Goal: Task Accomplishment & Management: Complete application form

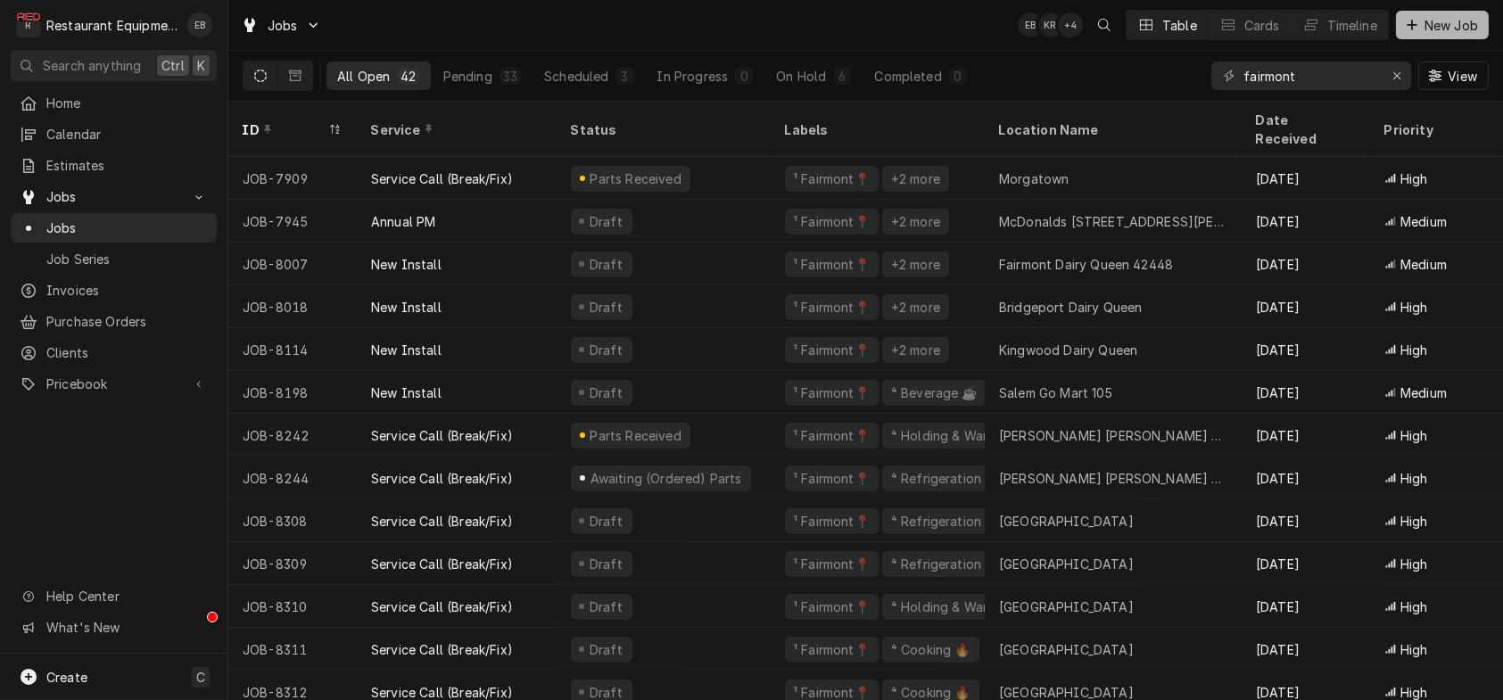
click at [1413, 32] on div "Dynamic Content Wrapper" at bounding box center [1412, 25] width 18 height 18
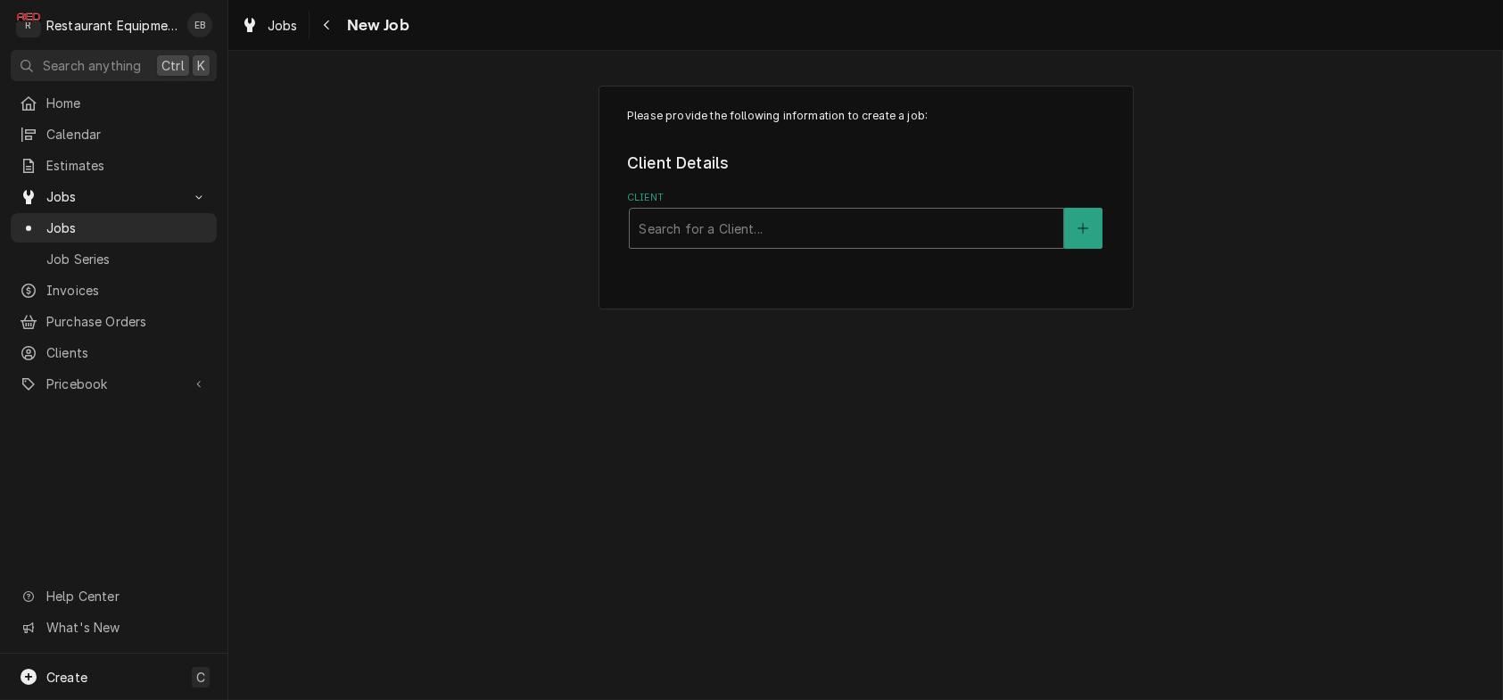
click at [951, 244] on div "Client" at bounding box center [847, 228] width 416 height 32
type input "bridgeport bob evans"
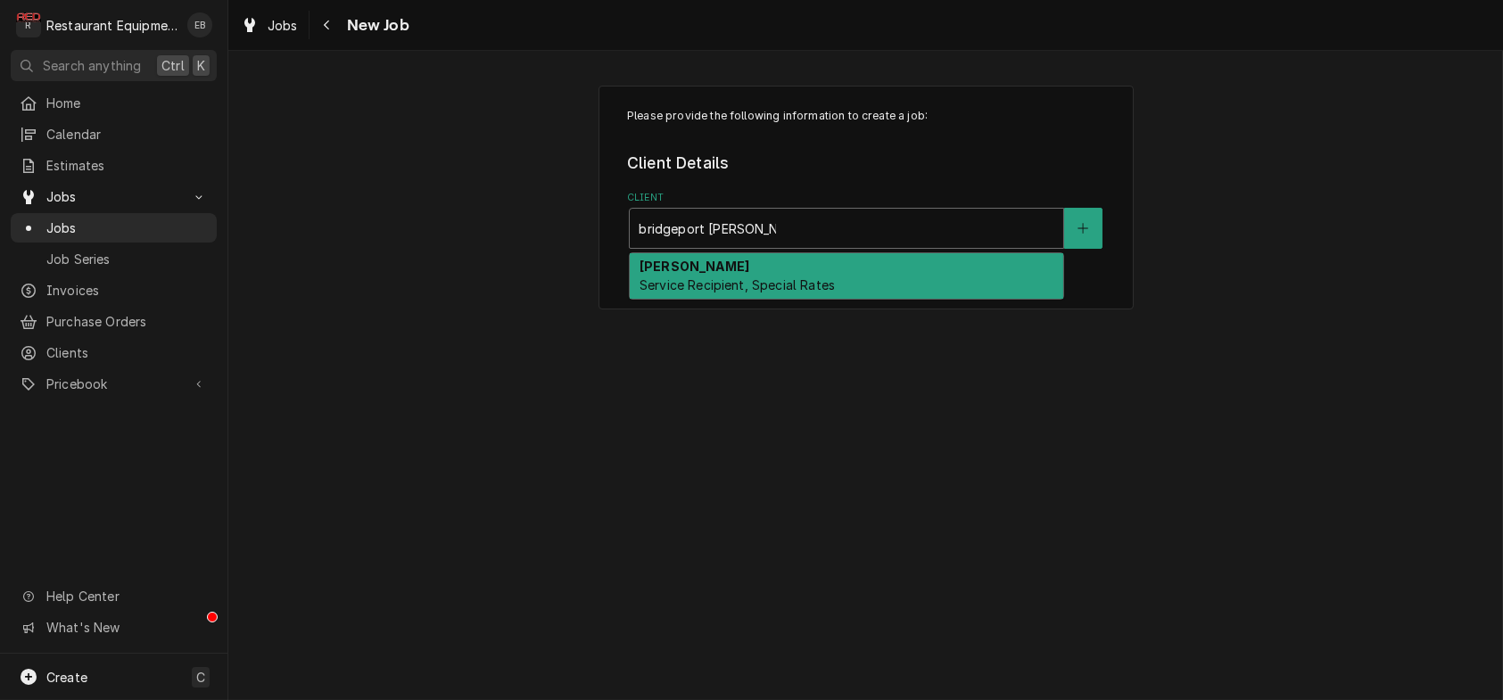
click at [781, 293] on div "Bob Evans Service Recipient, Special Rates" at bounding box center [846, 276] width 433 height 46
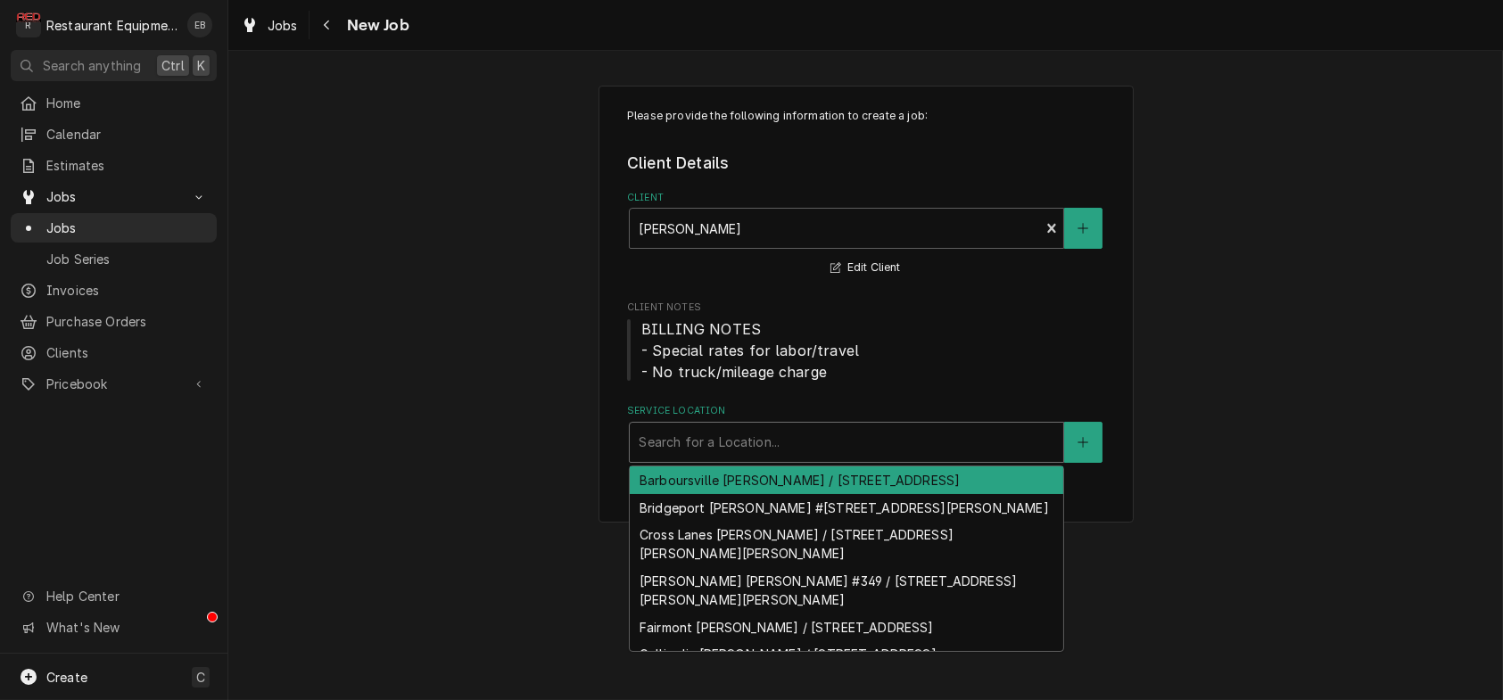
drag, startPoint x: 732, startPoint y: 491, endPoint x: 764, endPoint y: 493, distance: 32.2
click at [732, 458] on div "Service Location" at bounding box center [847, 442] width 416 height 32
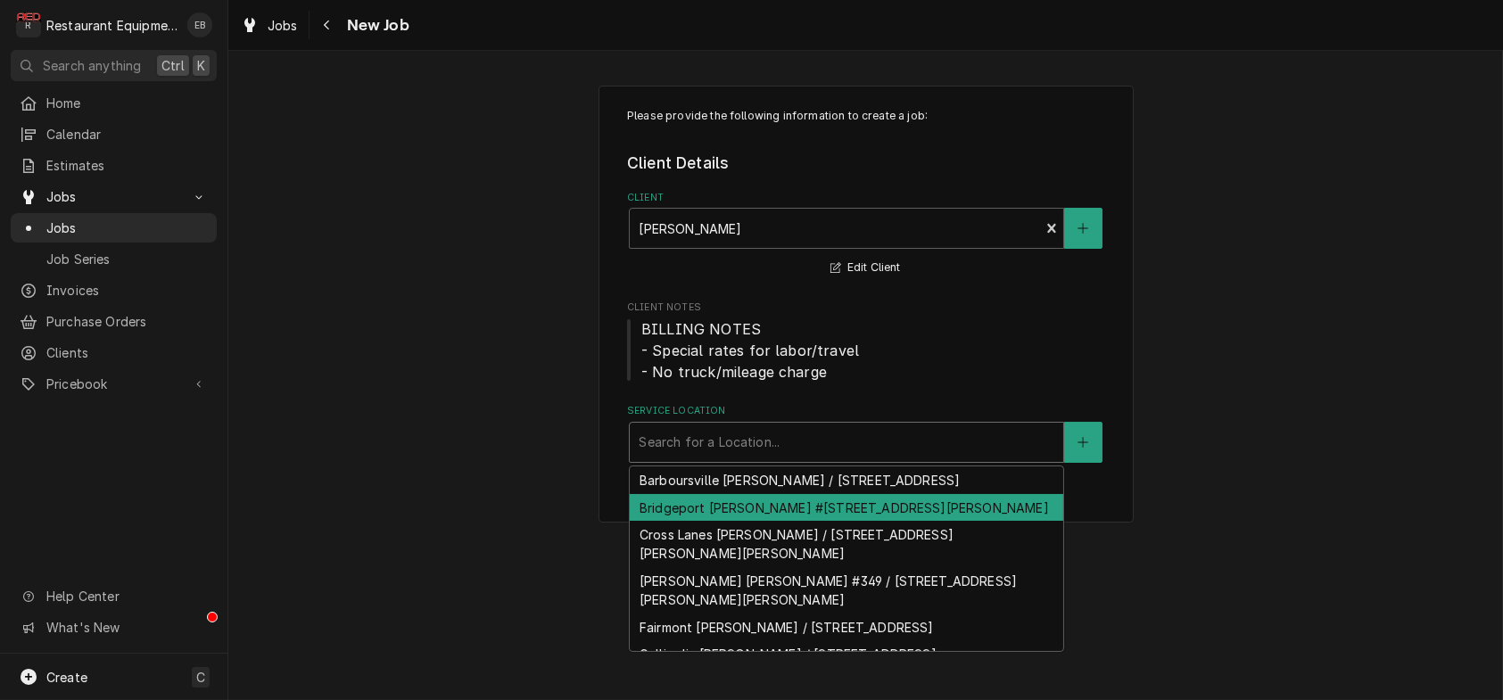
click at [962, 522] on div "Bridgeport Bob Evans #227 / 1607 Johnson Ave, Bridgeport, WV 26330" at bounding box center [846, 508] width 433 height 28
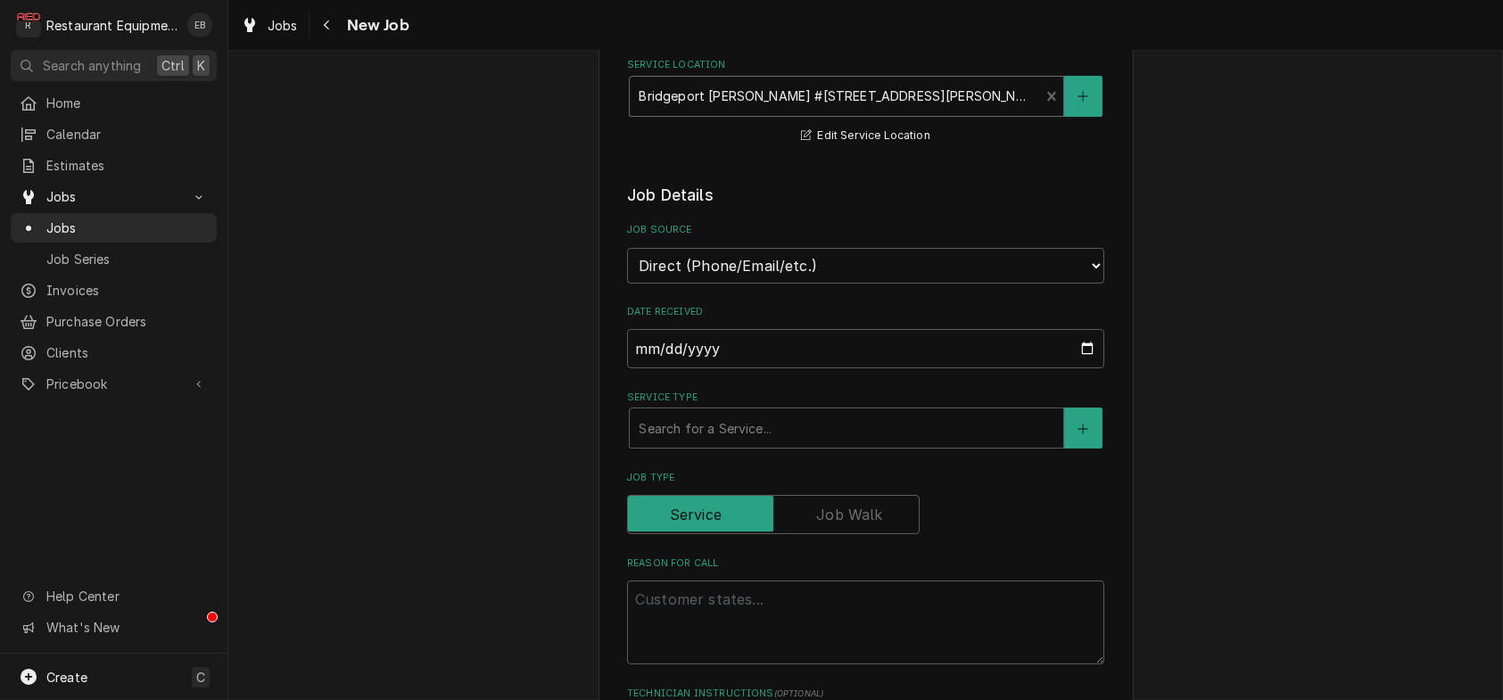
scroll to position [416, 0]
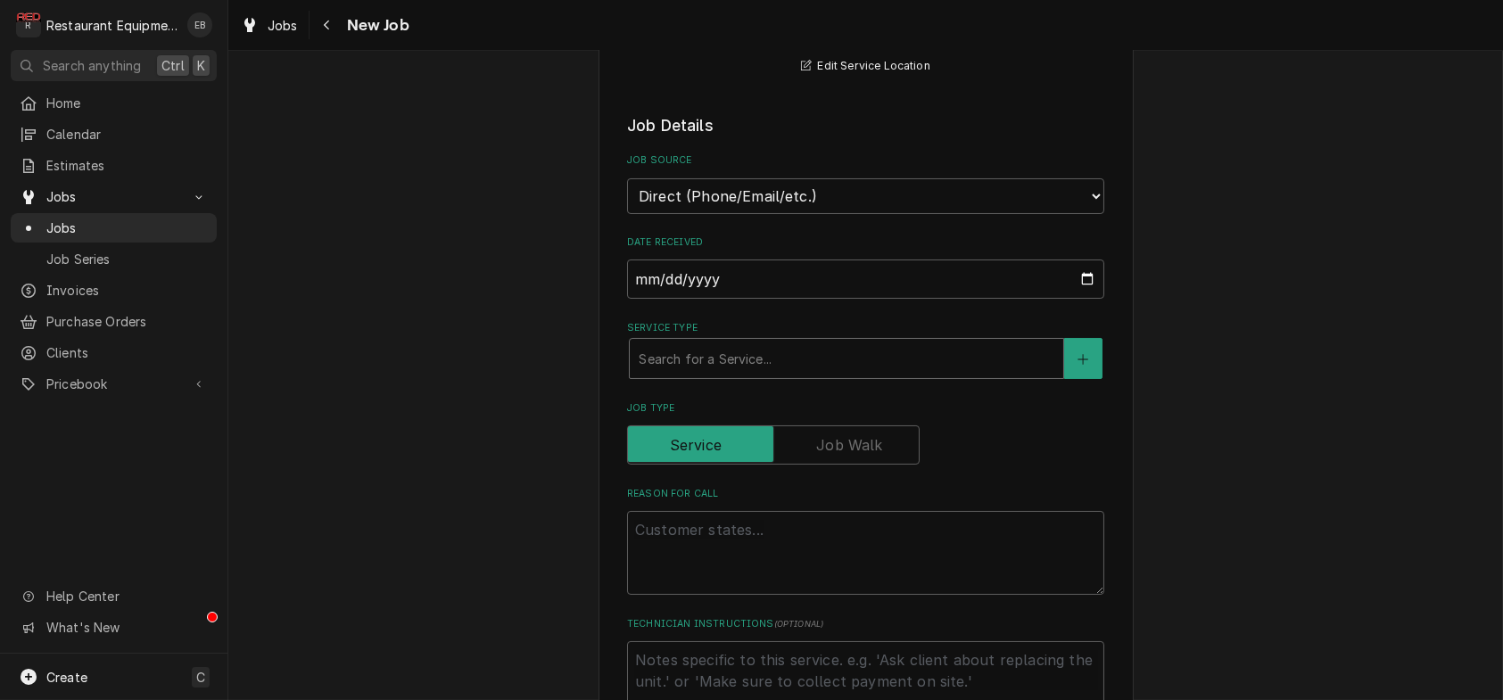
click at [877, 375] on div "Service Type" at bounding box center [847, 358] width 416 height 32
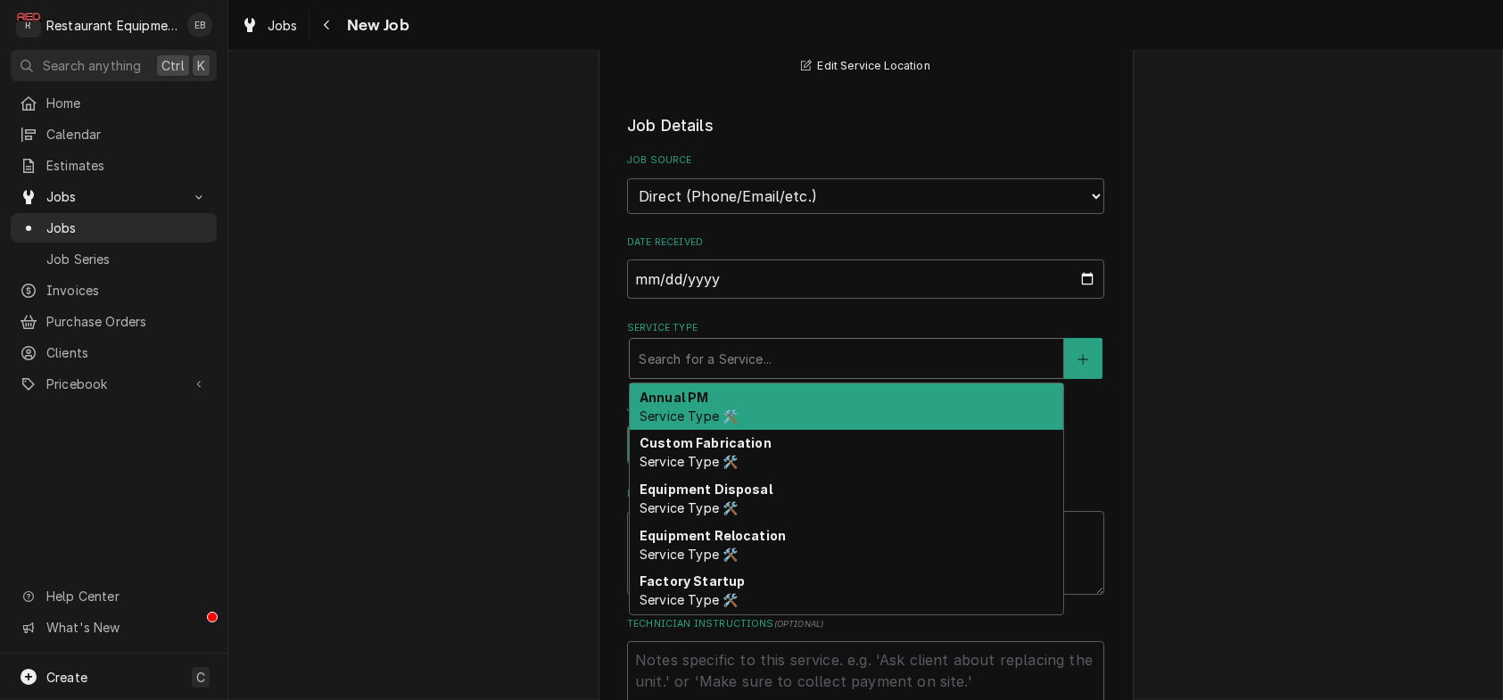
type textarea "x"
type input "b"
type textarea "x"
type input "br"
type textarea "x"
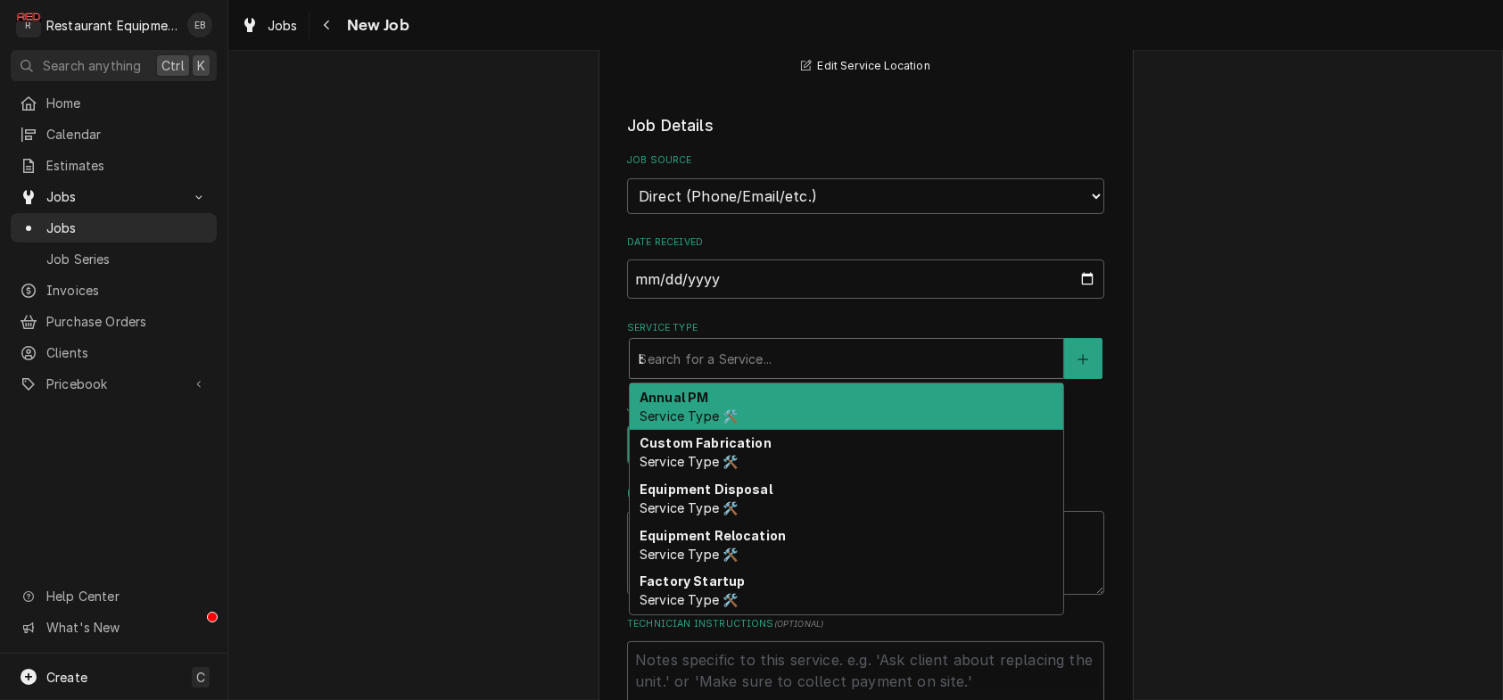
type input "bre"
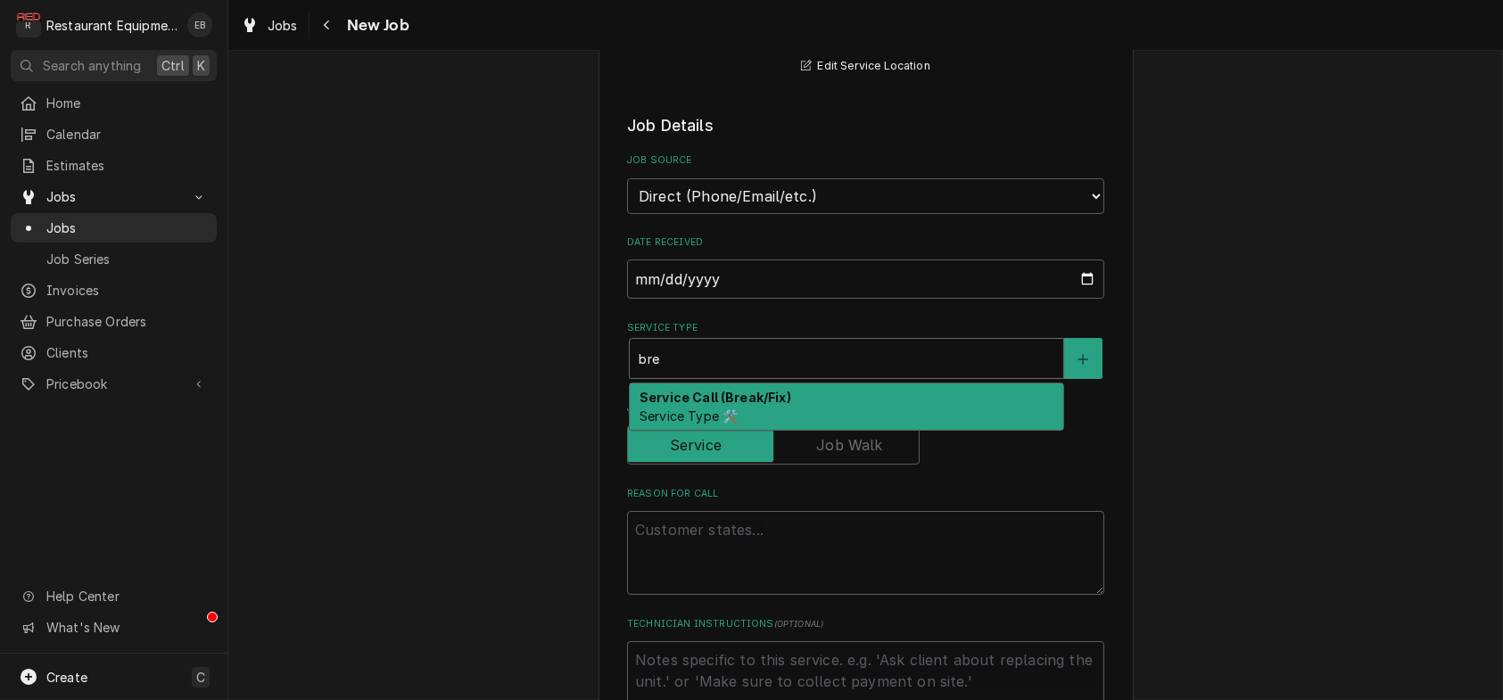
click at [801, 430] on div "Service Call (Break/Fix) Service Type 🛠️" at bounding box center [846, 406] width 433 height 46
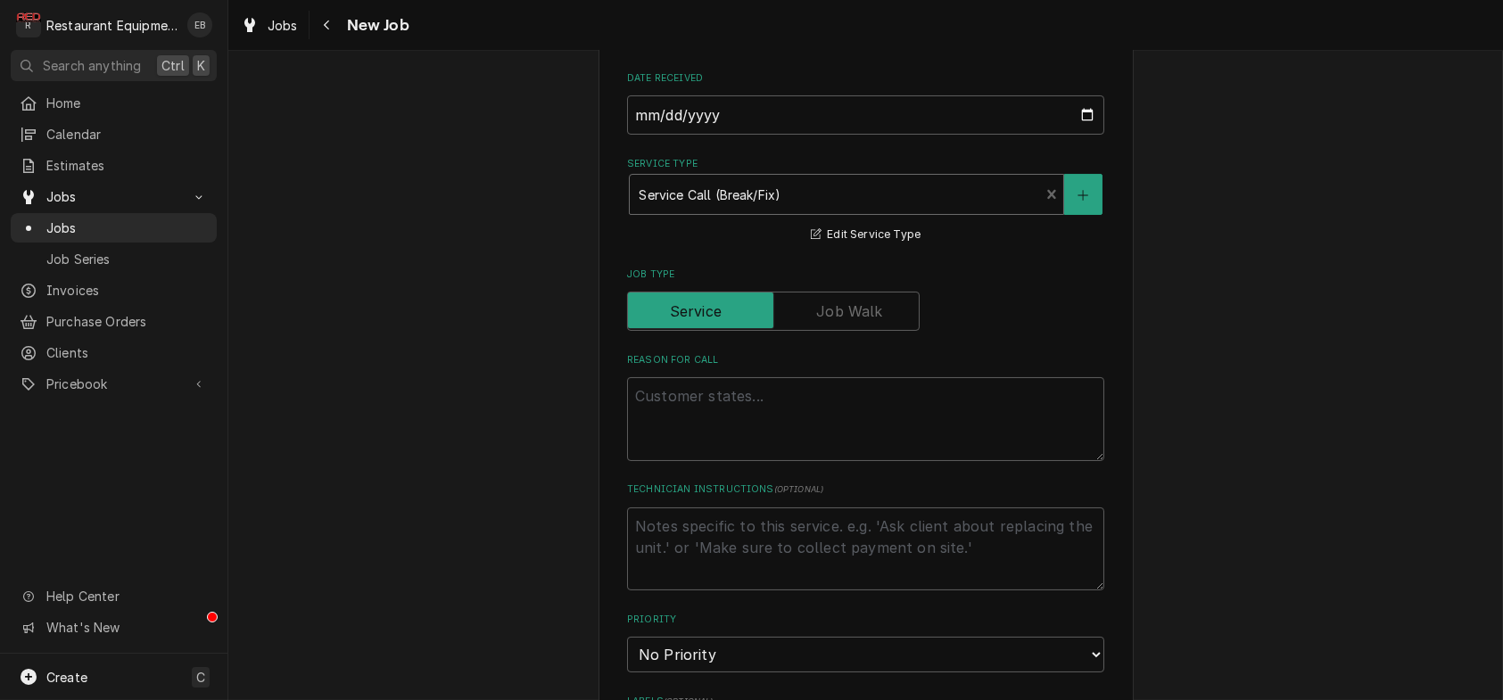
scroll to position [713, 0]
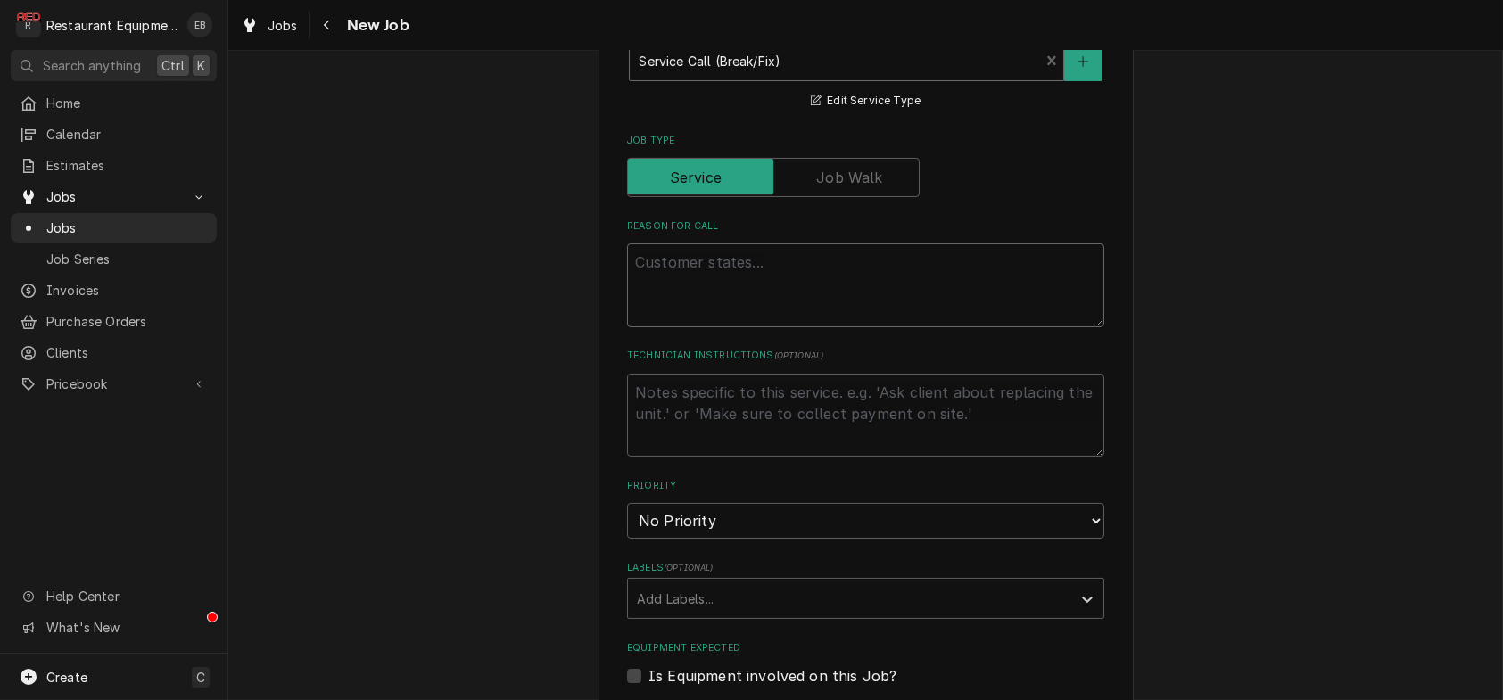
click at [782, 327] on textarea "Reason For Call" at bounding box center [865, 285] width 477 height 84
type textarea "x"
type textarea "S"
type textarea "x"
type textarea "Se"
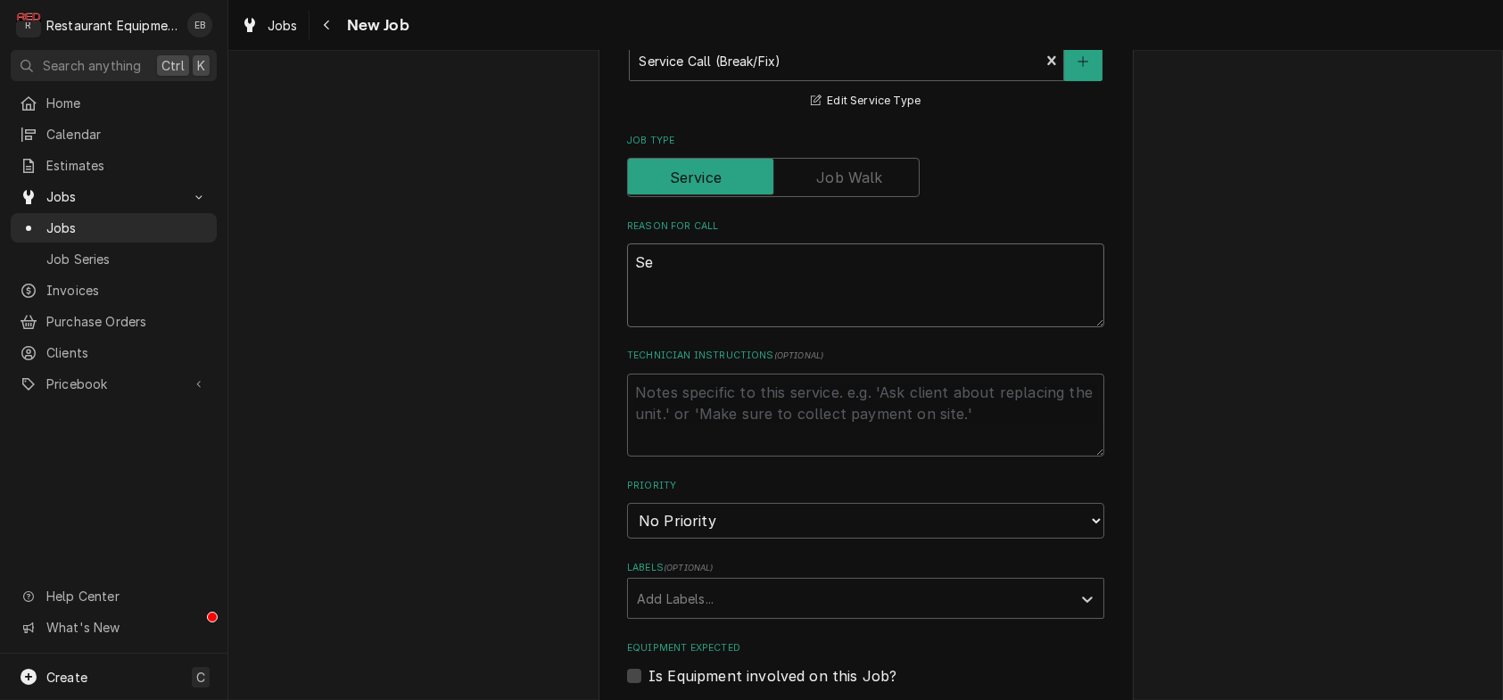
type textarea "x"
type textarea "Ser"
type textarea "x"
type textarea "Serv"
type textarea "x"
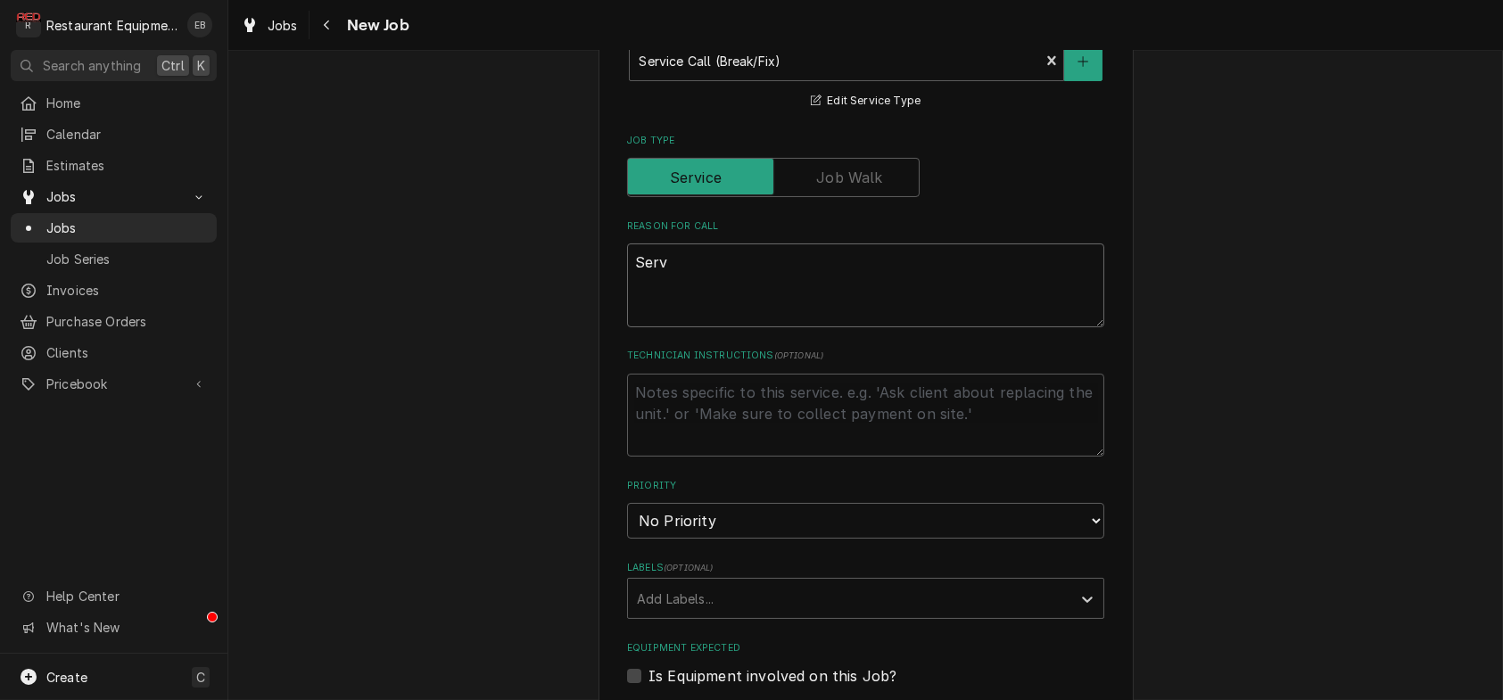
type textarea "Serve"
type textarea "x"
type textarea "Server"
type textarea "x"
type textarea "Server"
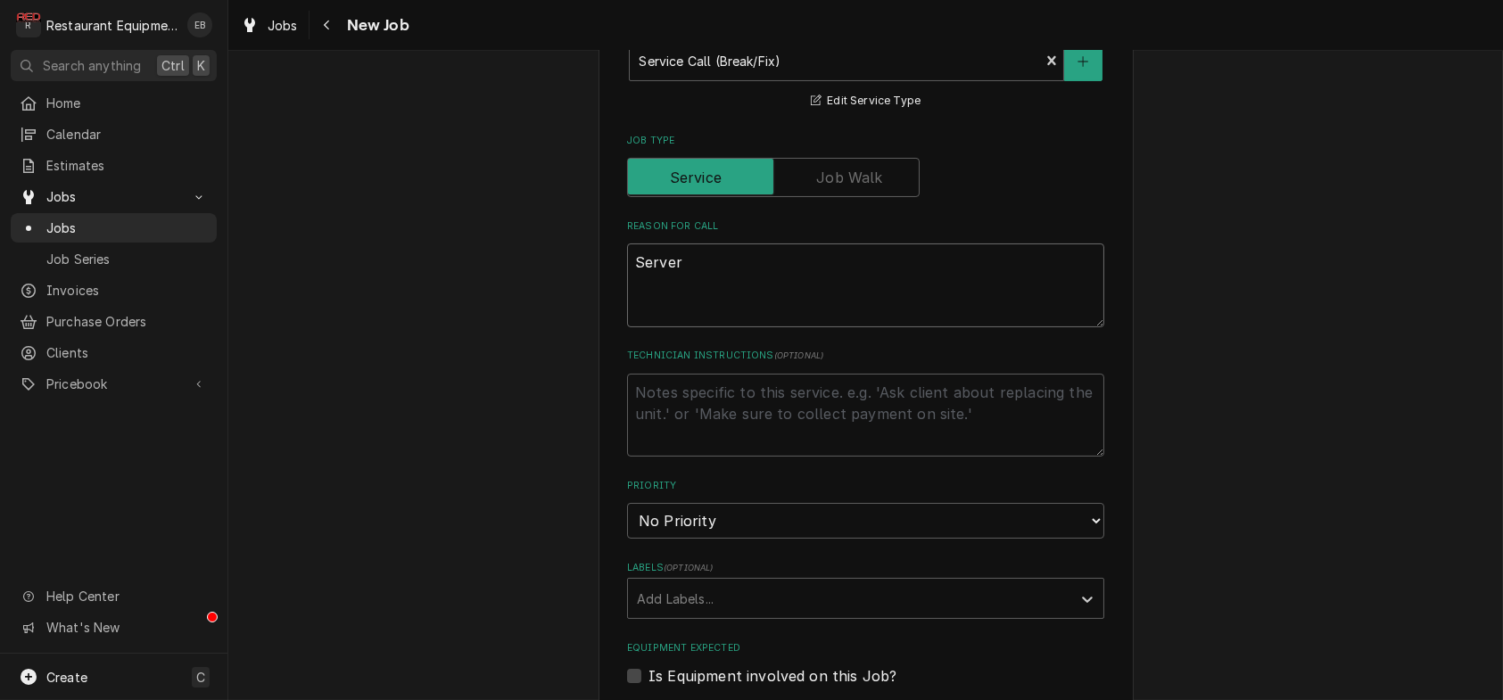
type textarea "x"
type textarea "Server s"
type textarea "x"
type textarea "Server sa"
type textarea "x"
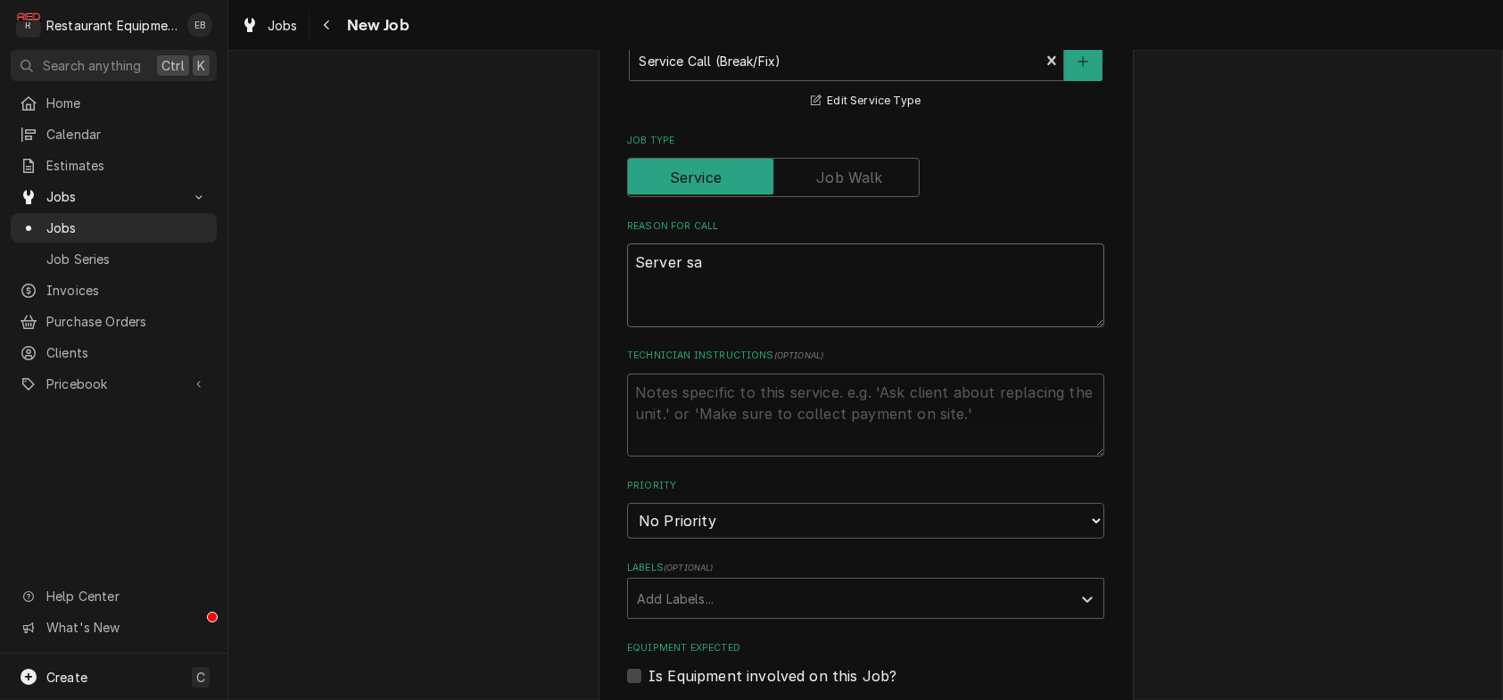
type textarea "Server sal"
type textarea "x"
type textarea "Server sala"
type textarea "x"
type textarea "Server salas"
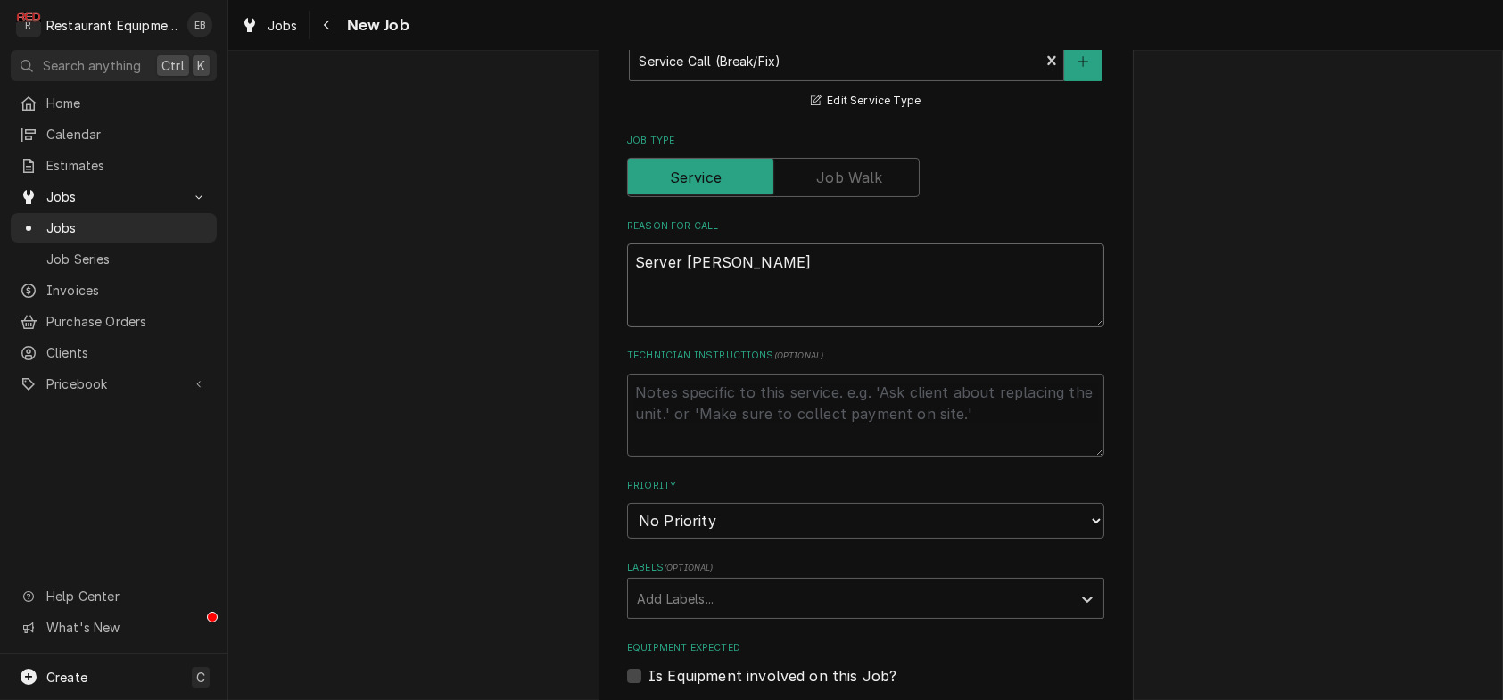
type textarea "x"
type textarea "Server sala"
type textarea "x"
type textarea "Server salad"
type textarea "x"
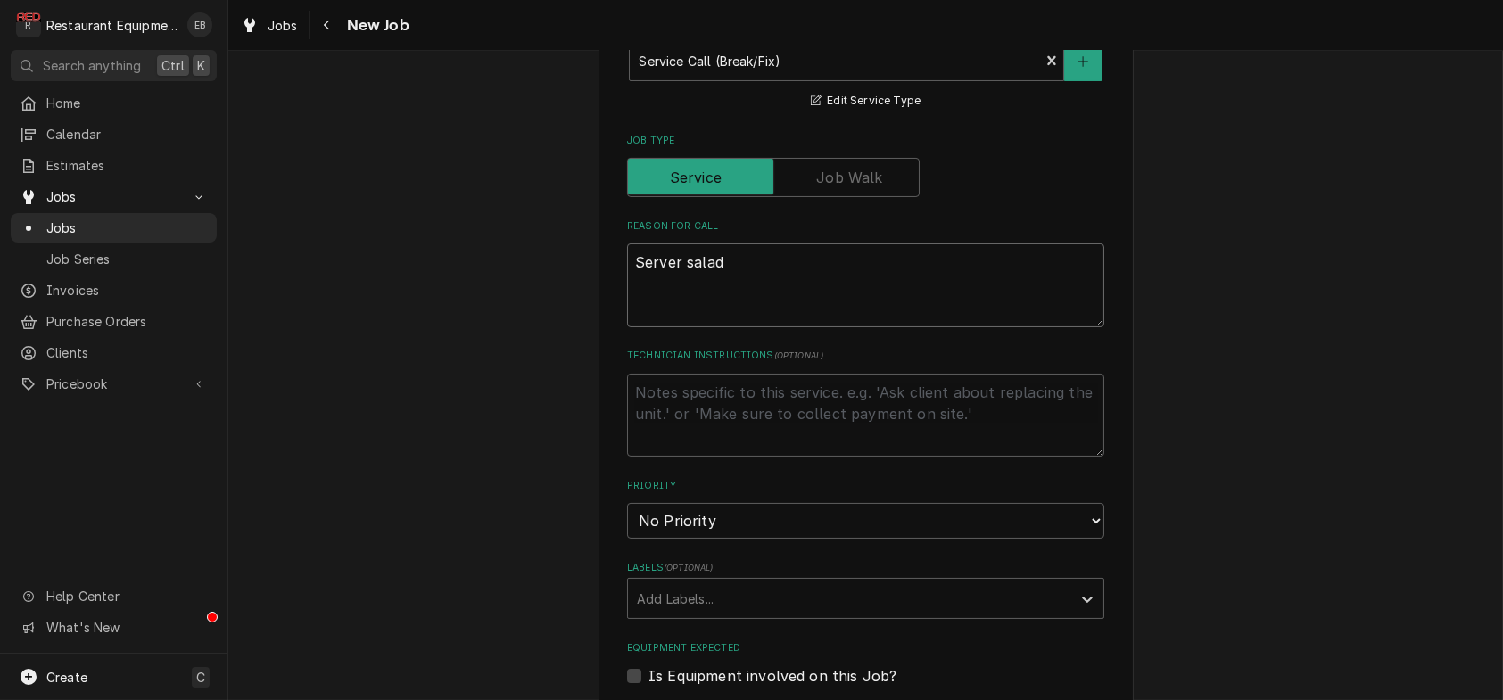
type textarea "Server salad"
type textarea "x"
type textarea "Server salad c"
type textarea "x"
type textarea "Server salad ca"
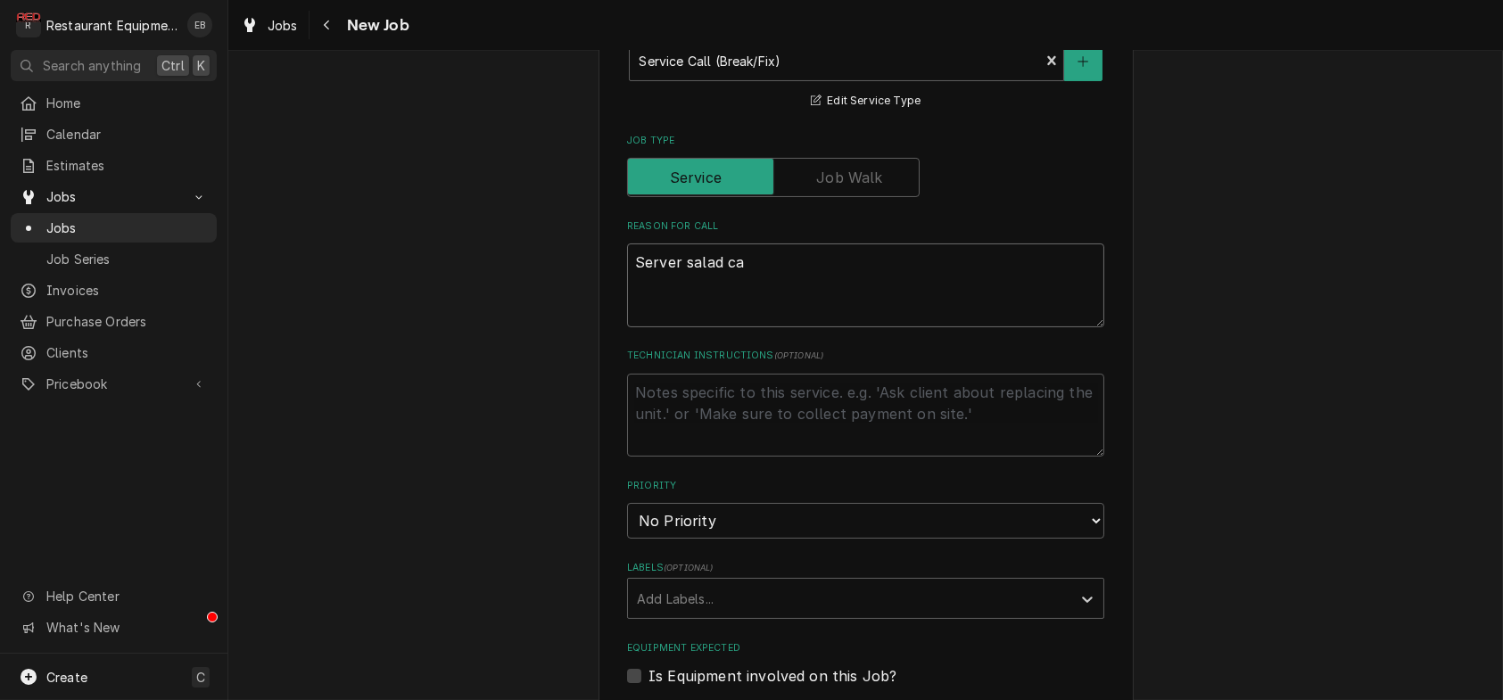
type textarea "x"
type textarea "Server salad cas"
type textarea "x"
type textarea "Server salad case"
type textarea "x"
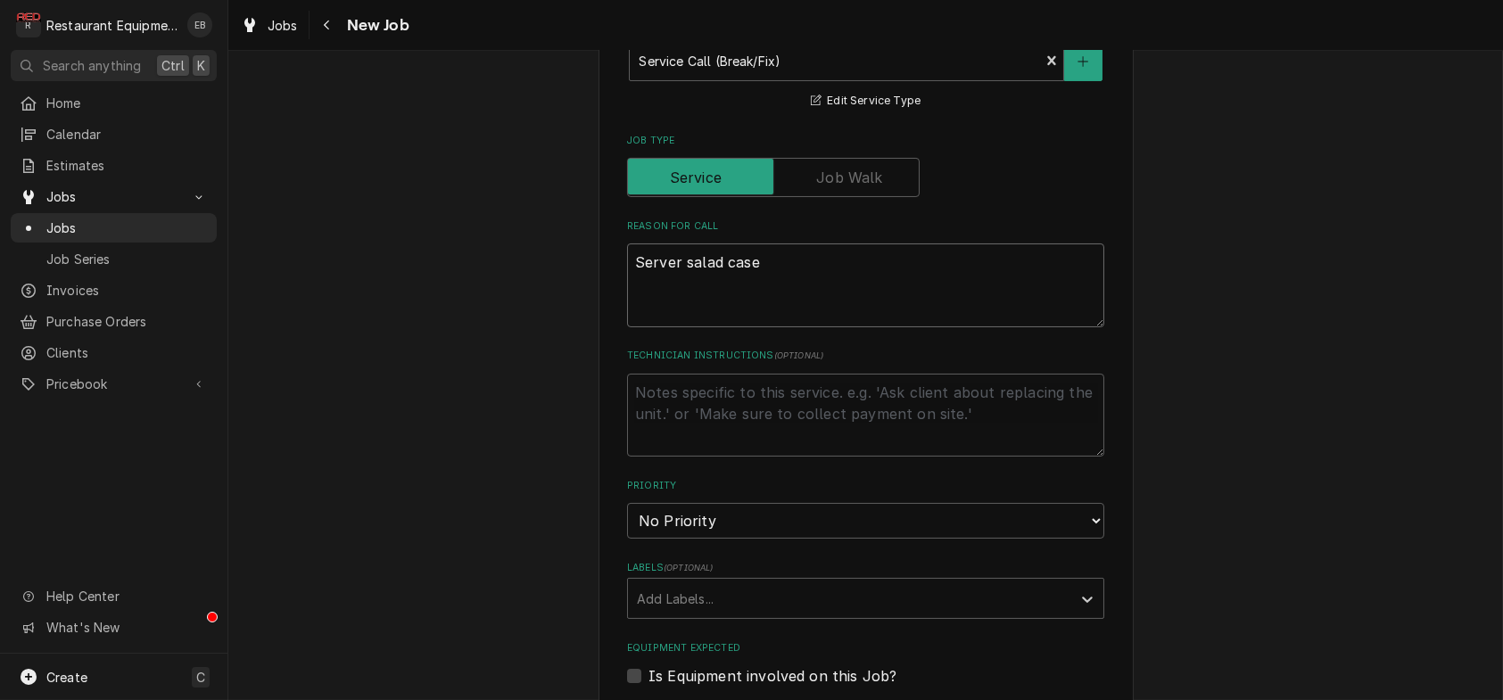
type textarea "Server salad case"
type textarea "x"
type textarea "Server salad case m"
type textarea "x"
type textarea "Server salad case"
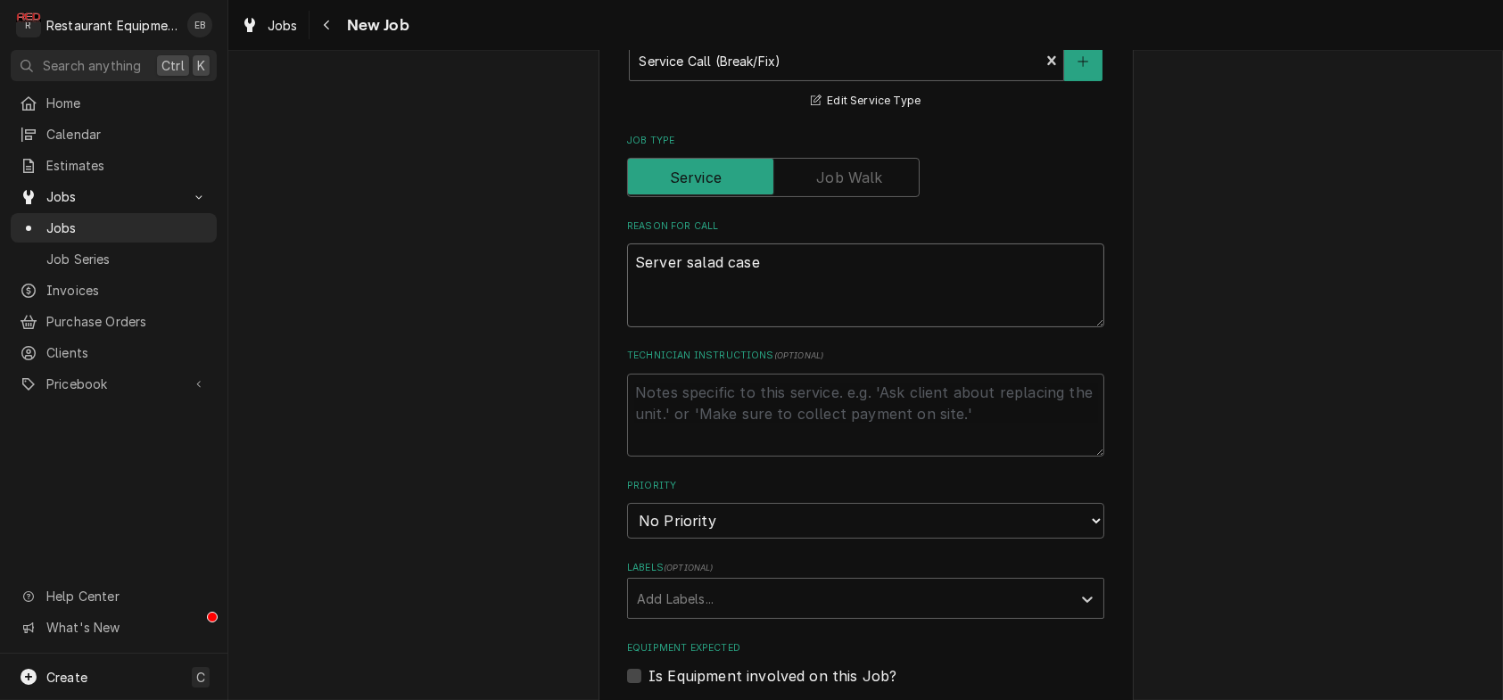
type textarea "x"
type textarea "Server salad case s"
type textarea "x"
type textarea "Server salad case sa"
type textarea "x"
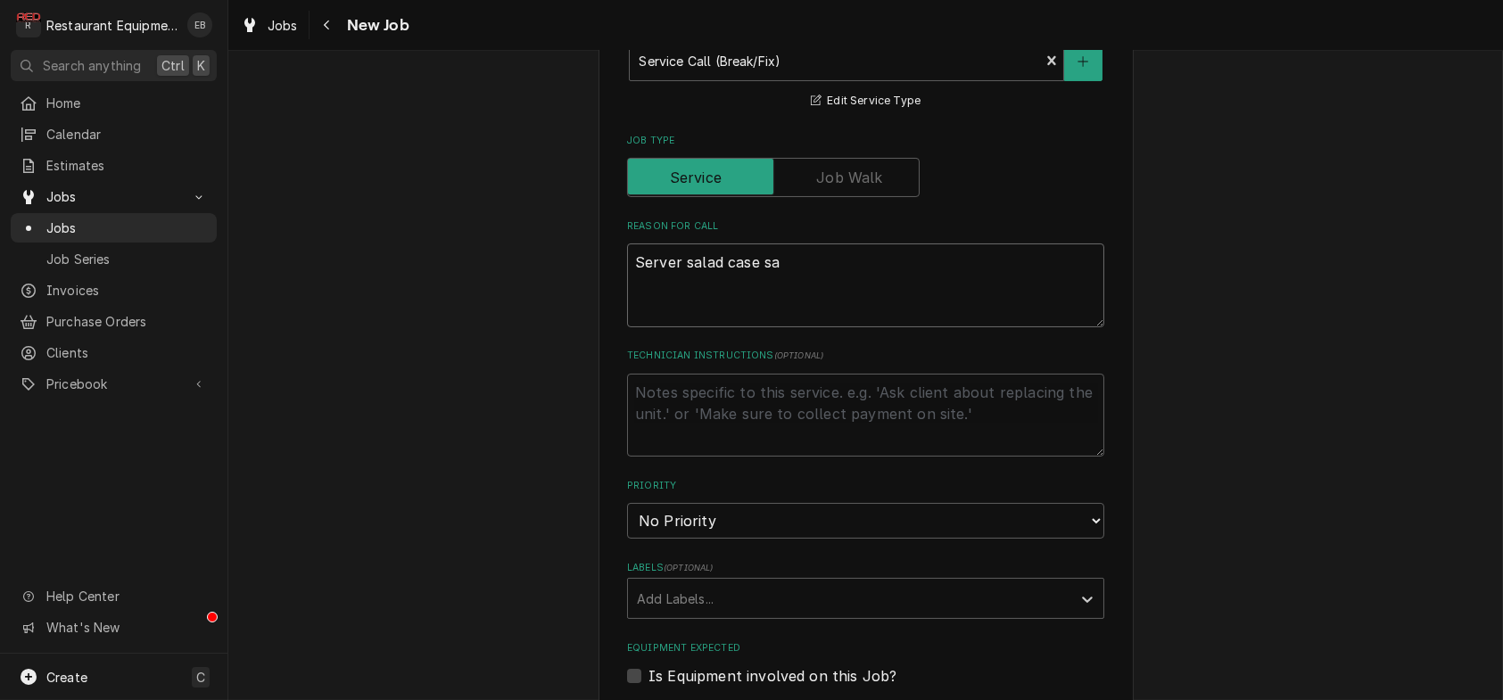
type textarea "Server salad case sai"
type textarea "x"
type textarea "Server salad case said"
type textarea "x"
type textarea "Server salad case sai"
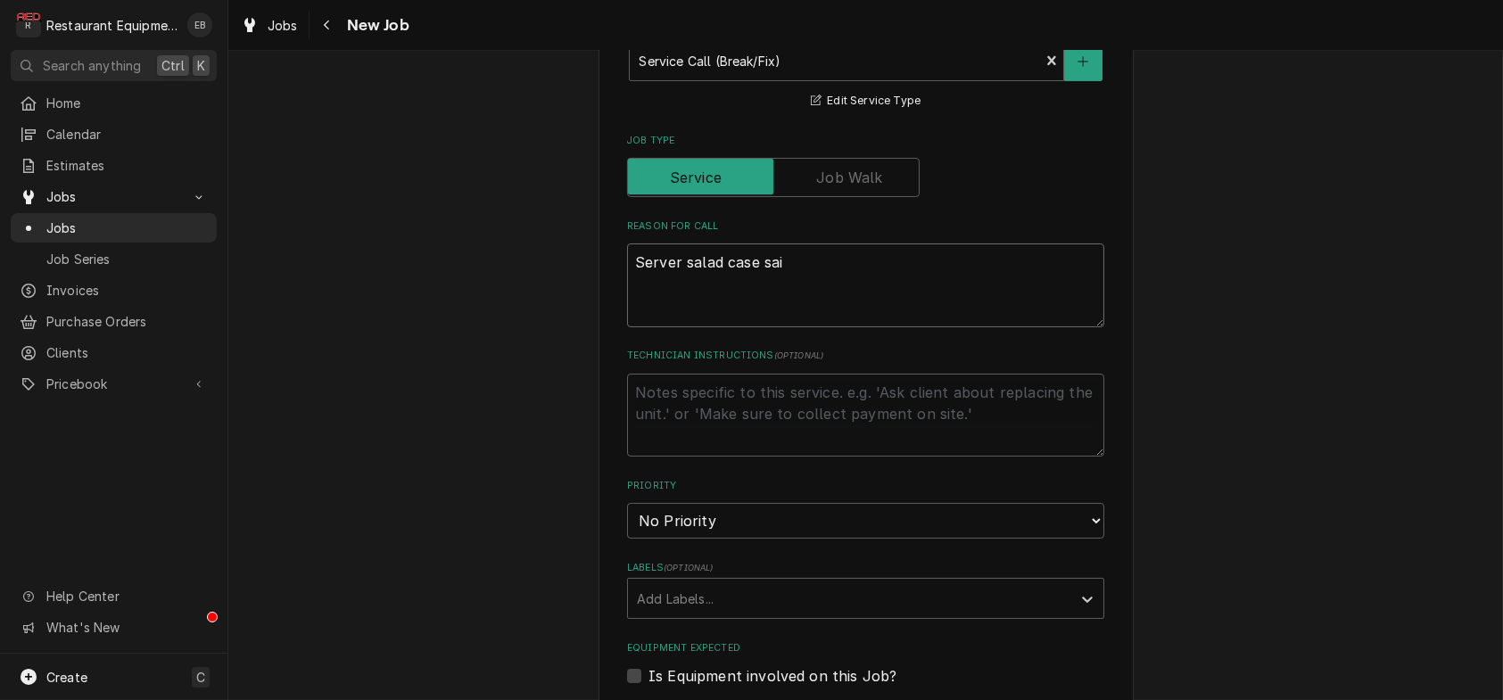
type textarea "x"
type textarea "Server salad case sa"
type textarea "x"
type textarea "Server salad case s"
type textarea "x"
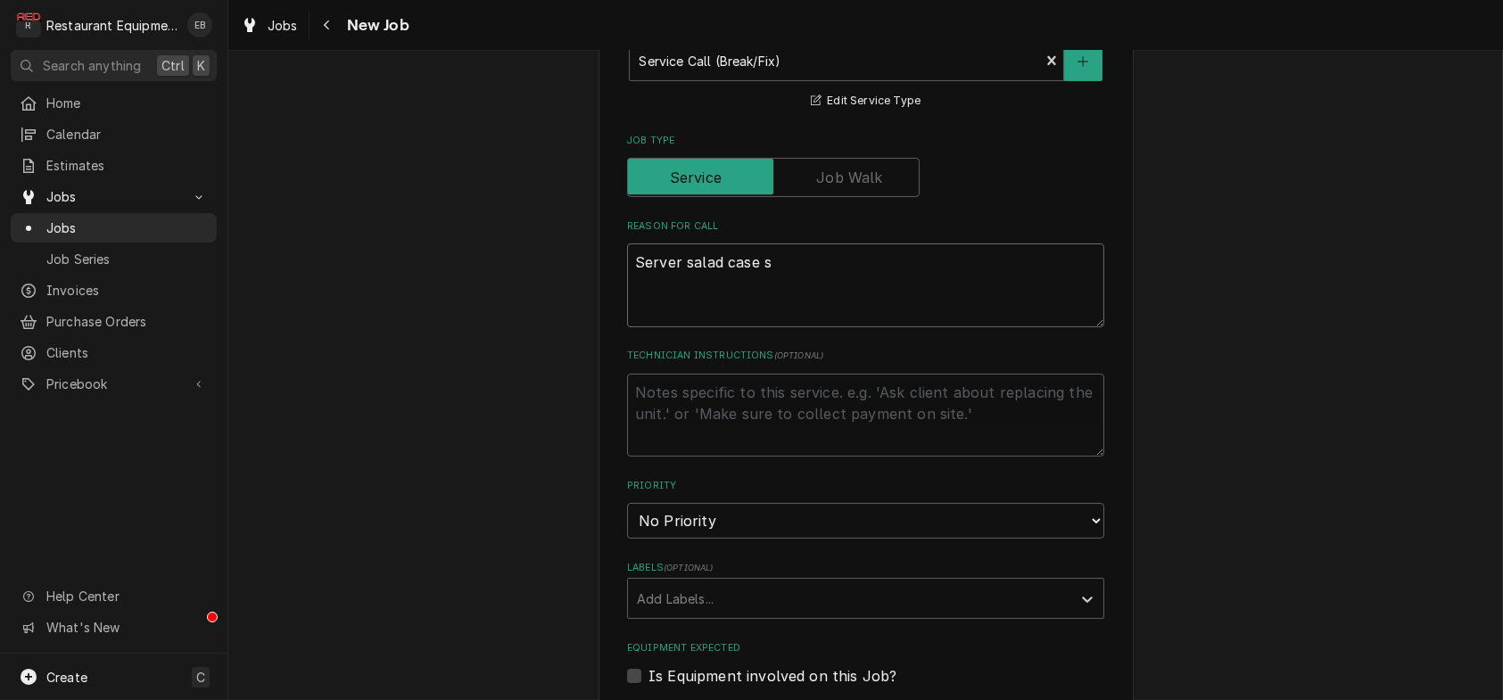
type textarea "Server salad case si"
type textarea "x"
type textarea "Server salad case sid"
type textarea "x"
type textarea "Server salad case side"
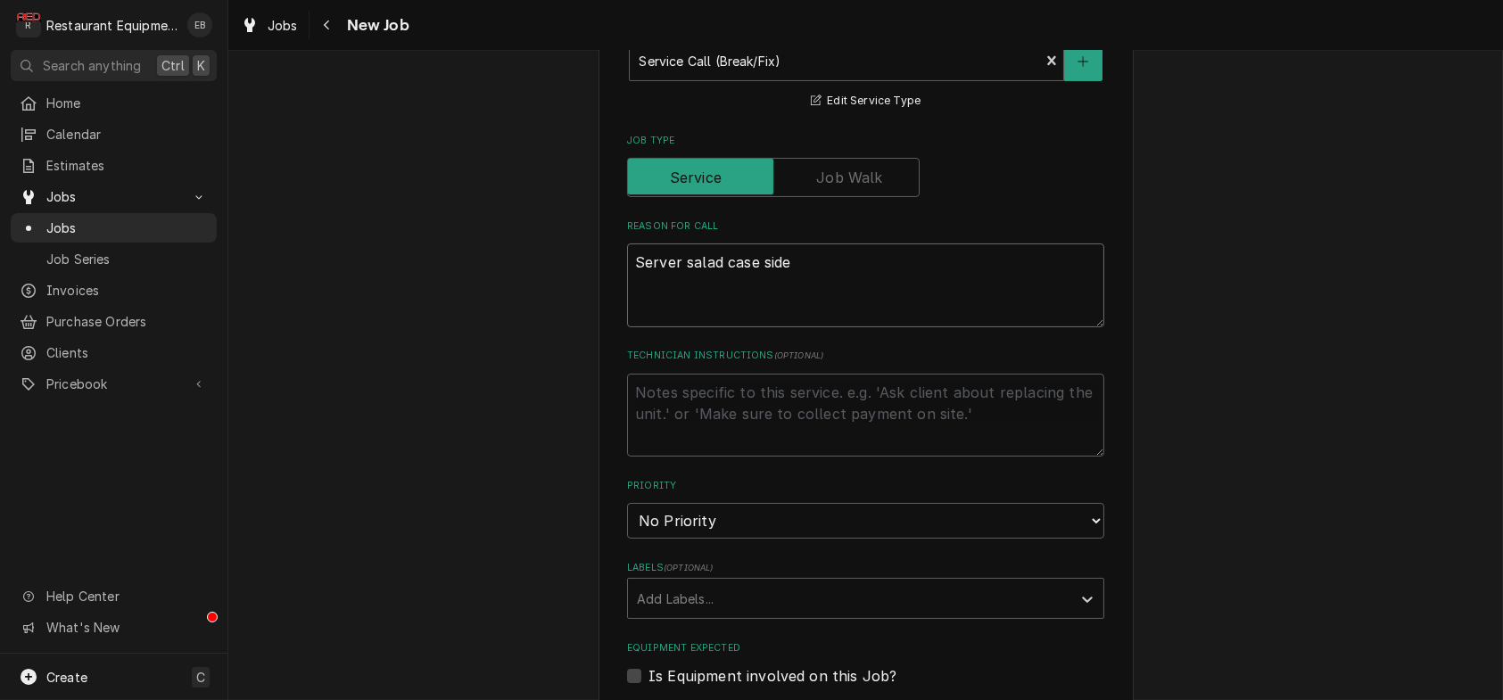
type textarea "x"
type textarea "Server salad case side"
type textarea "x"
type textarea "Server salad case side o"
type textarea "x"
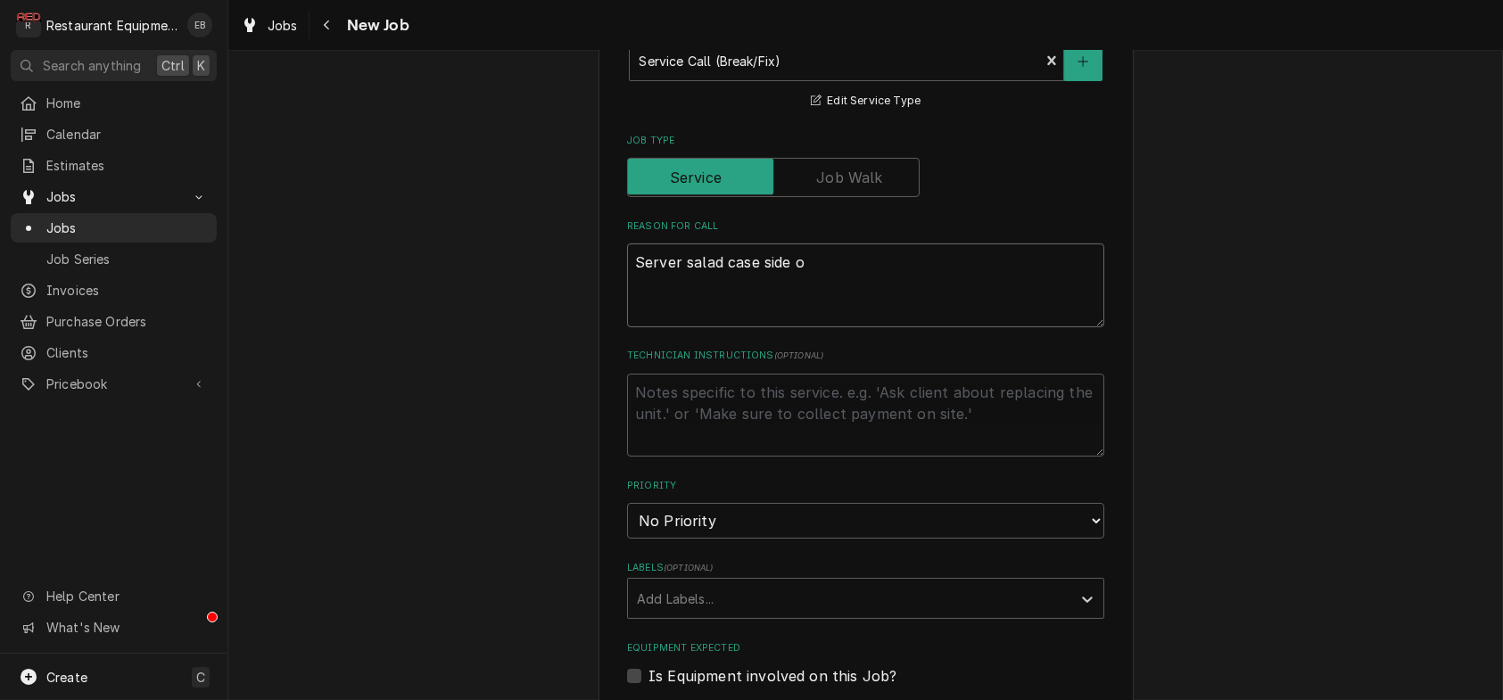
type textarea "Server salad case side on"
type textarea "x"
type textarea "Server salad case side one"
type textarea "x"
type textarea "Server salad case side one"
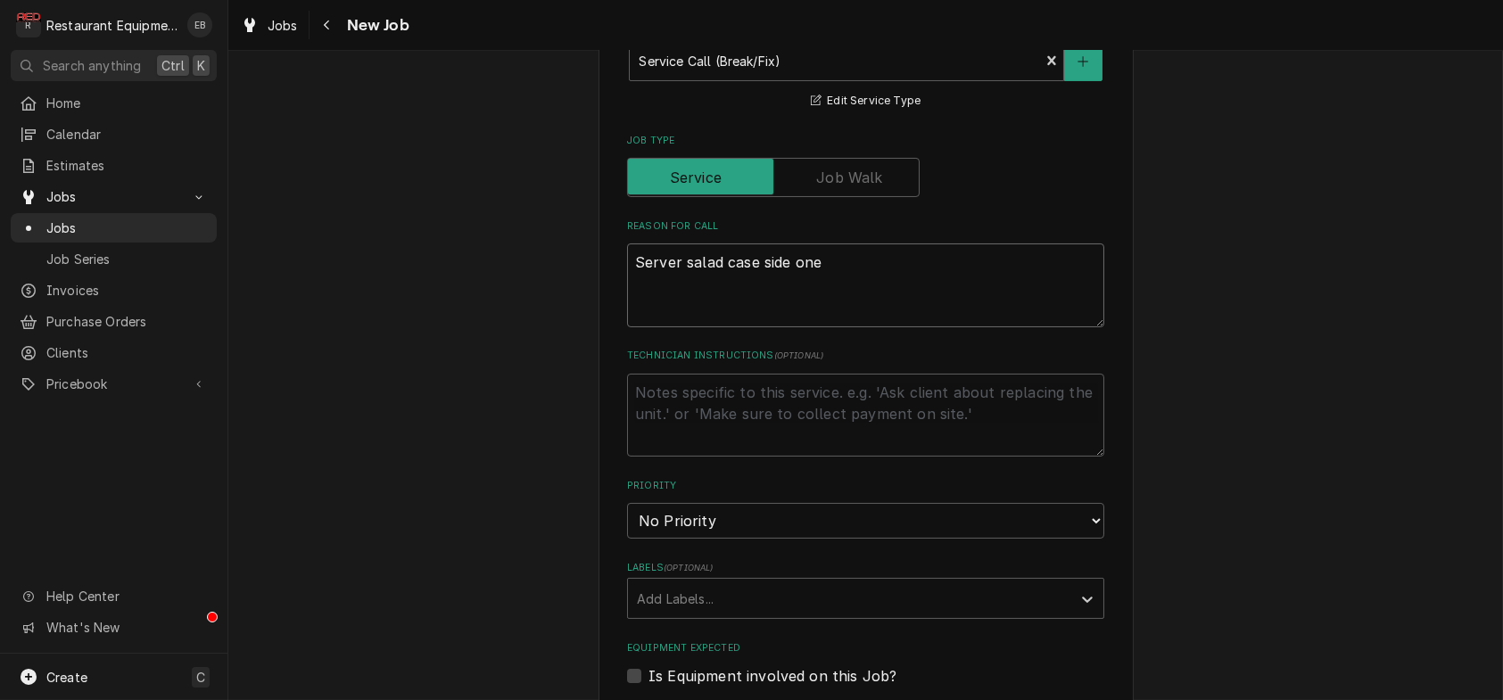
type textarea "x"
type textarea "Server salad case side one n"
type textarea "x"
type textarea "Server salad case side one no"
type textarea "x"
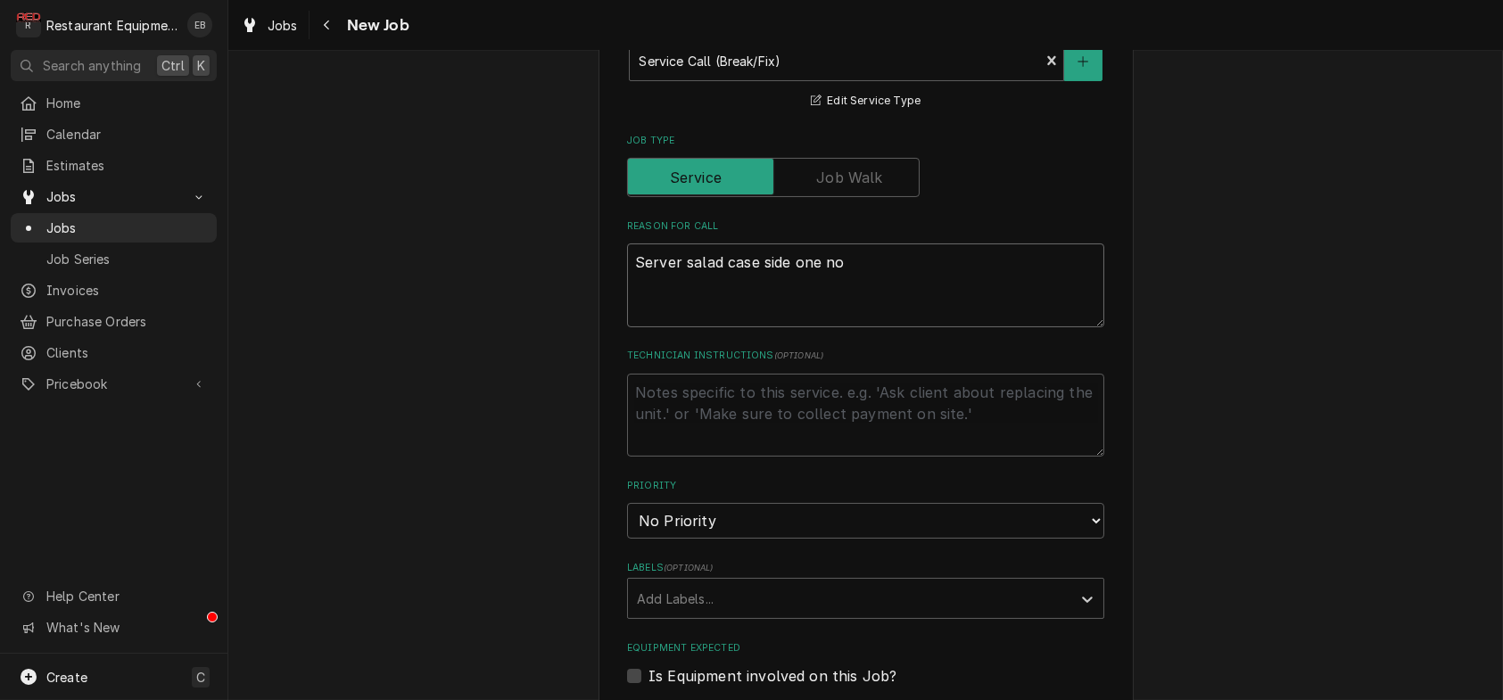
type textarea "Server salad case side one not"
type textarea "x"
type textarea "Server salad case side one not"
type textarea "x"
type textarea "Server salad case side one not r"
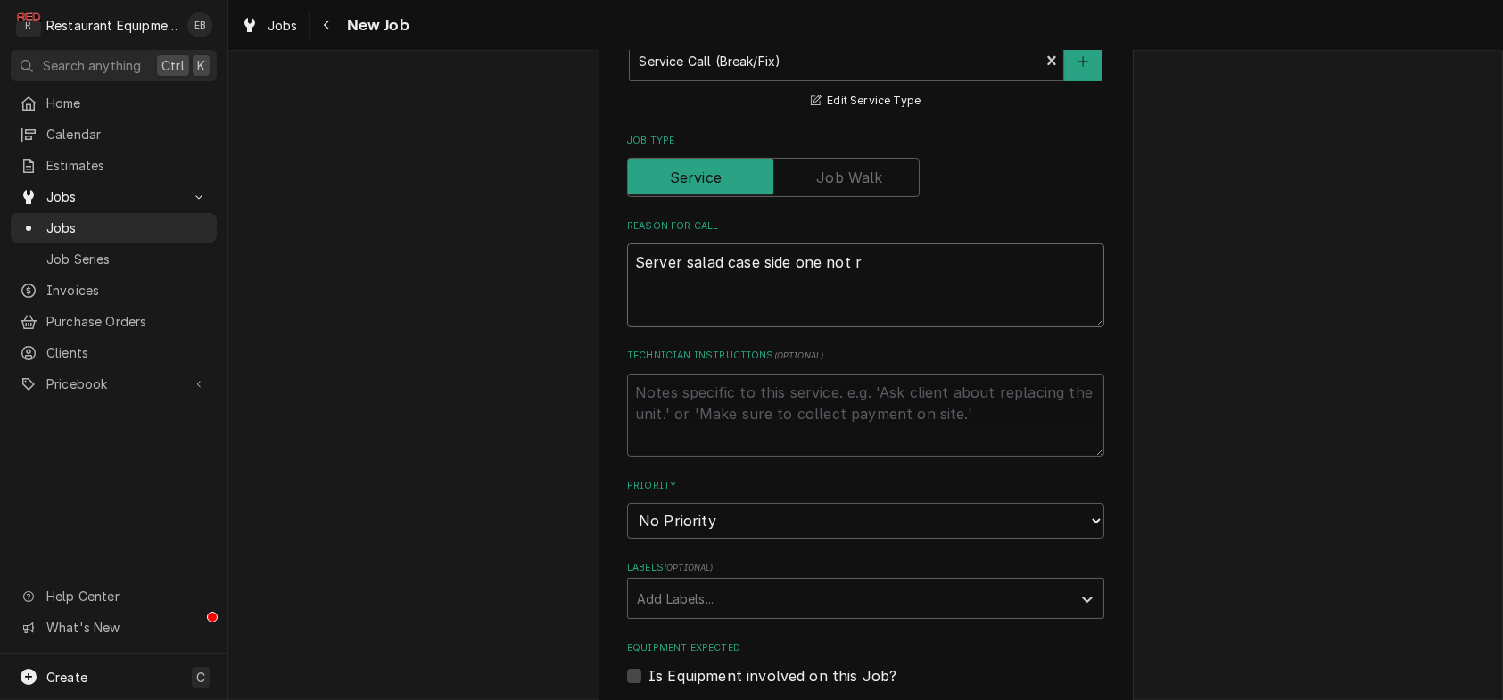
type textarea "x"
type textarea "Server salad case side one not re"
type textarea "x"
type textarea "Server salad case side one not rea"
type textarea "x"
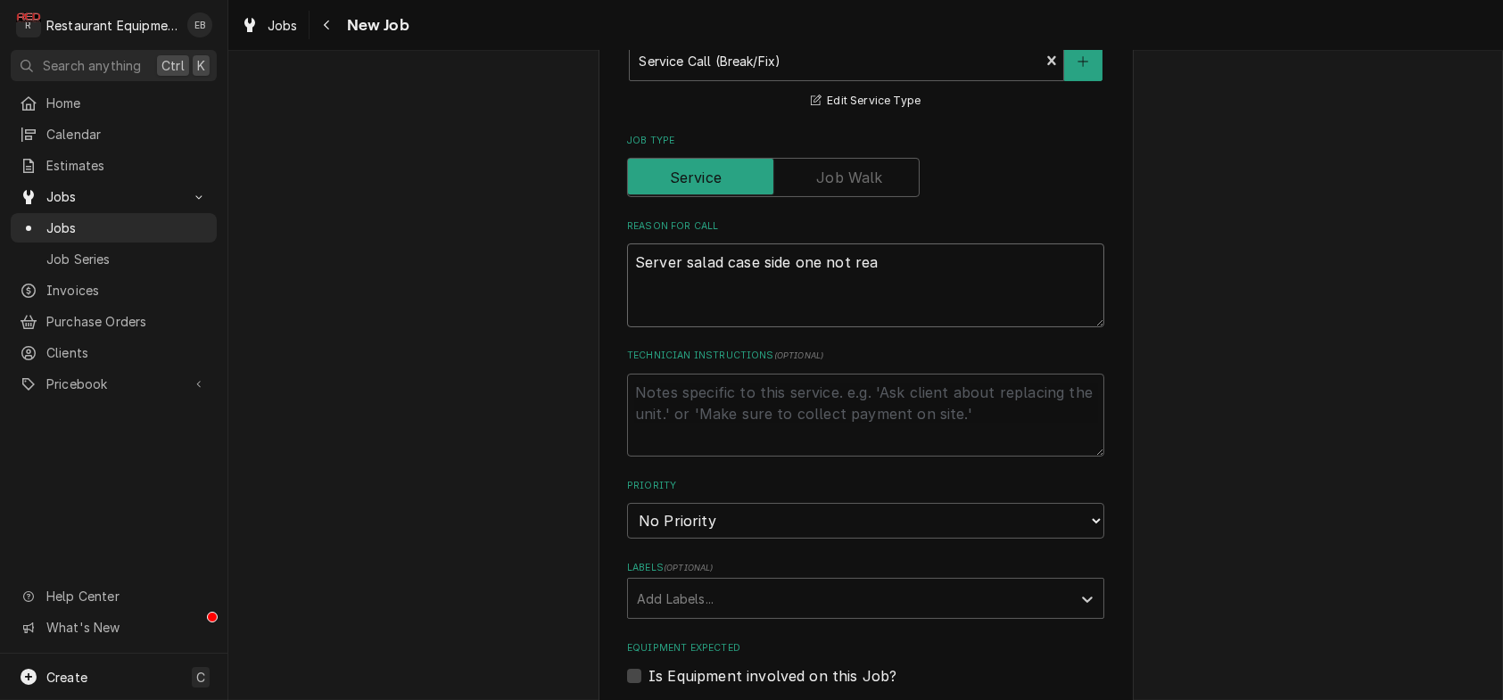
type textarea "Server salad case side one not reac"
type textarea "x"
type textarea "Server salad case side one not reach"
type textarea "x"
type textarea "Server salad case side one not reachi"
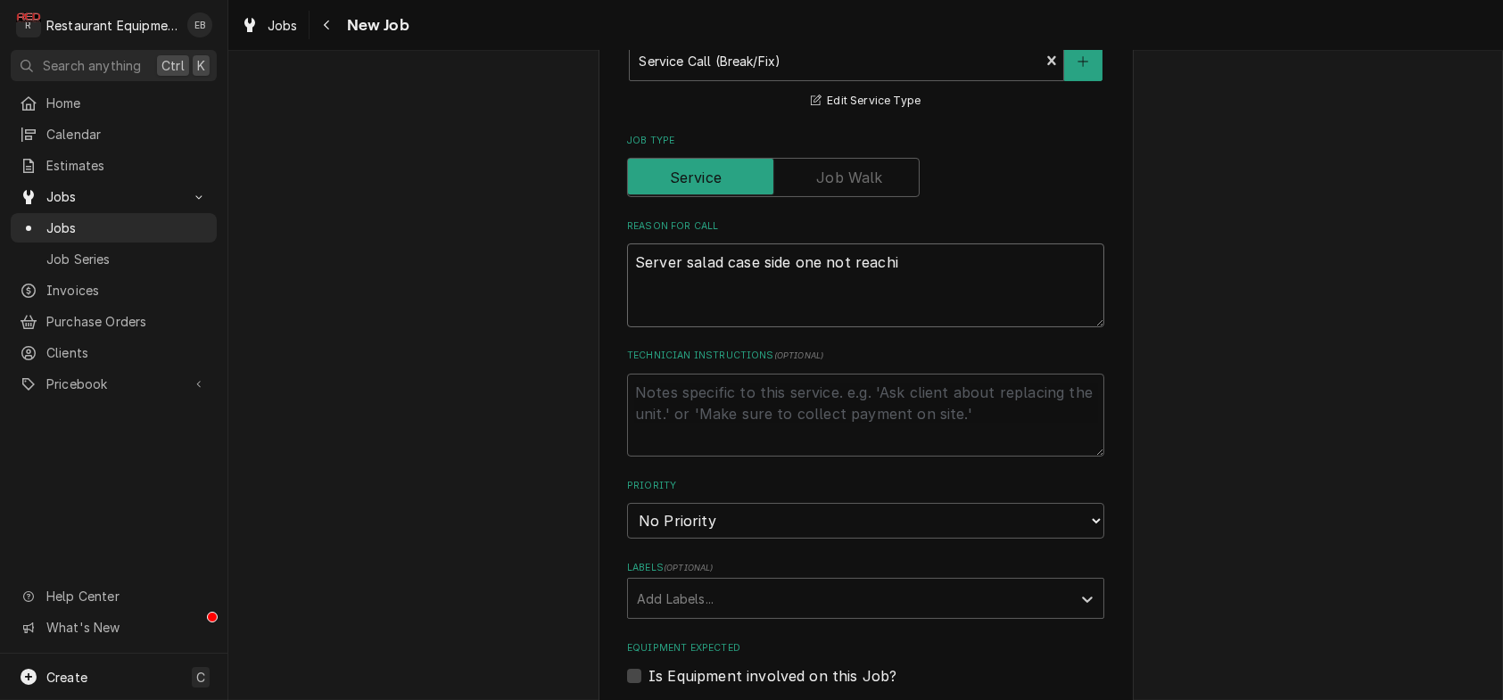
type textarea "x"
type textarea "Server salad case side one not reachin"
type textarea "x"
type textarea "Server salad case side one not reaching"
type textarea "x"
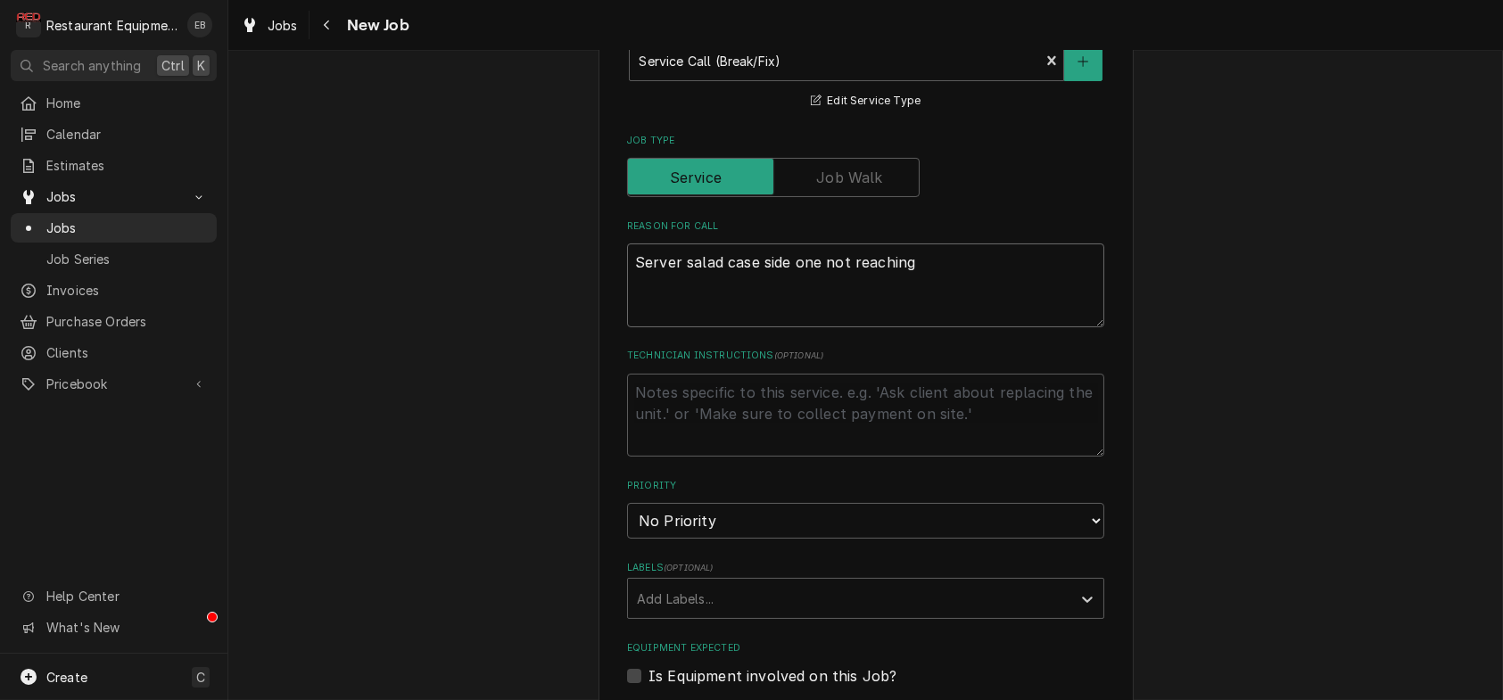
type textarea "Server salad case side one not reaching"
type textarea "x"
type textarea "Server salad case side one not reaching t"
type textarea "x"
type textarea "Server salad case side one not reaching te"
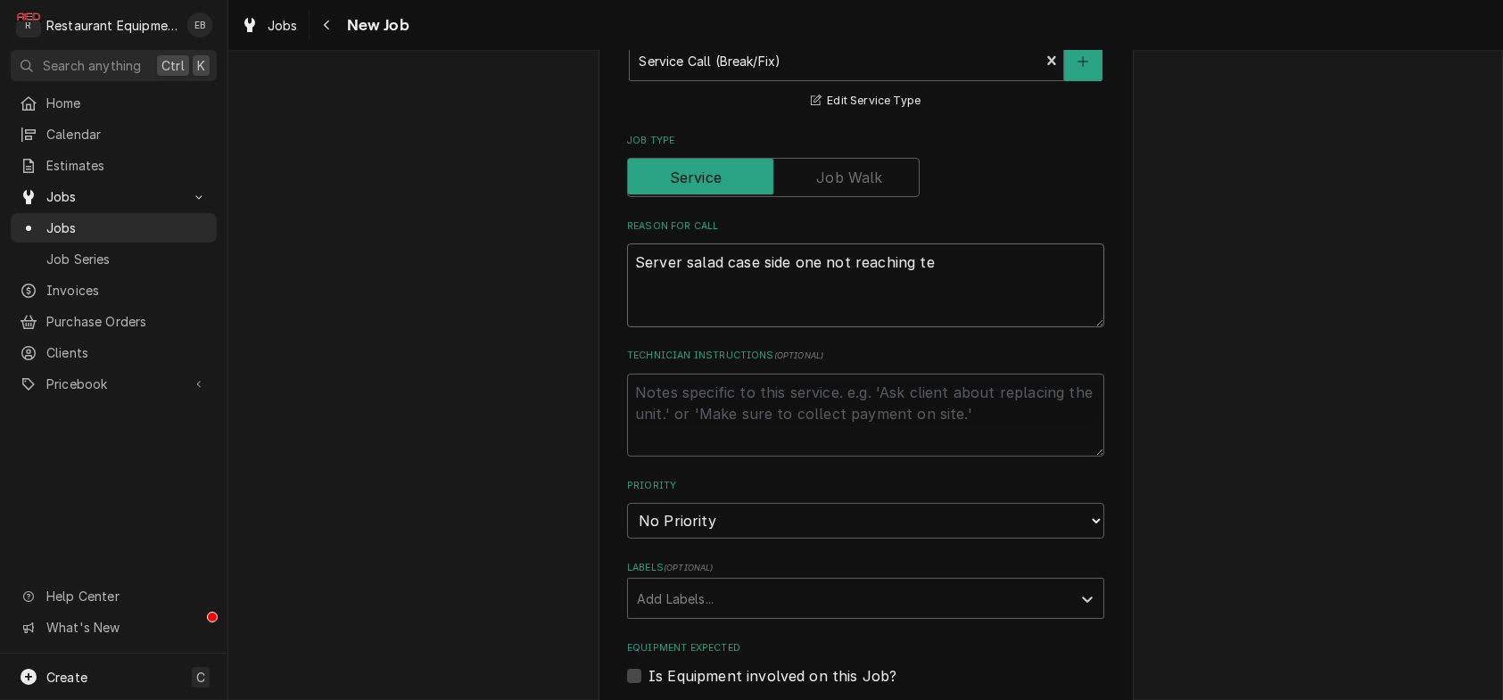
type textarea "x"
type textarea "Server salad case side one not reaching tem"
type textarea "x"
type textarea "Server salad case side one not reaching temp"
type textarea "x"
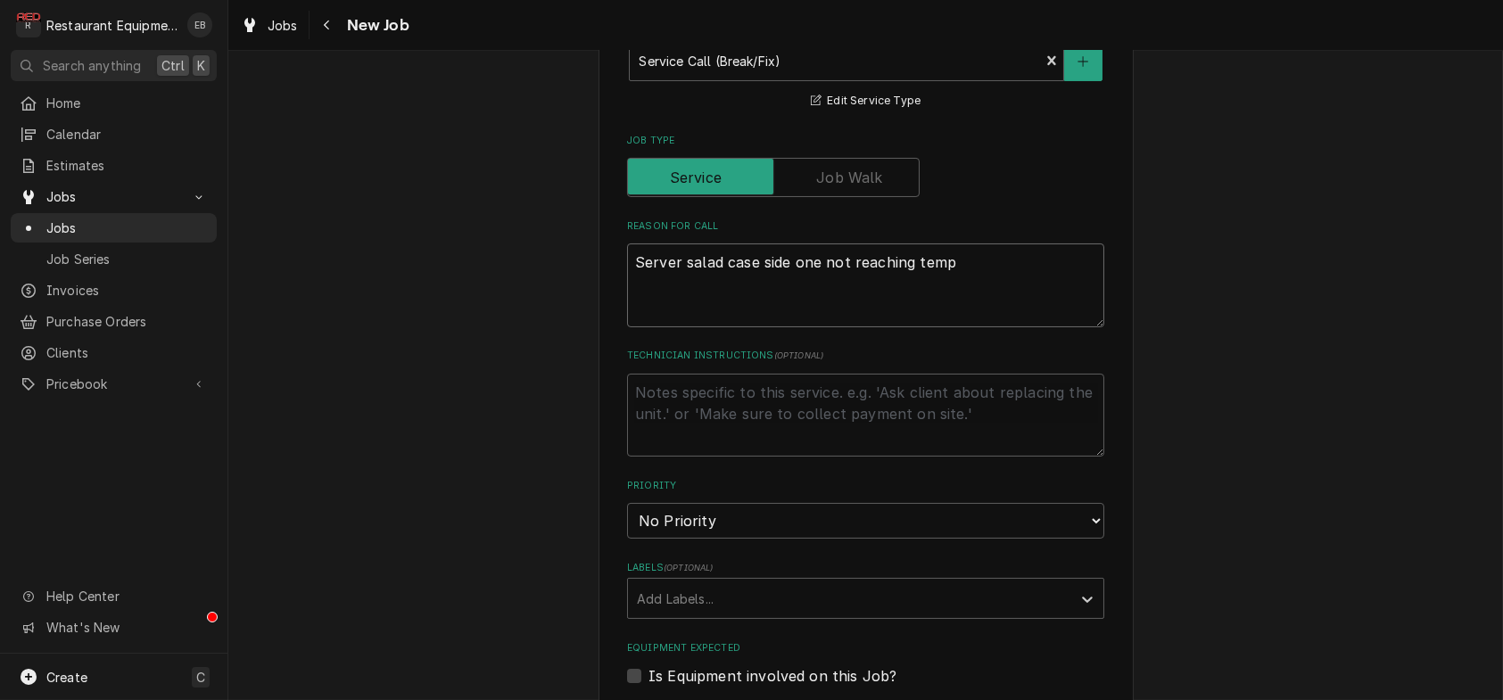
type textarea "Server salad case side one not reaching tem"
type textarea "x"
type textarea "Server salad case side one not reaching te"
type textarea "x"
type textarea "Server salad case side one not reaching t"
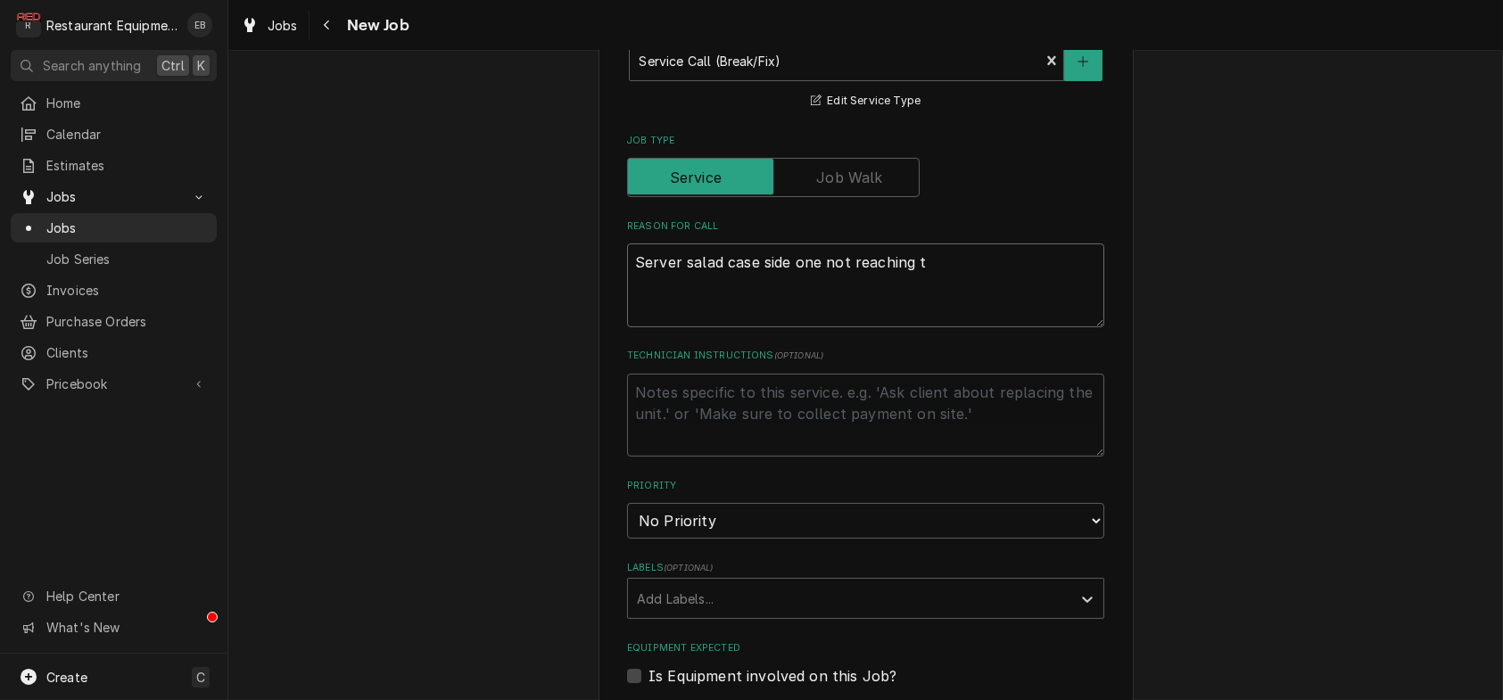
type textarea "x"
type textarea "Server salad case side one not reaching"
type textarea "x"
type textarea "Server salad case side one not reaching"
type textarea "x"
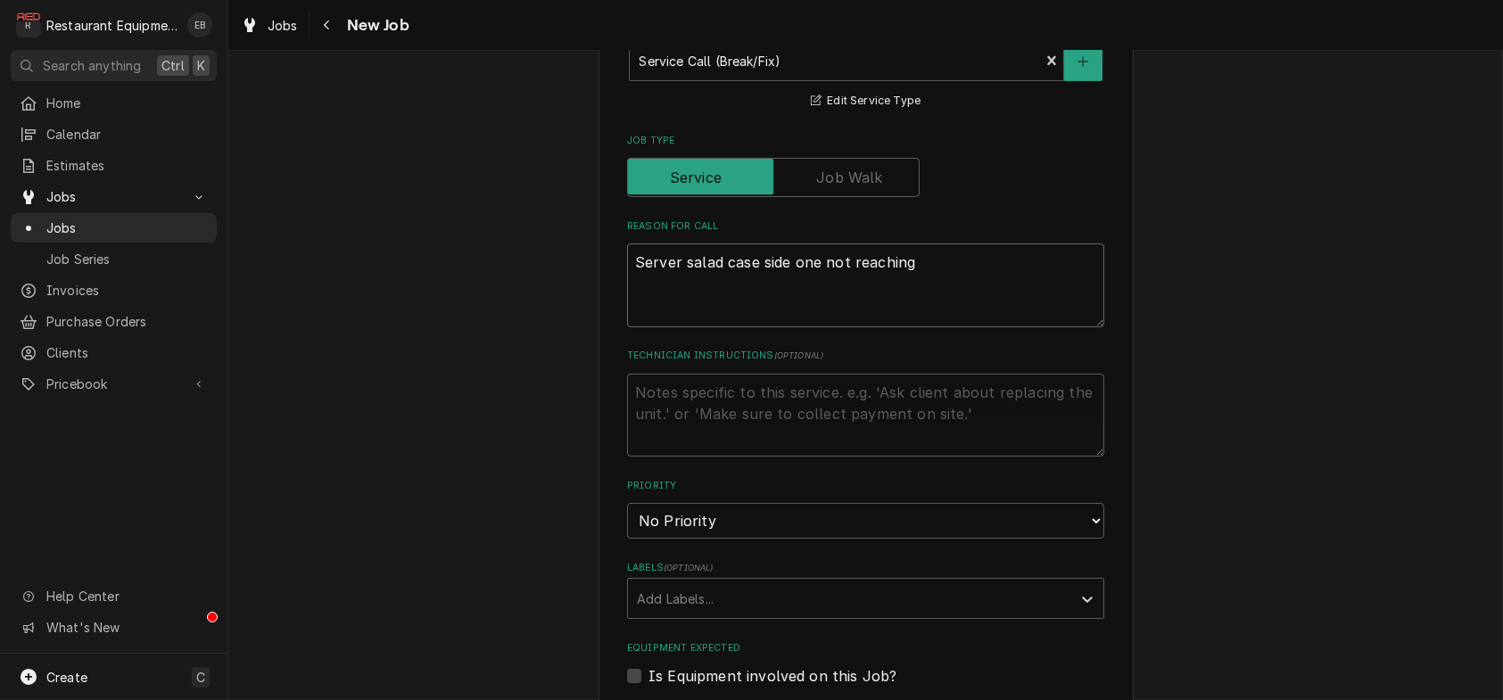
type textarea "Server salad case side one not reachin"
type textarea "x"
type textarea "Server salad case side one not reachi"
type textarea "x"
type textarea "Server salad case side one not reach"
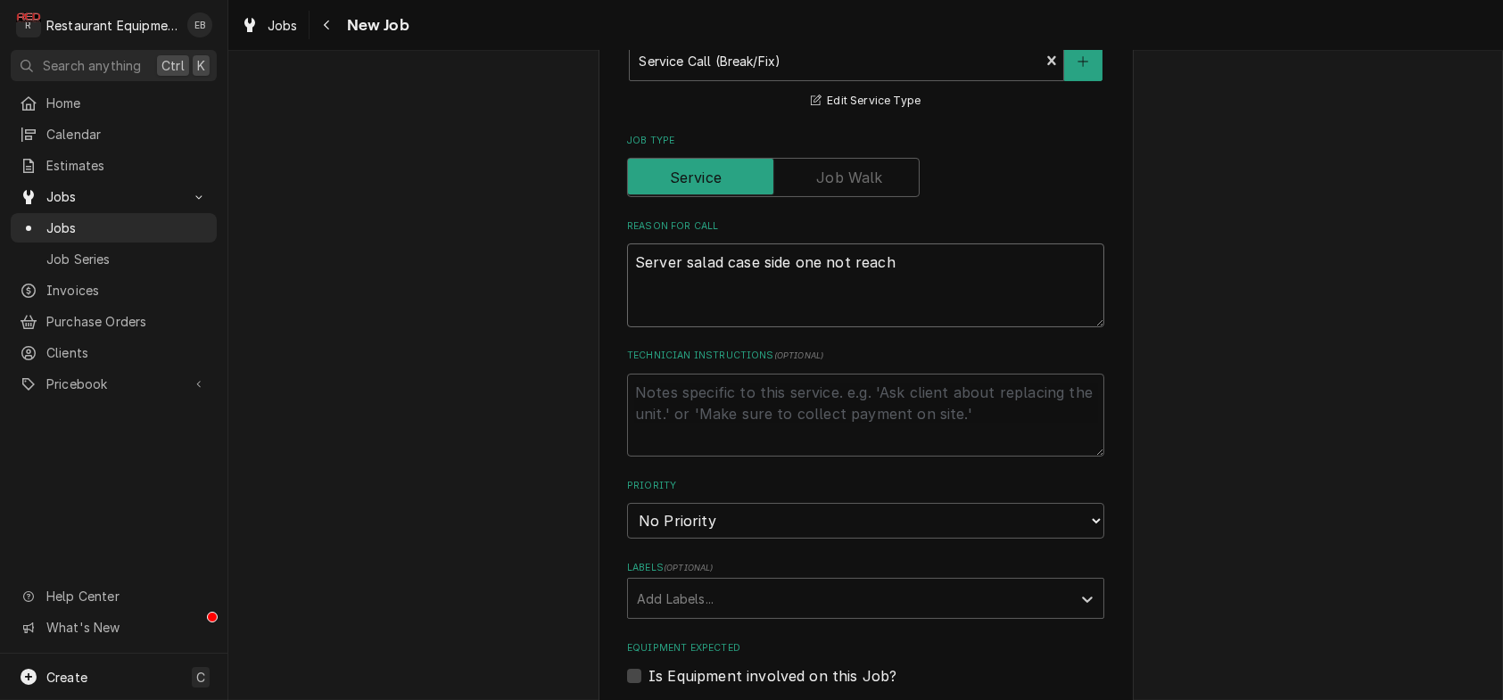
type textarea "x"
type textarea "Server salad case side one not reac"
type textarea "x"
type textarea "Server salad case side one not rea"
type textarea "x"
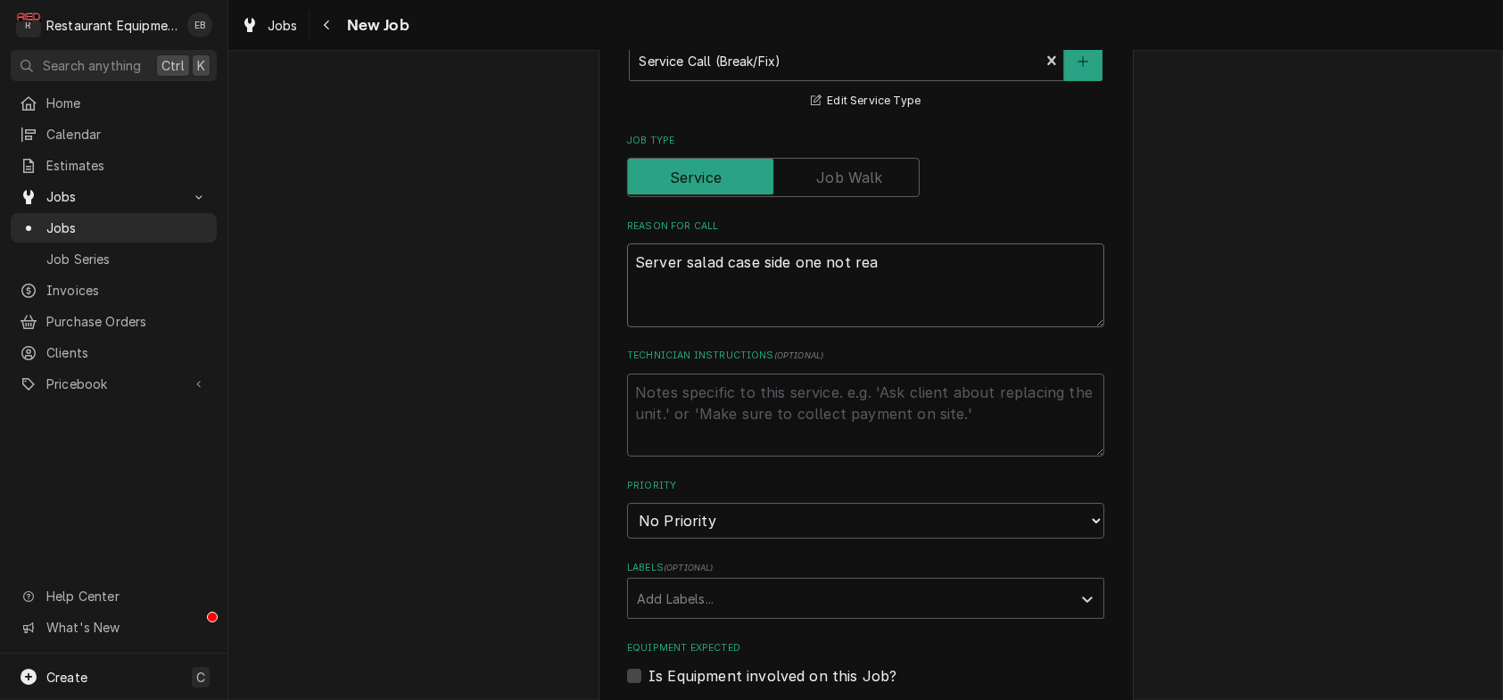
type textarea "Server salad case side one not re"
type textarea "x"
type textarea "Server salad case side one not r"
type textarea "x"
type textarea "Server salad case side one not"
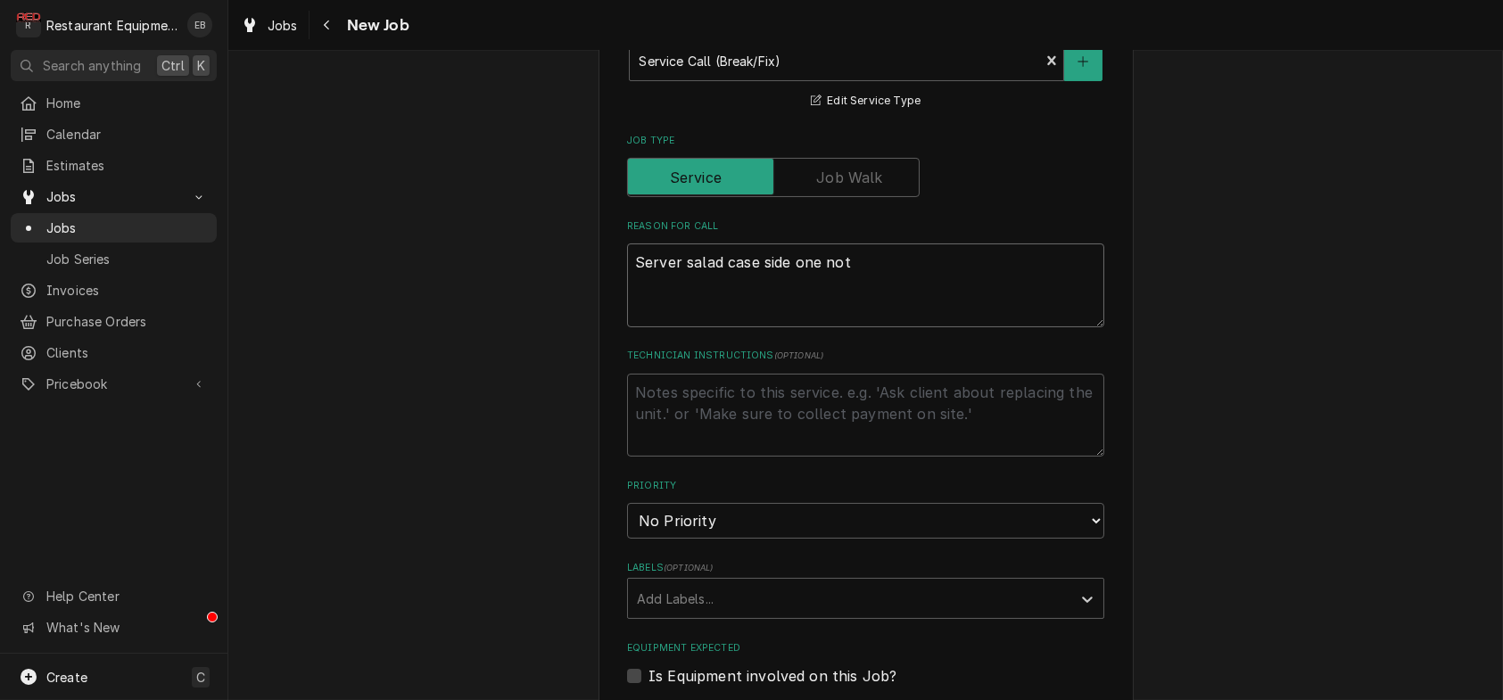
type textarea "x"
type textarea "Server salad case side one not o"
type textarea "x"
type textarea "Server salad case side one not on"
type textarea "x"
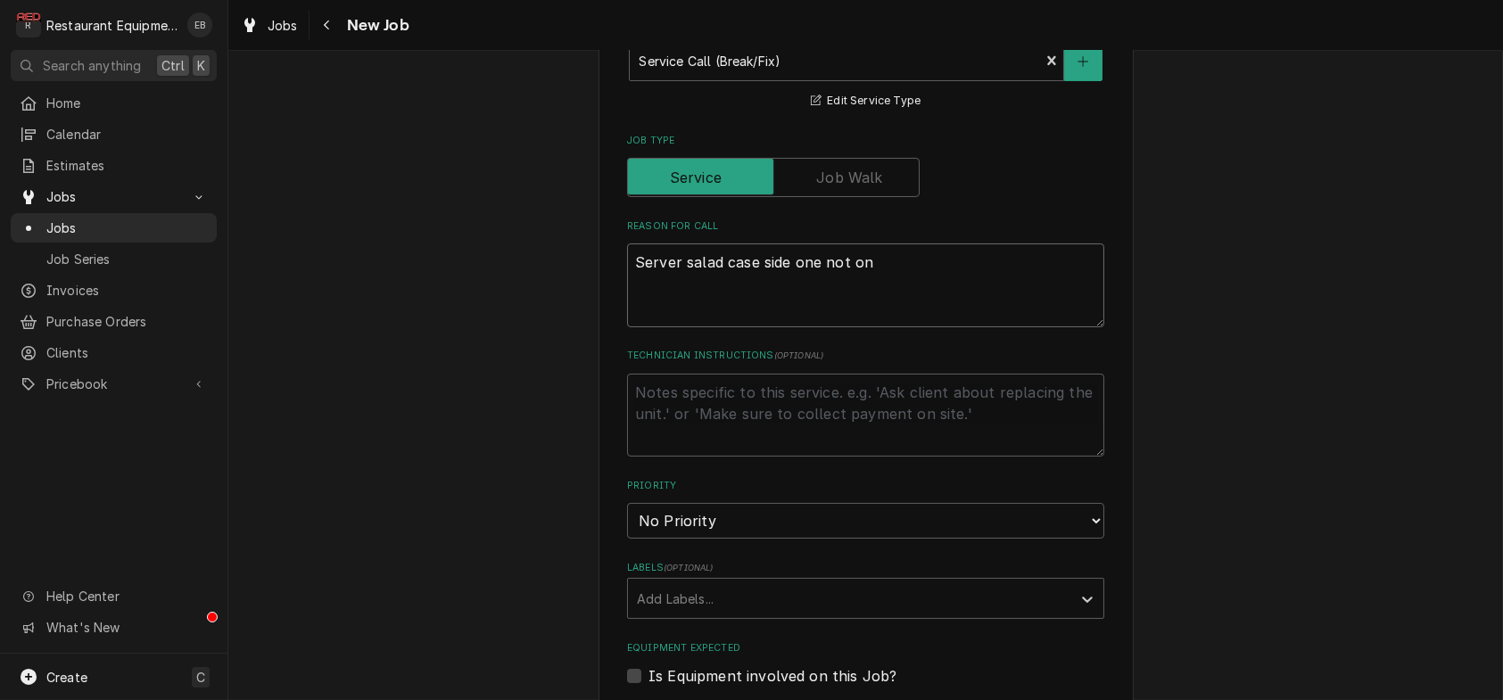
type textarea "Server salad case side one not on"
type textarea "x"
type textarea "Server salad case side one not on t"
type textarea "x"
type textarea "Server salad case side one not on te"
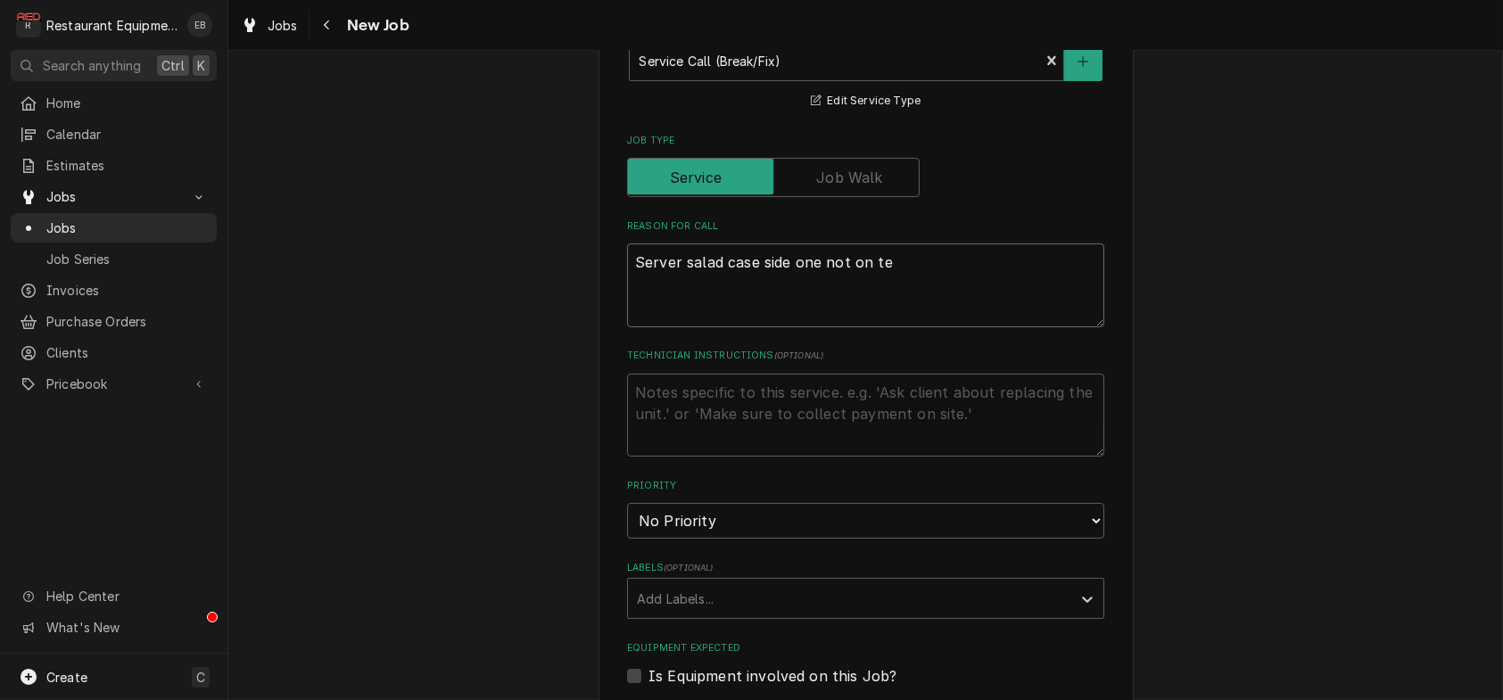
type textarea "x"
type textarea "Server salad case side one not on tem"
type textarea "x"
type textarea "Server salad case side one not on temp"
type textarea "x"
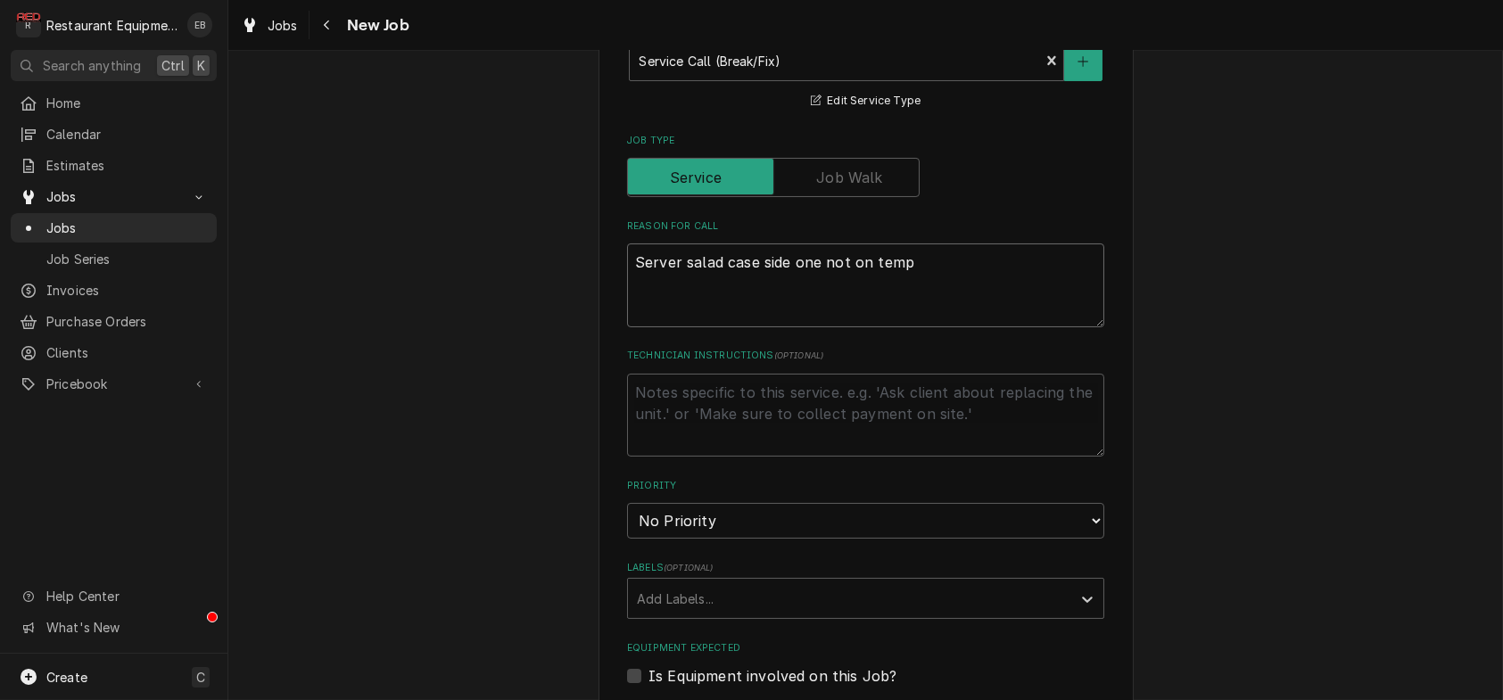
type textarea "Server salad case side one not on temp."
type textarea "x"
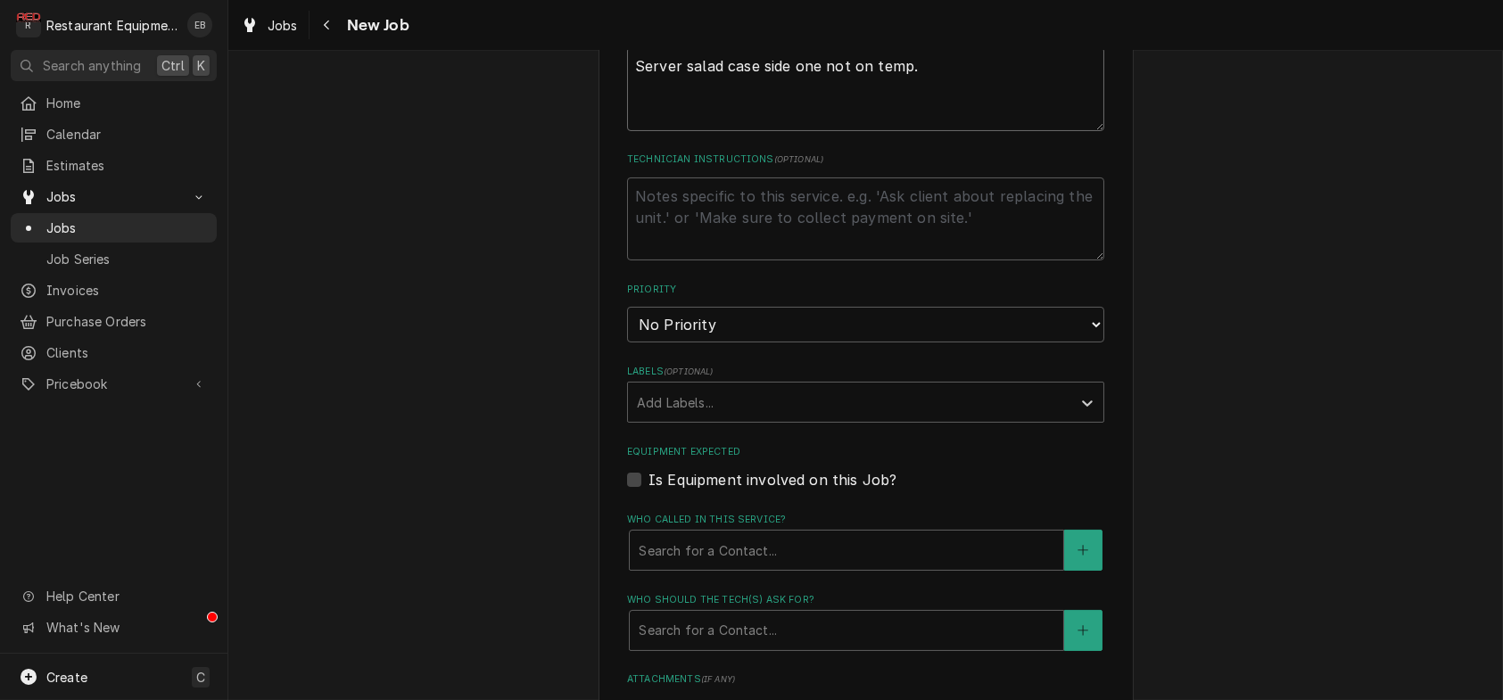
scroll to position [951, 0]
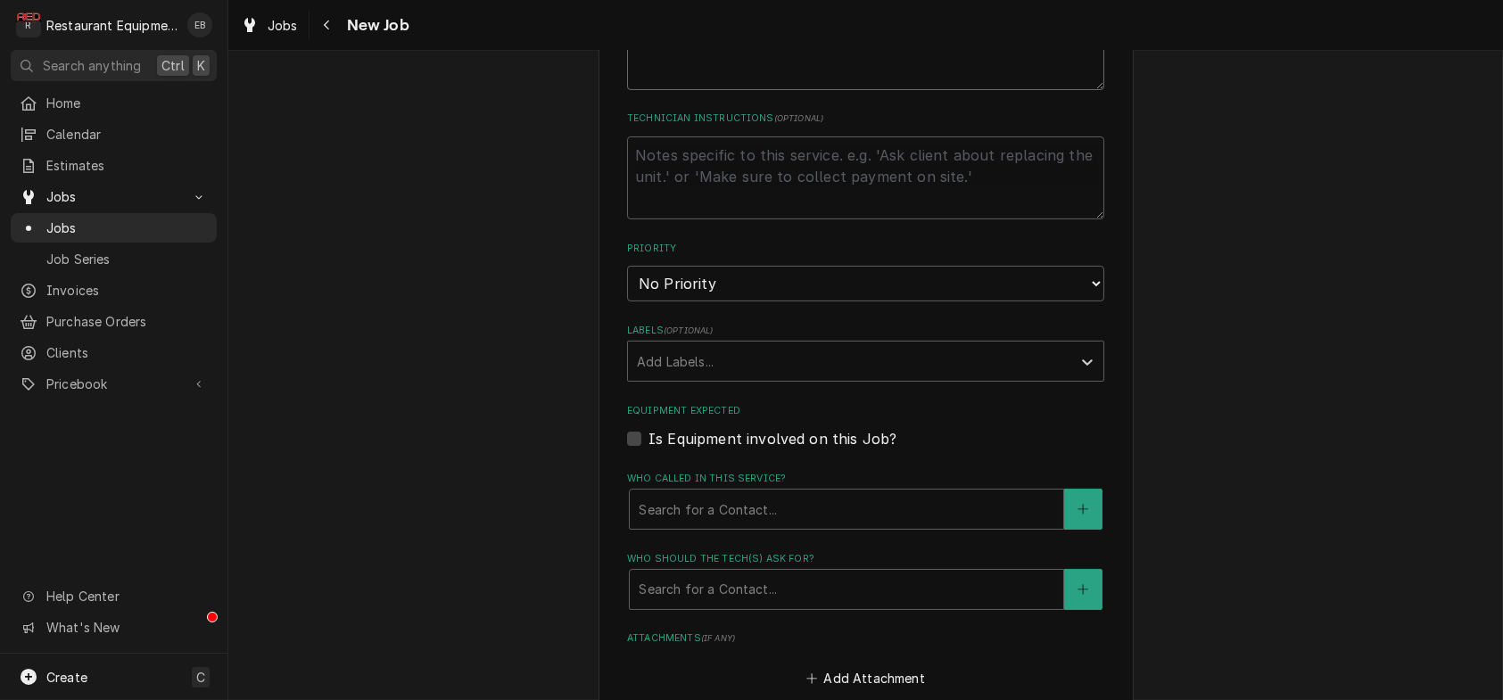
type textarea "Server salad case side one not on temp."
click at [692, 301] on select "No Priority Urgent High Medium Low" at bounding box center [865, 284] width 477 height 36
select select "2"
click at [627, 301] on select "No Priority Urgent High Medium Low" at bounding box center [865, 284] width 477 height 36
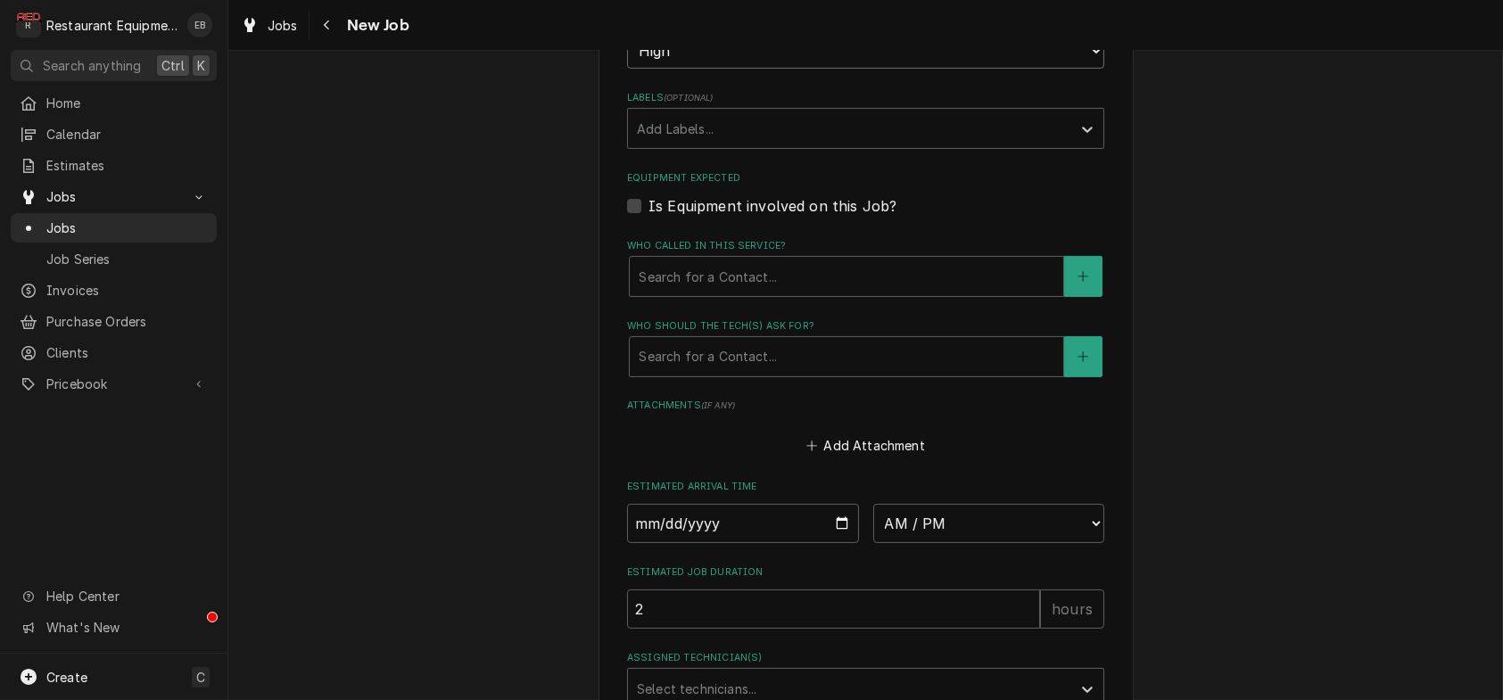
scroll to position [1189, 0]
click at [815, 287] on div "Who called in this service?" at bounding box center [847, 271] width 416 height 32
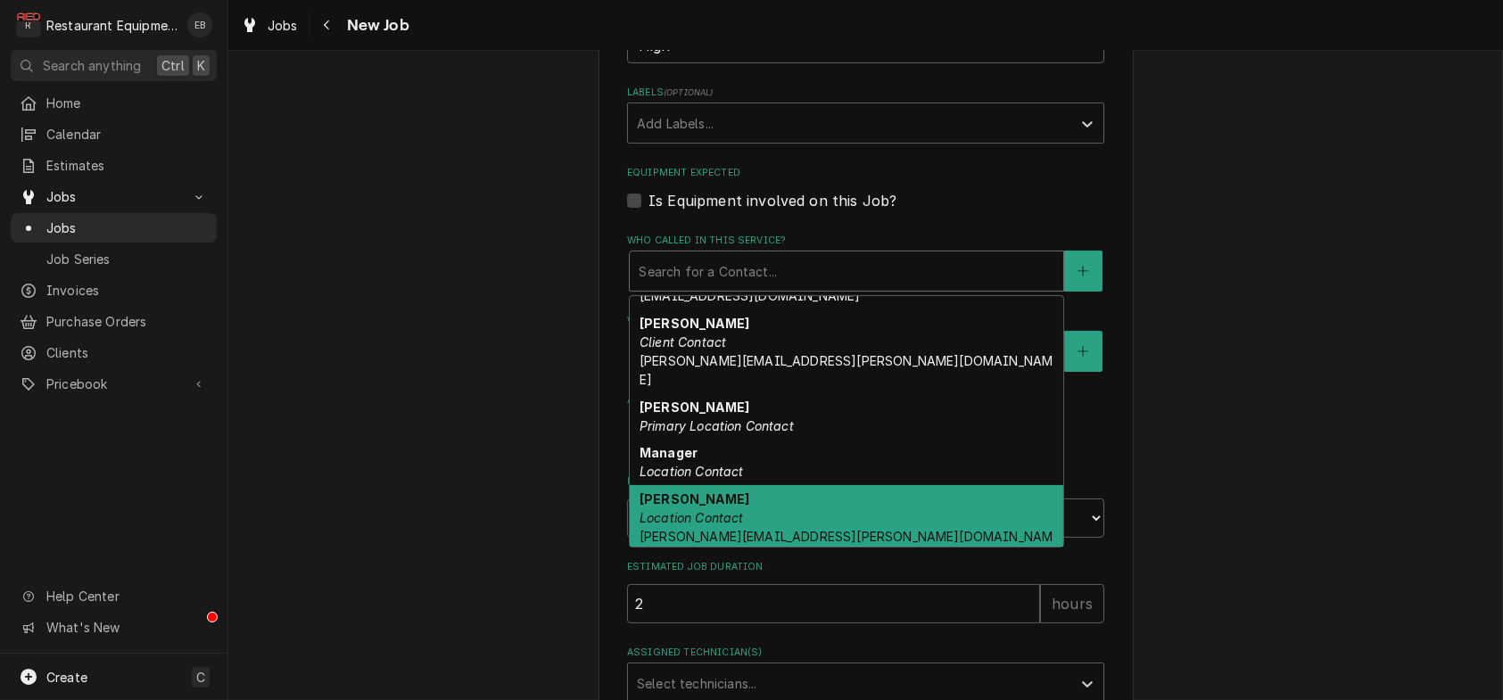
scroll to position [0, 0]
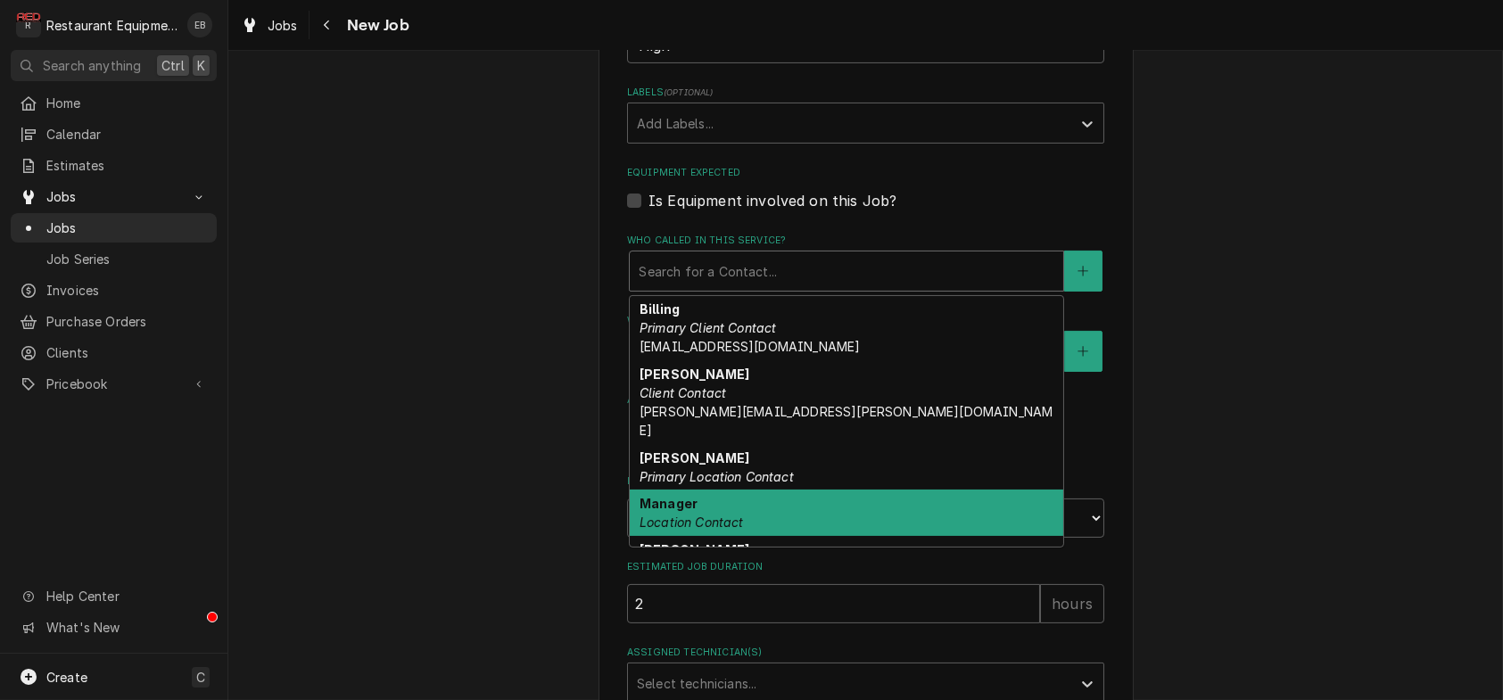
click at [750, 536] on div "Manager Location Contact" at bounding box center [846, 513] width 433 height 46
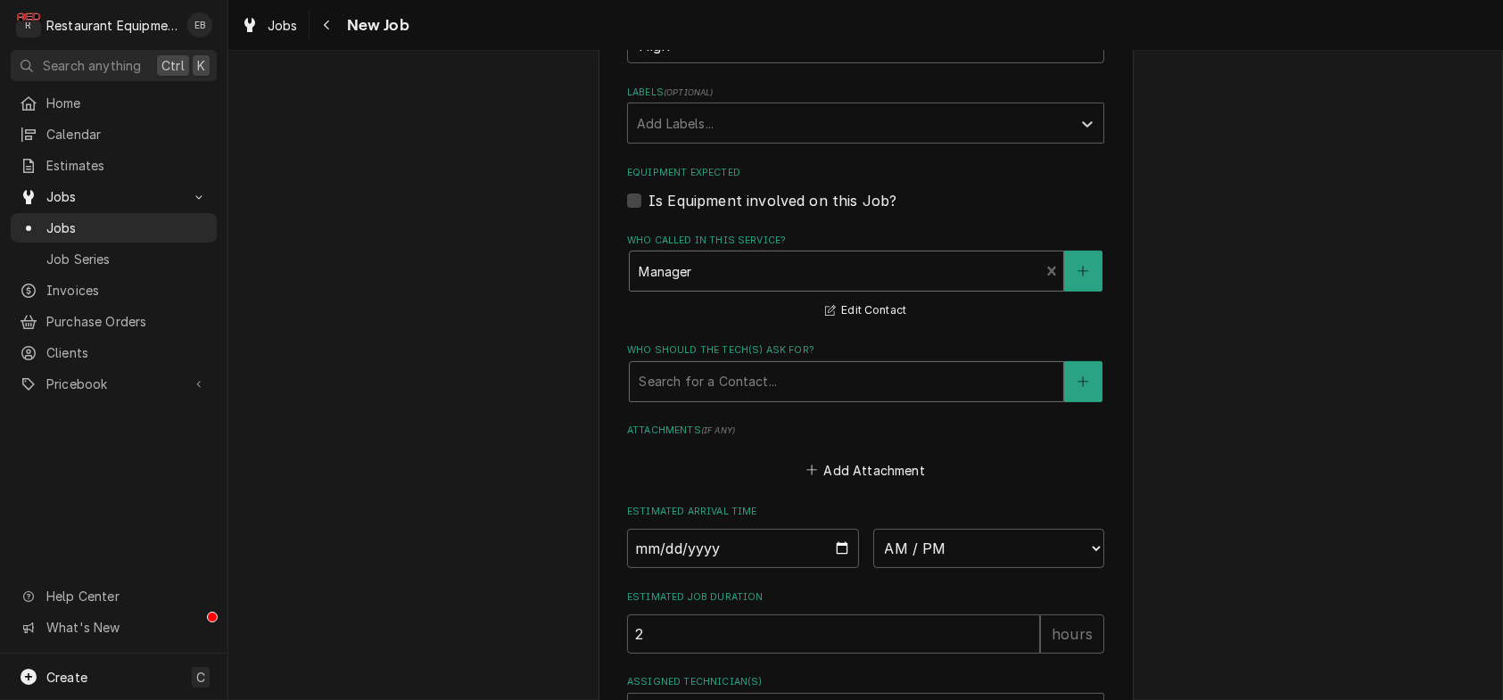
click at [776, 398] on div "Who should the tech(s) ask for?" at bounding box center [847, 382] width 416 height 32
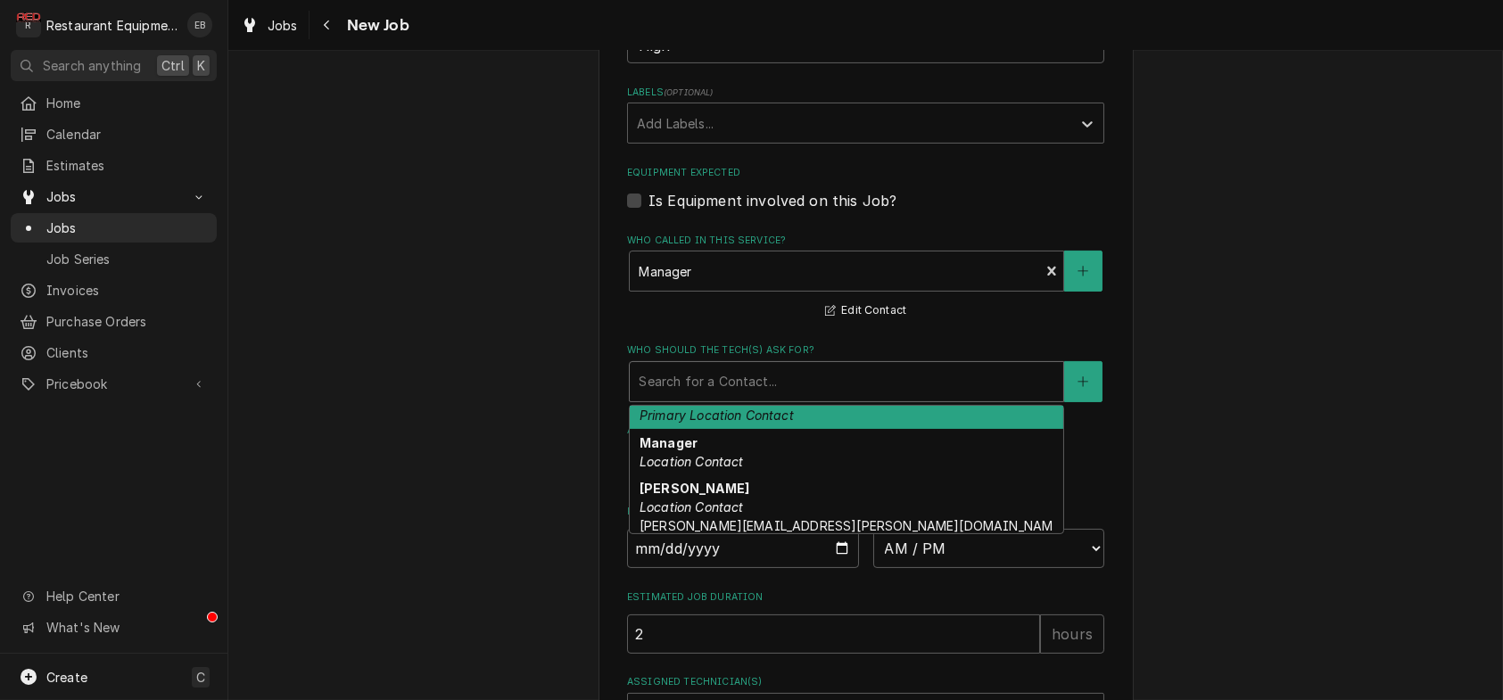
scroll to position [178, 0]
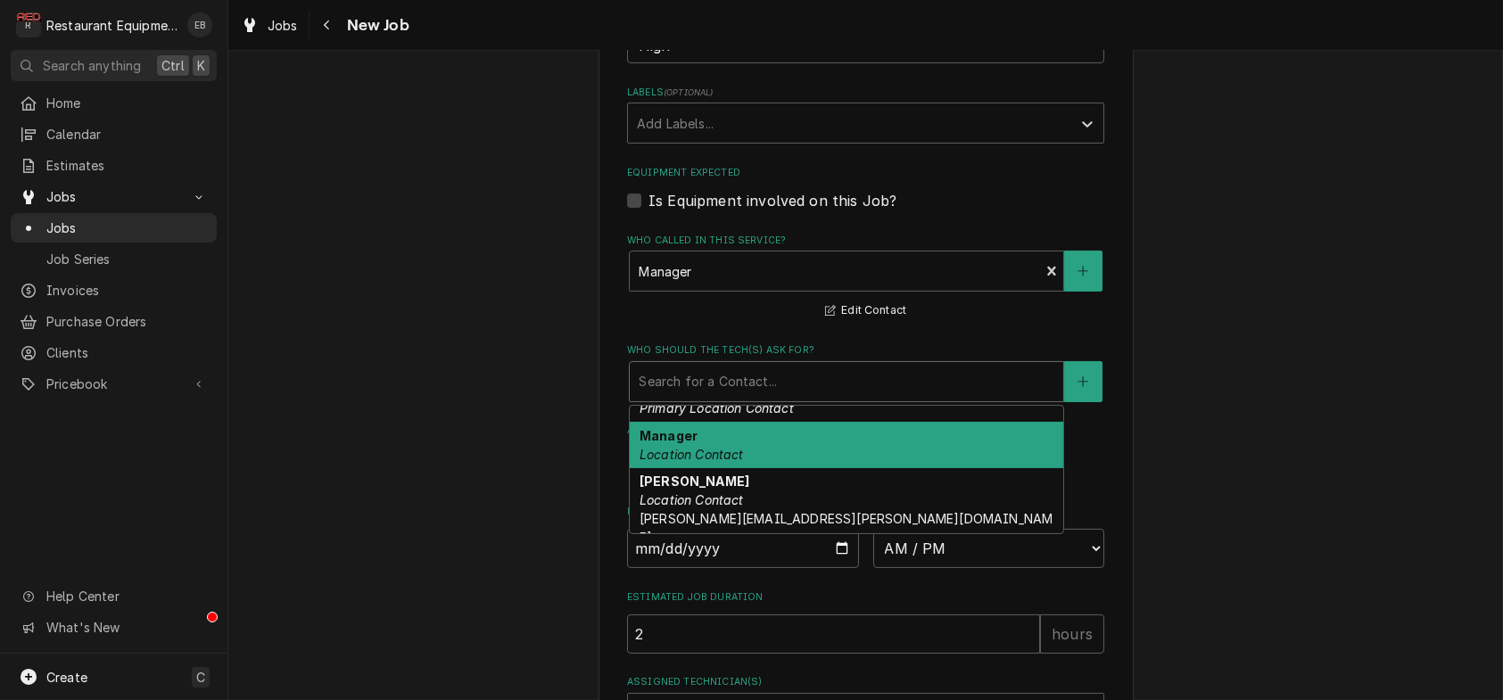
click at [722, 468] on div "Manager Location Contact" at bounding box center [846, 445] width 433 height 46
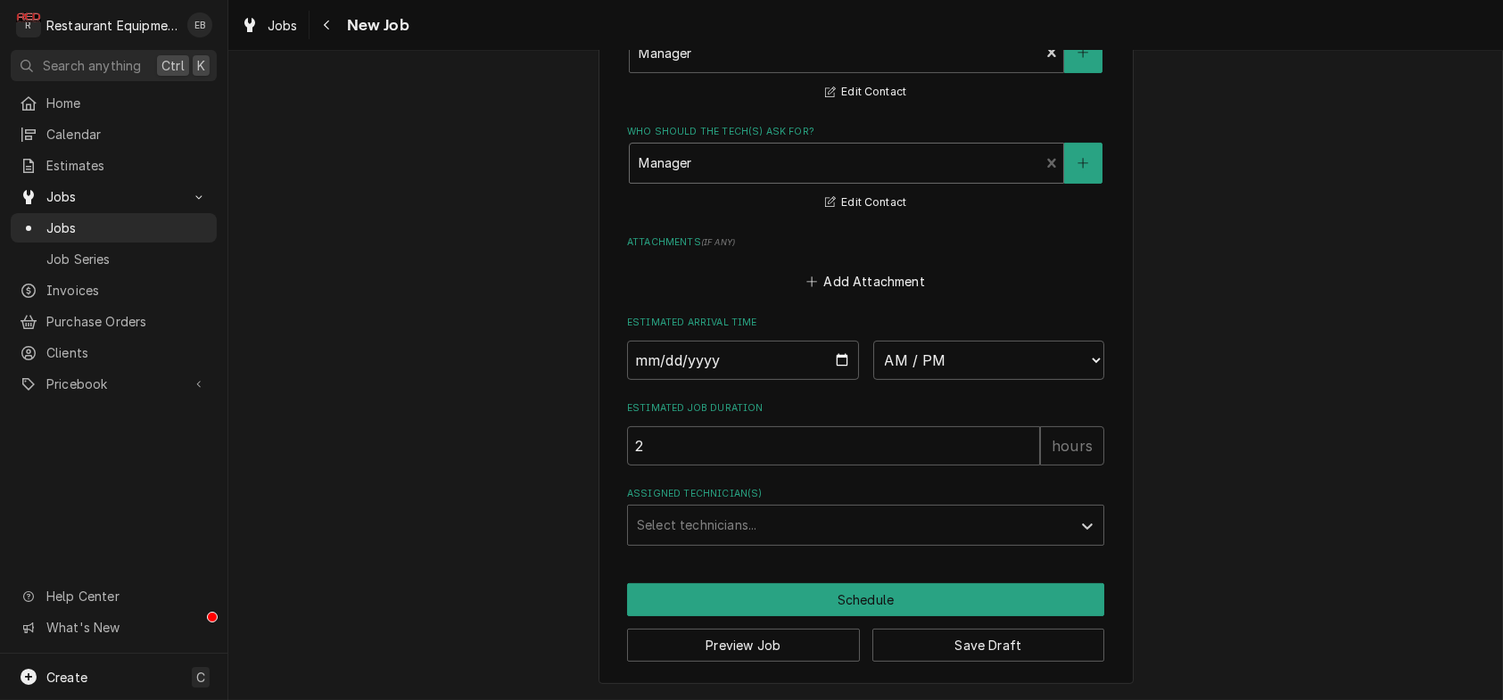
scroll to position [1605, 0]
click at [840, 348] on input "Date" at bounding box center [743, 360] width 232 height 39
type textarea "x"
type input "2025-08-12"
click at [974, 350] on select "AM / PM 6:00 AM 6:15 AM 6:30 AM 6:45 AM 7:00 AM 7:15 AM 7:30 AM 7:45 AM 8:00 AM…" at bounding box center [989, 360] width 232 height 39
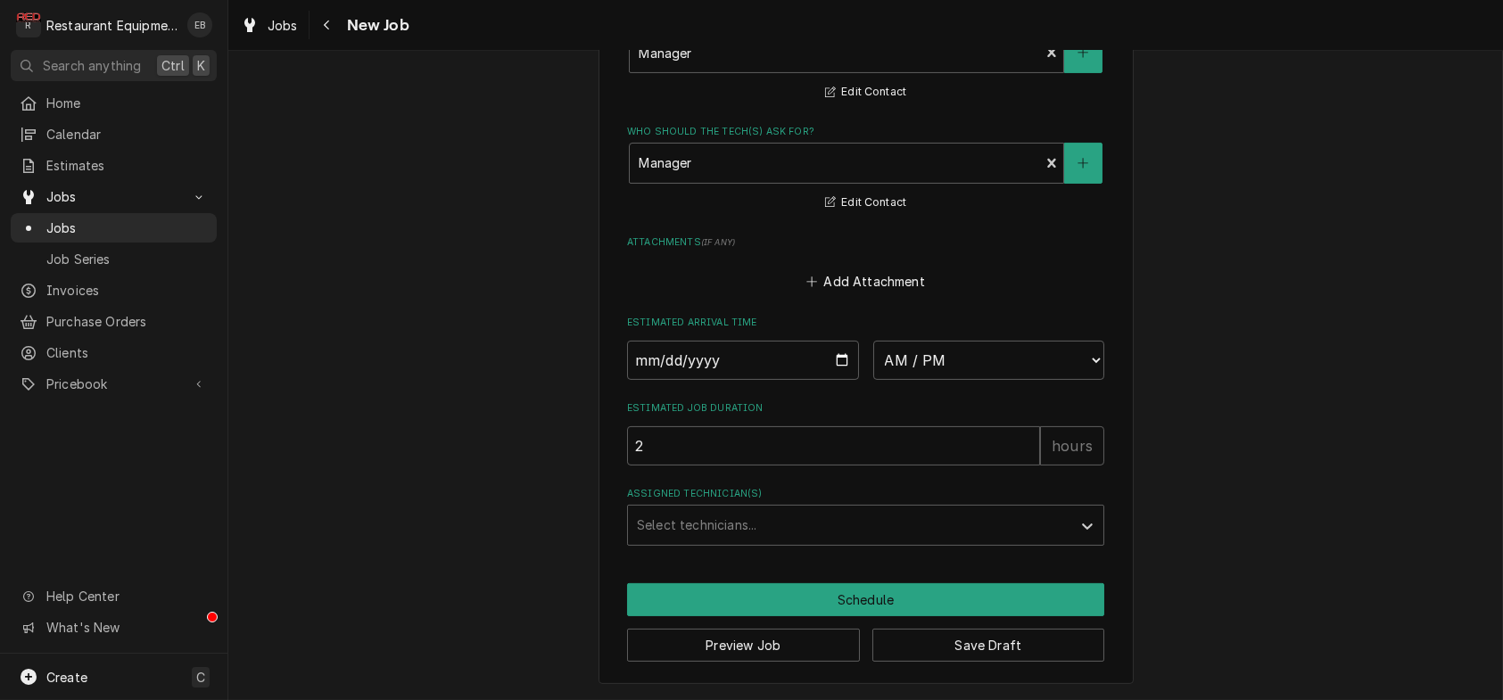
click at [1001, 662] on button "Save Draft" at bounding box center [988, 645] width 233 height 33
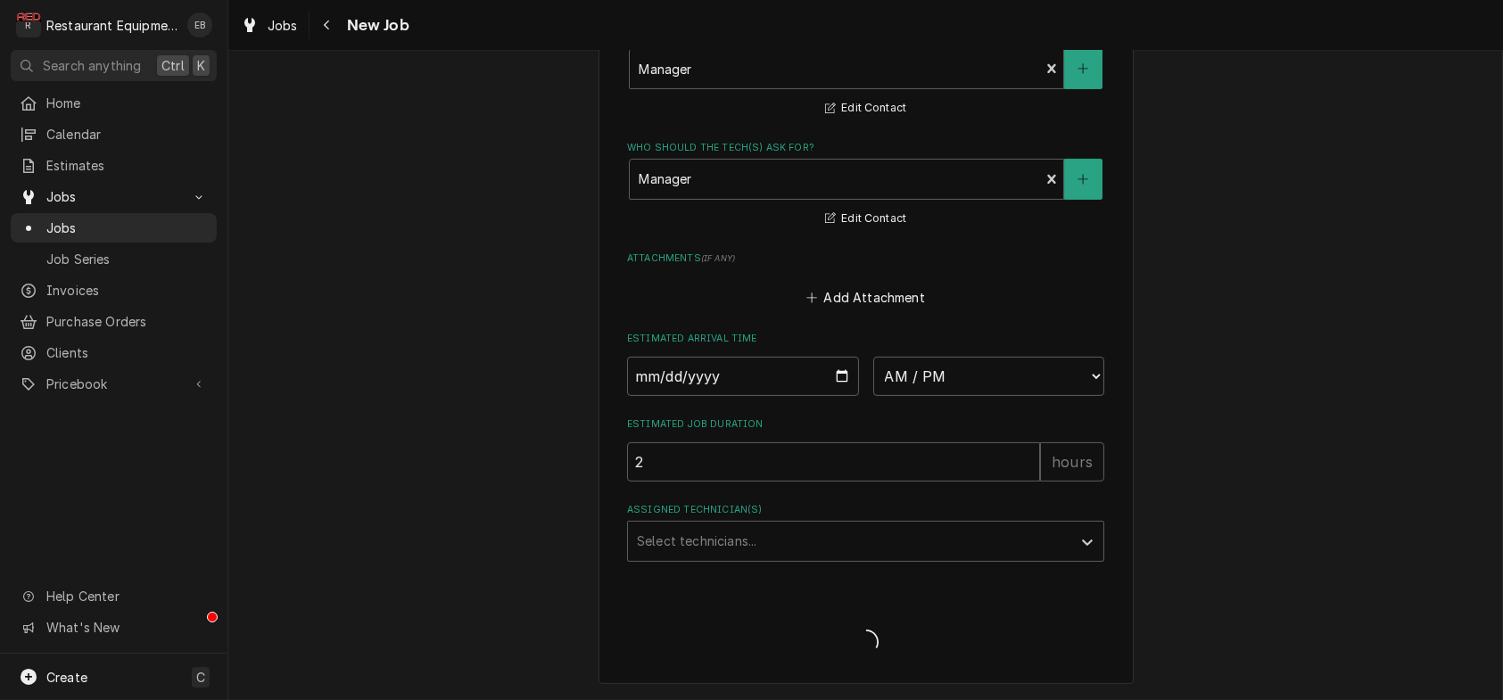
type textarea "x"
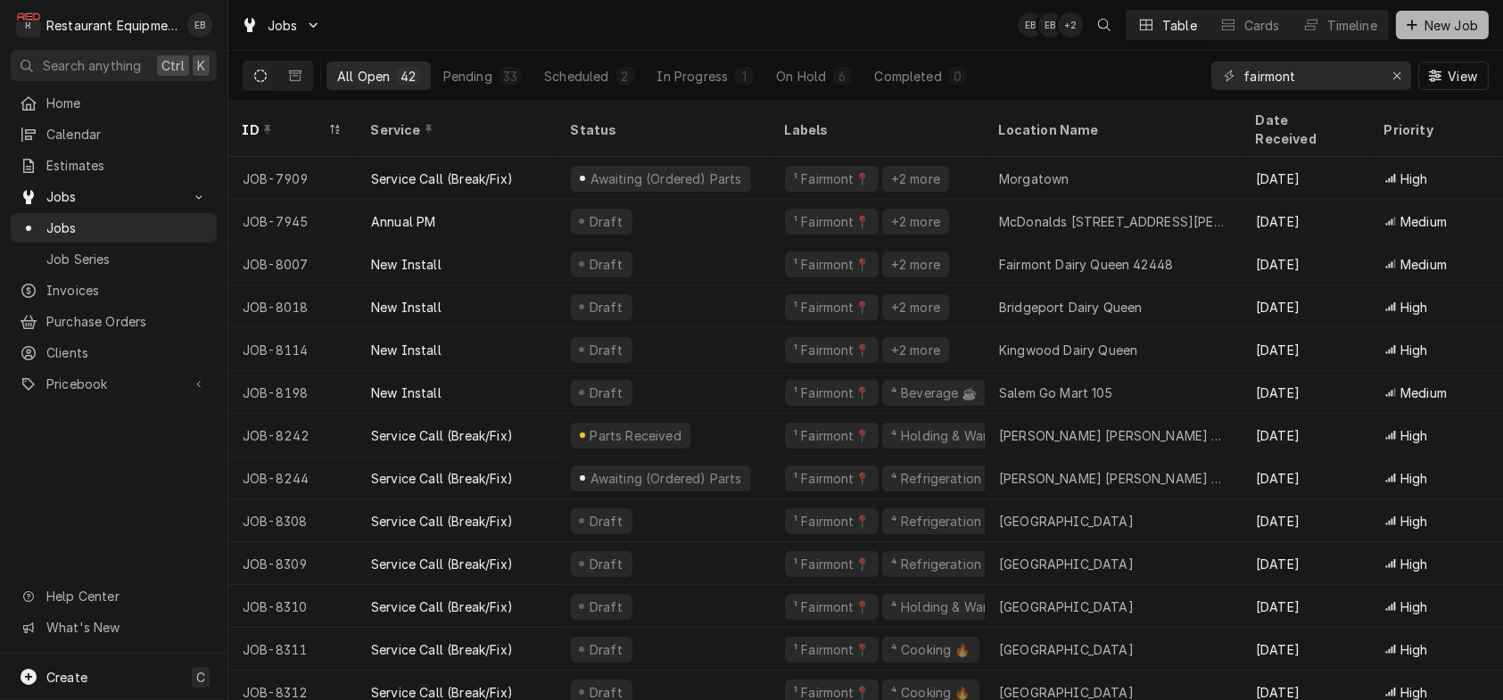
click at [1446, 15] on button "New Job" at bounding box center [1442, 25] width 93 height 29
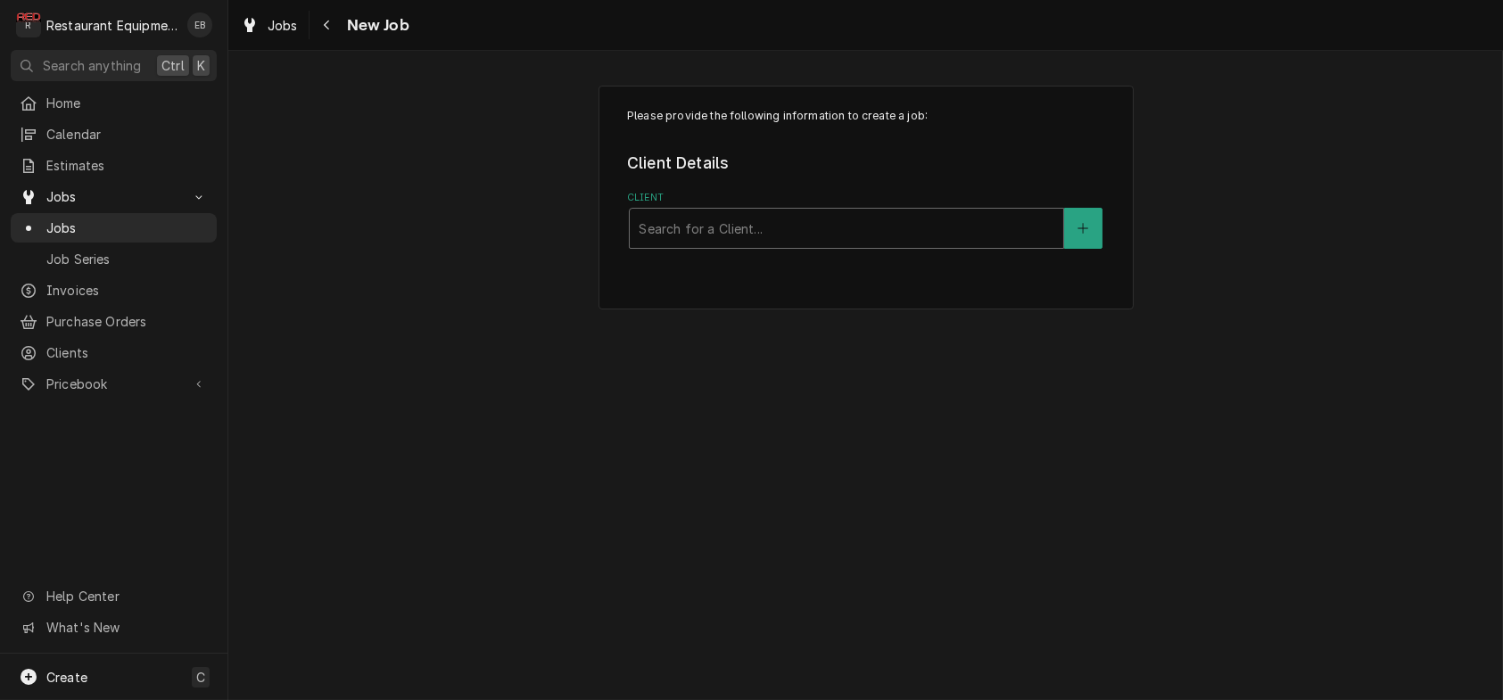
click at [808, 244] on div "Client" at bounding box center [847, 228] width 416 height 32
type input "b"
type input "bob evans"
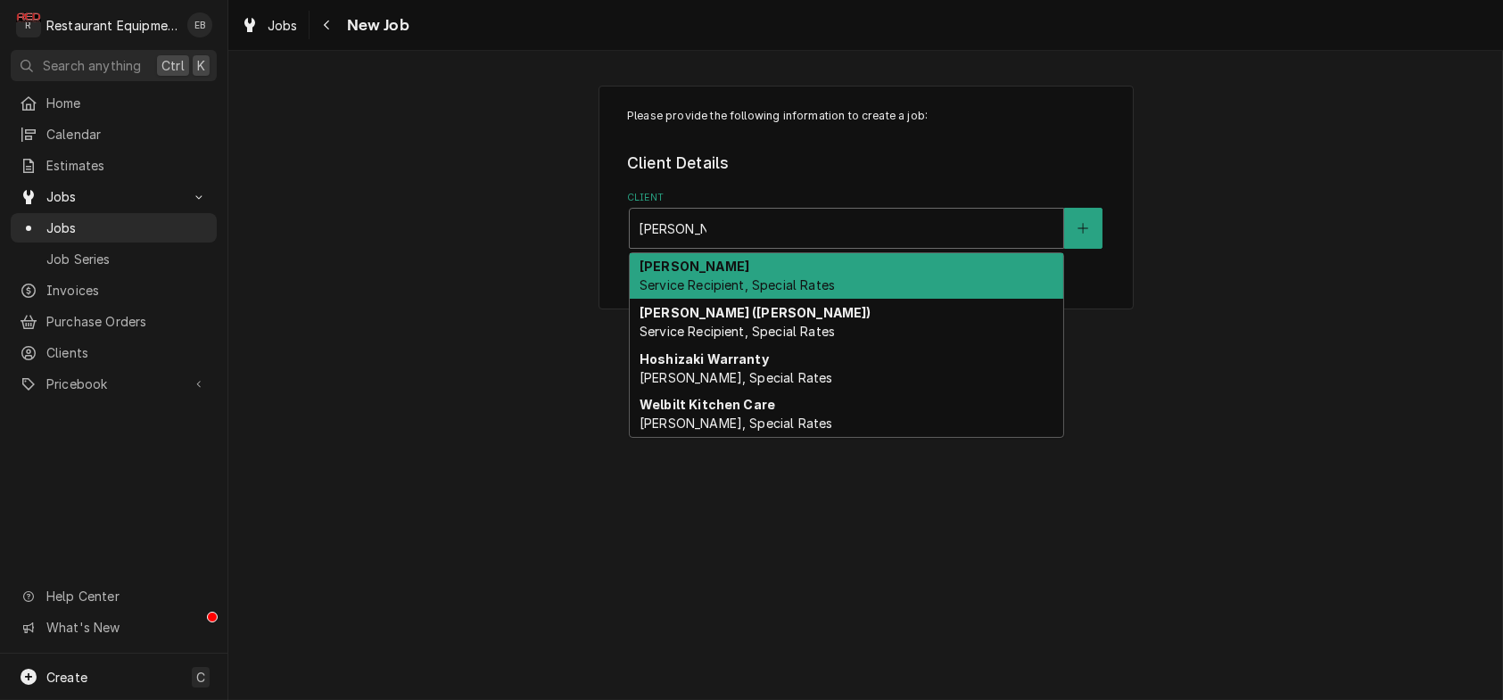
click at [811, 293] on span "Service Recipient, Special Rates" at bounding box center [736, 284] width 195 height 15
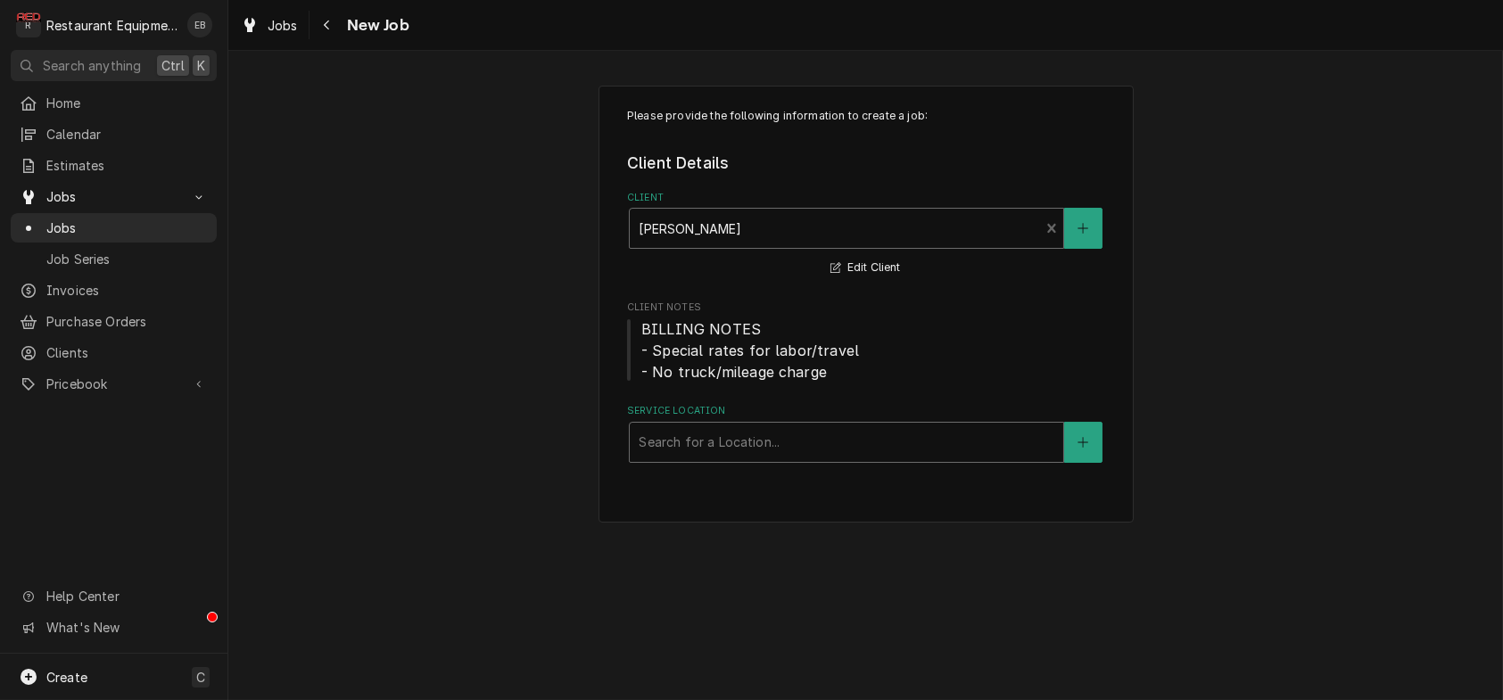
click at [777, 458] on div "Service Location" at bounding box center [847, 442] width 416 height 32
type input "bridgeport"
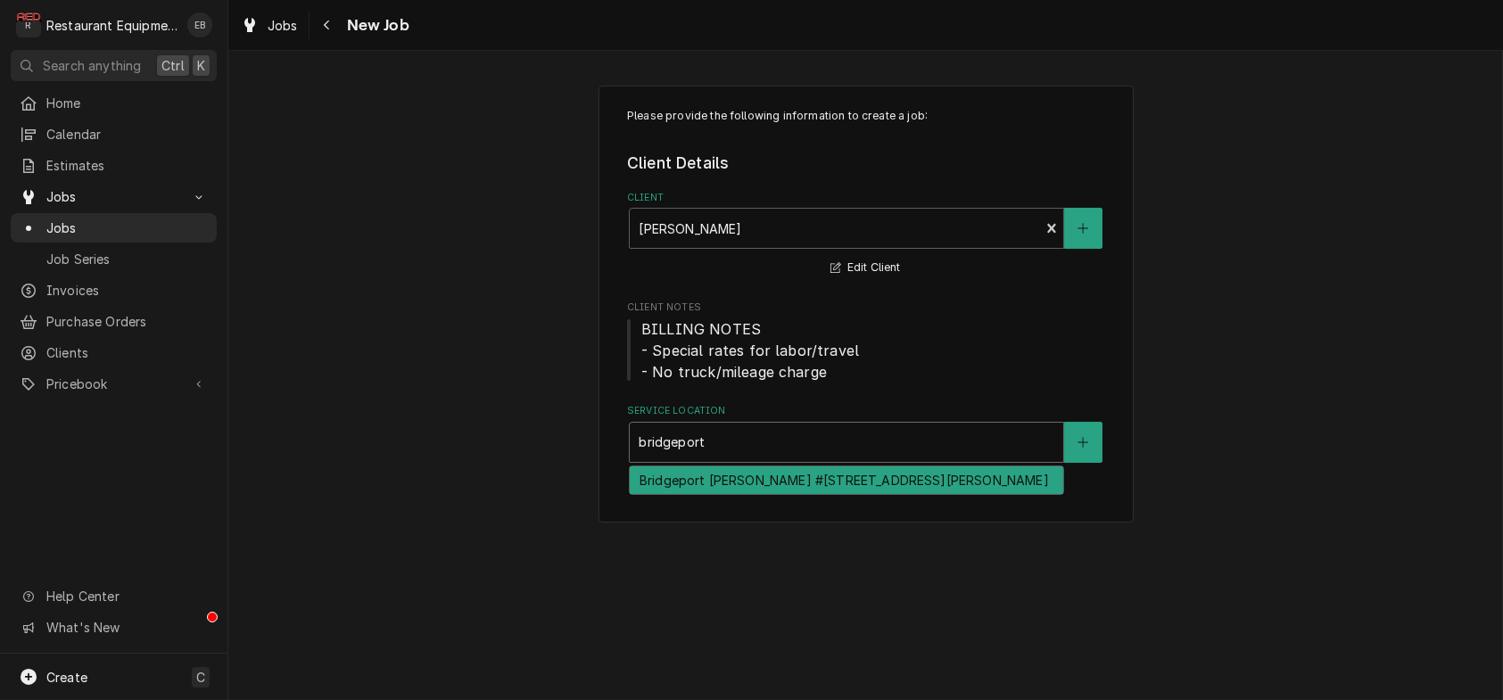
drag, startPoint x: 825, startPoint y: 535, endPoint x: 849, endPoint y: 514, distance: 32.2
click at [826, 494] on div "Bridgeport Bob Evans #227 / 1607 Johnson Ave, Bridgeport, WV 26330" at bounding box center [846, 480] width 433 height 28
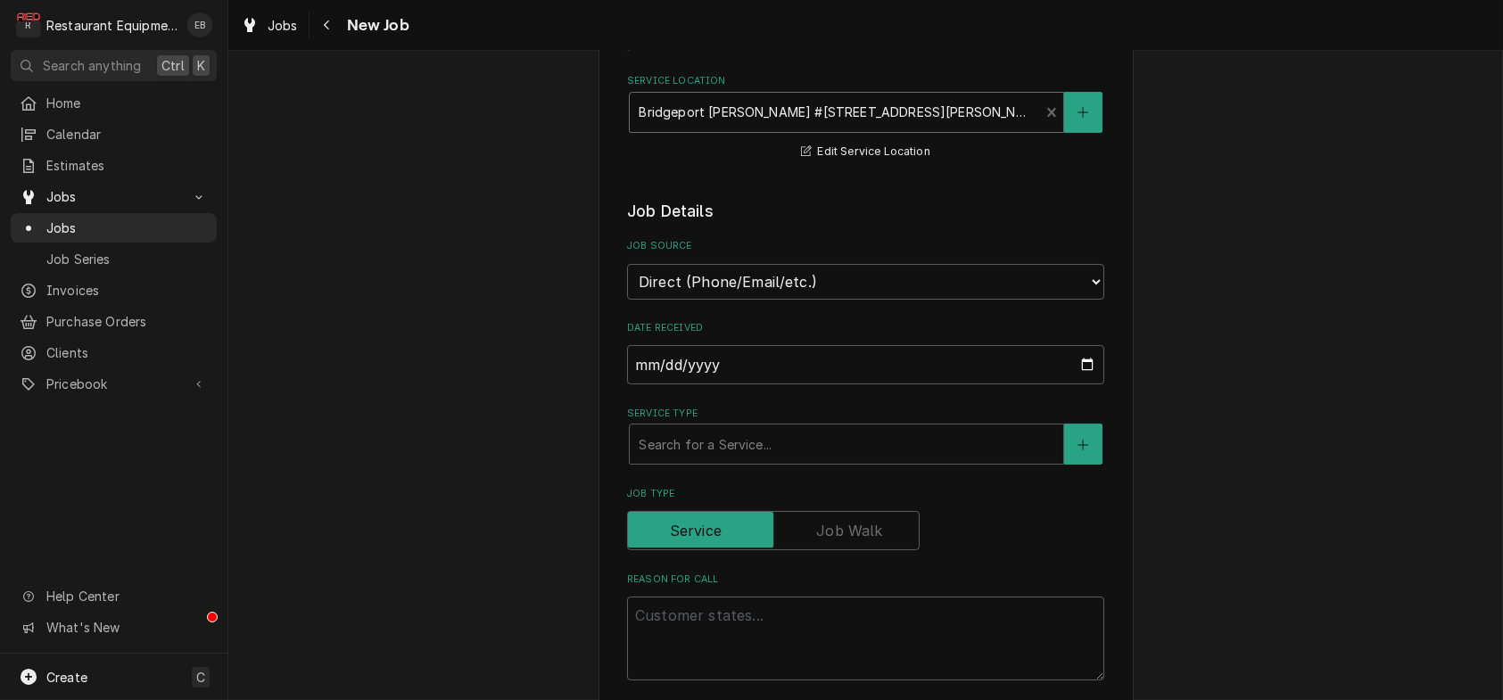
scroll to position [475, 0]
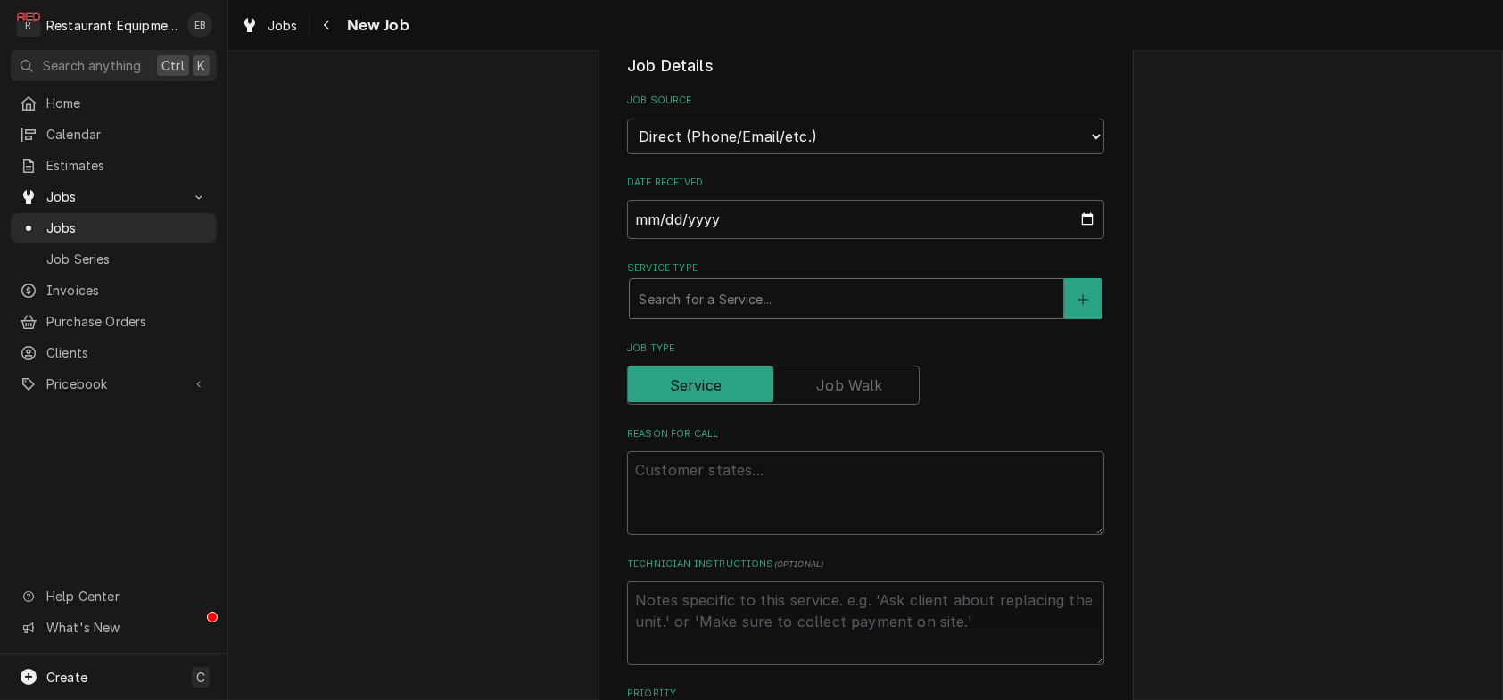
click at [761, 315] on div "Service Type" at bounding box center [847, 299] width 416 height 32
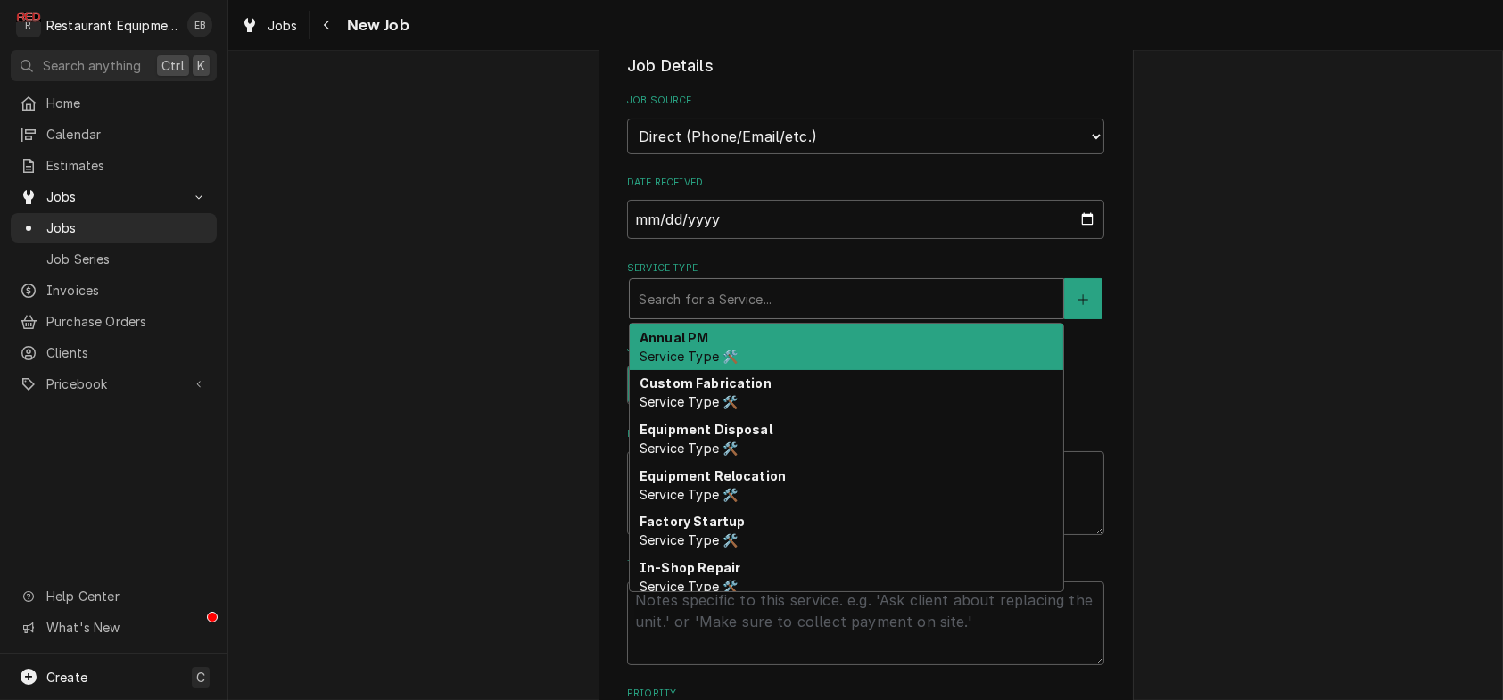
type textarea "x"
type input "b"
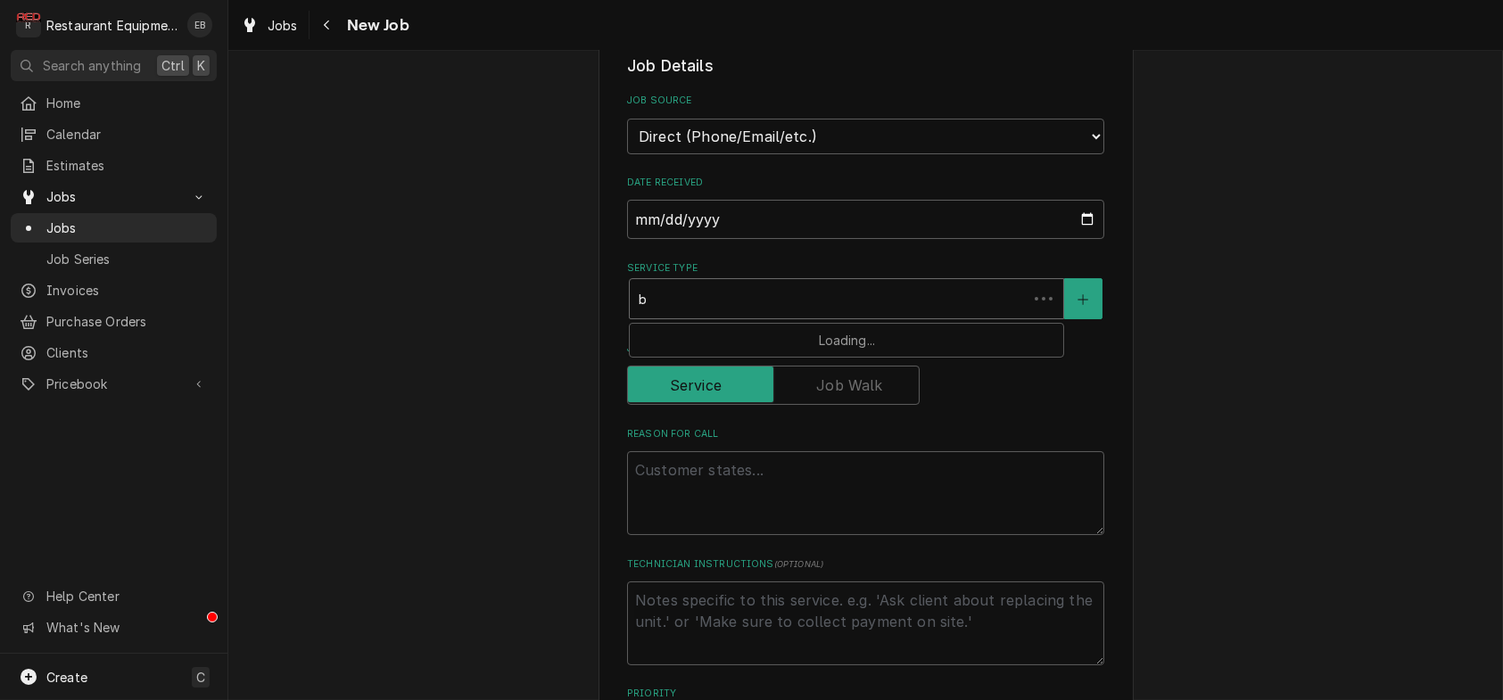
type textarea "x"
type input "br"
type textarea "x"
type input "bre"
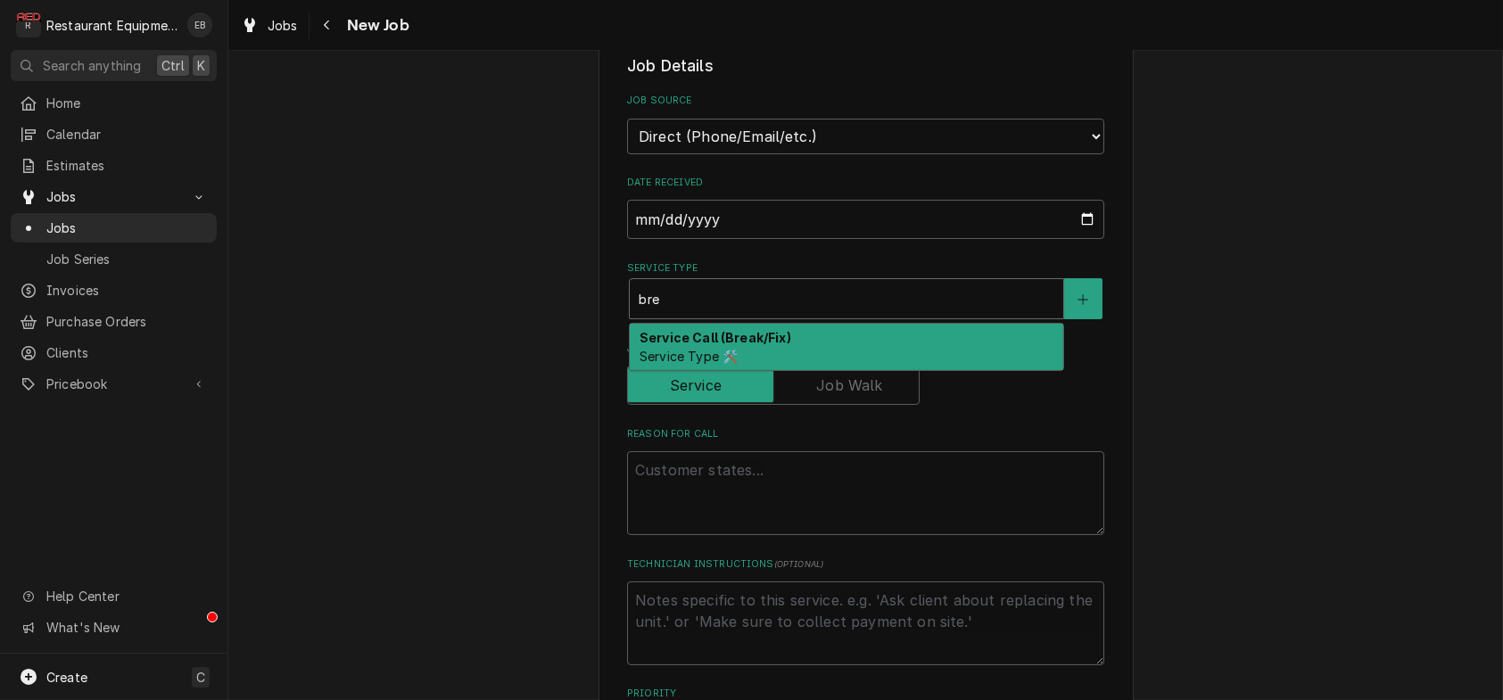
click at [730, 345] on strong "Service Call (Break/Fix)" at bounding box center [715, 337] width 152 height 15
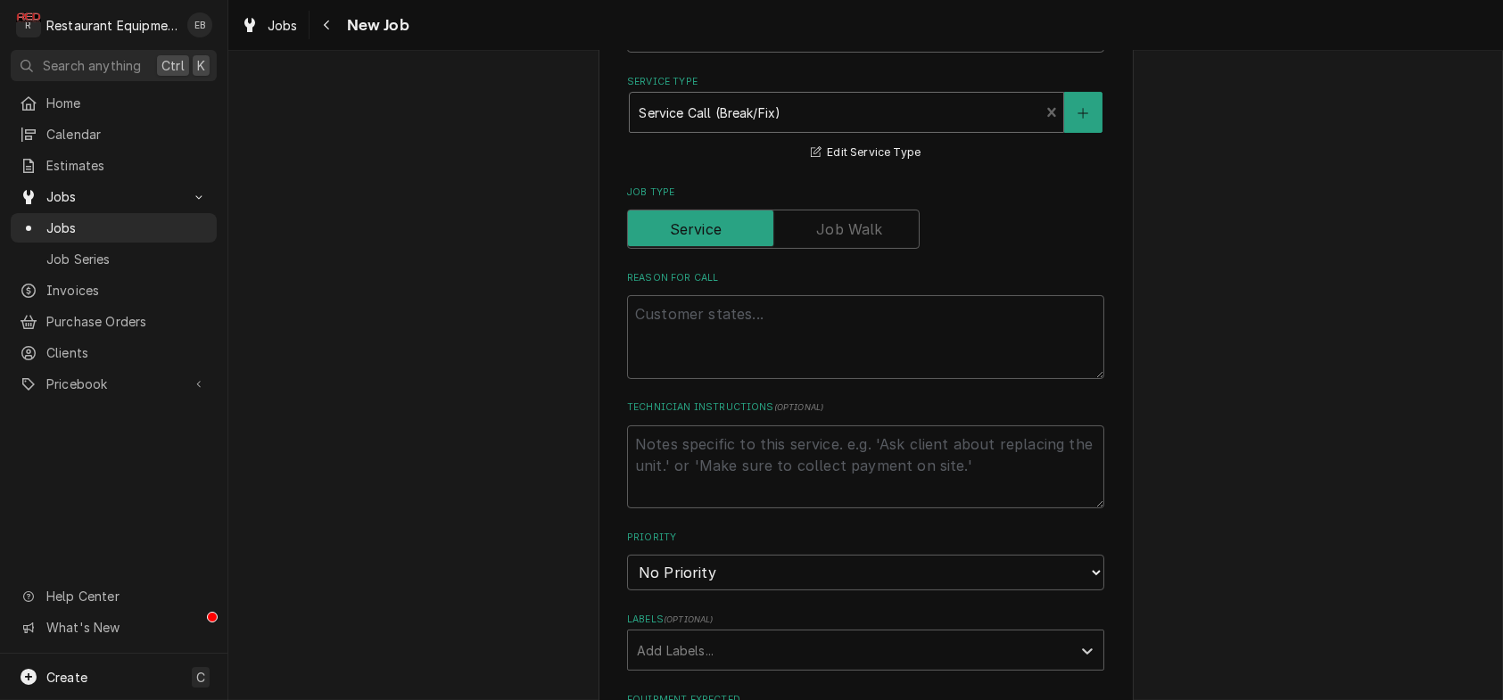
scroll to position [713, 0]
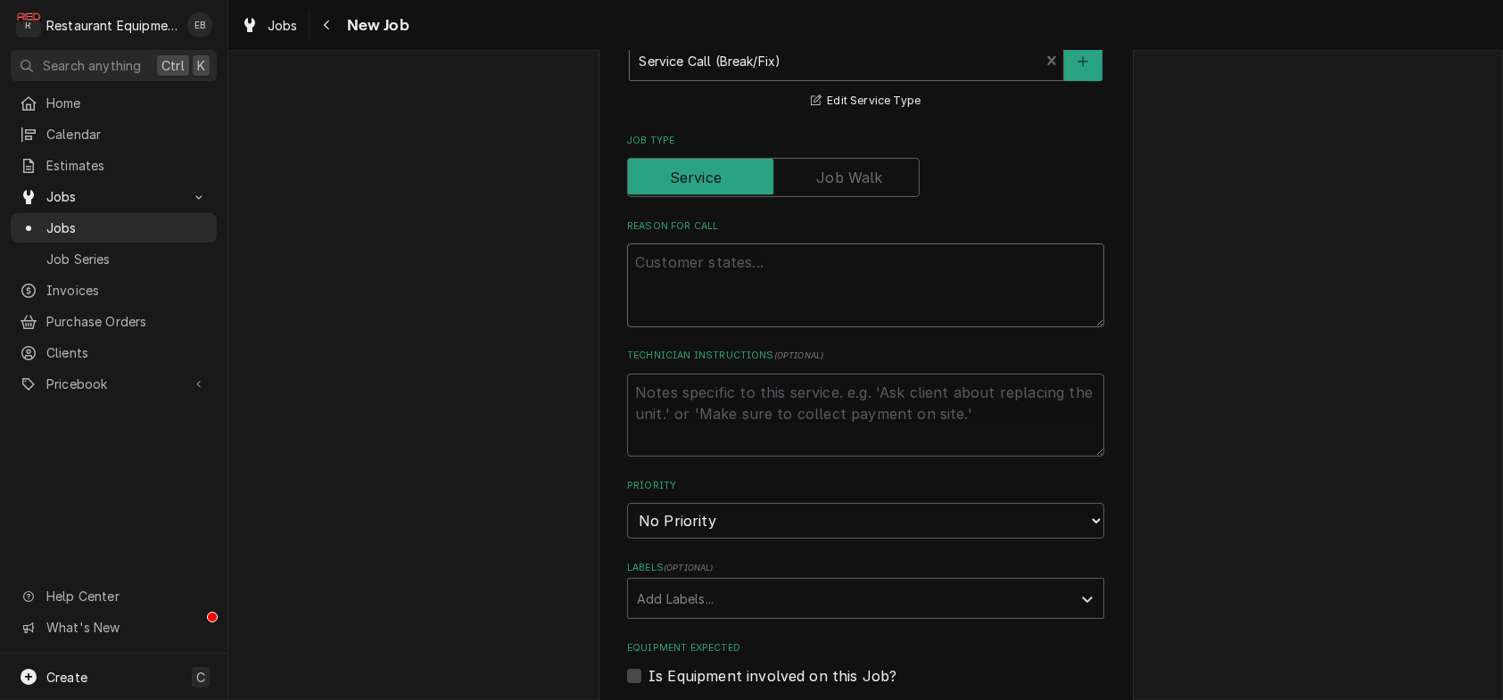
click at [787, 327] on textarea "Reason For Call" at bounding box center [865, 285] width 477 height 84
type textarea "x"
type textarea "G"
type textarea "x"
type textarea "Gr"
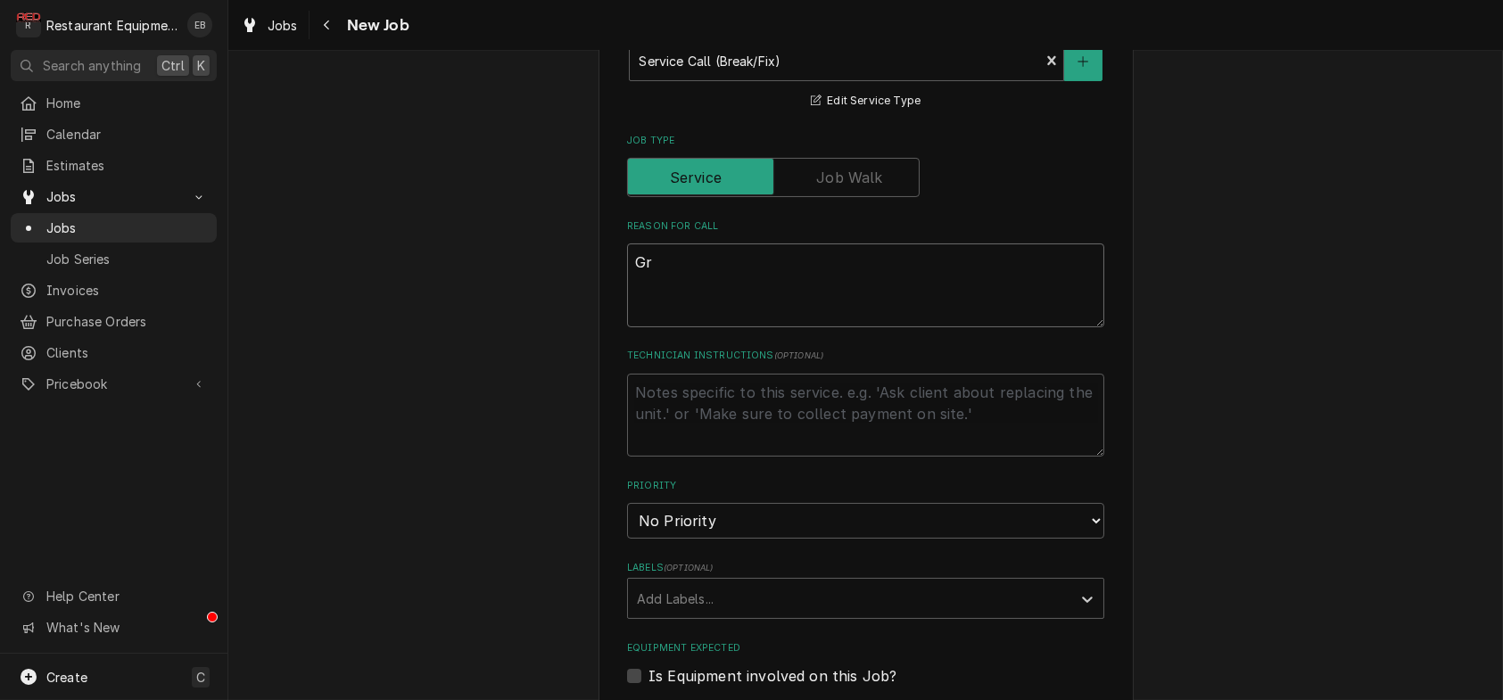
type textarea "x"
type textarea "Gri"
type textarea "x"
type textarea "Gril"
type textarea "x"
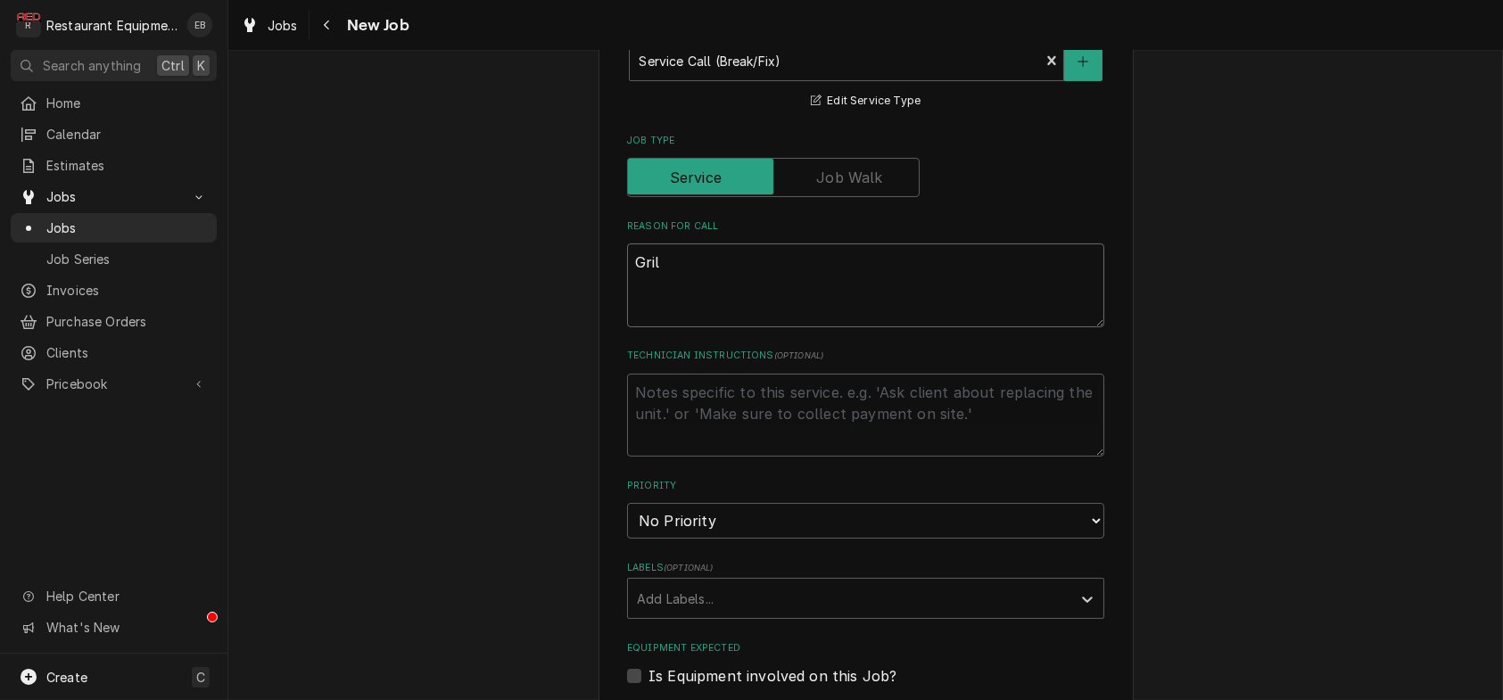
type textarea "Grill"
type textarea "x"
type textarea "Grill"
type textarea "x"
type textarea "Grill l"
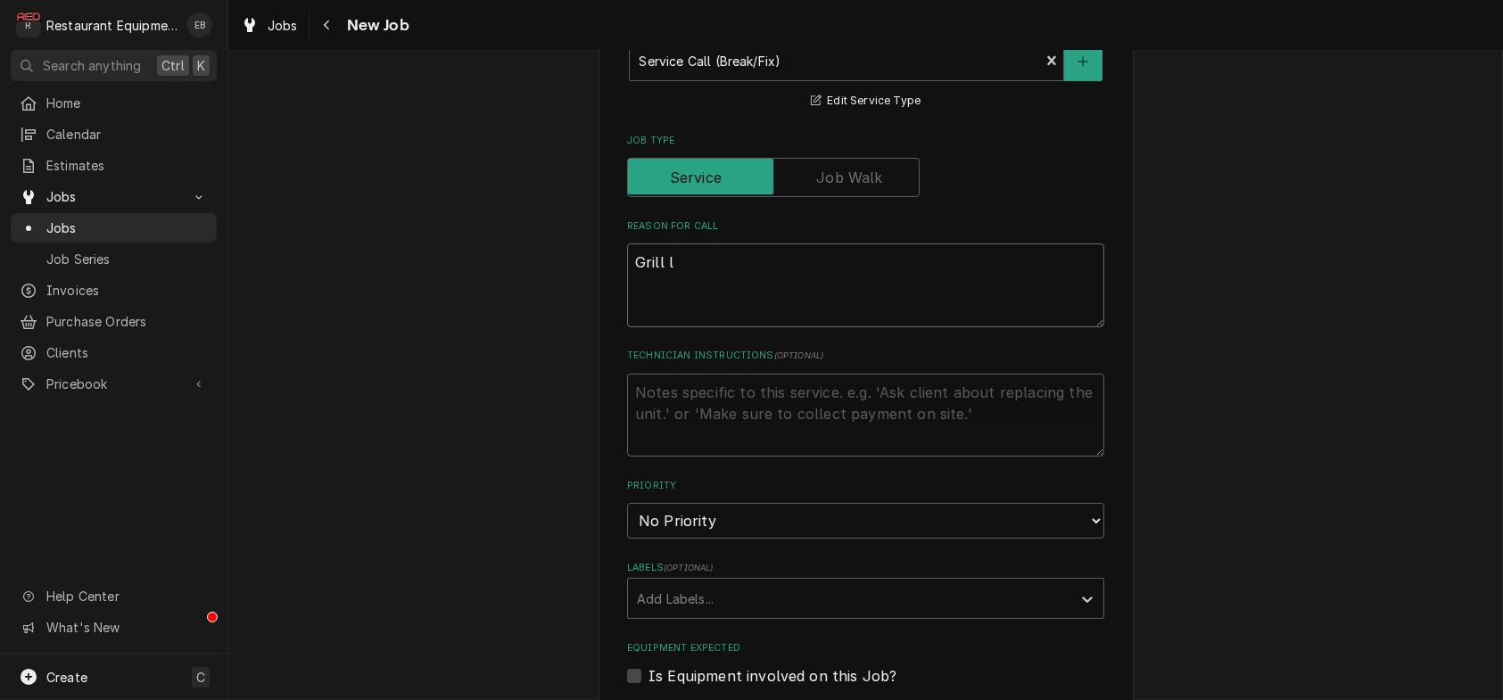
type textarea "x"
type textarea "Grill li"
type textarea "x"
type textarea "Grill lin"
type textarea "x"
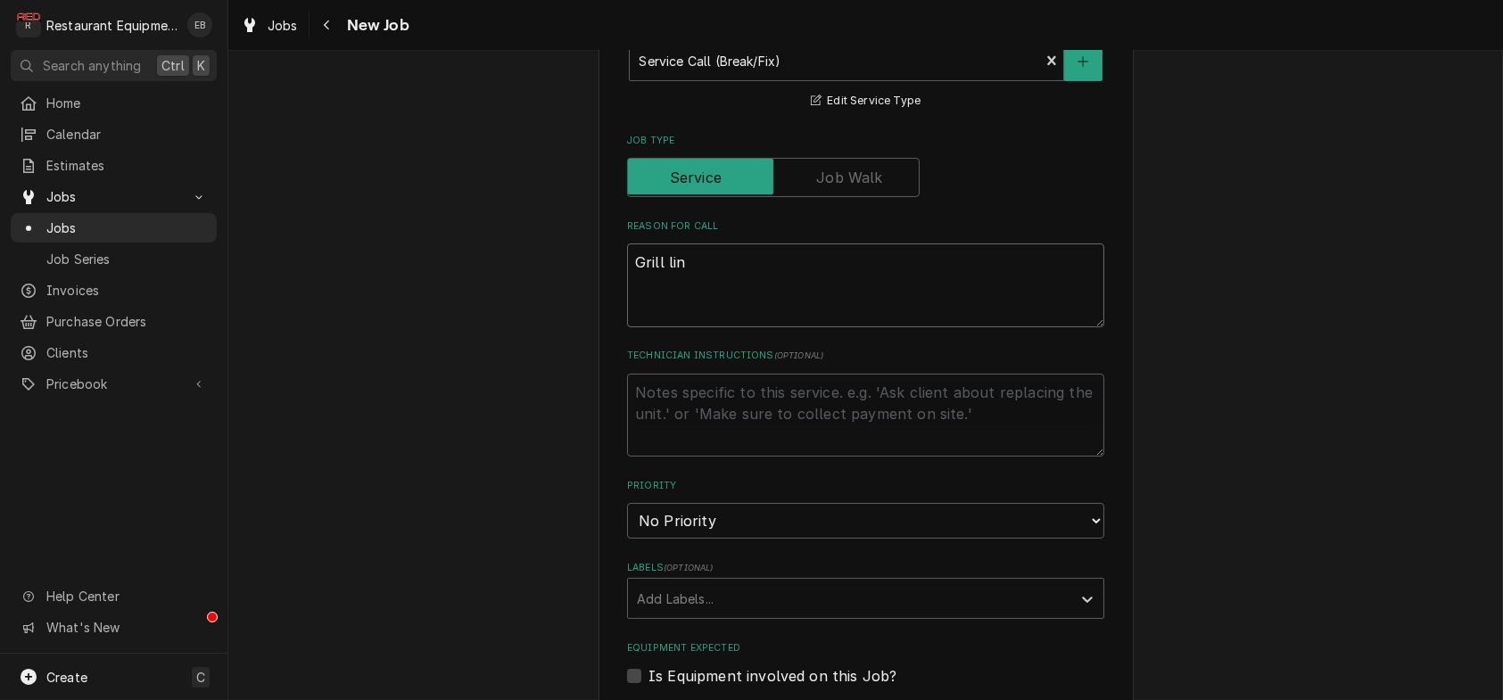
type textarea "Grill line"
type textarea "x"
type textarea "Grill line"
type textarea "x"
type textarea "Grill line s"
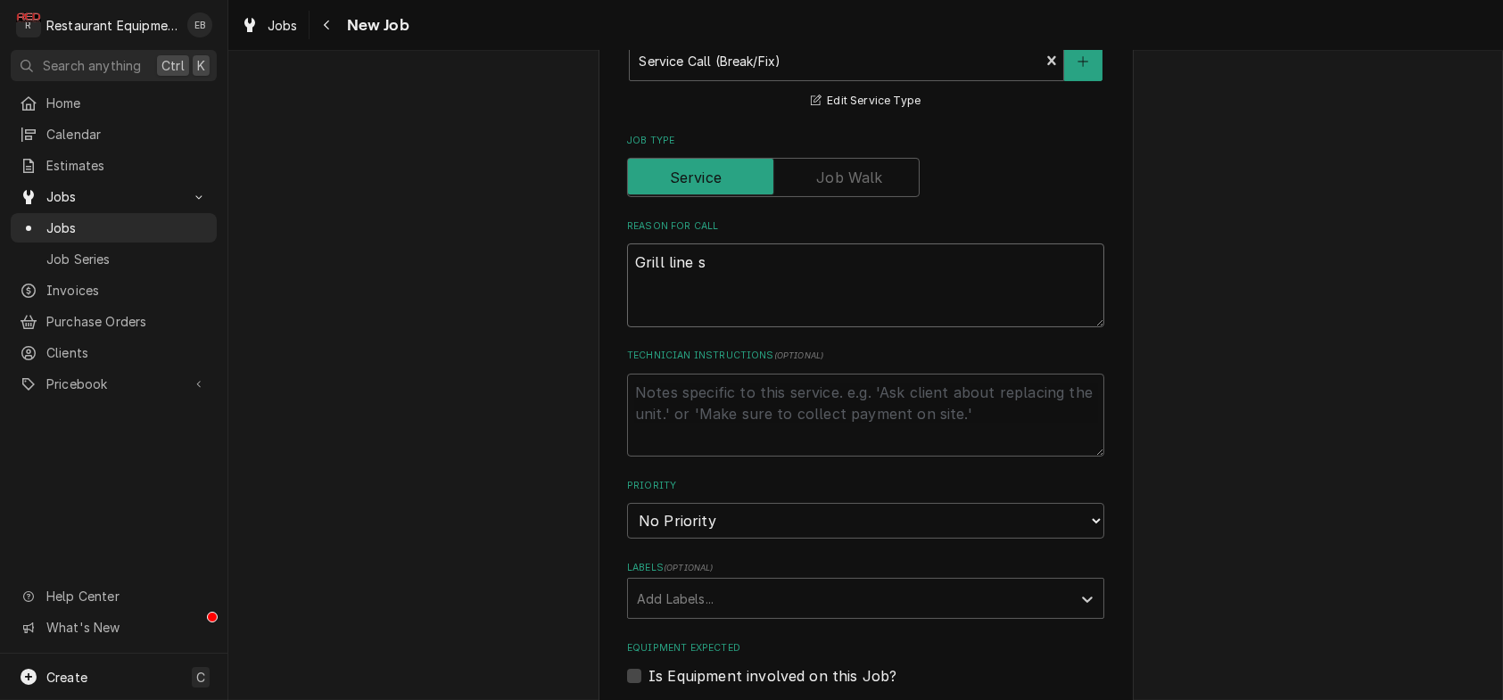
type textarea "x"
type textarea "Grill line si"
type textarea "x"
type textarea "Grill line sid"
type textarea "x"
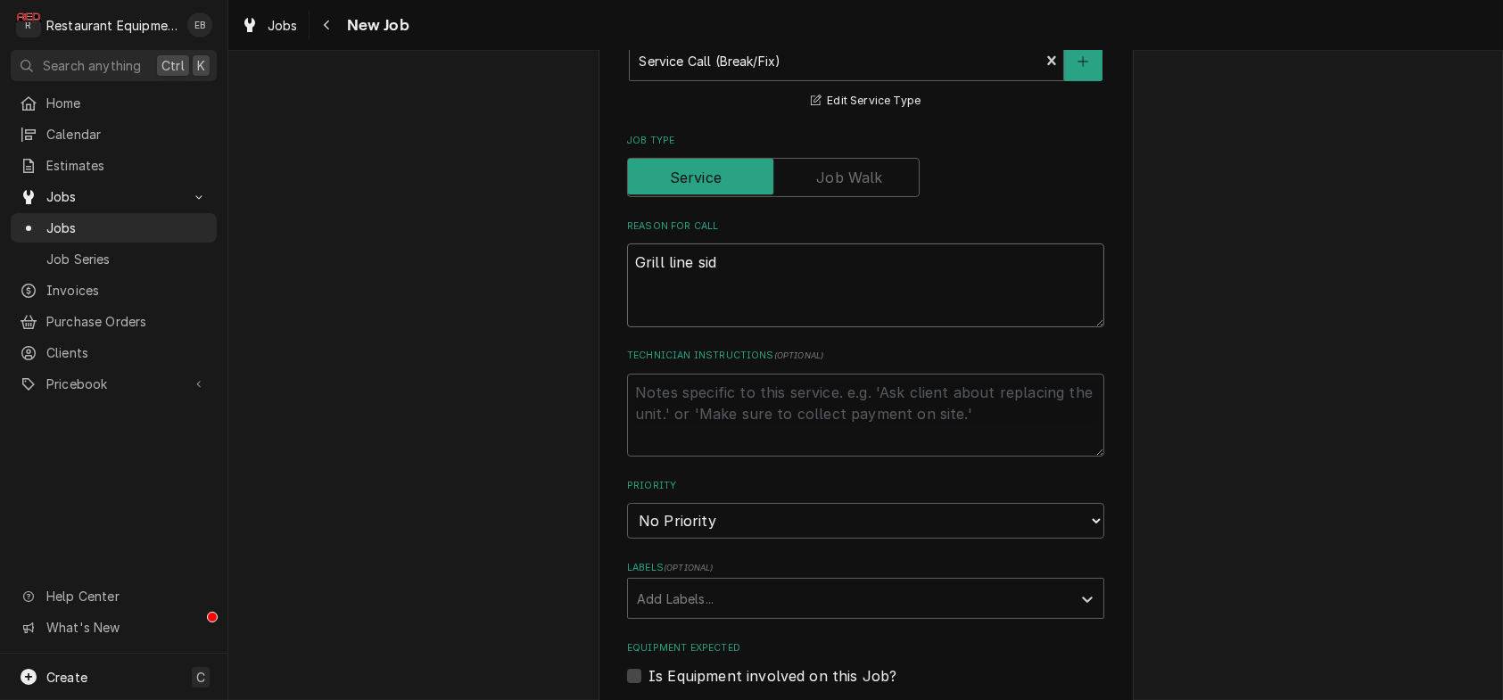
type textarea "Grill line side"
type textarea "x"
type textarea "Grill line side"
type textarea "x"
type textarea "Grill line side t"
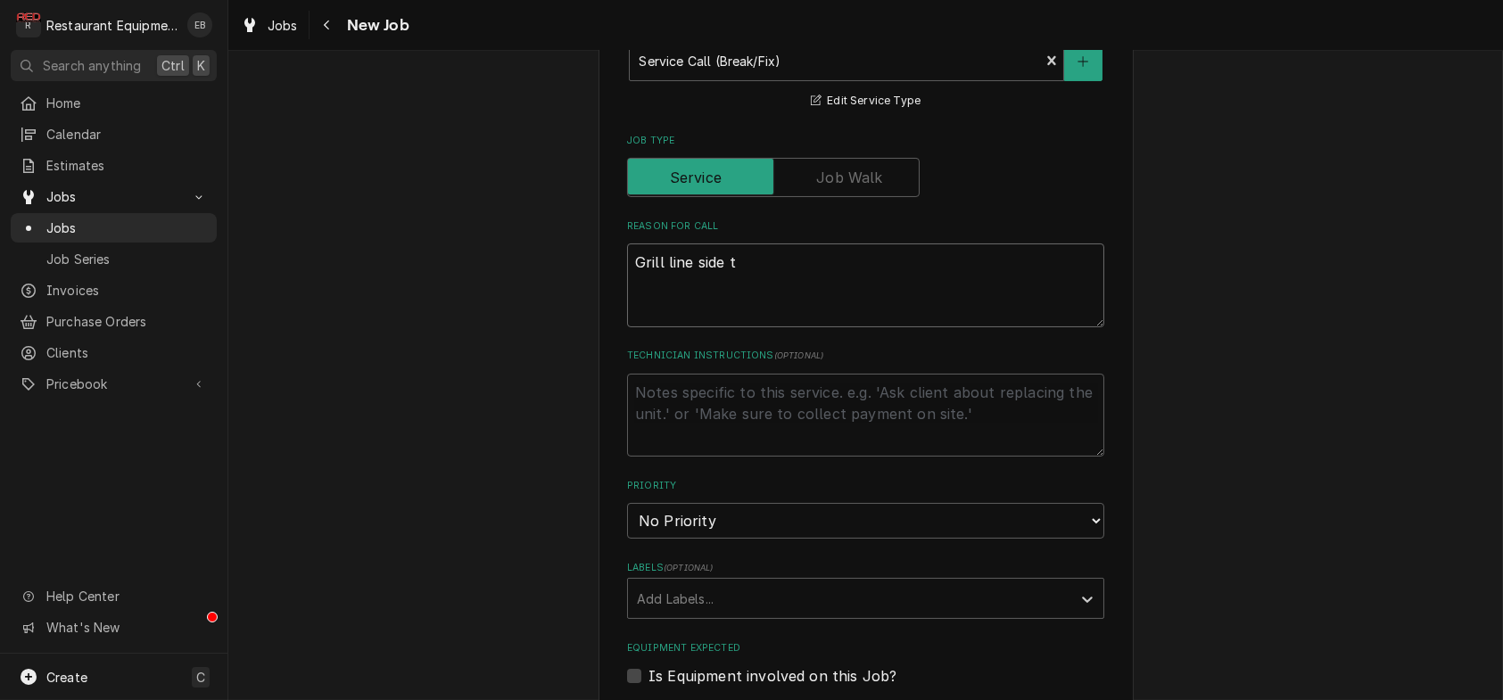
type textarea "x"
type textarea "Grill line side tw"
type textarea "x"
type textarea "Grill line side two"
type textarea "x"
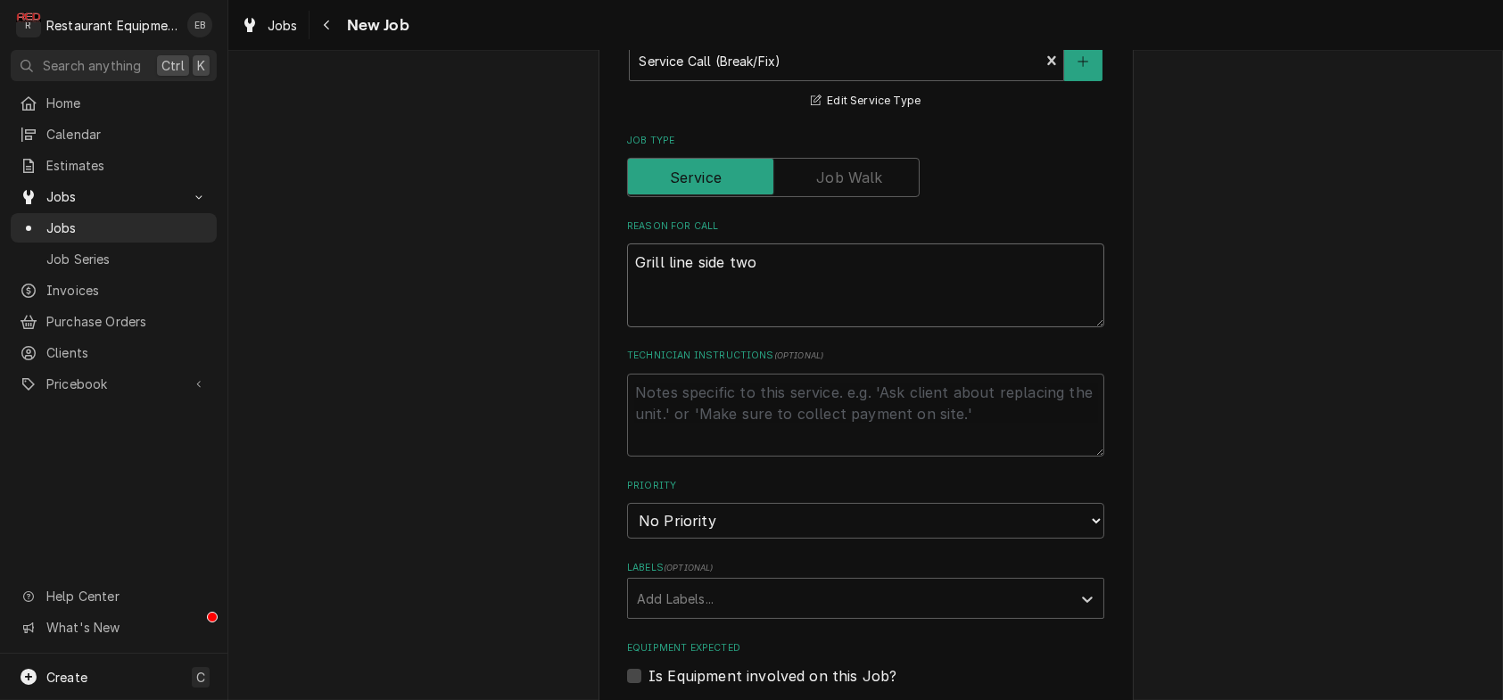
type textarea "Grill line side two,"
type textarea "x"
type textarea "Grill line side two,"
type textarea "x"
type textarea "Grill line side two, e"
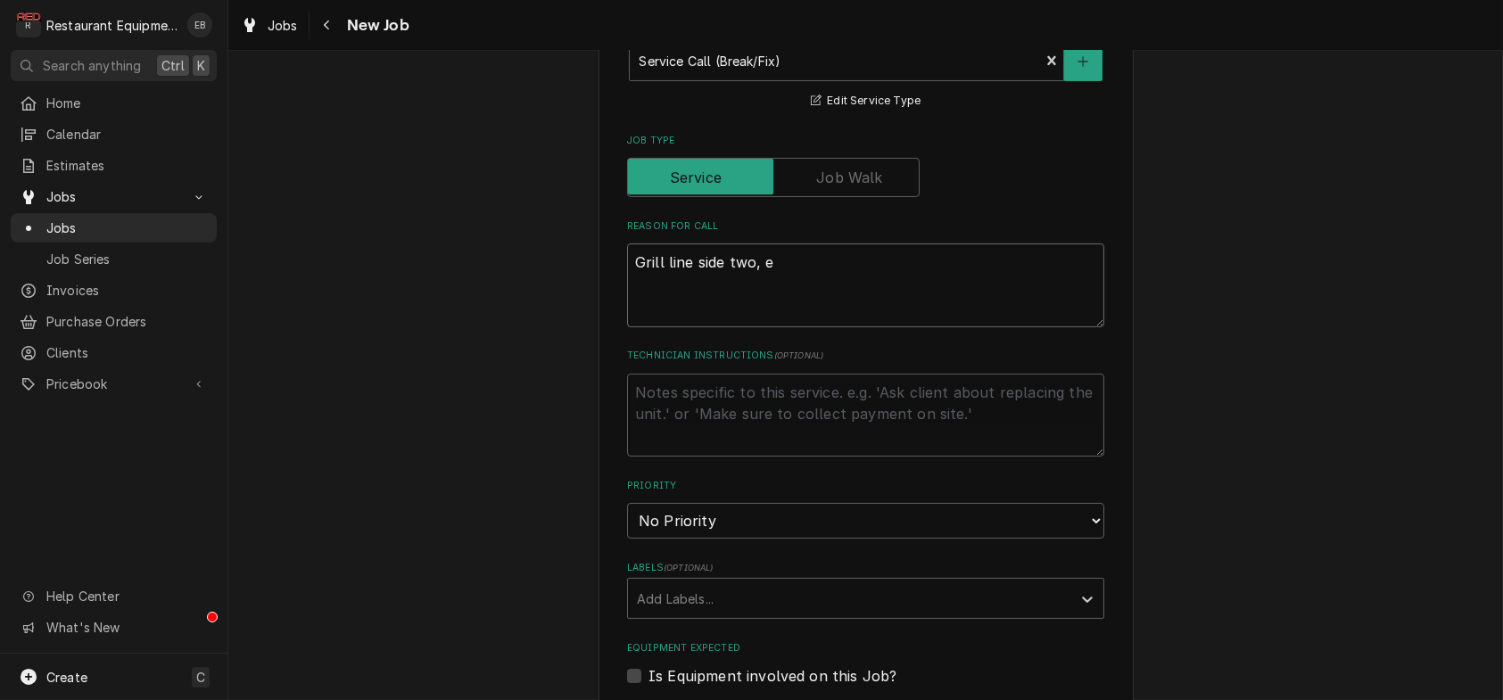
type textarea "x"
type textarea "Grill line side two, eg"
type textarea "x"
type textarea "Grill line side two, egg"
type textarea "x"
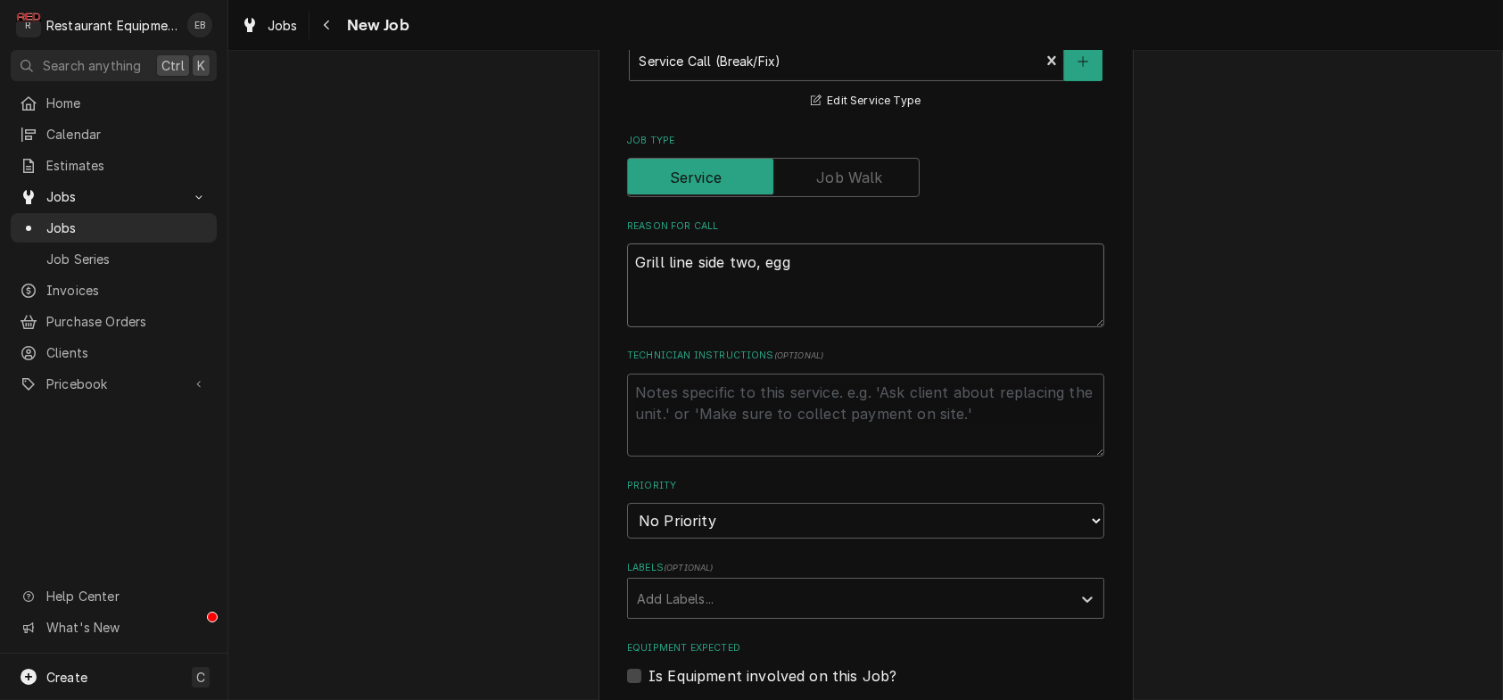
type textarea "Grill line side two, egg"
type textarea "x"
type textarea "Grill line side two, egg a"
type textarea "x"
type textarea "Grill line side two, egg"
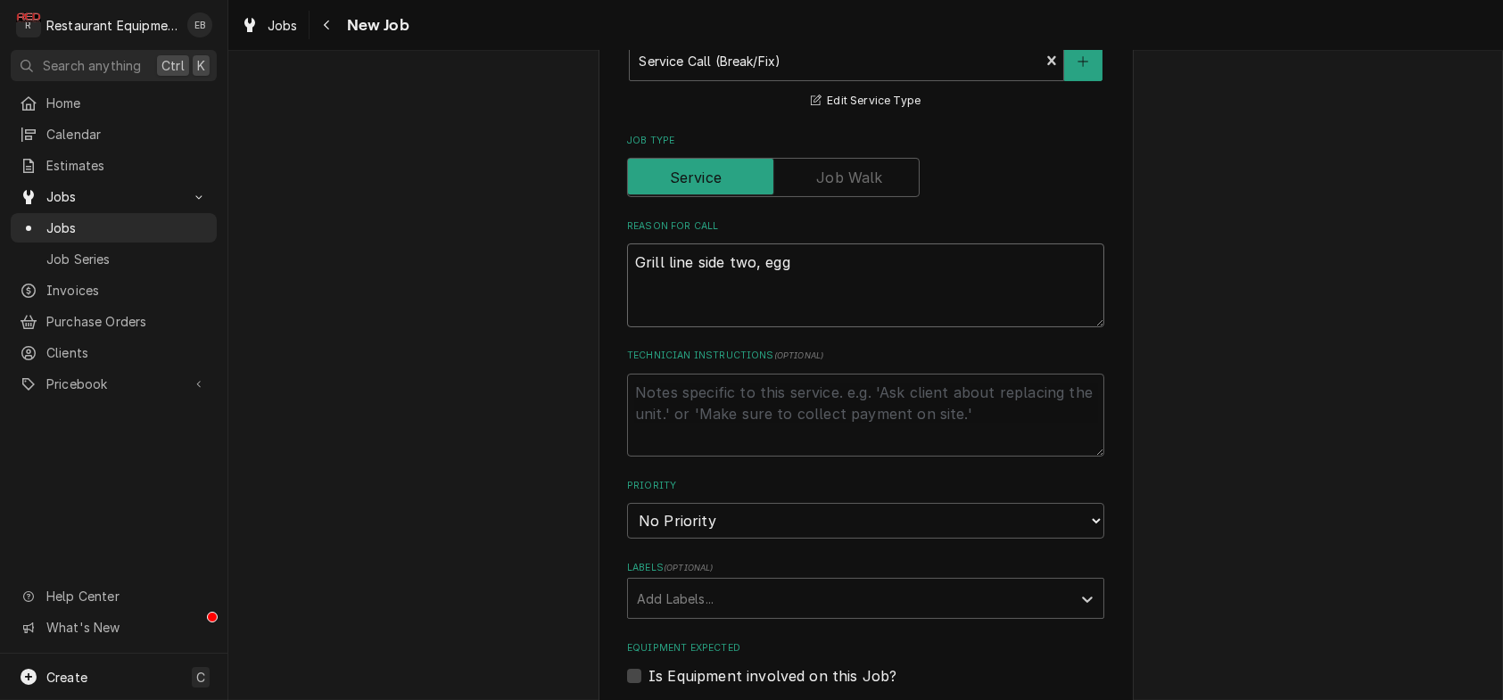
type textarea "x"
type textarea "Grill line side two, egg s"
type textarea "x"
type textarea "Grill line side two, egg sd"
type textarea "x"
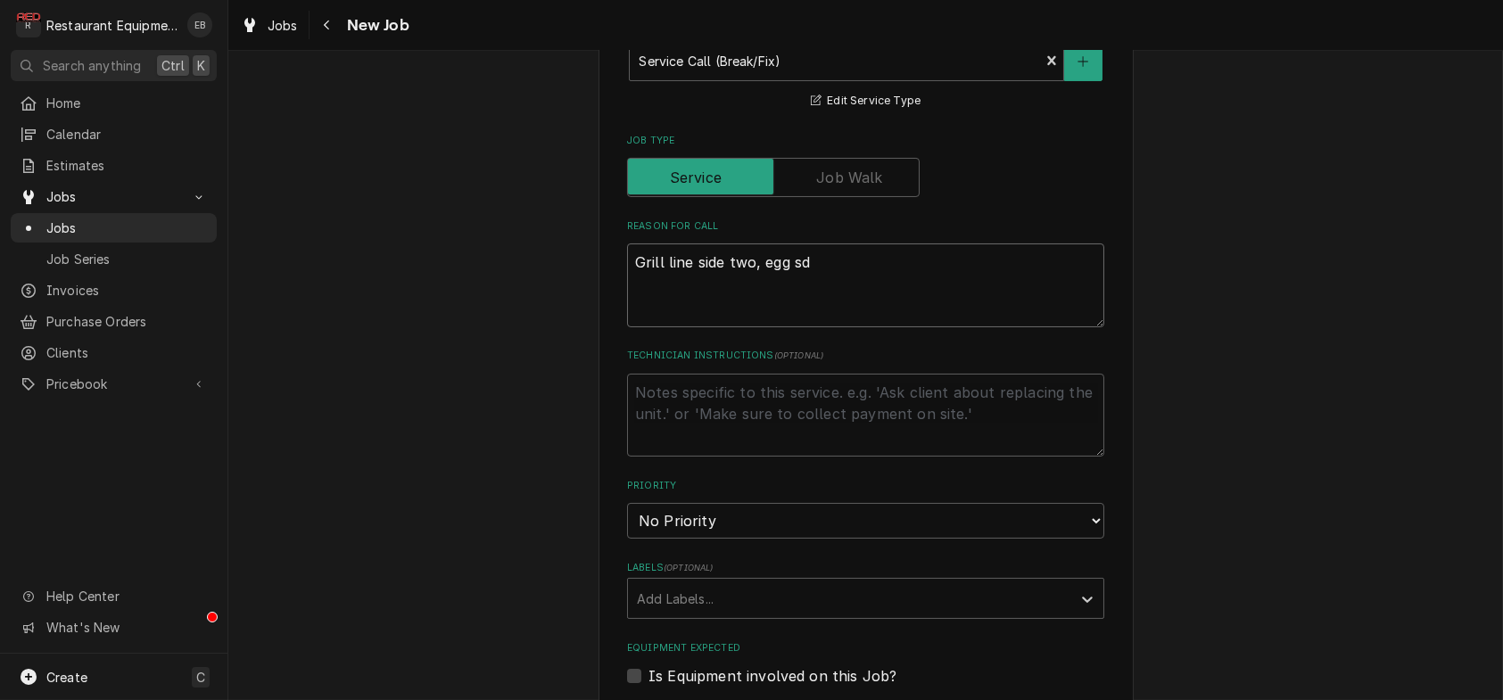
type textarea "Grill line side two, egg sde"
type textarea "x"
type textarea "Grill line side two, egg sd"
type textarea "x"
type textarea "Grill line side two, egg s"
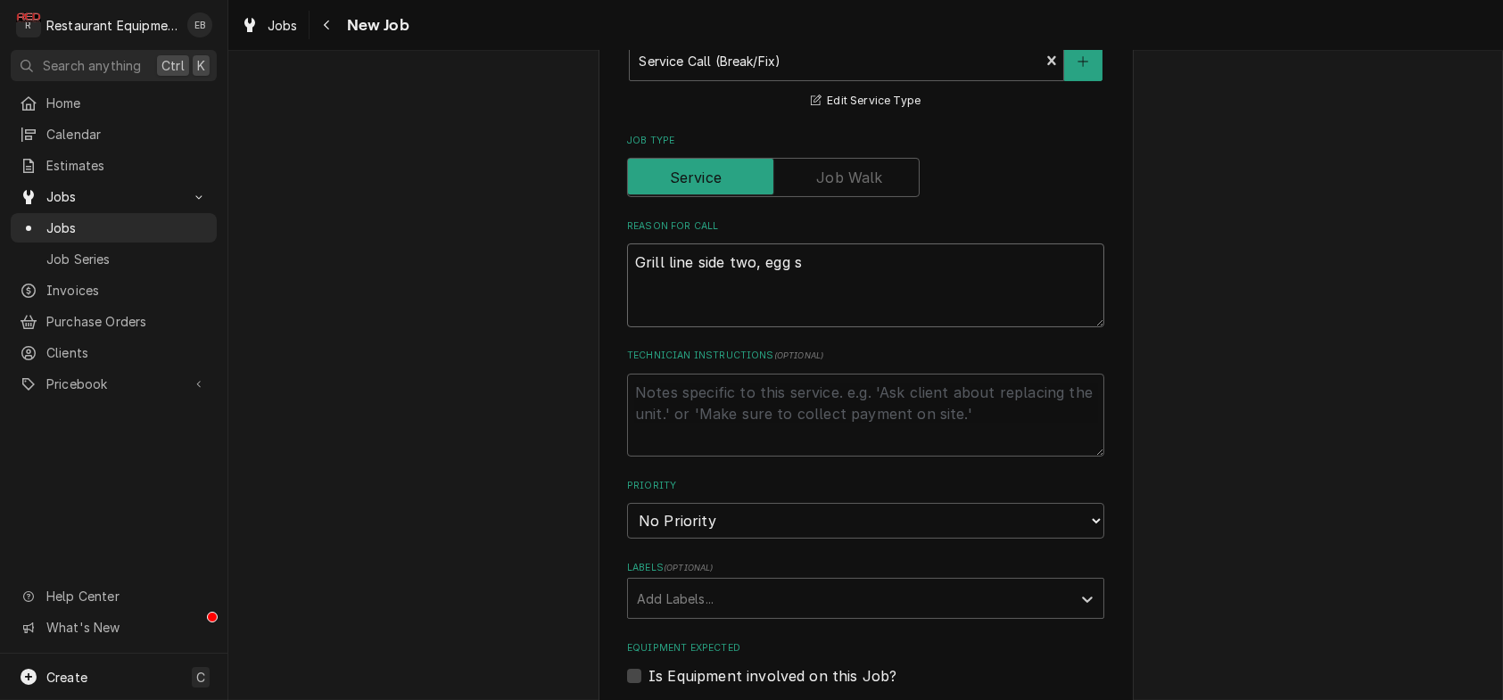
type textarea "x"
type textarea "Grill line side two, egg si"
type textarea "x"
type textarea "Grill line side two, egg sid"
type textarea "x"
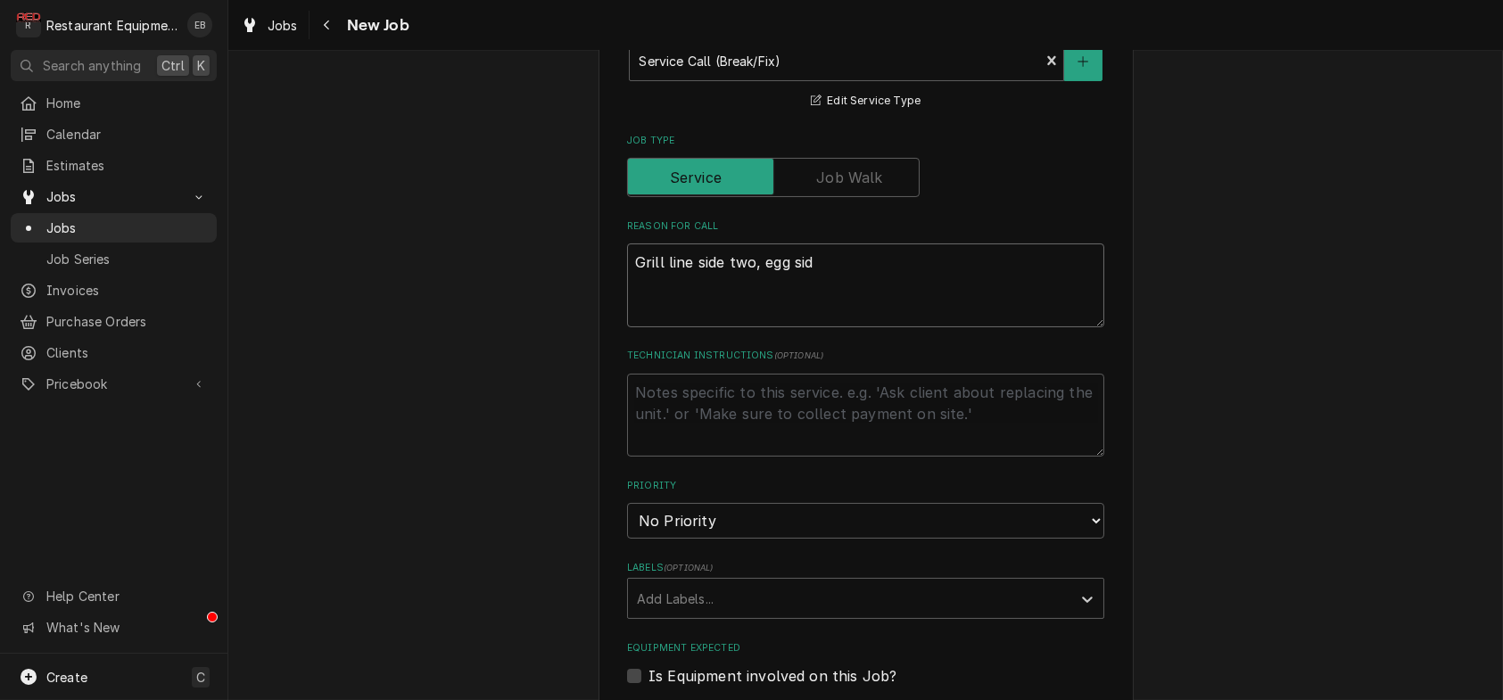
type textarea "Grill line side two, egg side"
type textarea "x"
type textarea "Grill line side two, egg side"
type textarea "x"
type textarea "Grill line side two, egg side"
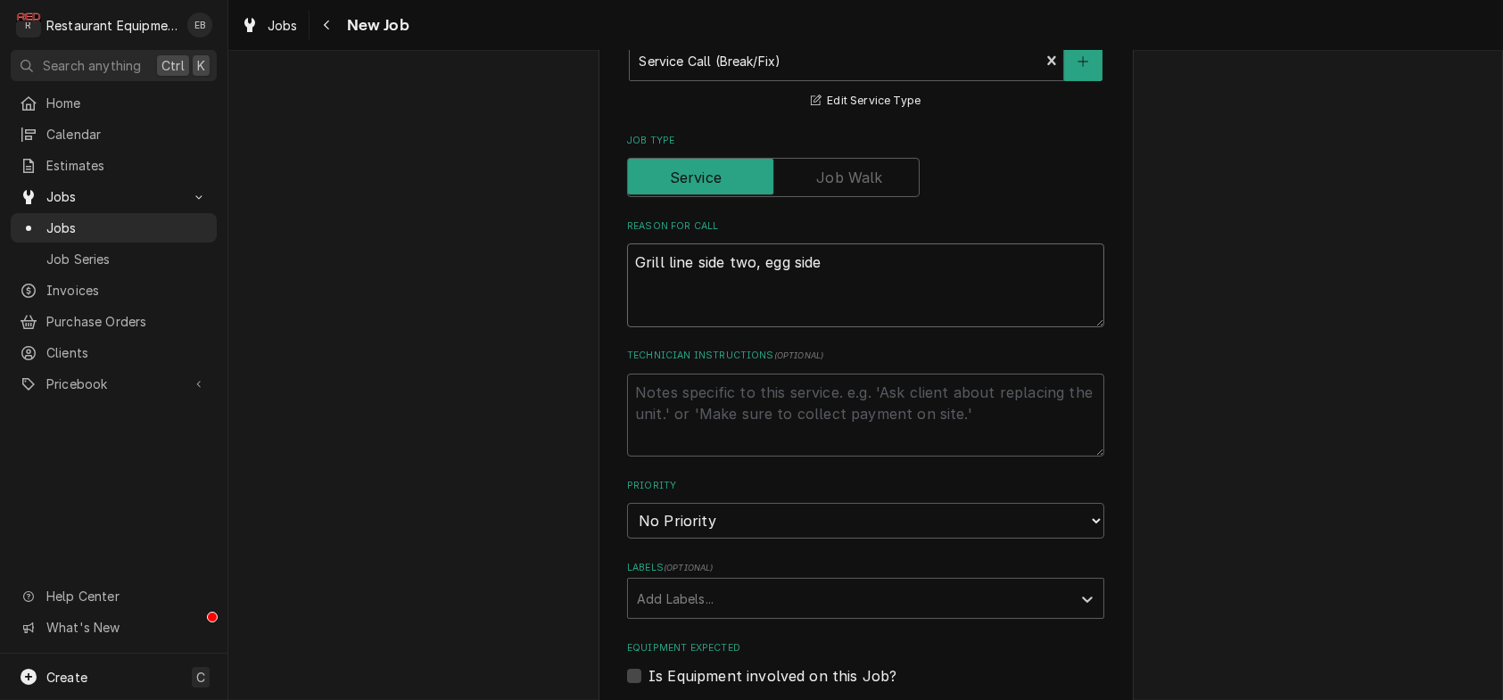
type textarea "x"
type textarea "Grill line side two, egg side,"
type textarea "x"
type textarea "Grill line side two, egg side,"
type textarea "x"
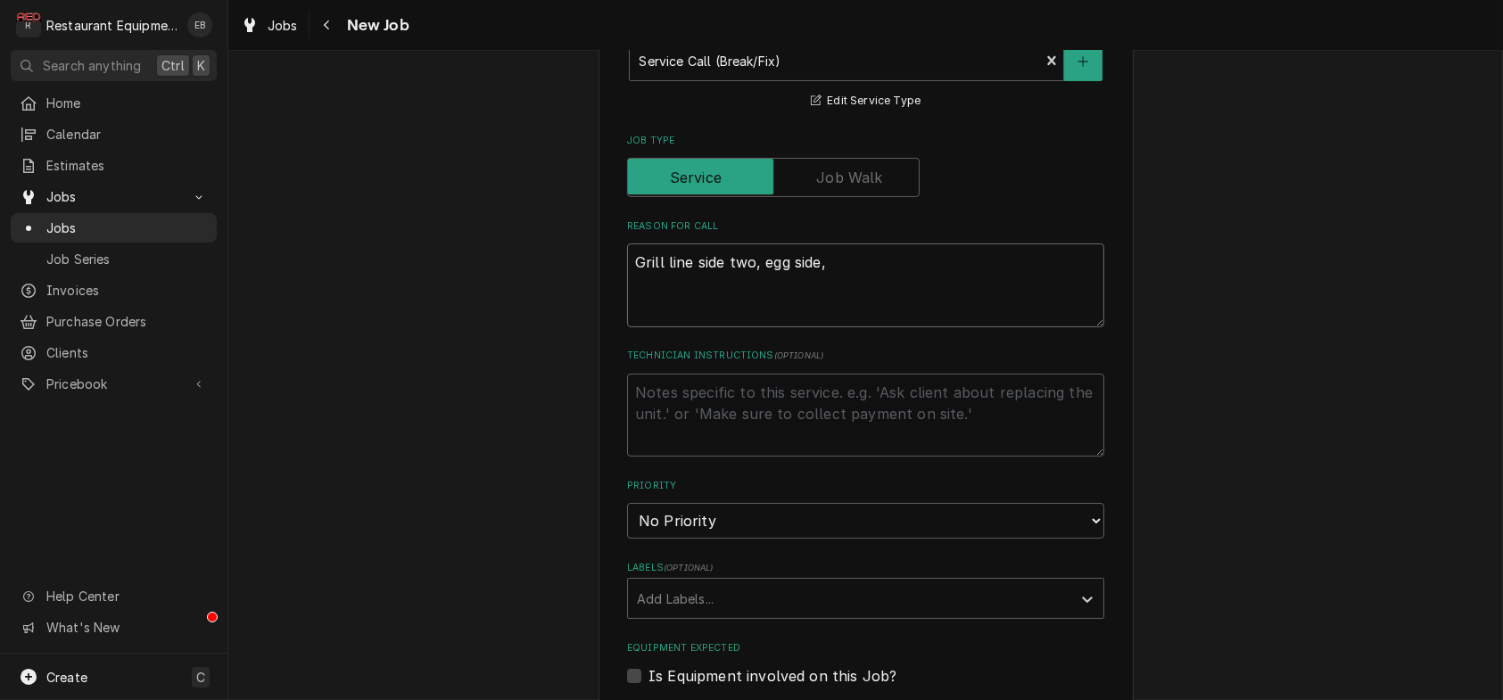
type textarea "Grill line side two, egg side, R"
type textarea "x"
type textarea "Grill line side two, egg side, RE"
type textarea "x"
type textarea "Grill line side two, egg side, RED"
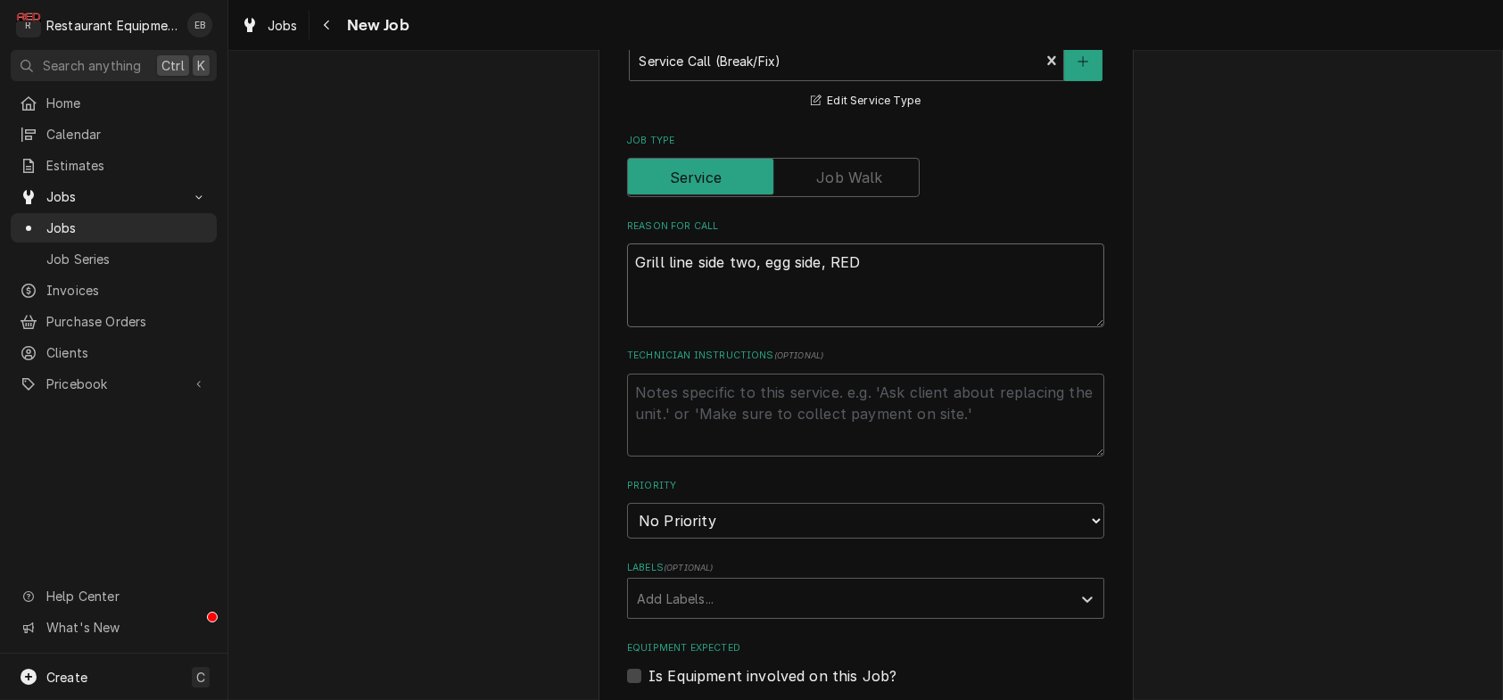
type textarea "x"
type textarea "Grill line side two, egg side, RED'"
type textarea "x"
type textarea "Grill line side two, egg side, RED's"
type textarea "x"
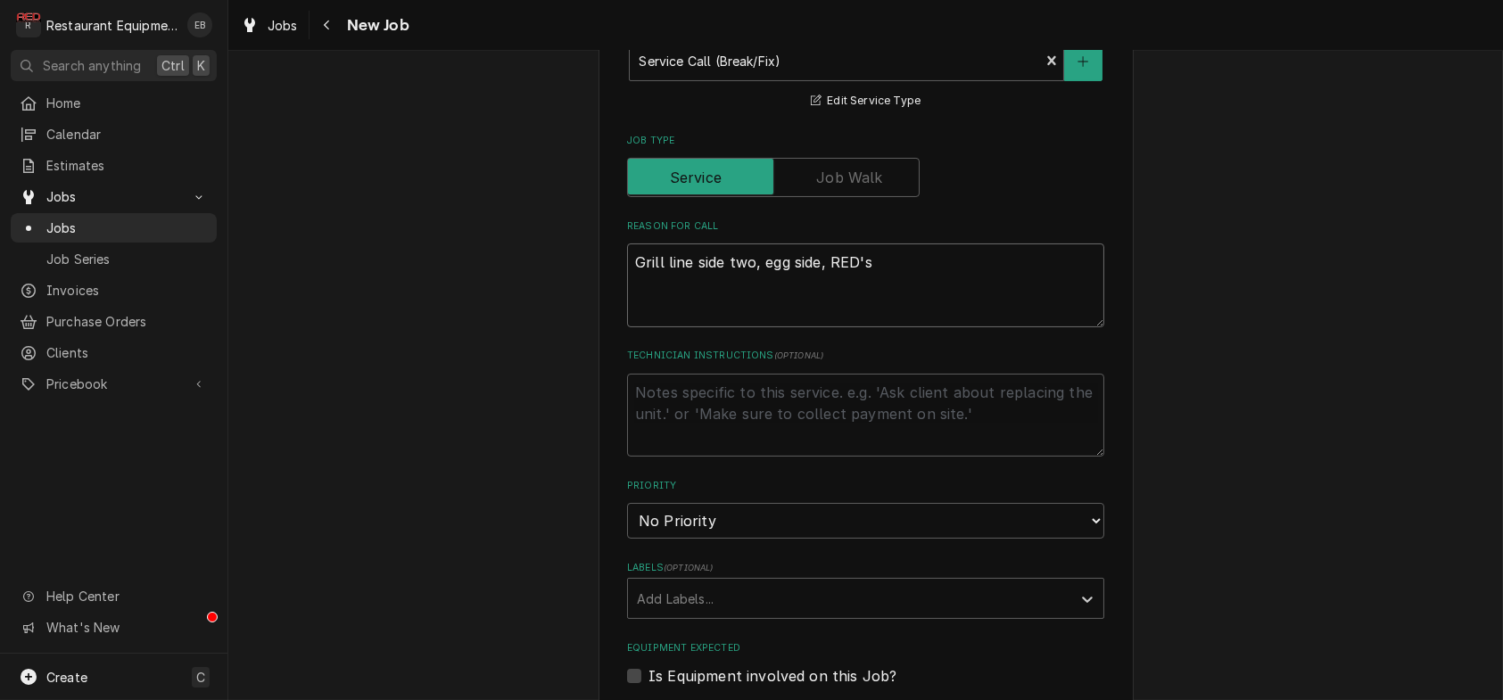
type textarea "Grill line side two, egg side, RED's"
type textarea "x"
type textarea "Grill line side two, egg side, RED's"
type textarea "x"
type textarea "Grill line side two, egg side, RED'"
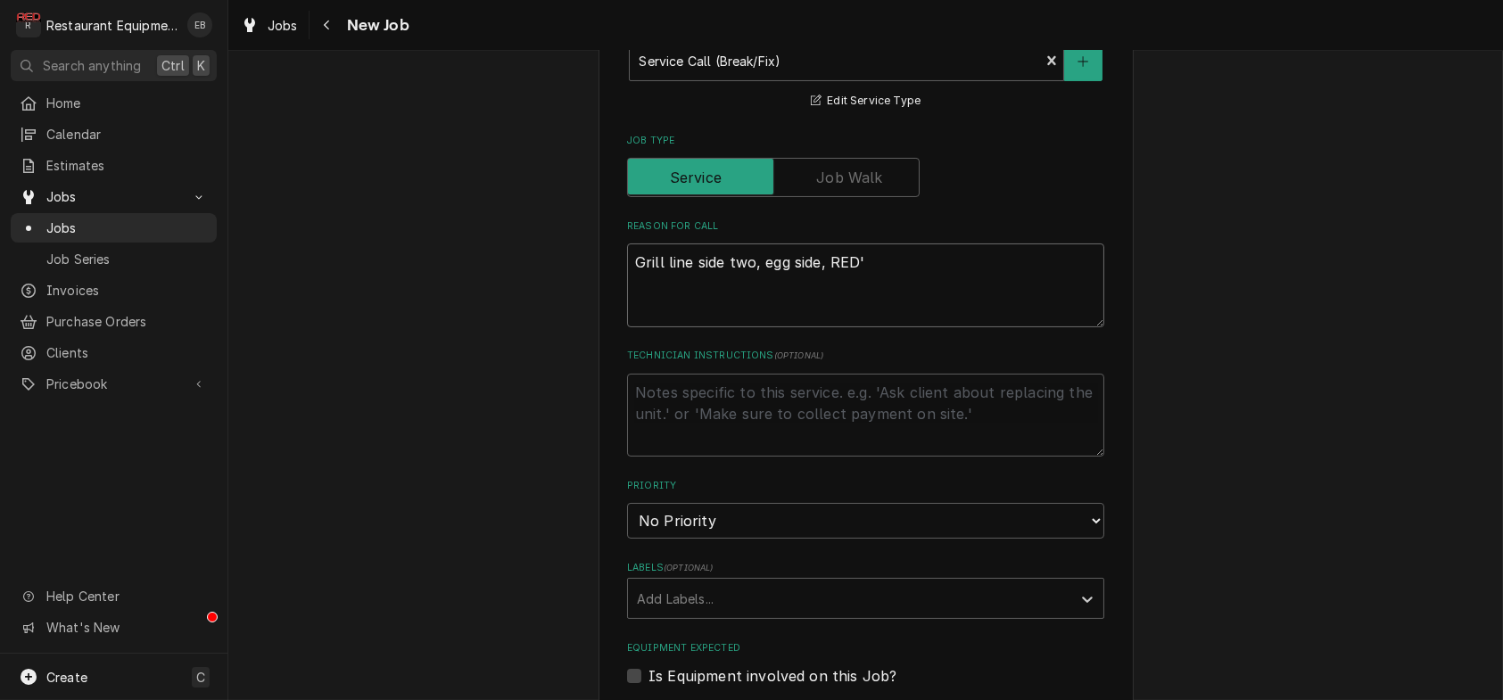
type textarea "x"
type textarea "Grill line side two, egg side, RED"
type textarea "x"
type textarea "Grill line side two, egg side, RE"
type textarea "x"
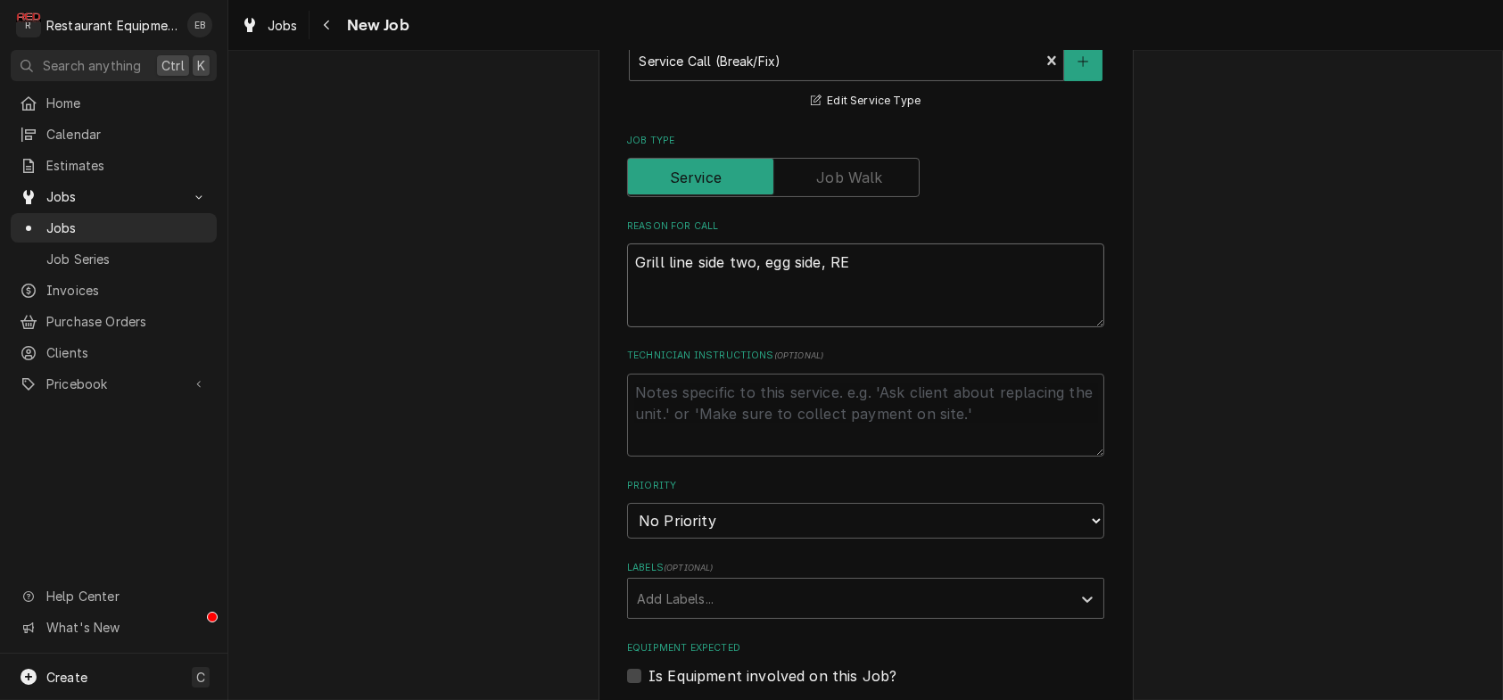
type textarea "Grill line side two, egg side, R"
type textarea "x"
type textarea "Grill line side two, egg side,"
type textarea "x"
type textarea "Grill line side two, egg side,"
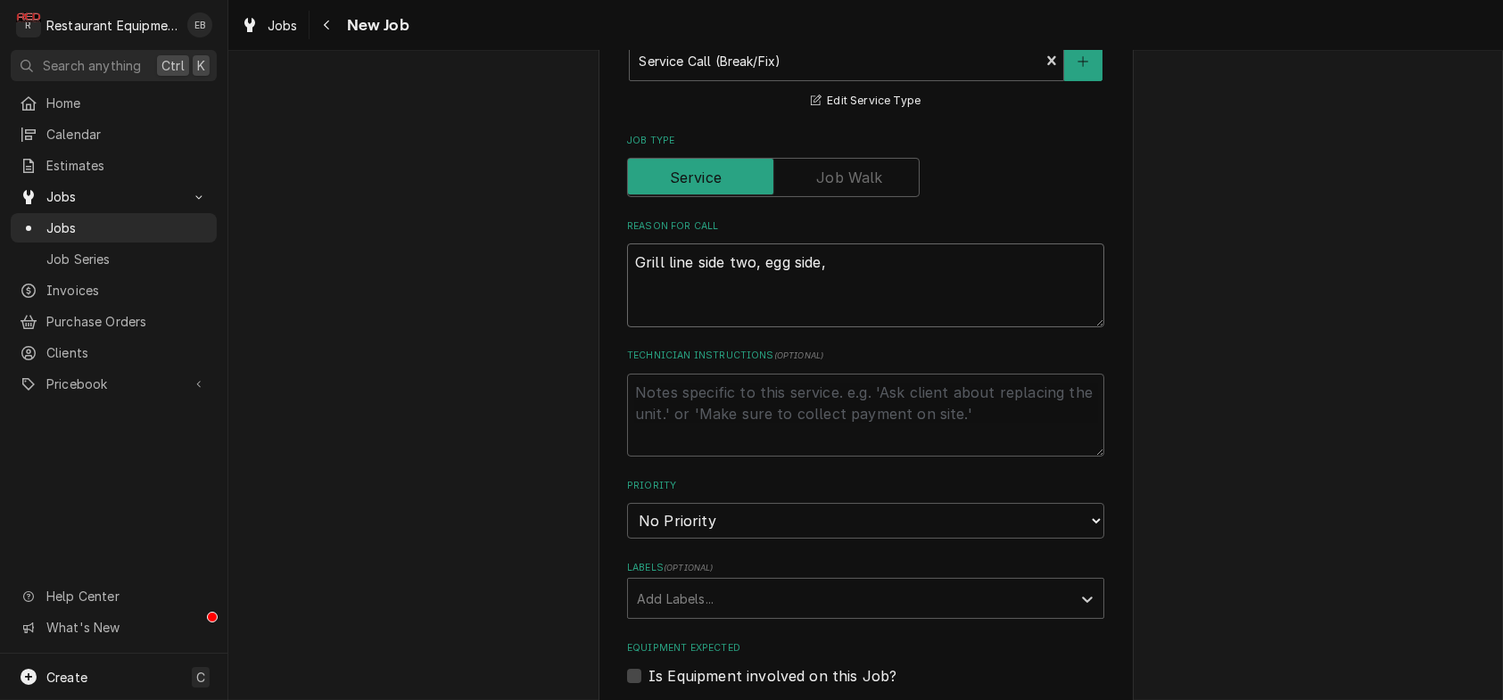
type textarea "x"
type textarea "Grill line side two, egg side"
type textarea "x"
type textarea "Grill line side two, egg side,"
type textarea "x"
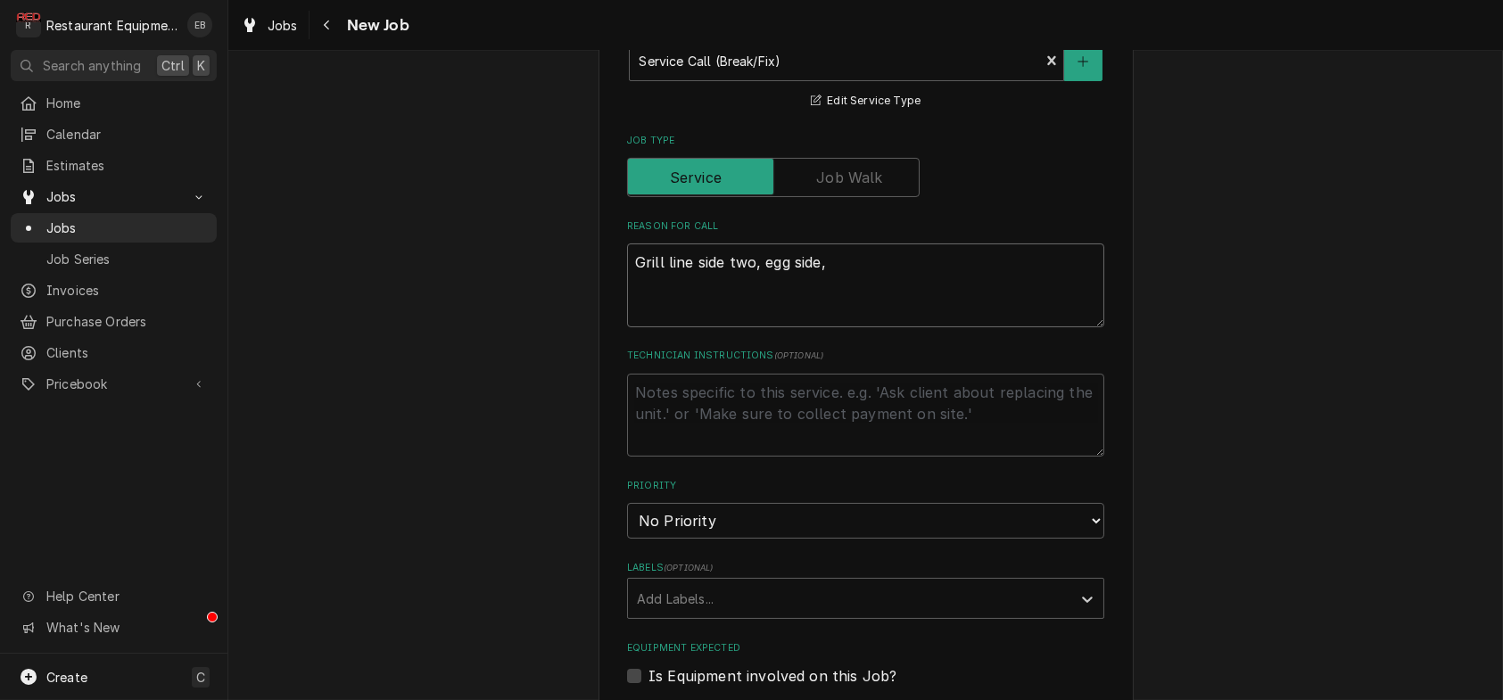
type textarea "Grill line side two, egg side,"
type textarea "x"
type textarea "Grill line side two, egg side, p"
type textarea "x"
type textarea "Grill line side two, egg side, pu"
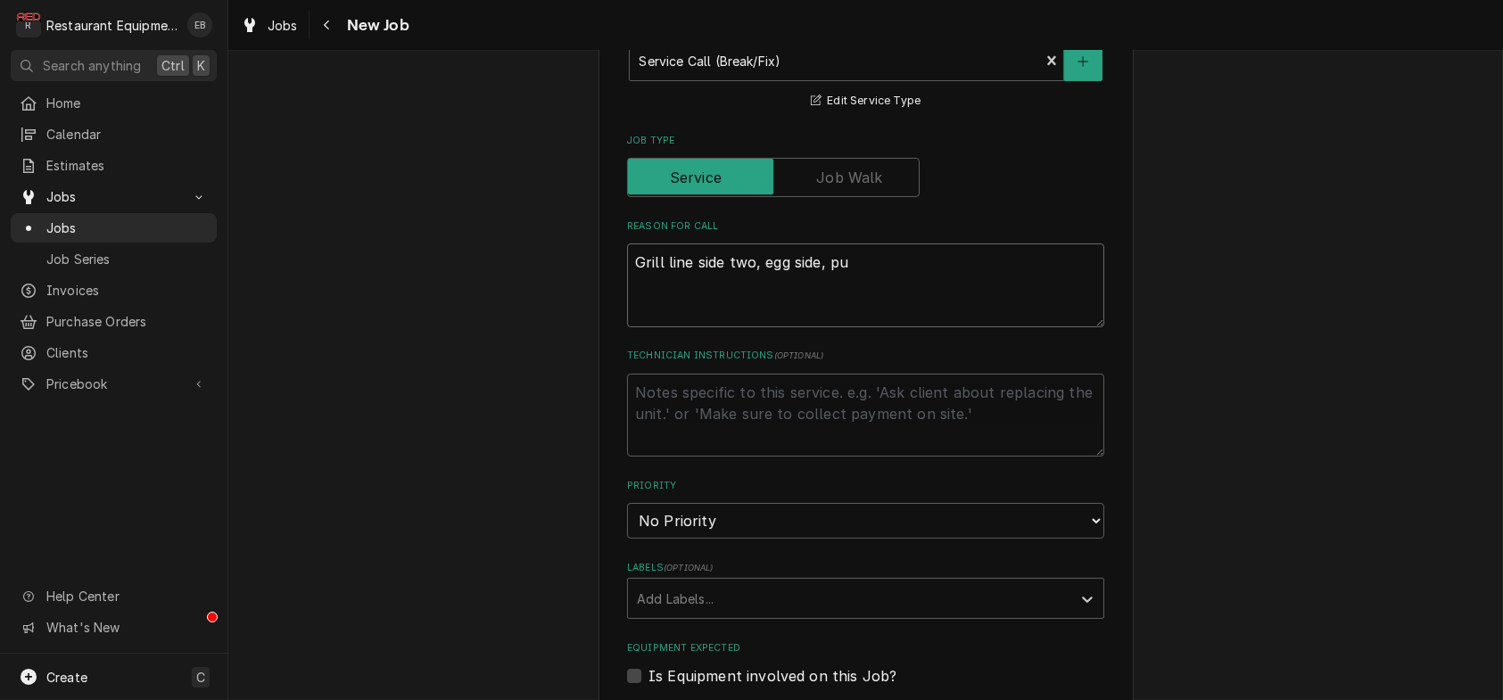
type textarea "x"
type textarea "Grill line side two, egg side, put"
type textarea "x"
type textarea "Grill line side two, egg side, put"
type textarea "x"
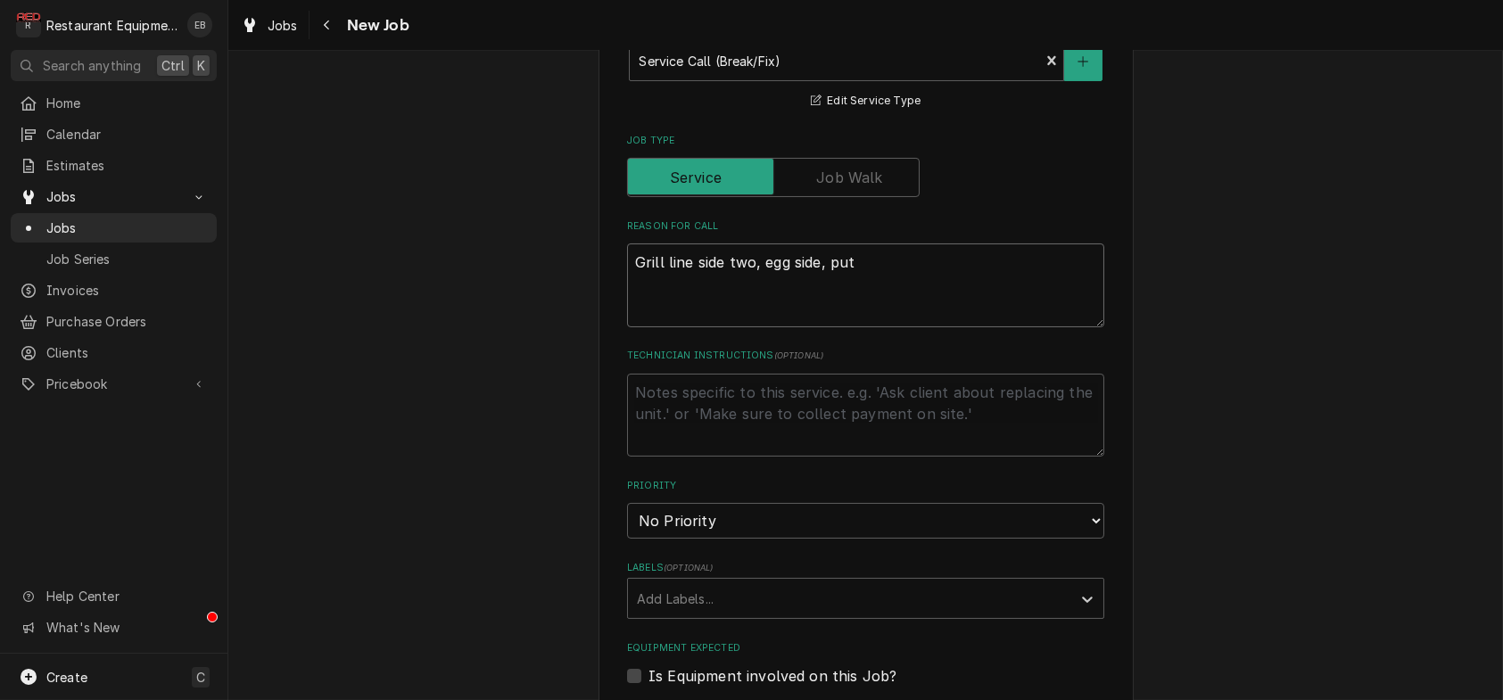
type textarea "Grill line side two, egg side, put i"
type textarea "x"
type textarea "Grill line side two, egg side, put in"
type textarea "x"
type textarea "Grill line side two, egg side, put in"
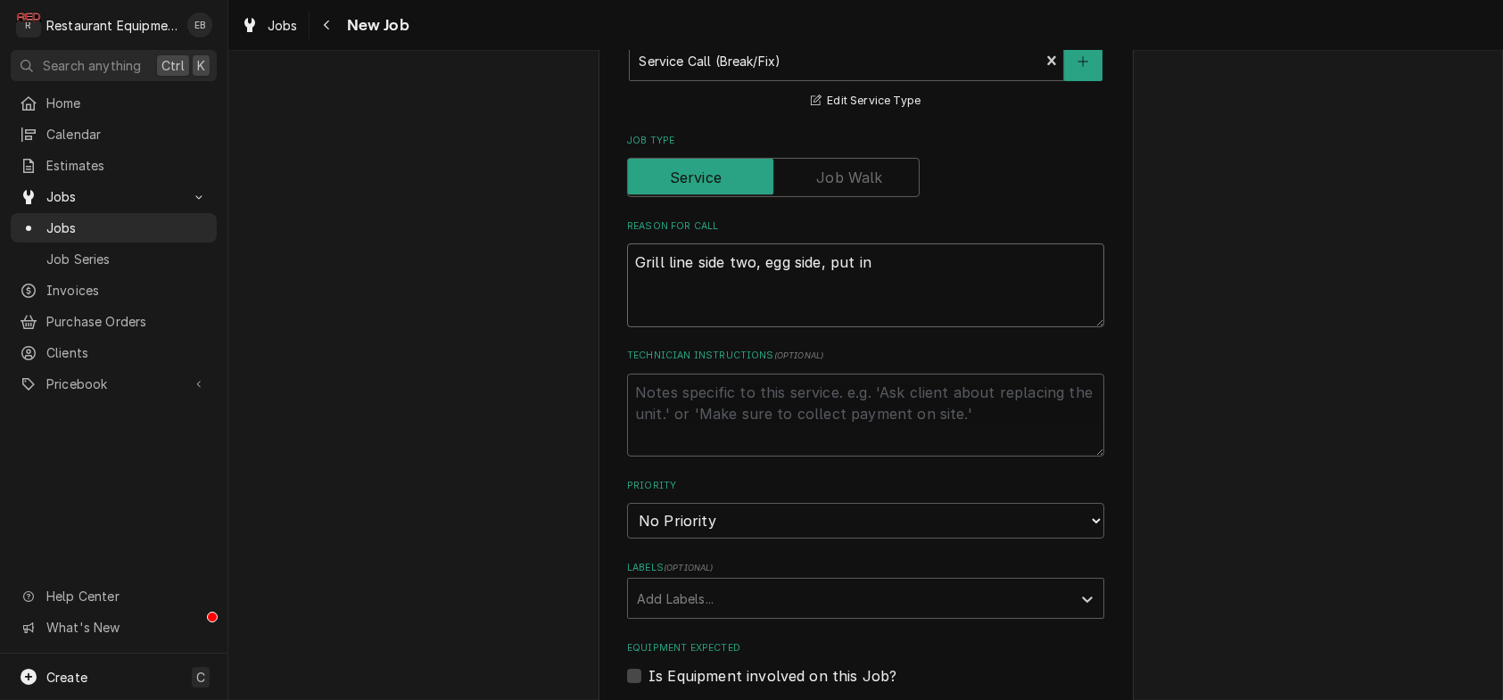
type textarea "x"
type textarea "Grill line side two, egg side, put in a"
type textarea "x"
type textarea "Grill line side two, egg side, put in an"
type textarea "x"
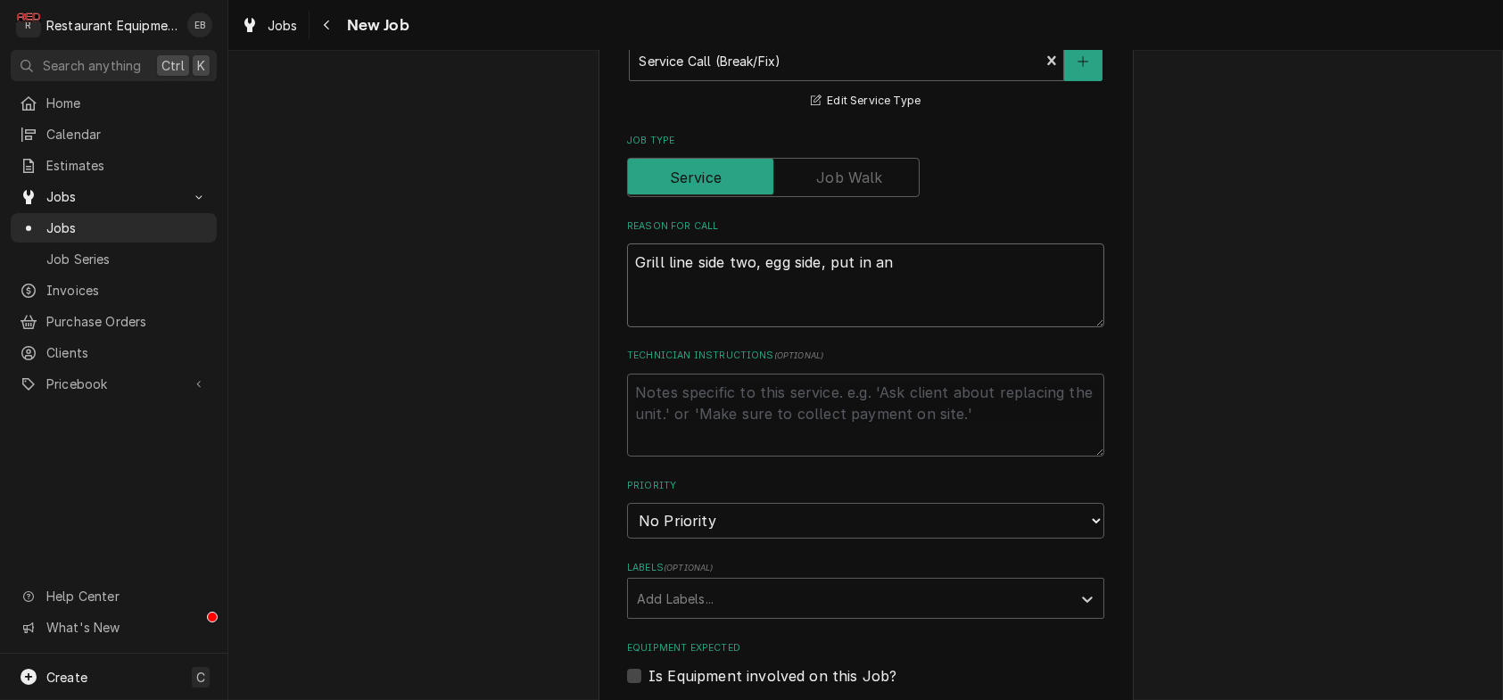
type textarea "Grill line side two, egg side, put in an"
type textarea "x"
type textarea "Grill line side two, egg side, put in an i"
type textarea "x"
type textarea "Grill line side two, egg side, put in an ig"
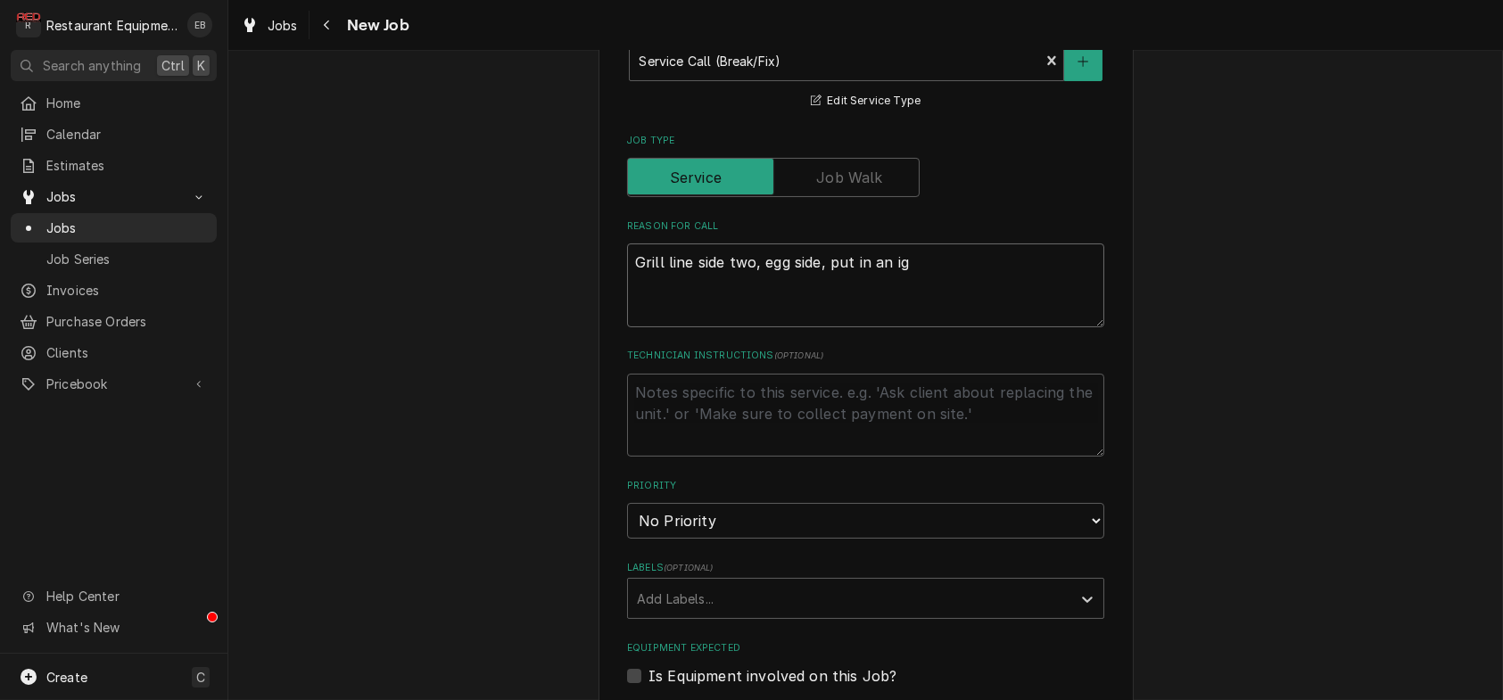
type textarea "x"
type textarea "Grill line side two, egg side, put in an ign"
type textarea "x"
type textarea "Grill line side two, egg side, put in an igni"
type textarea "x"
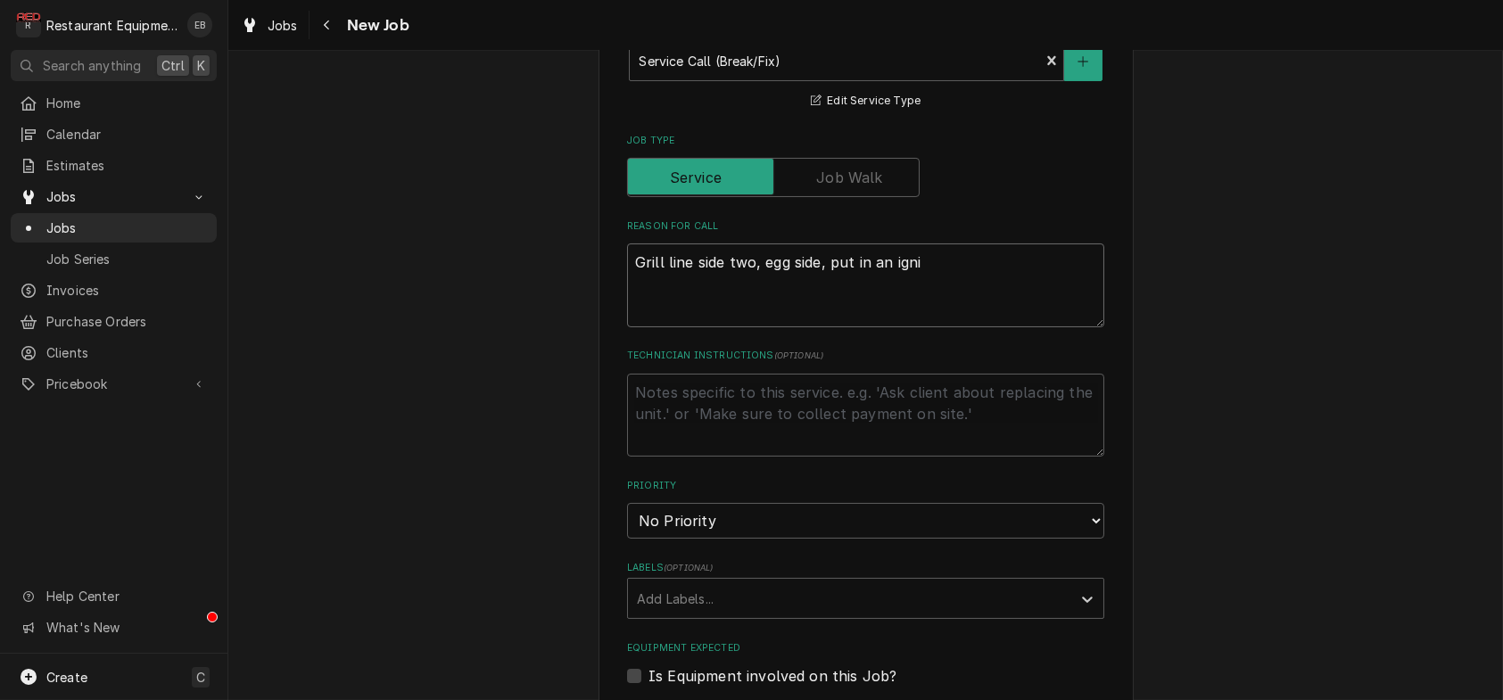
type textarea "Grill line side two, egg side, put in an ignig"
type textarea "x"
type textarea "Grill line side two, egg side, put in an ignigh"
type textarea "x"
type textarea "Grill line side two, egg side, put in an ignight"
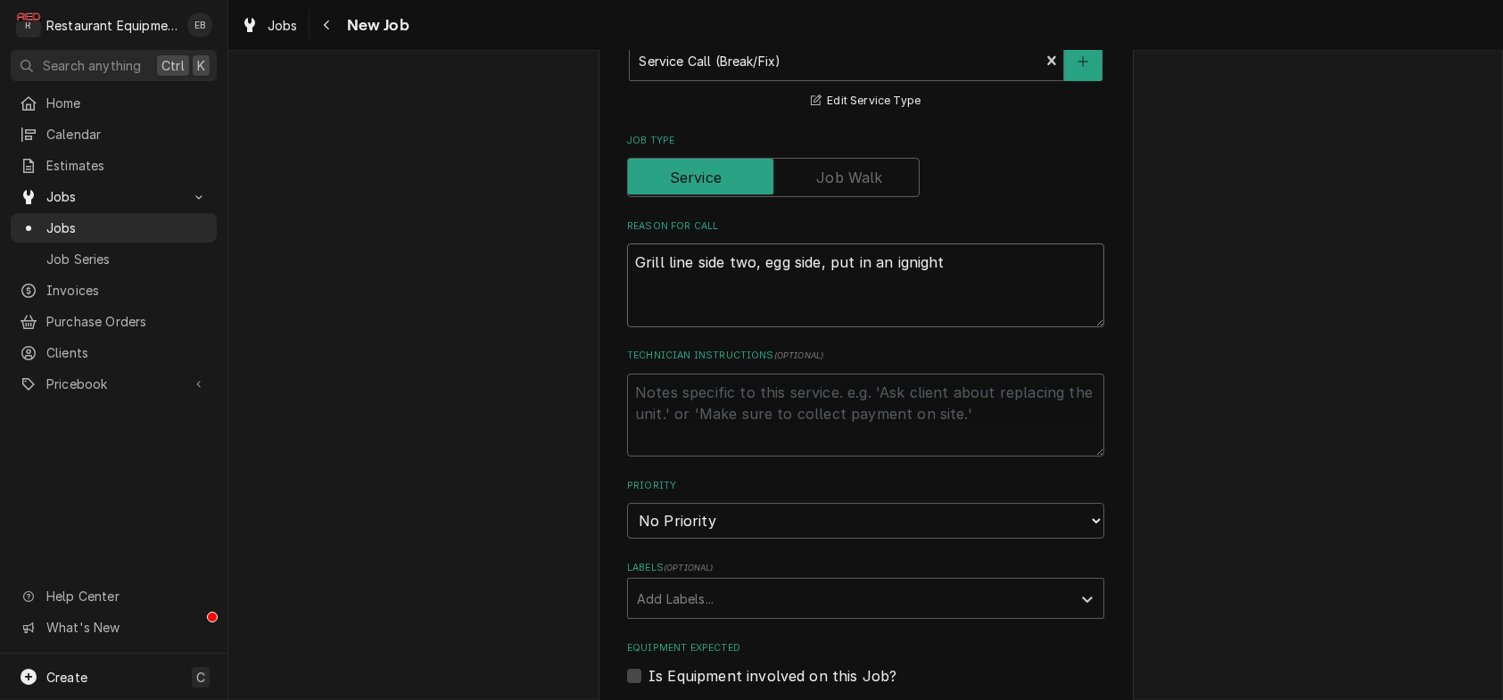
type textarea "x"
type textarea "Grill line side two, egg side, put in an ignighto"
type textarea "x"
type textarea "Grill line side two, egg side, put in an ignightor"
type textarea "x"
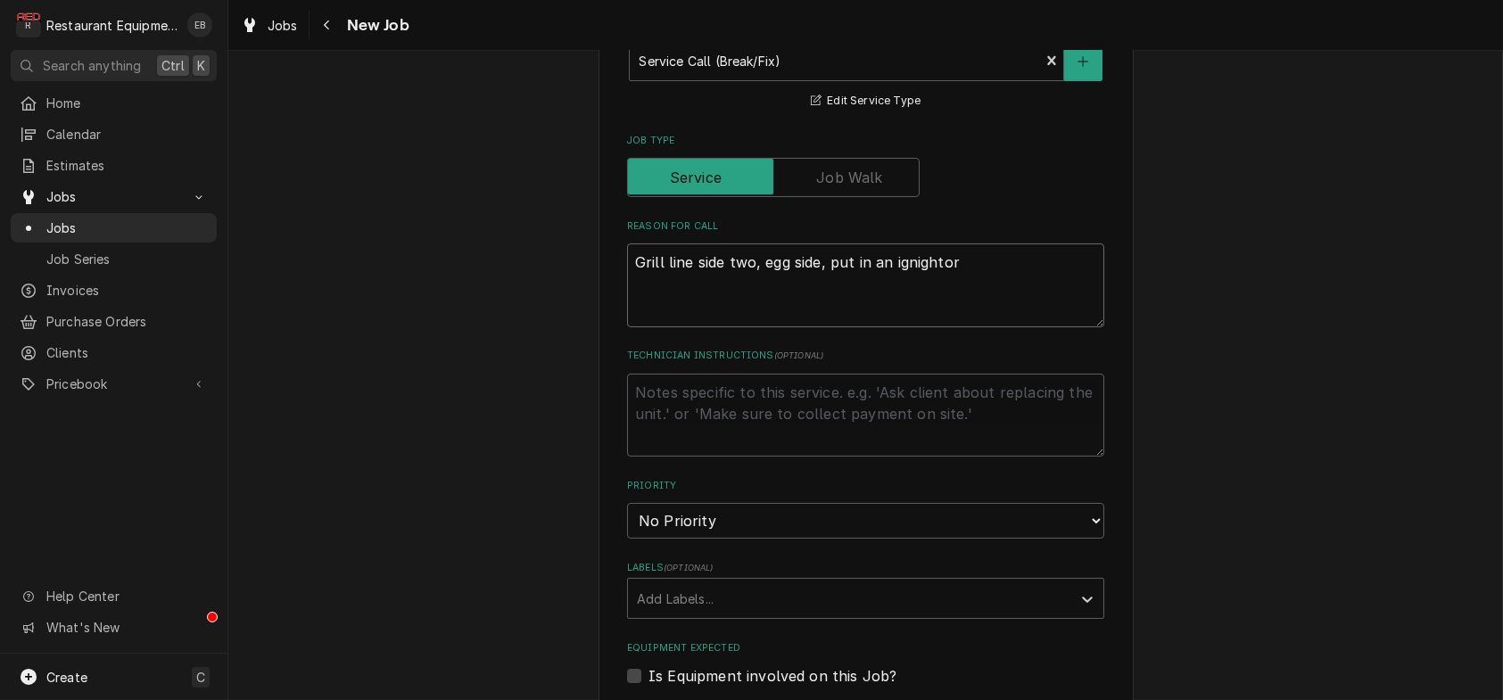
type textarea "Grill line side two, egg side, put in an ignightor"
type textarea "x"
type textarea "Grill line side two, egg side, put in an igniter"
type textarea "x"
type textarea "Grill line side two, egg side, put in an ignite"
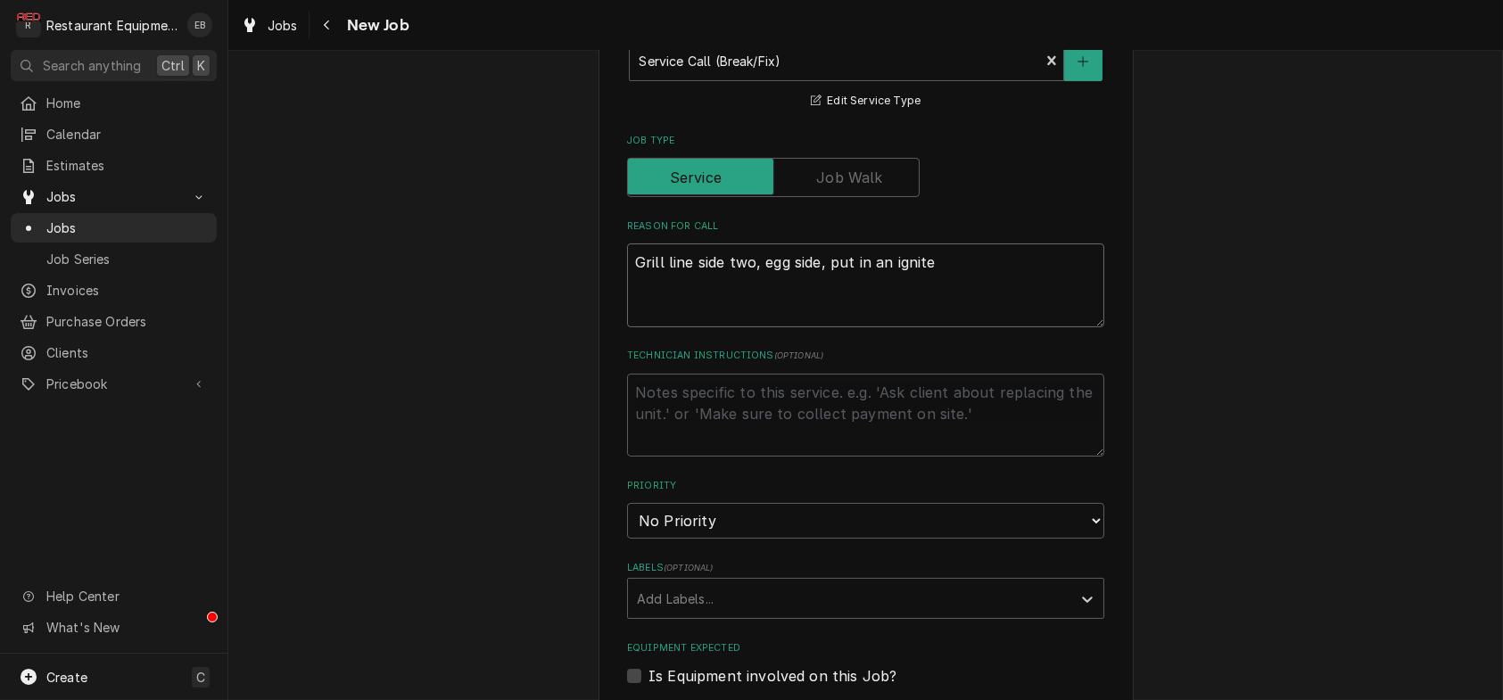
type textarea "x"
type textarea "Grill line side two, egg side, put in an ignit"
type textarea "x"
type textarea "Grill line side two, egg side, put in an ignito"
type textarea "x"
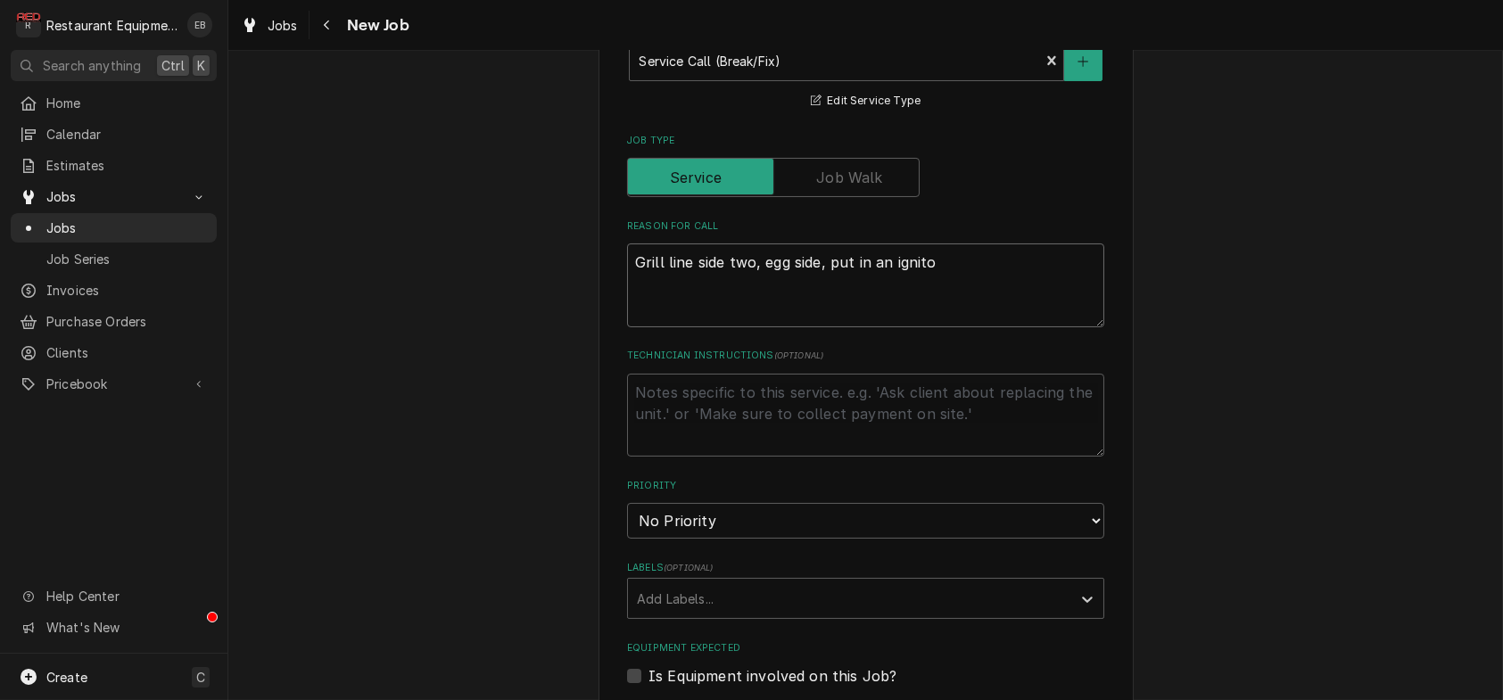
type textarea "Grill line side two, egg side, put in an ignitor"
type textarea "x"
type textarea "Grill line side two, egg side, put in an ignitor"
type textarea "x"
type textarea "Grill line side two, egg side, put in an ignitor a"
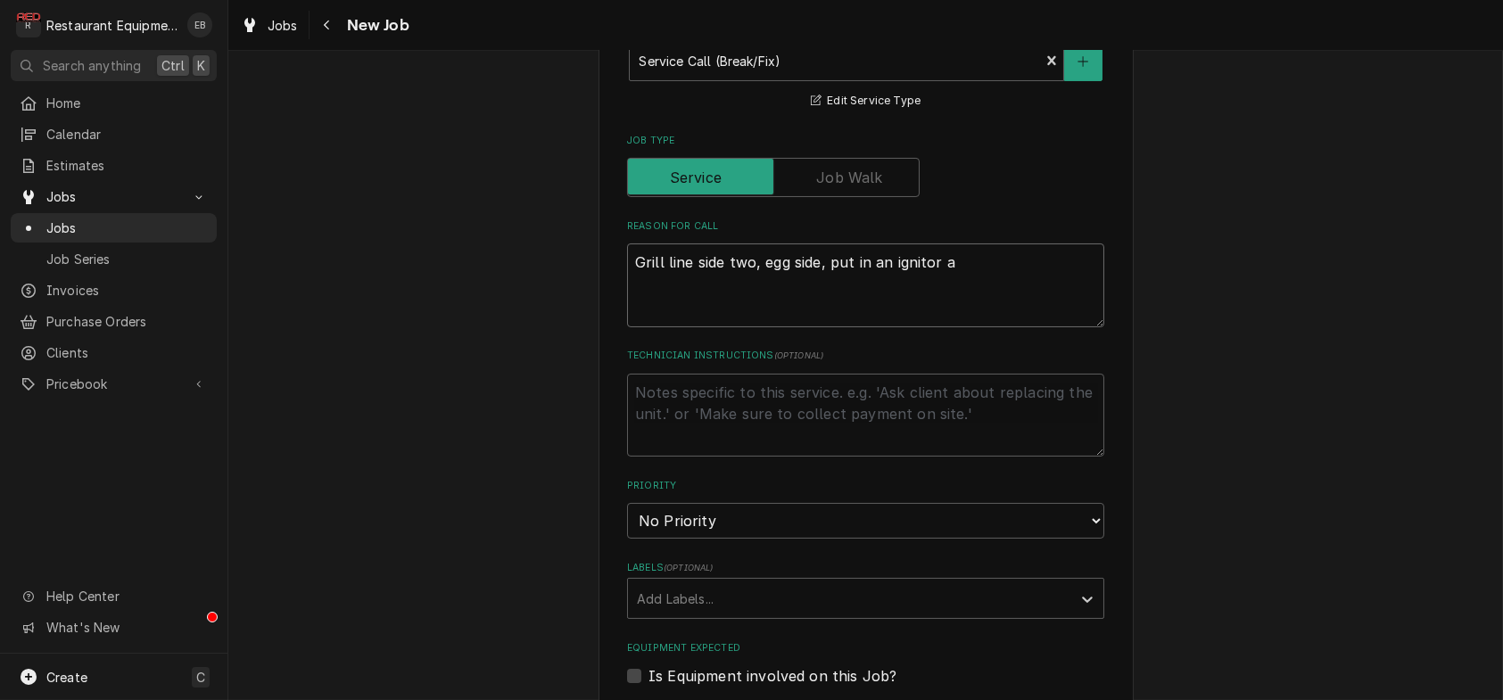
type textarea "x"
type textarea "Grill line side two, egg side, put in an ignitor a"
type textarea "x"
type textarea "Grill line side two, egg side, put in an ignitor a c"
type textarea "x"
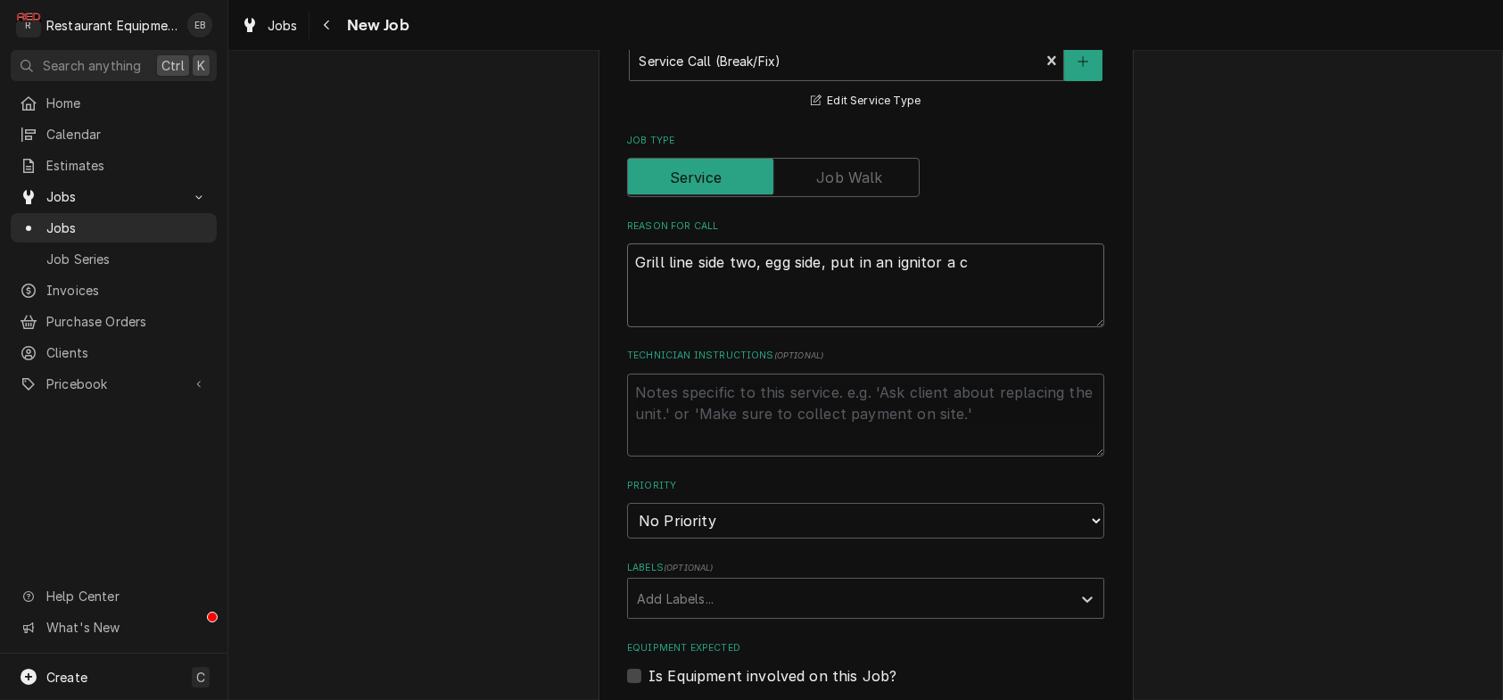
type textarea "Grill line side two, egg side, put in an ignitor a co"
type textarea "x"
type textarea "Grill line side two, egg side, put in an ignitor a cou"
type textarea "x"
type textarea "Grill line side two, egg side, put in an ignitor a coup"
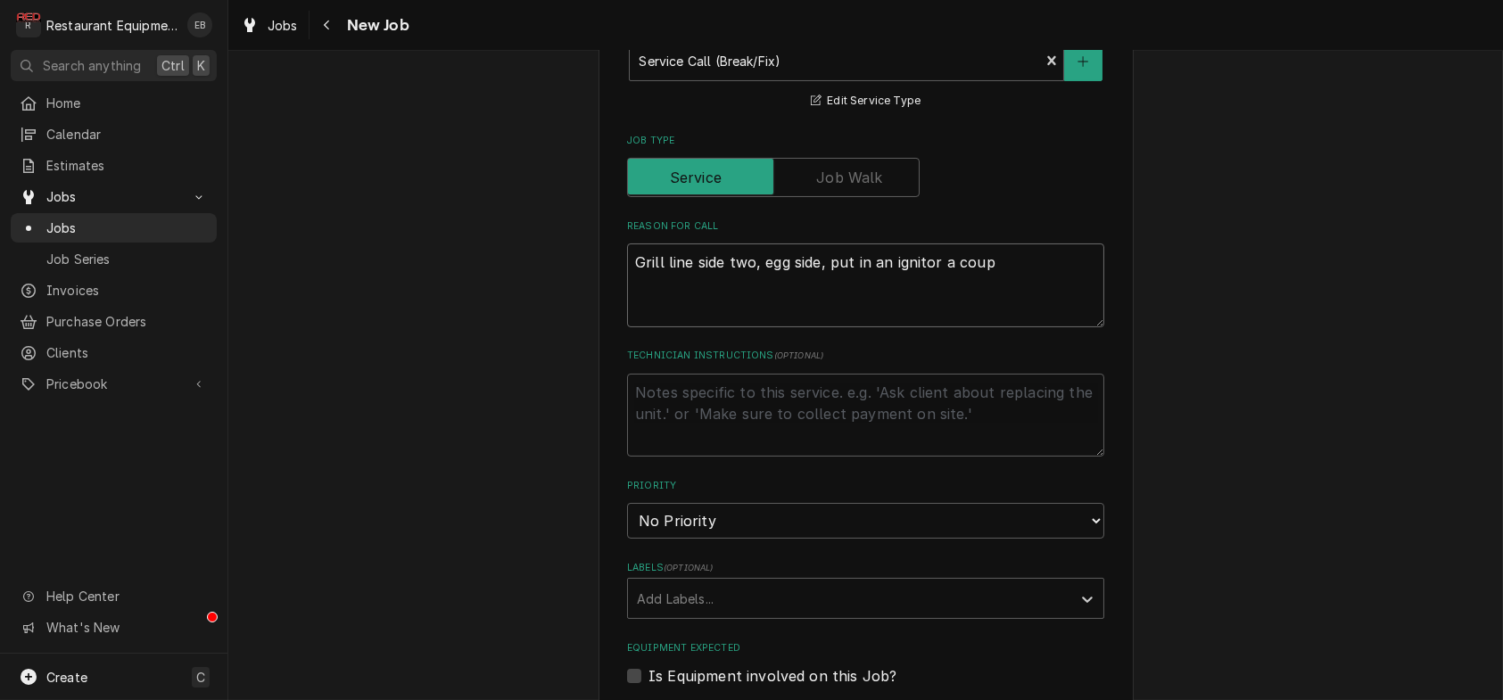
type textarea "x"
type textarea "Grill line side two, egg side, put in an ignitor a coupl"
type textarea "x"
type textarea "Grill line side two, egg side, put in an ignitor a couple"
type textarea "x"
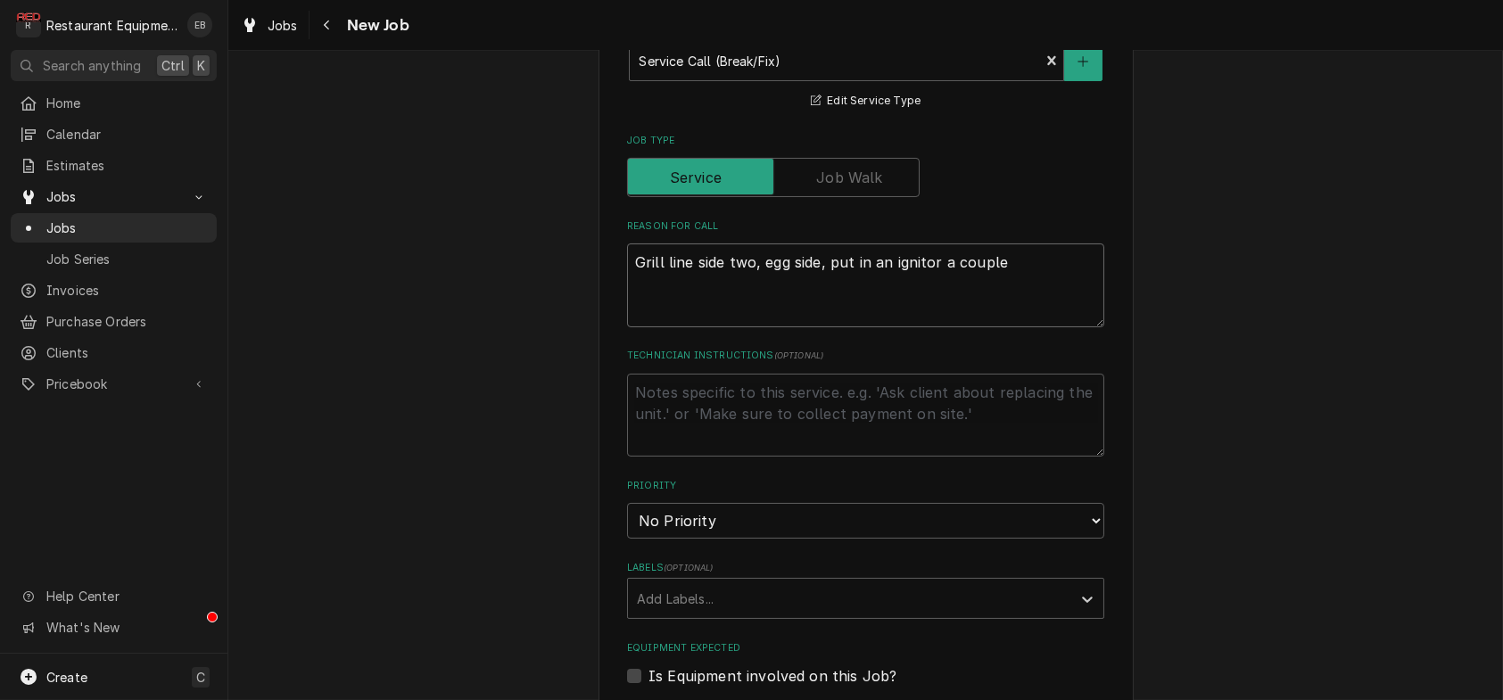
type textarea "Grill line side two, egg side, put in an ignitor a couple"
type textarea "x"
type textarea "Grill line side two, egg side, put in an ignitor a couple o"
type textarea "x"
type textarea "Grill line side two, egg side, put in an ignitor a couple of"
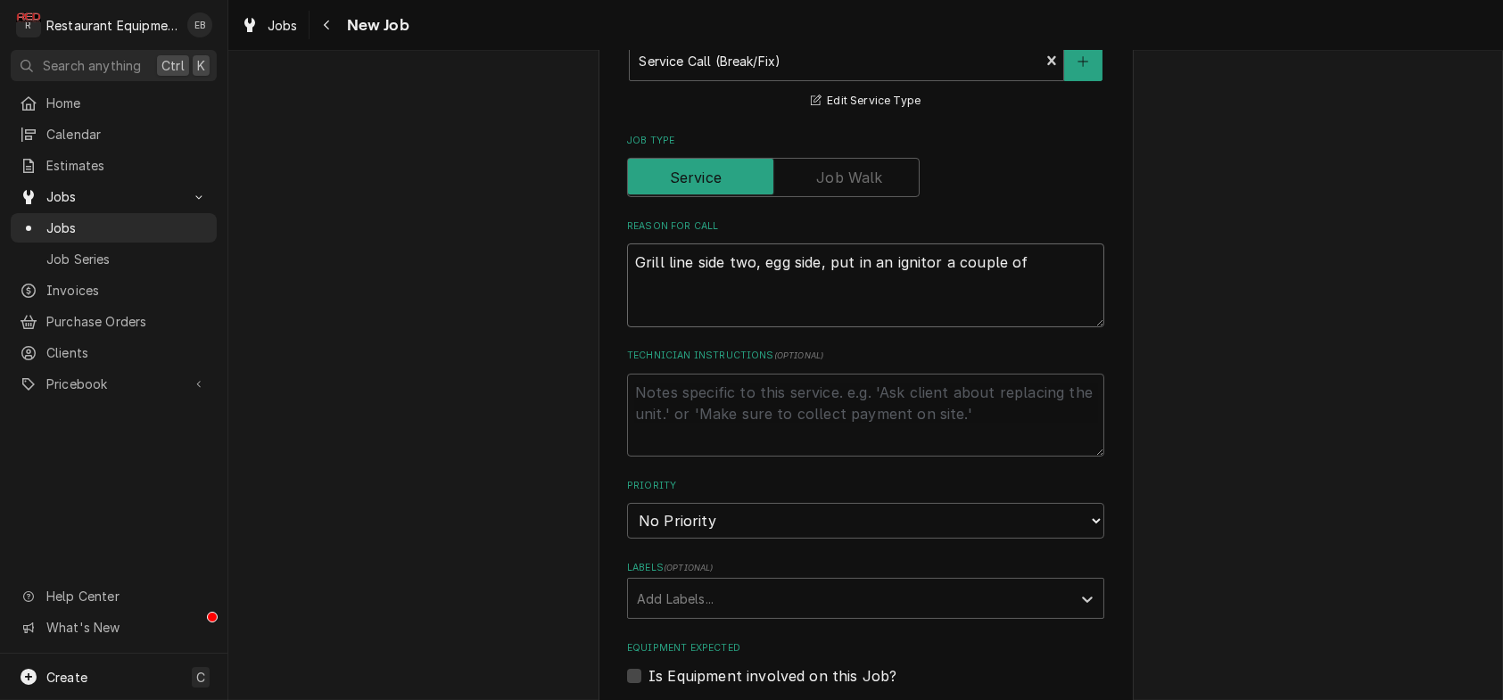
type textarea "x"
type textarea "Grill line side two, egg side, put in an ignitor a couple of"
type textarea "x"
type textarea "Grill line side two, egg side, put in an ignitor a couple of m"
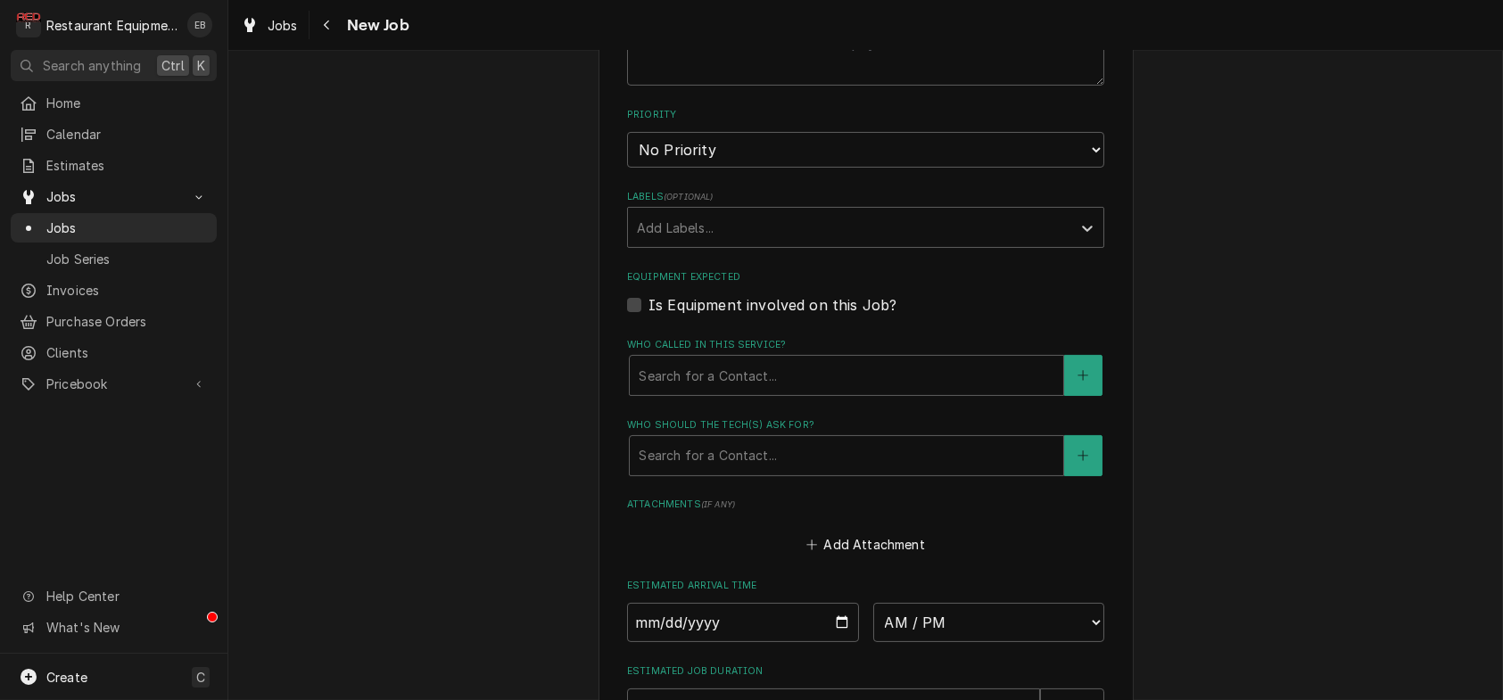
scroll to position [1129, 0]
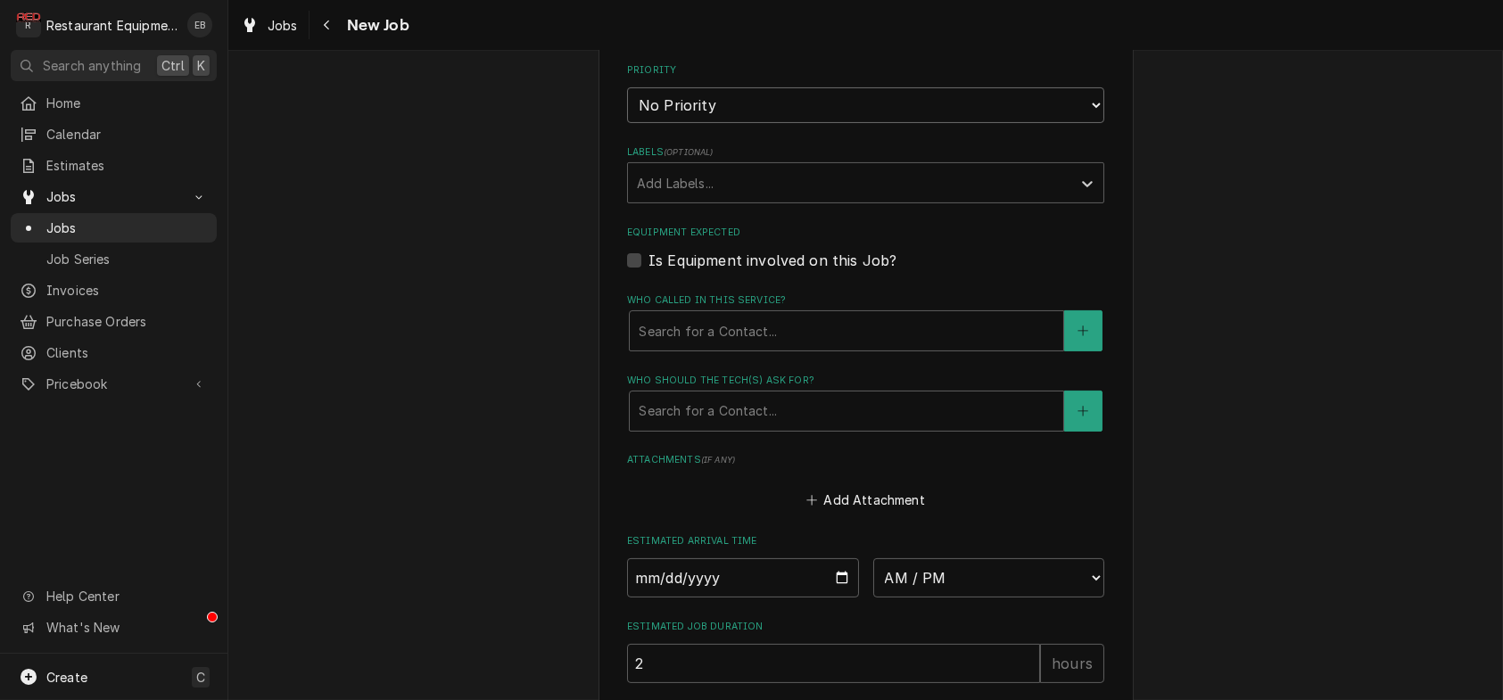
click at [881, 123] on select "No Priority Urgent High Medium Low" at bounding box center [865, 105] width 477 height 36
click at [627, 123] on select "No Priority Urgent High Medium Low" at bounding box center [865, 105] width 477 height 36
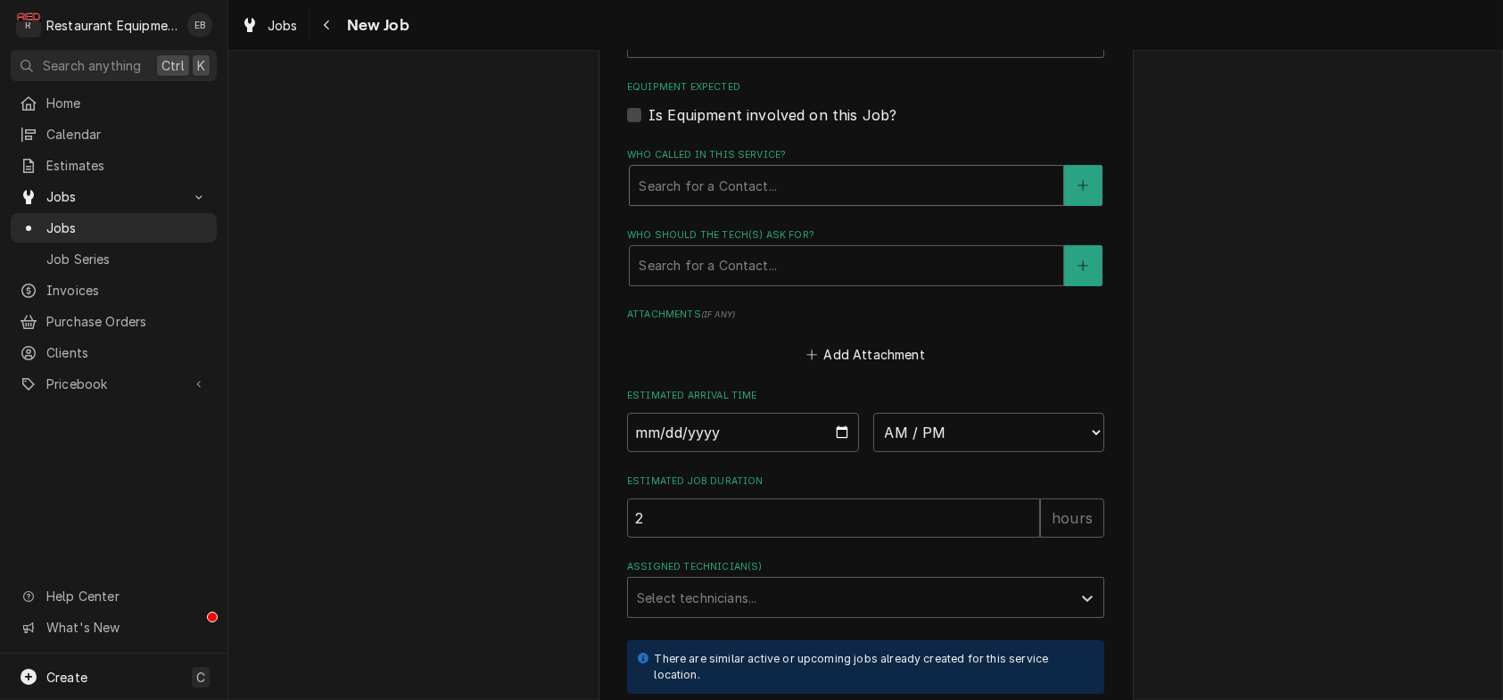
scroll to position [1307, 0]
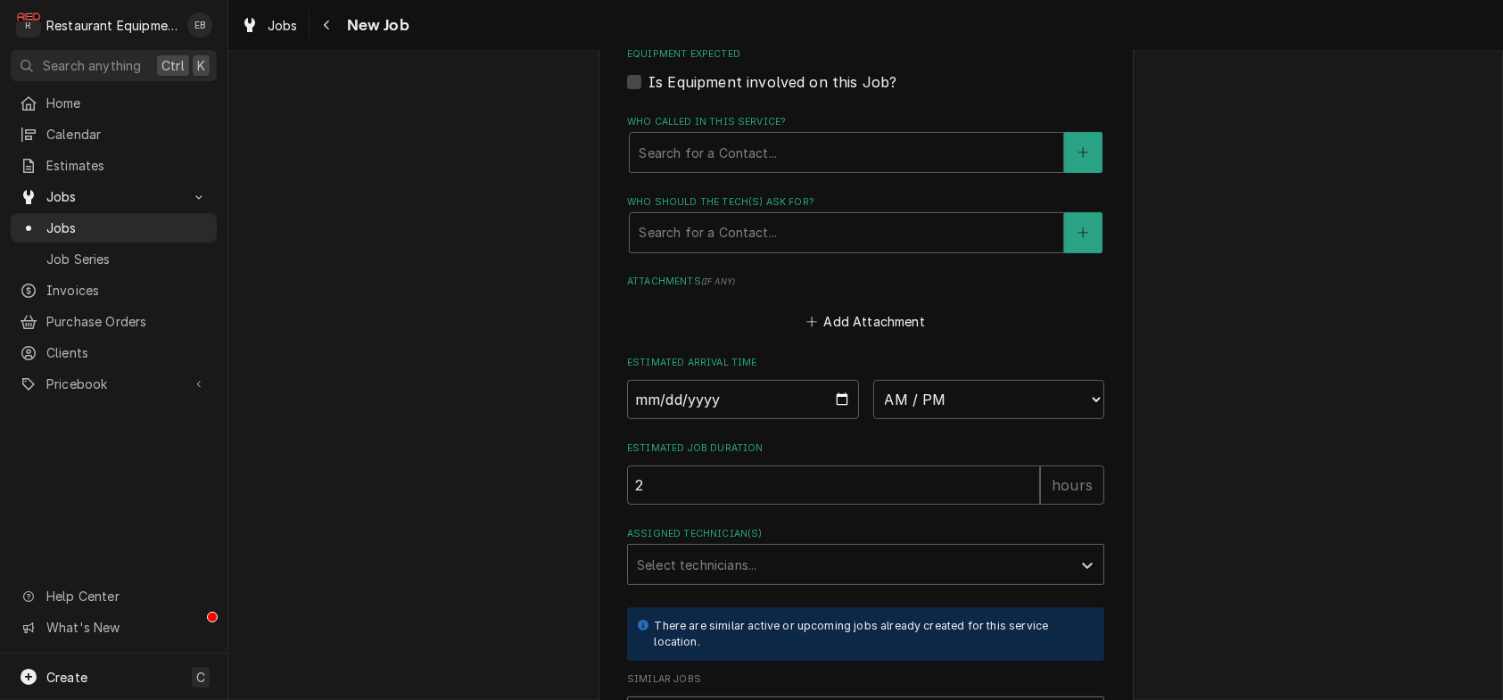
click at [854, 21] on div "Labels" at bounding box center [849, 4] width 425 height 32
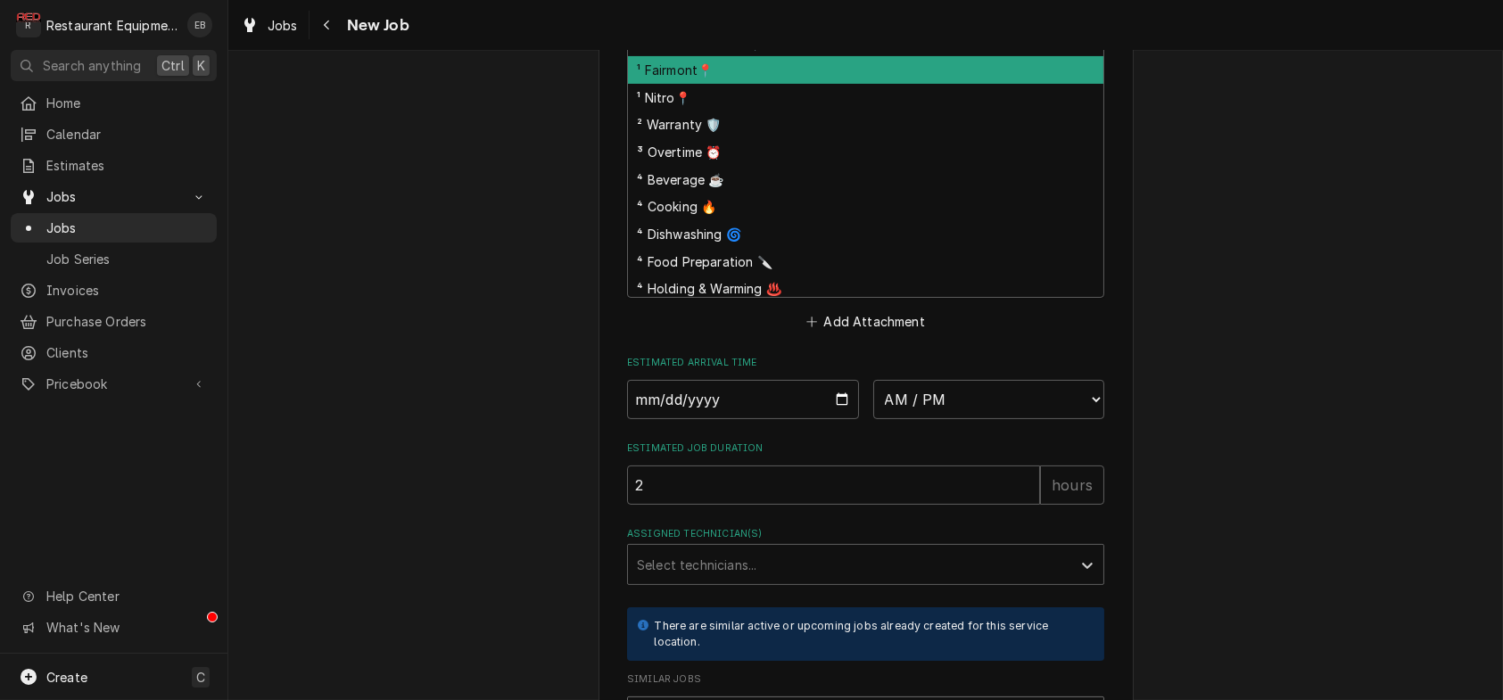
click at [705, 84] on div "¹ Fairmont📍" at bounding box center [865, 70] width 475 height 28
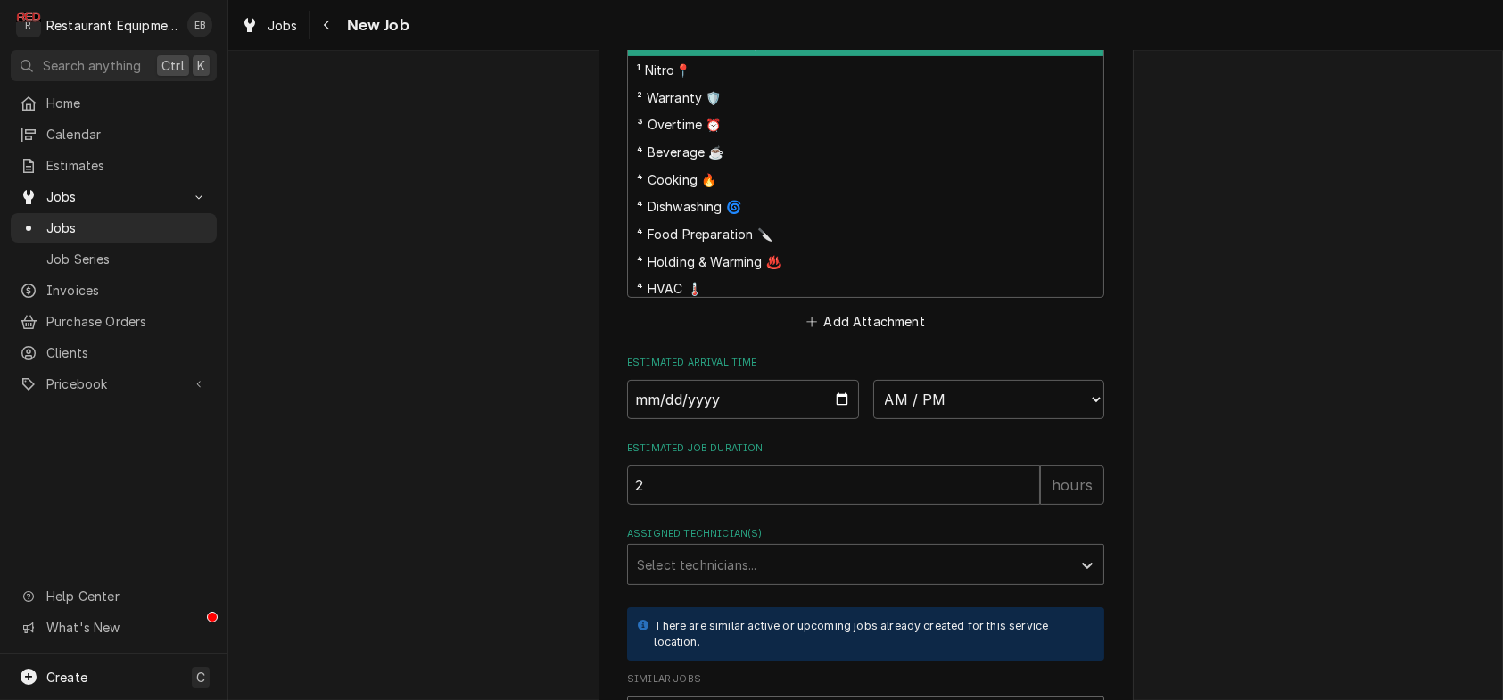
drag, startPoint x: 861, startPoint y: 140, endPoint x: 777, endPoint y: 210, distance: 109.5
click at [861, 21] on div "Labels" at bounding box center [887, 4] width 301 height 32
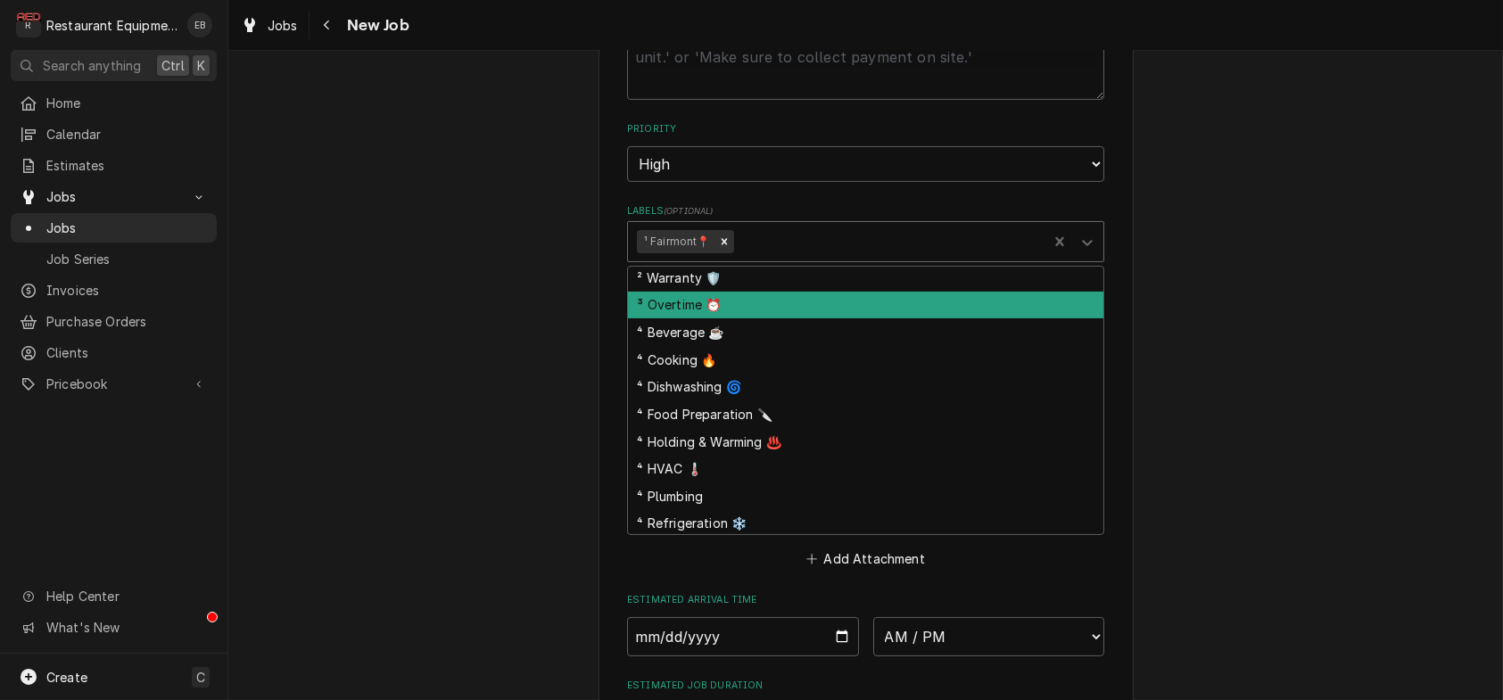
scroll to position [59, 0]
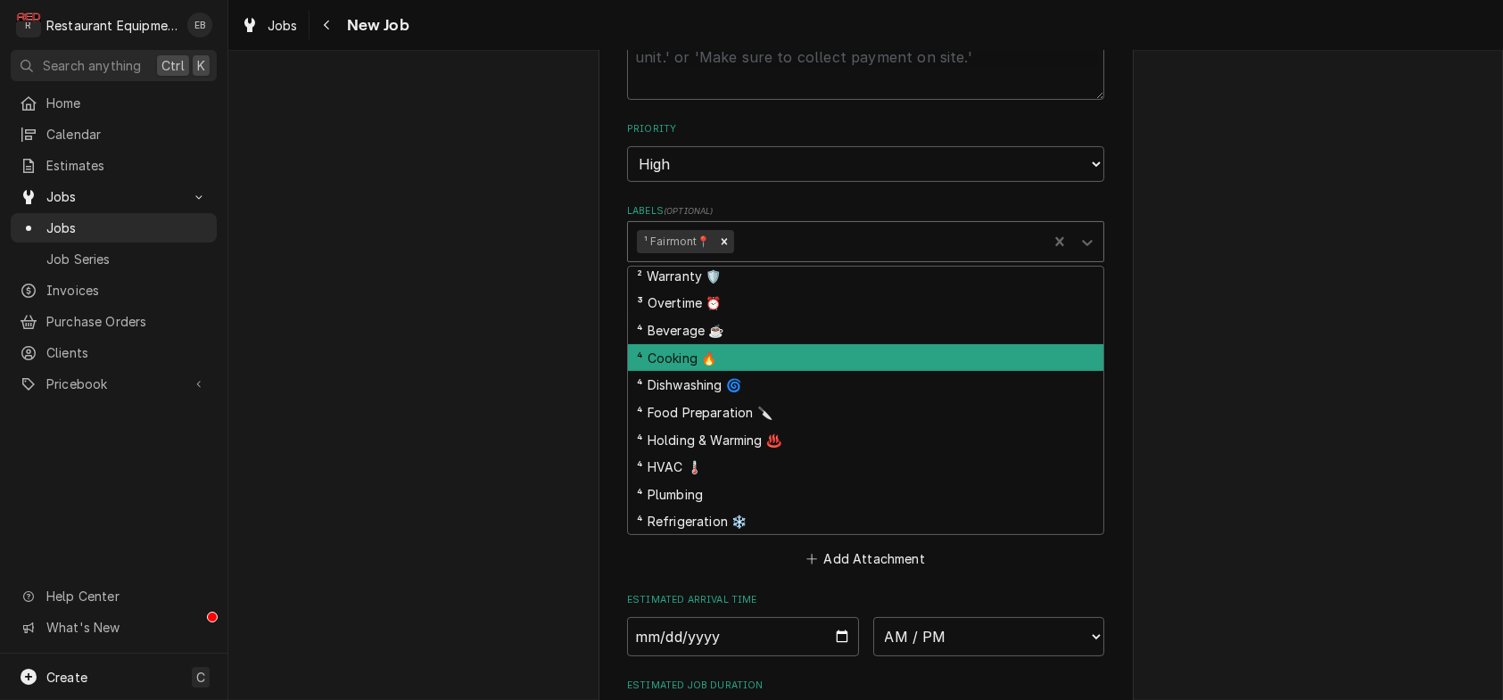
click at [725, 372] on div "⁴ Cooking 🔥" at bounding box center [865, 358] width 475 height 28
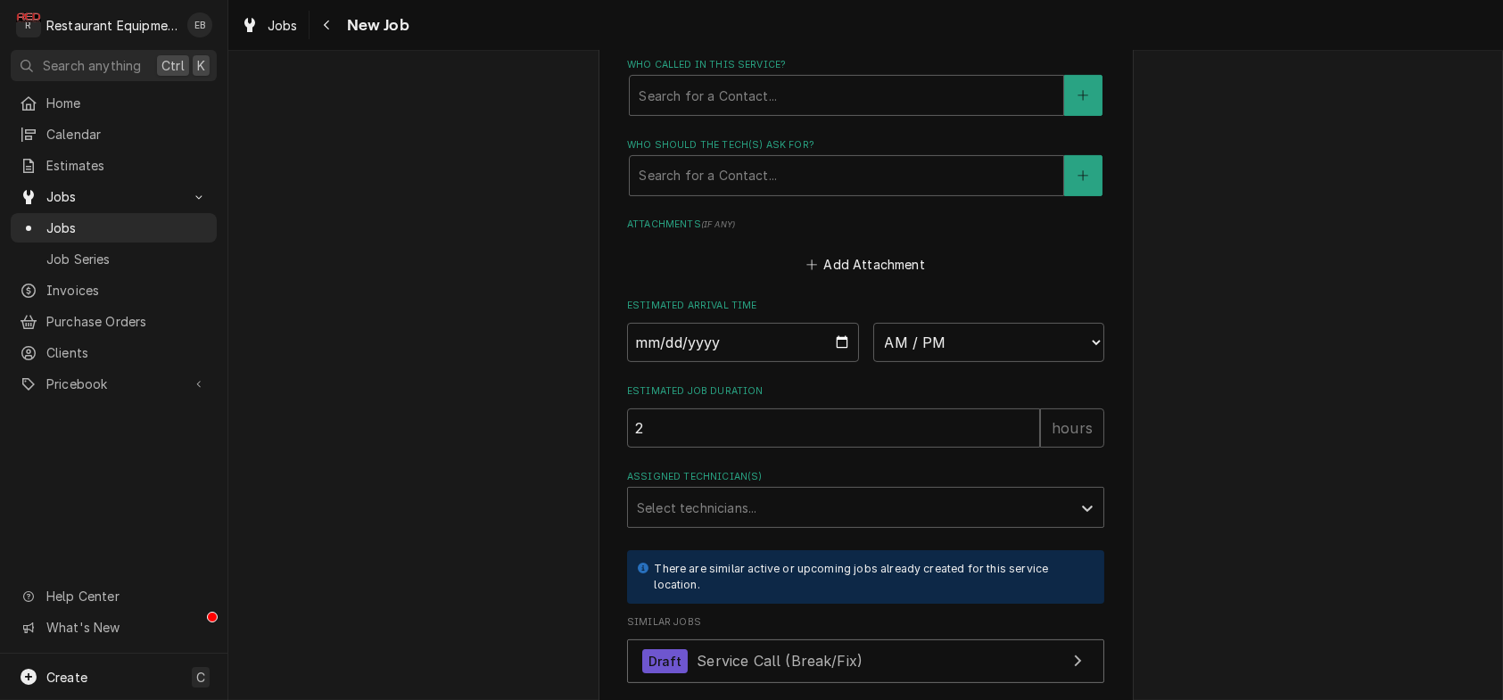
scroll to position [1367, 0]
click at [884, 109] on div "Who called in this service?" at bounding box center [847, 93] width 416 height 32
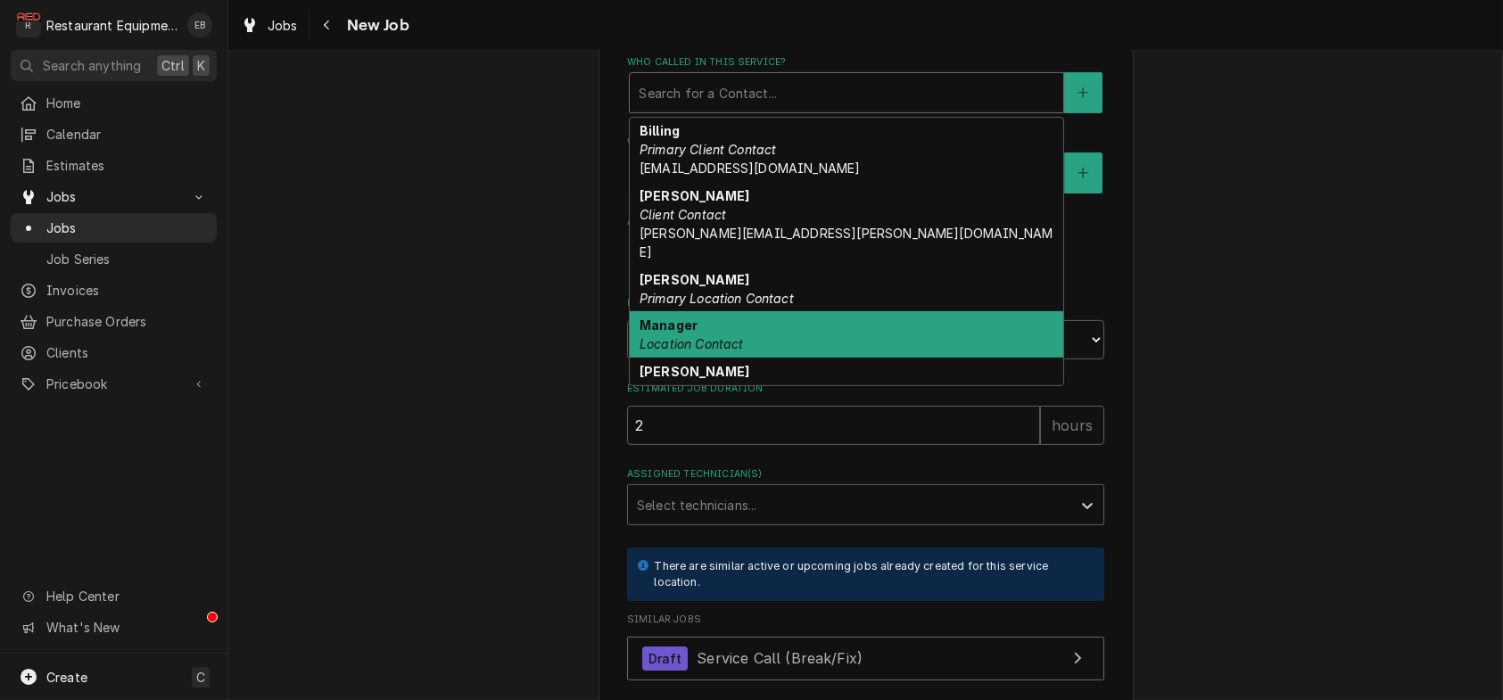
drag, startPoint x: 688, startPoint y: 490, endPoint x: 713, endPoint y: 414, distance: 79.8
click at [686, 351] on em "Location Contact" at bounding box center [691, 343] width 104 height 15
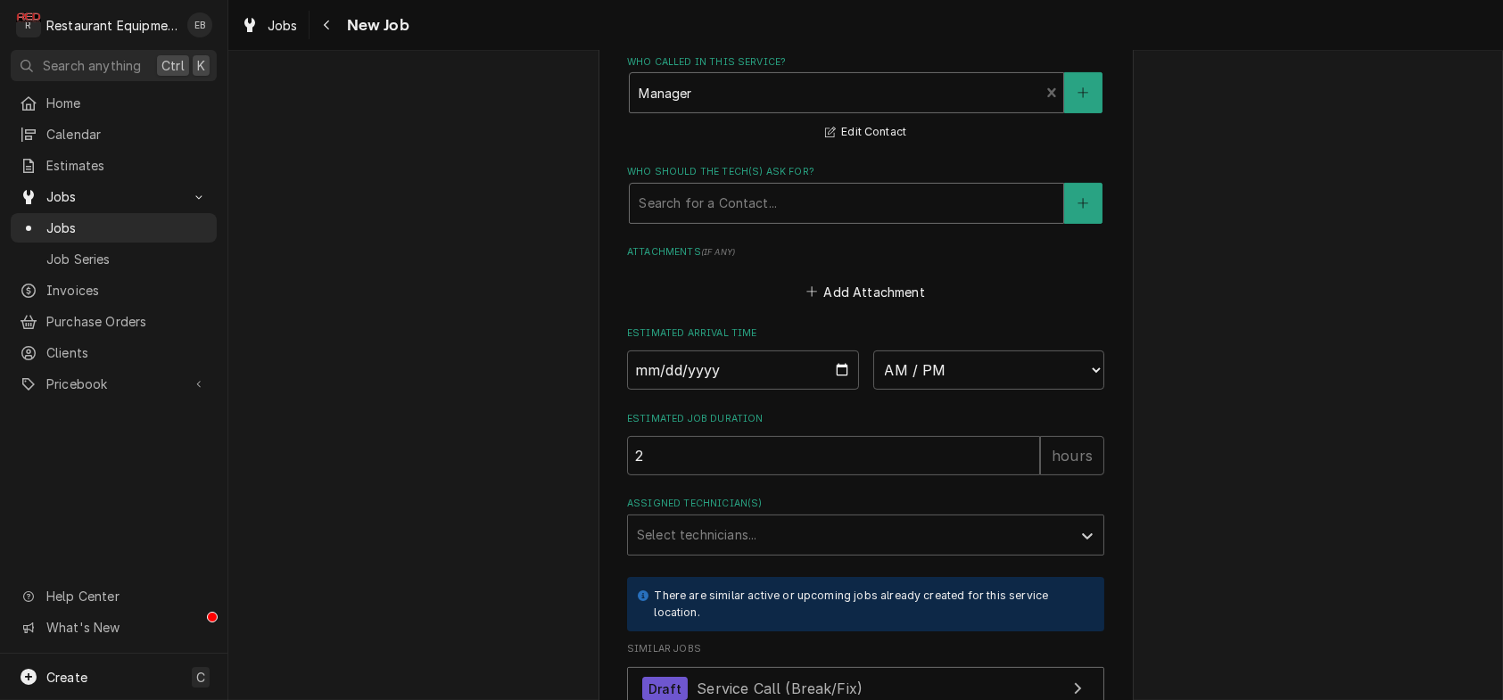
click at [738, 219] on div "Who should the tech(s) ask for?" at bounding box center [847, 203] width 416 height 32
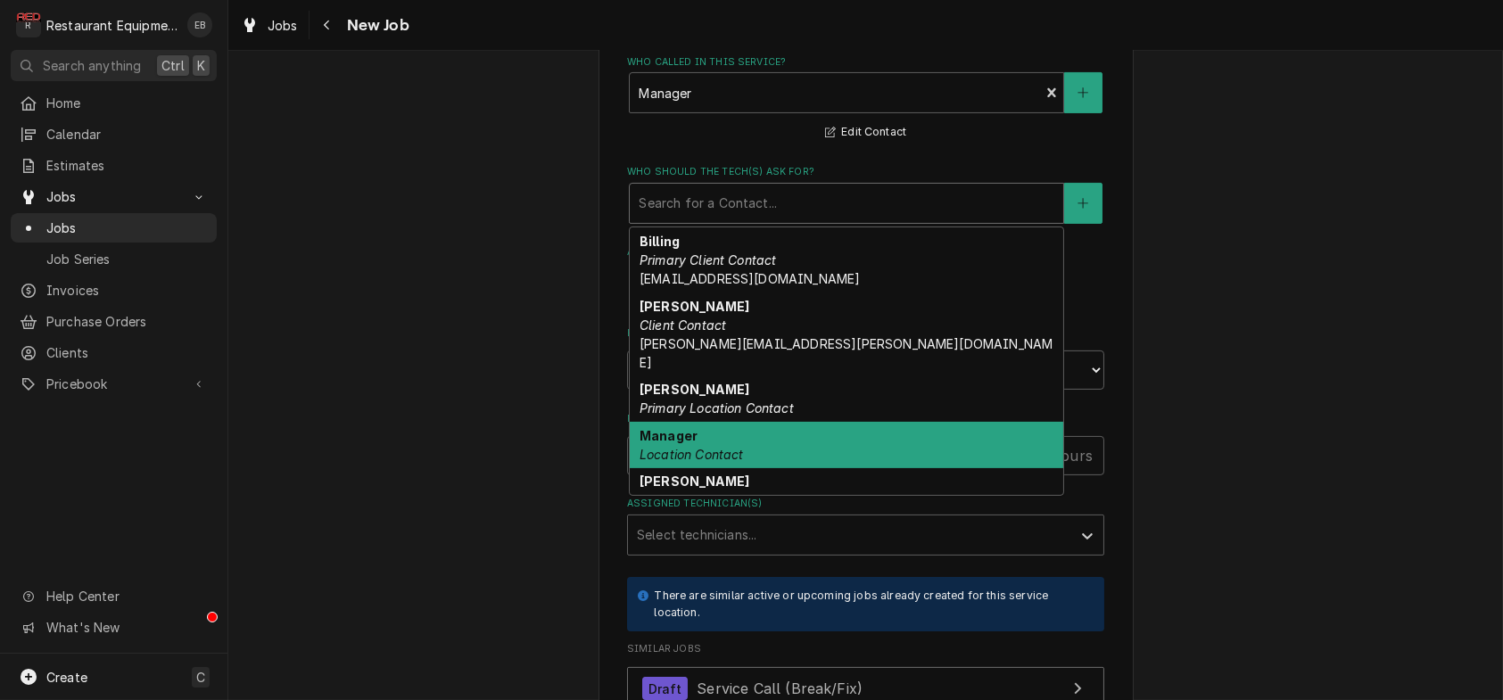
drag, startPoint x: 694, startPoint y: 596, endPoint x: 732, endPoint y: 577, distance: 42.7
click at [696, 468] on div "Manager Location Contact" at bounding box center [846, 445] width 433 height 46
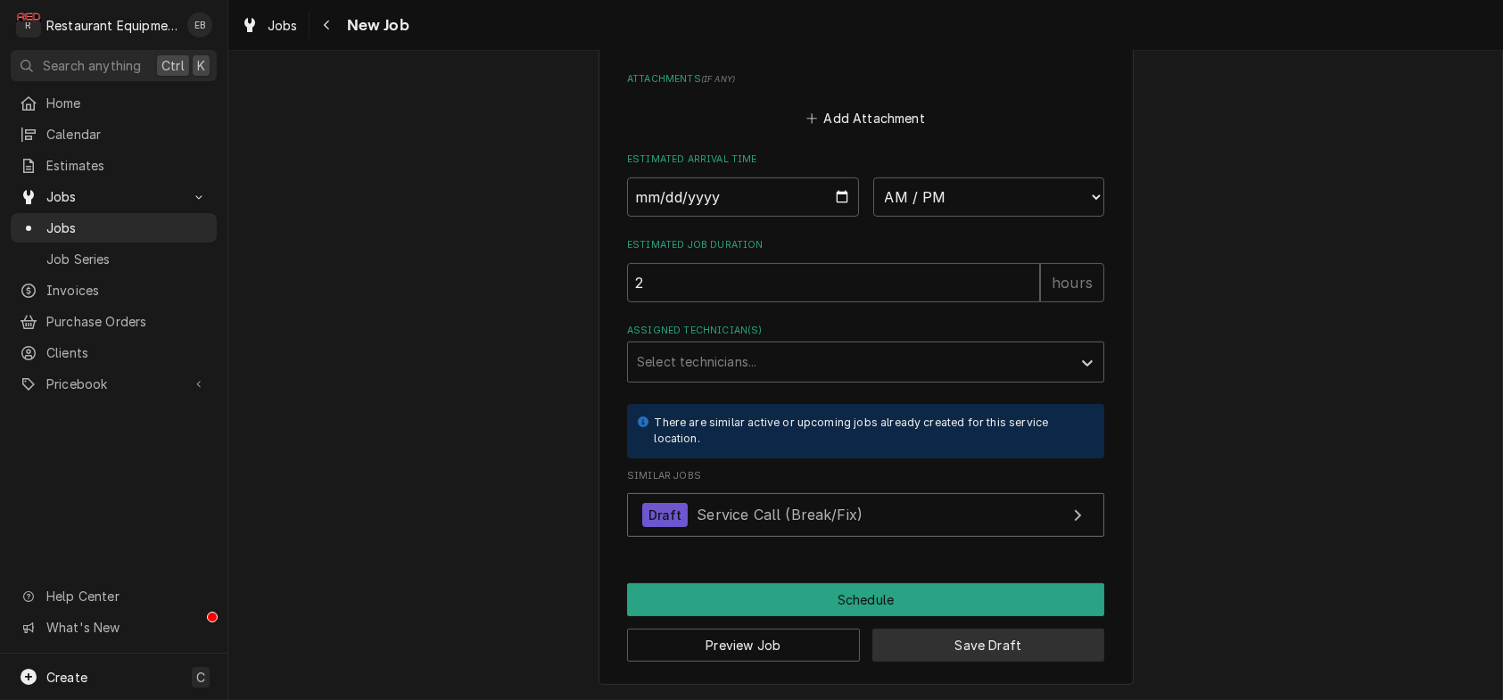
click at [1032, 639] on button "Save Draft" at bounding box center [988, 645] width 233 height 33
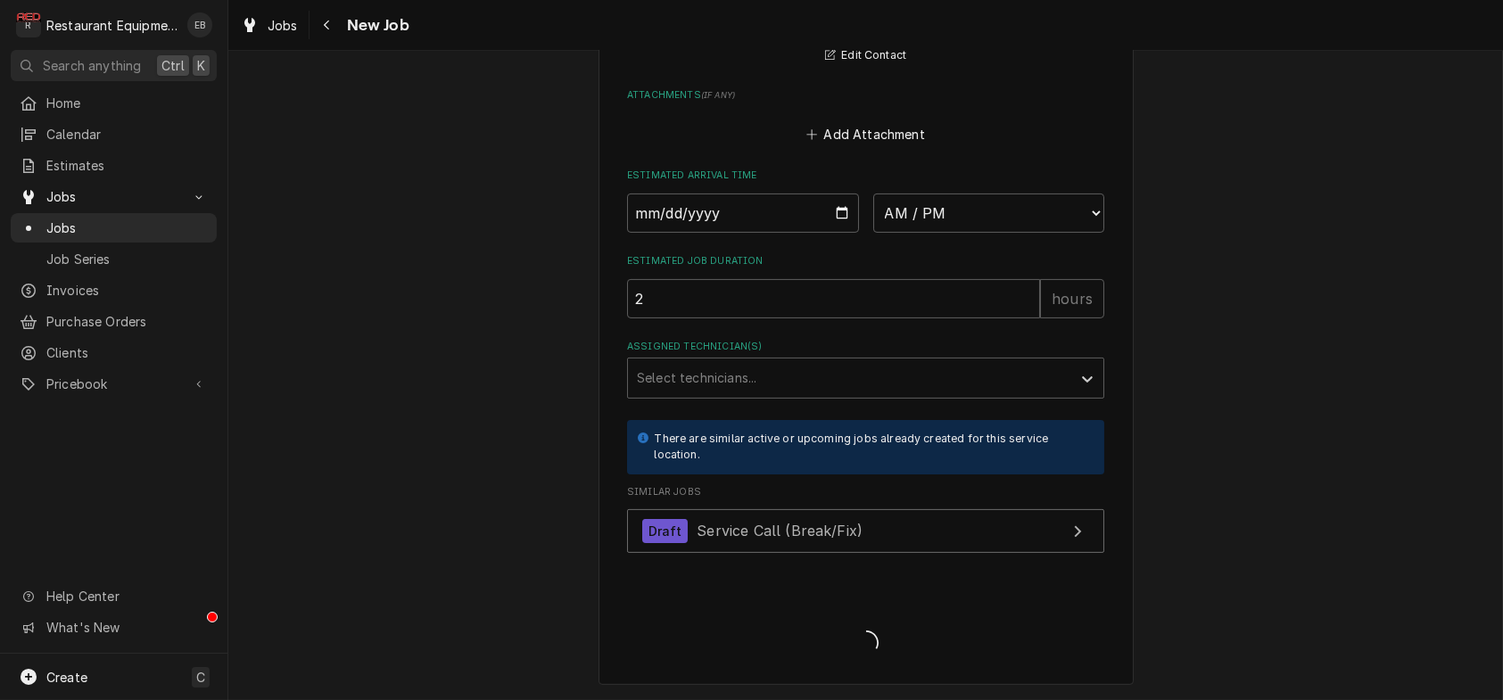
scroll to position [1793, 0]
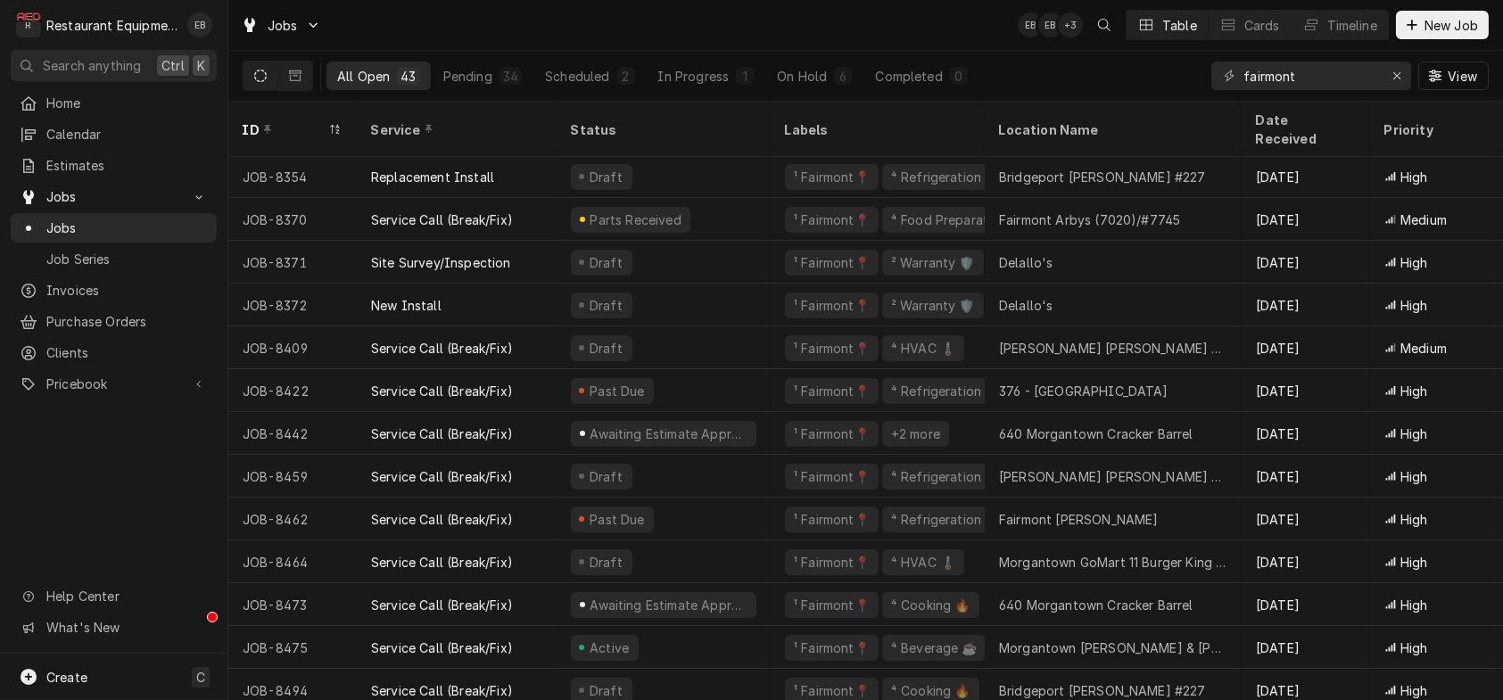
scroll to position [1298, 0]
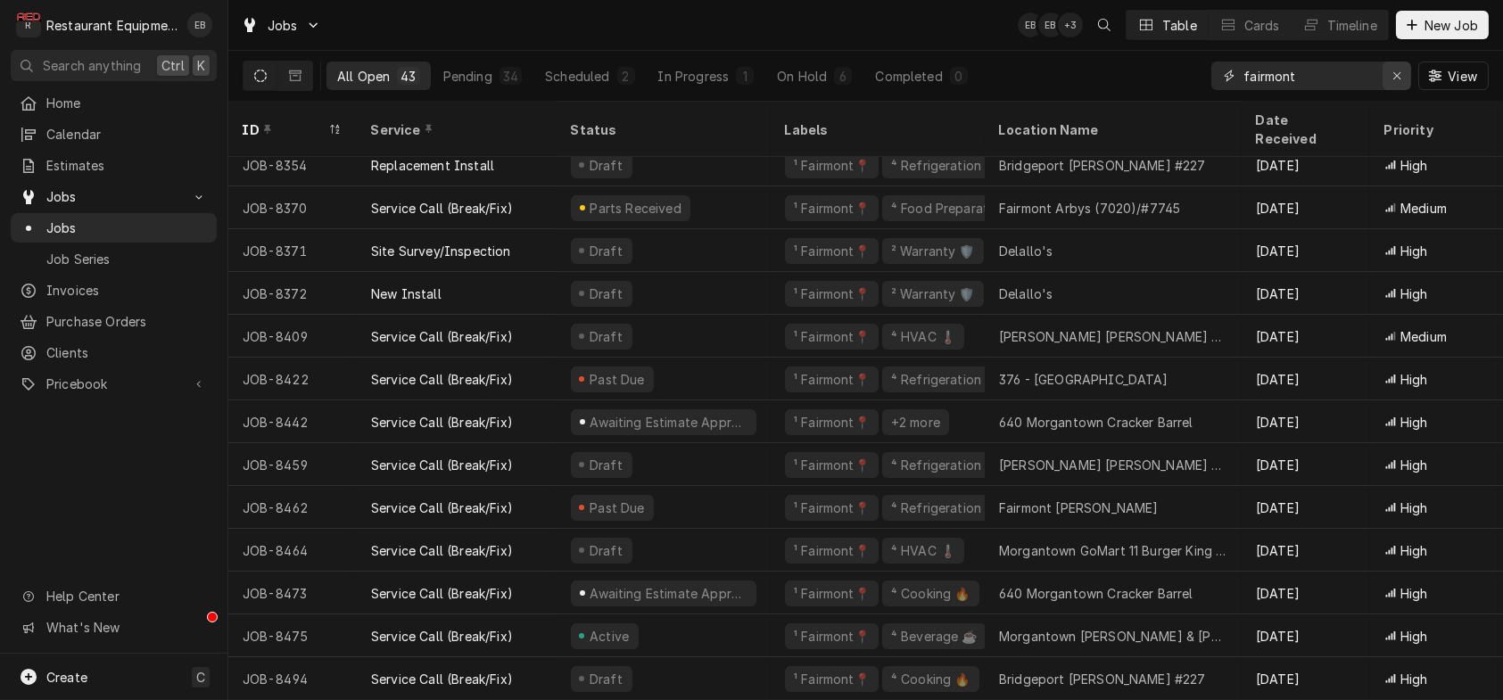
click at [1392, 82] on icon "Erase input" at bounding box center [1397, 76] width 10 height 12
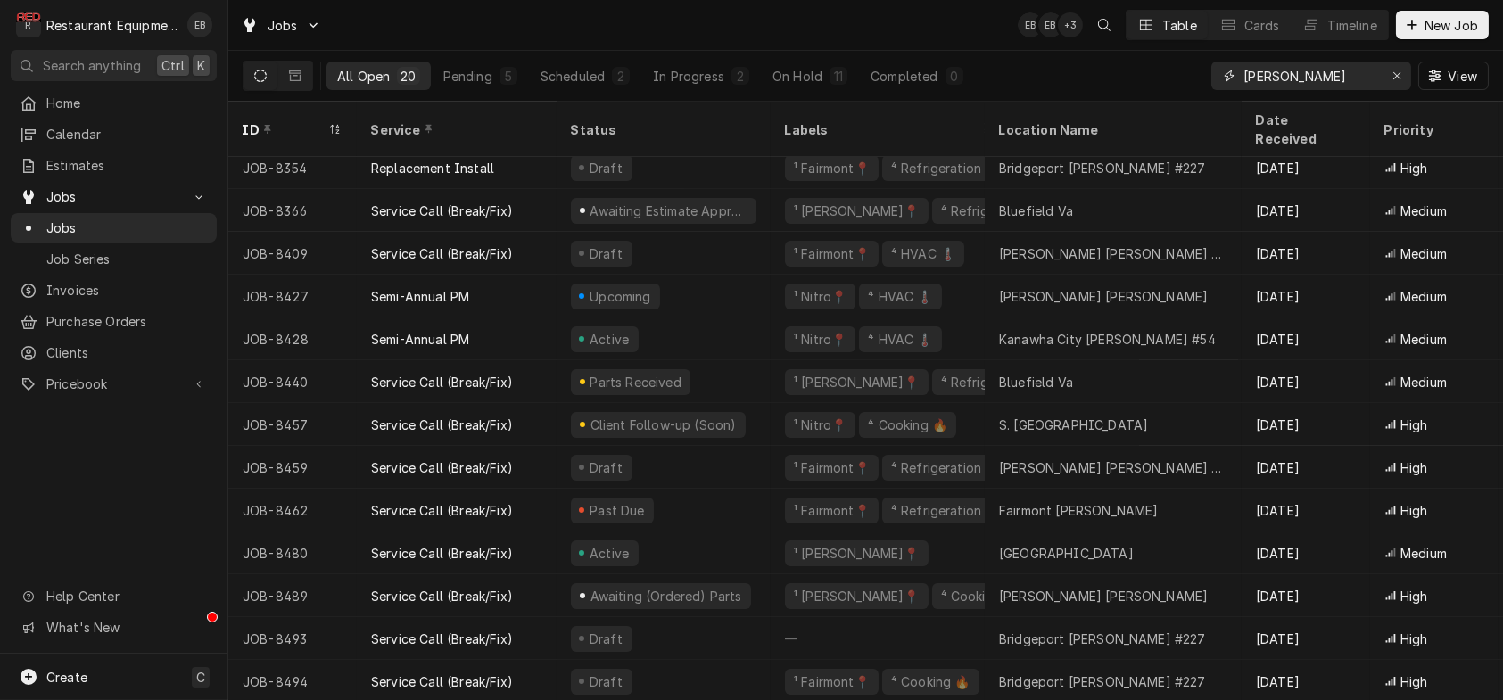
scroll to position [312, 0]
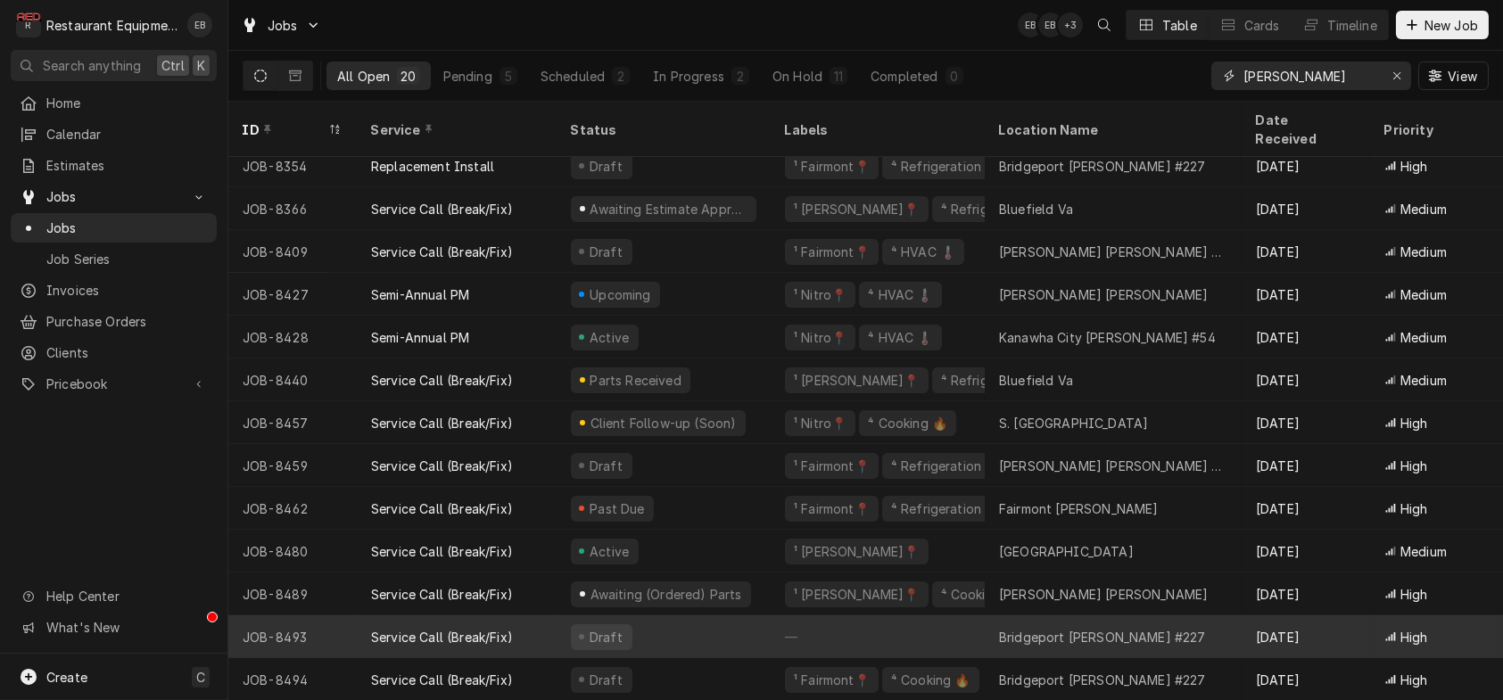
type input "bob evans"
click at [671, 618] on div "Draft" at bounding box center [663, 636] width 214 height 43
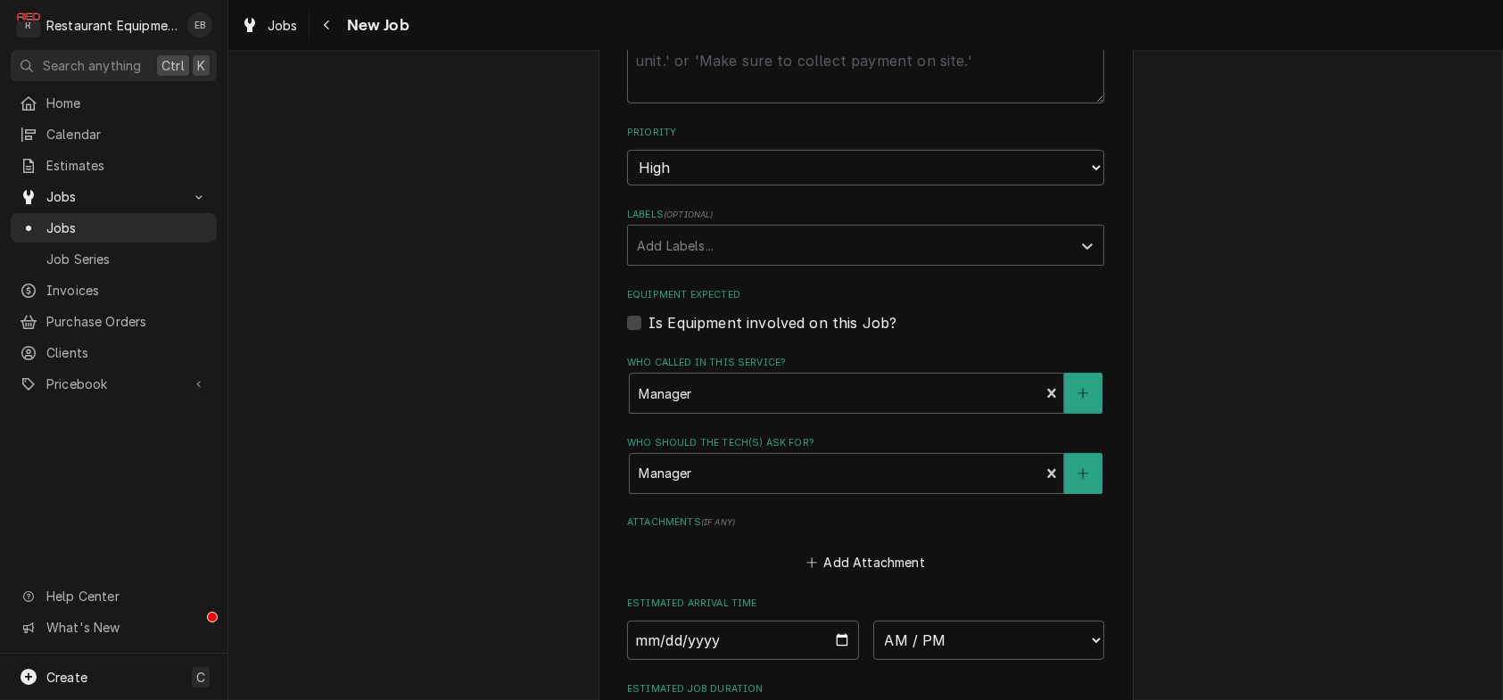
scroll to position [1070, 0]
click at [803, 258] on div "Labels" at bounding box center [849, 242] width 425 height 32
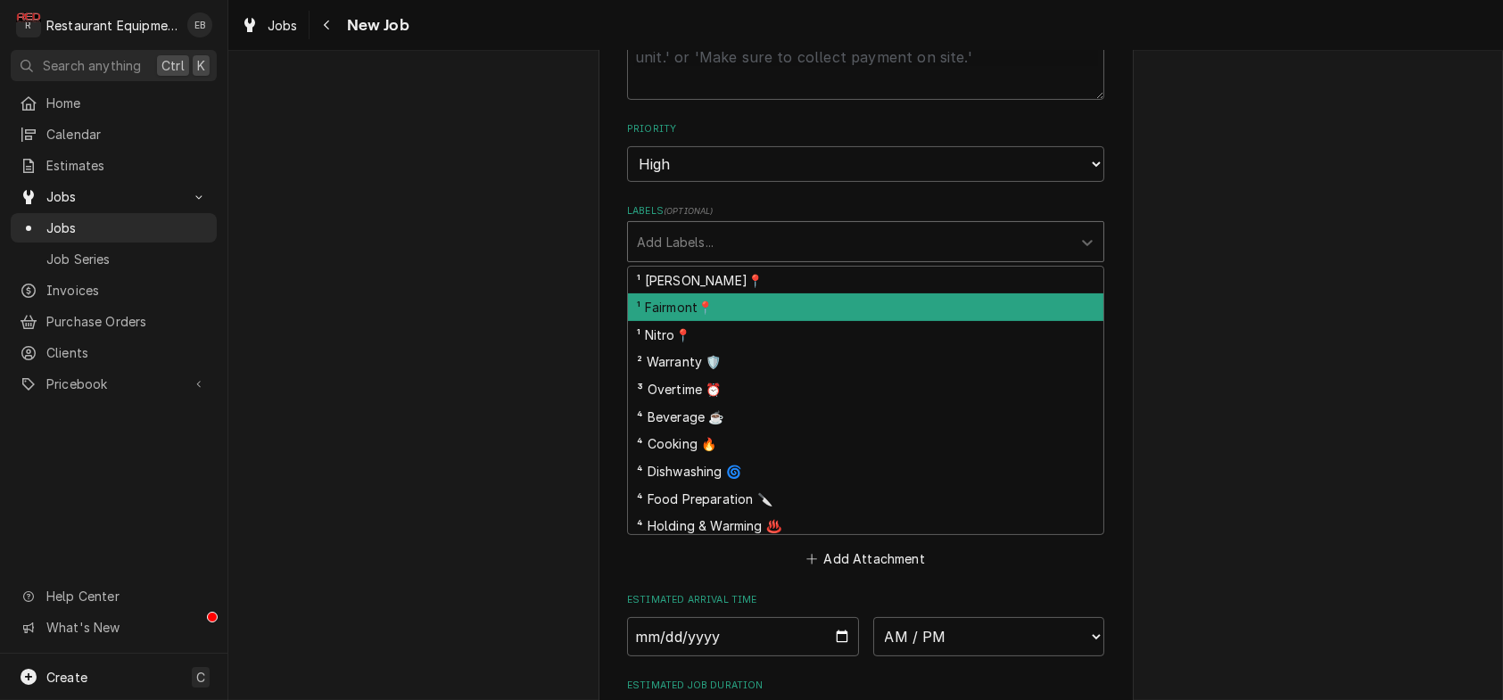
click at [696, 321] on div "¹ Fairmont📍" at bounding box center [865, 307] width 475 height 28
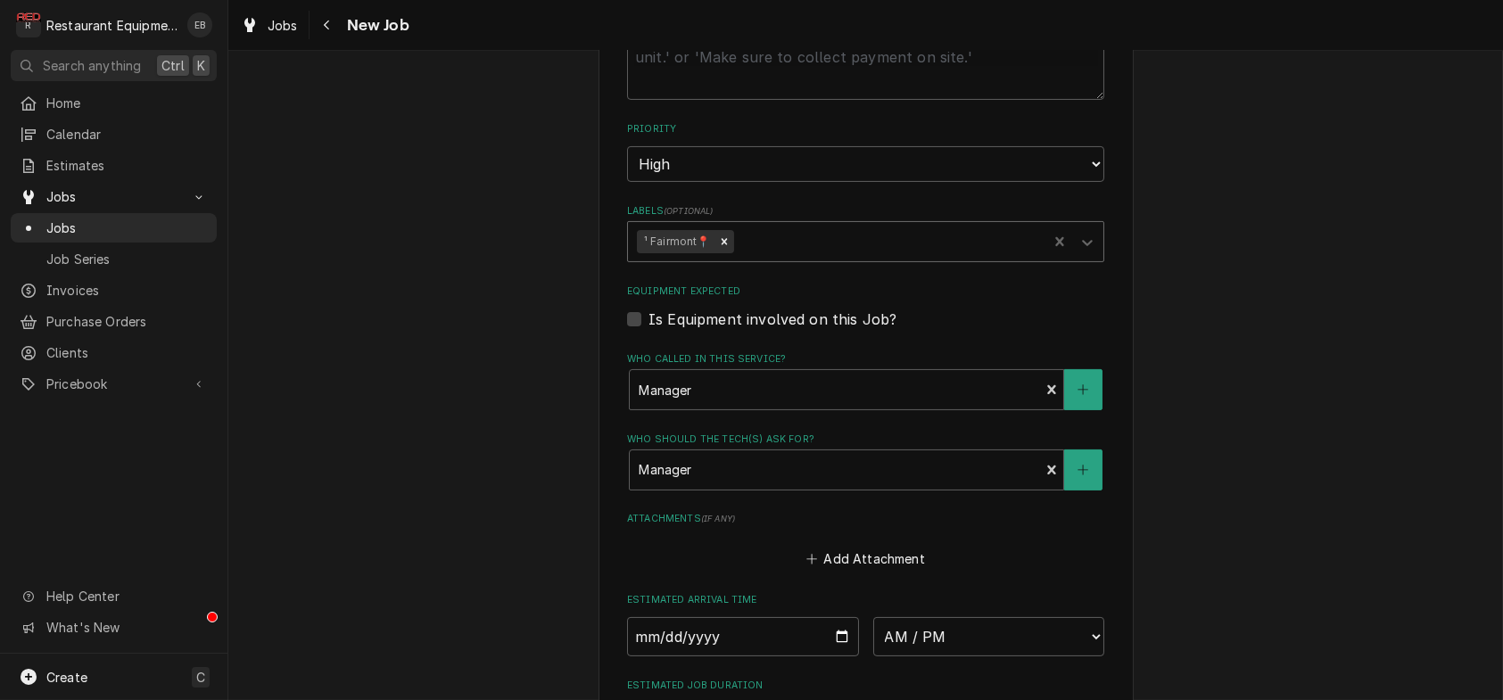
click at [805, 258] on div "Labels" at bounding box center [887, 242] width 301 height 32
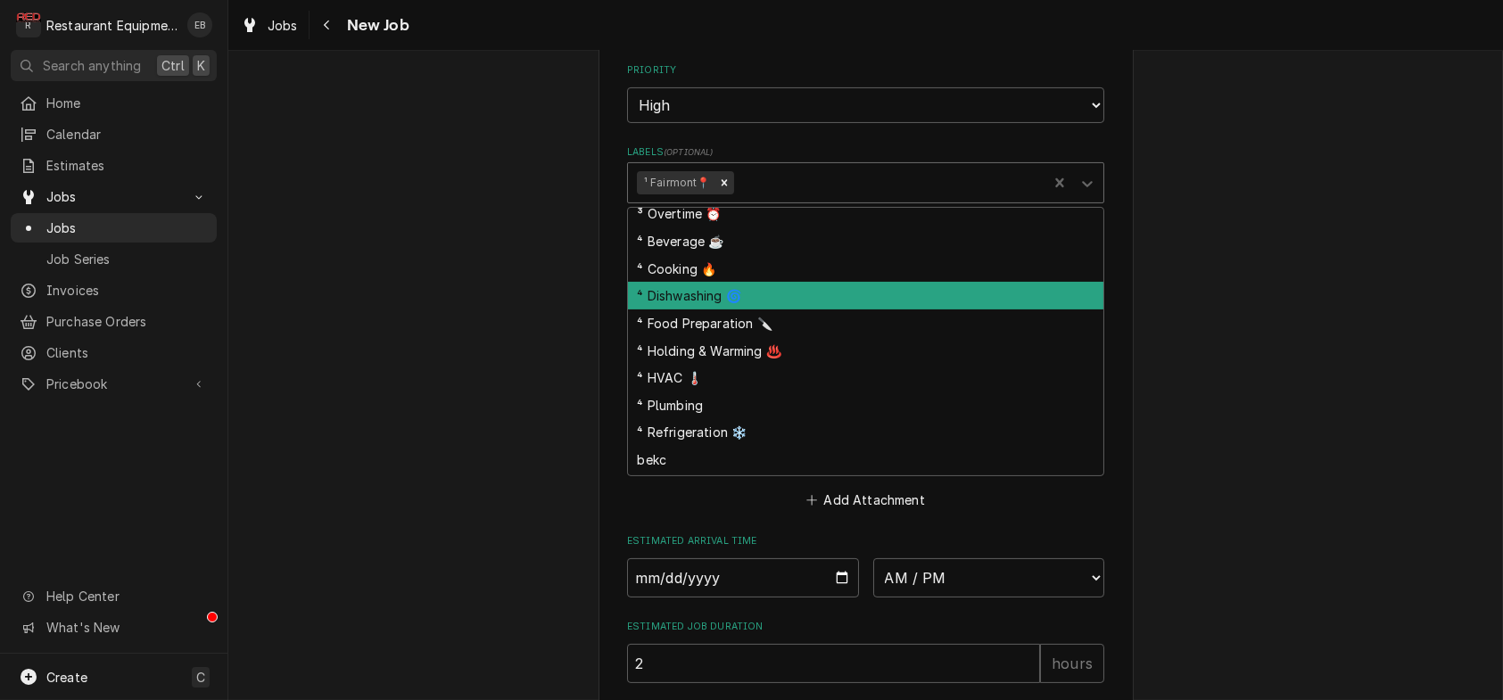
scroll to position [119, 0]
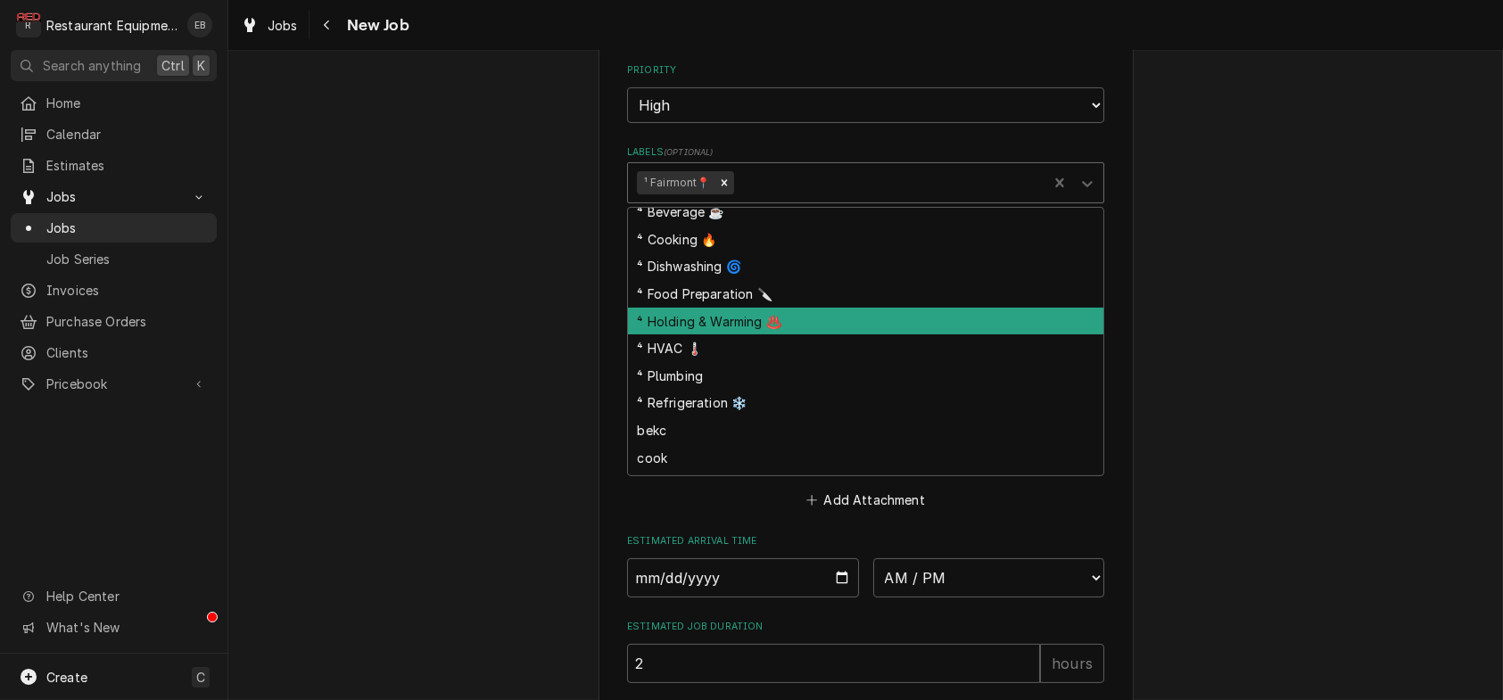
click at [717, 335] on div "⁴ Holding & Warming ♨️" at bounding box center [865, 322] width 475 height 28
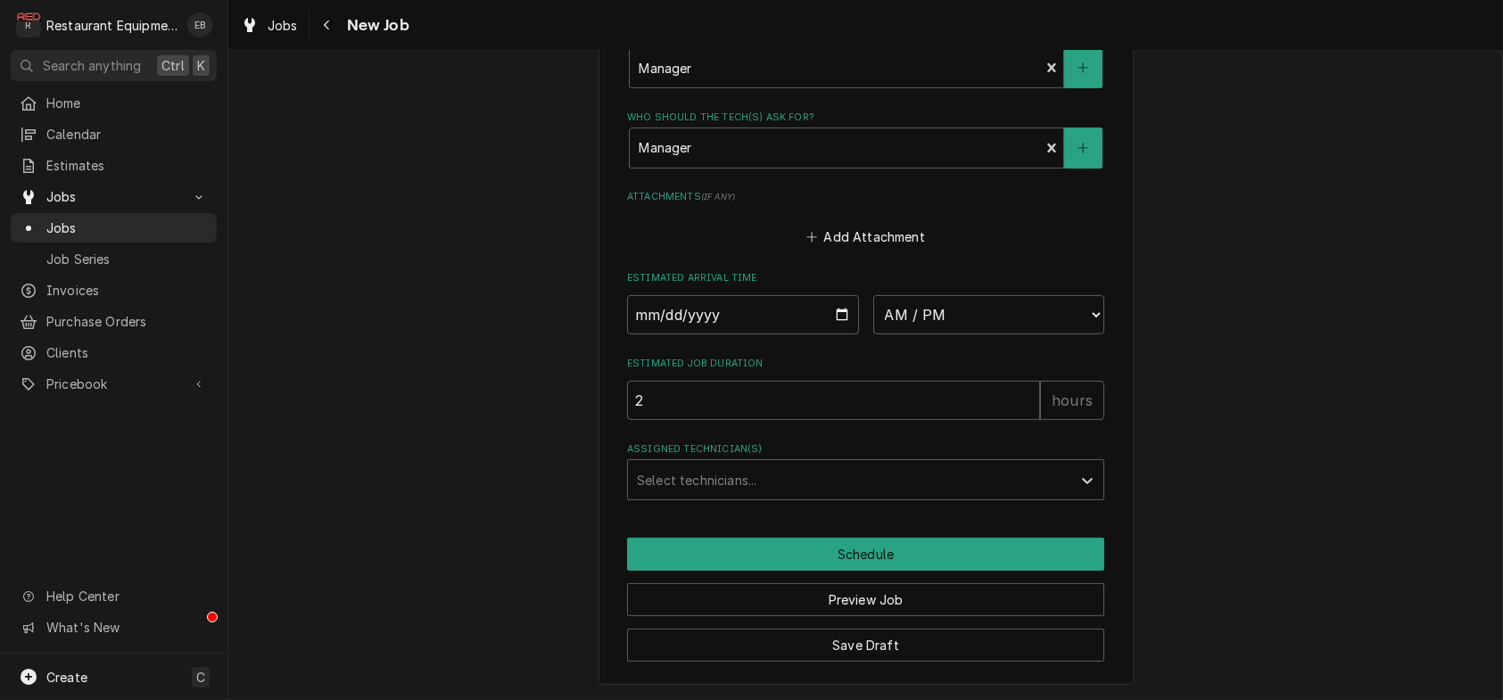
scroll to position [1605, 0]
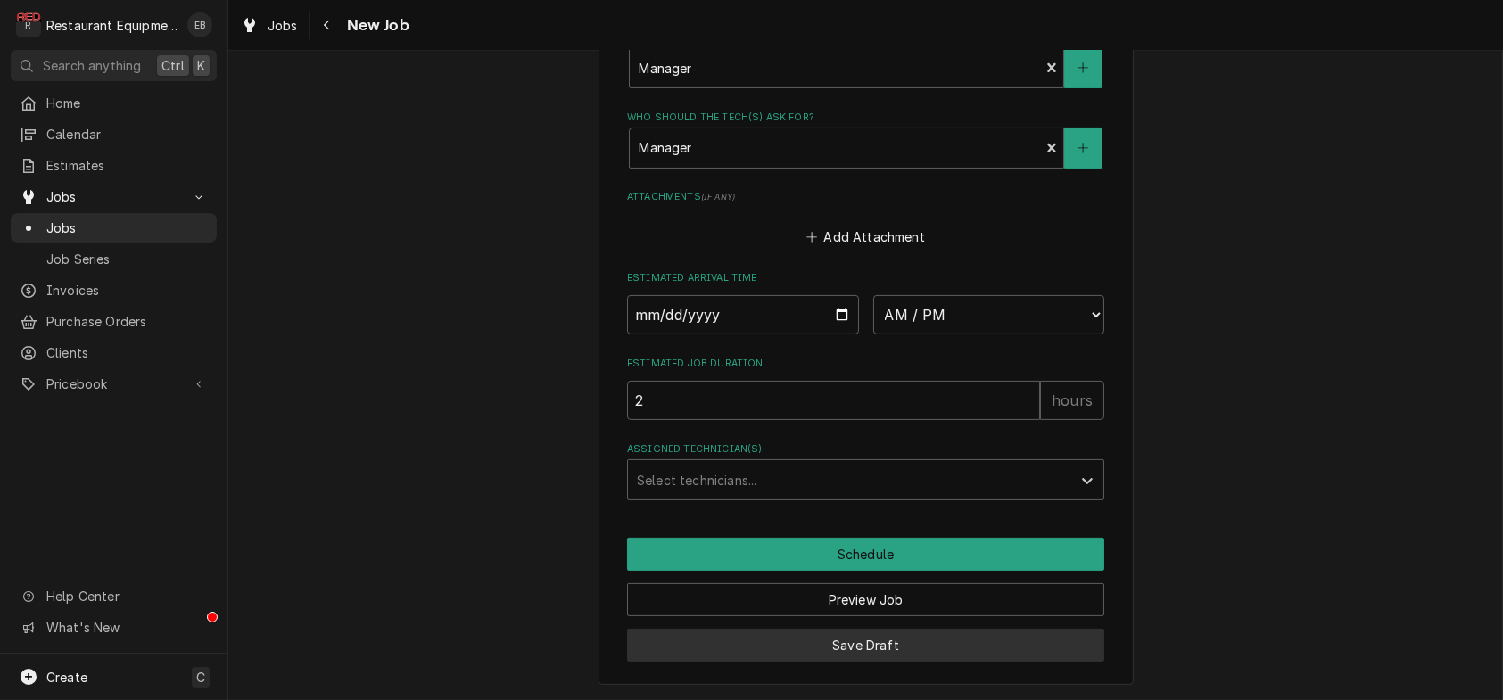
click at [916, 643] on button "Save Draft" at bounding box center [865, 645] width 477 height 33
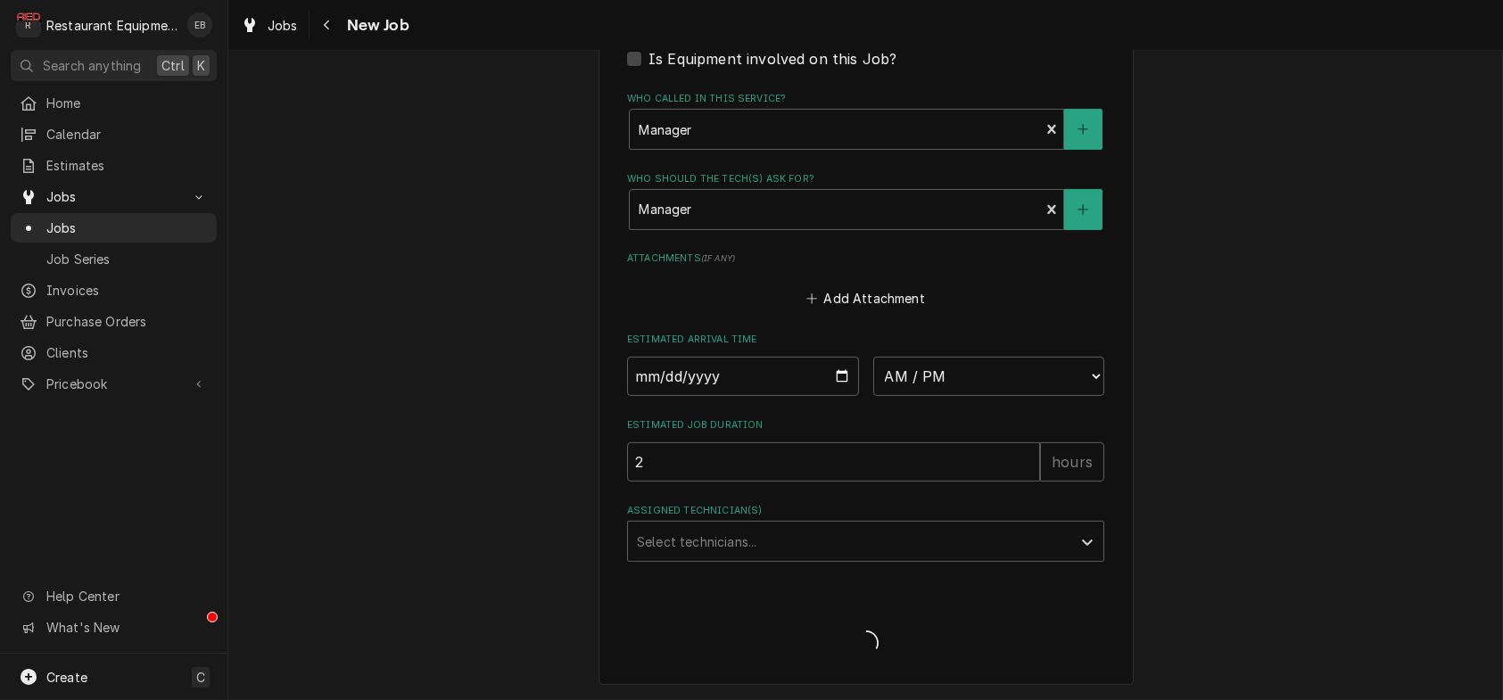
scroll to position [1540, 0]
type textarea "x"
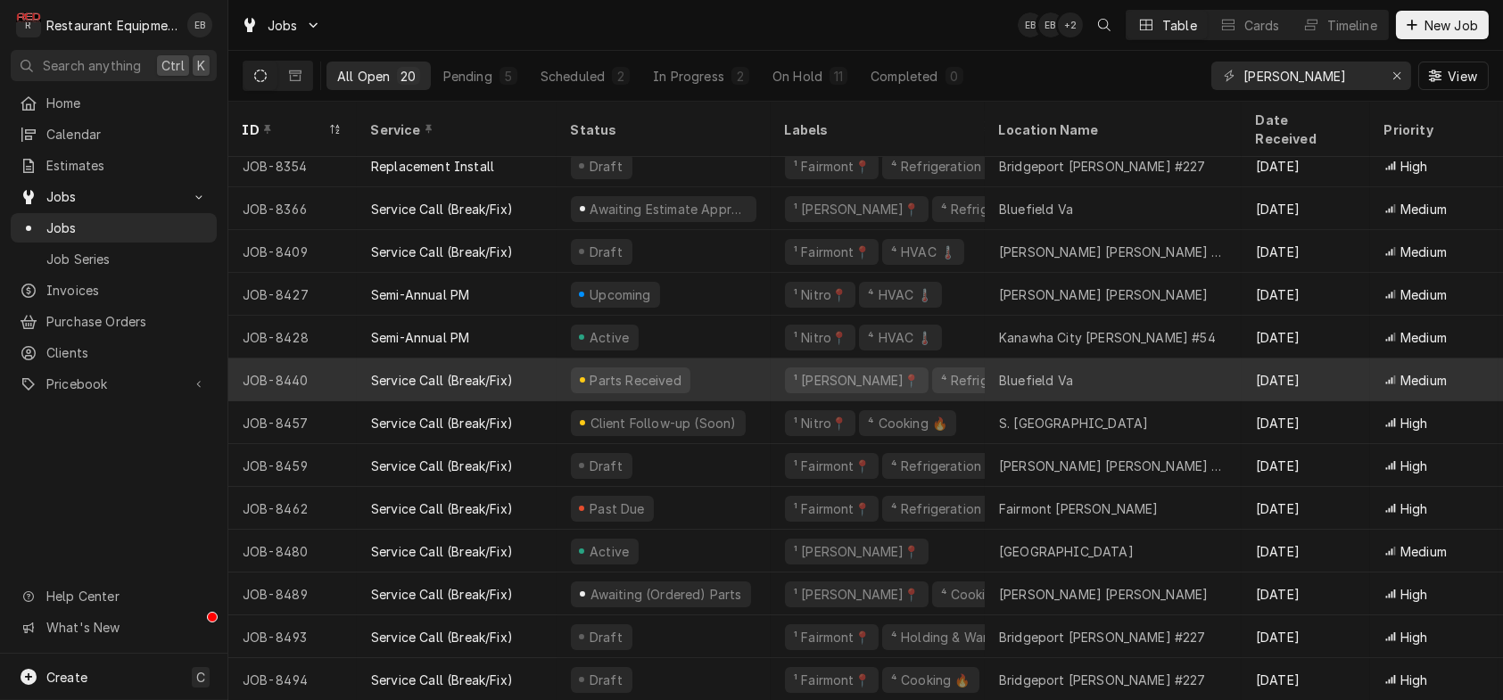
scroll to position [312, 0]
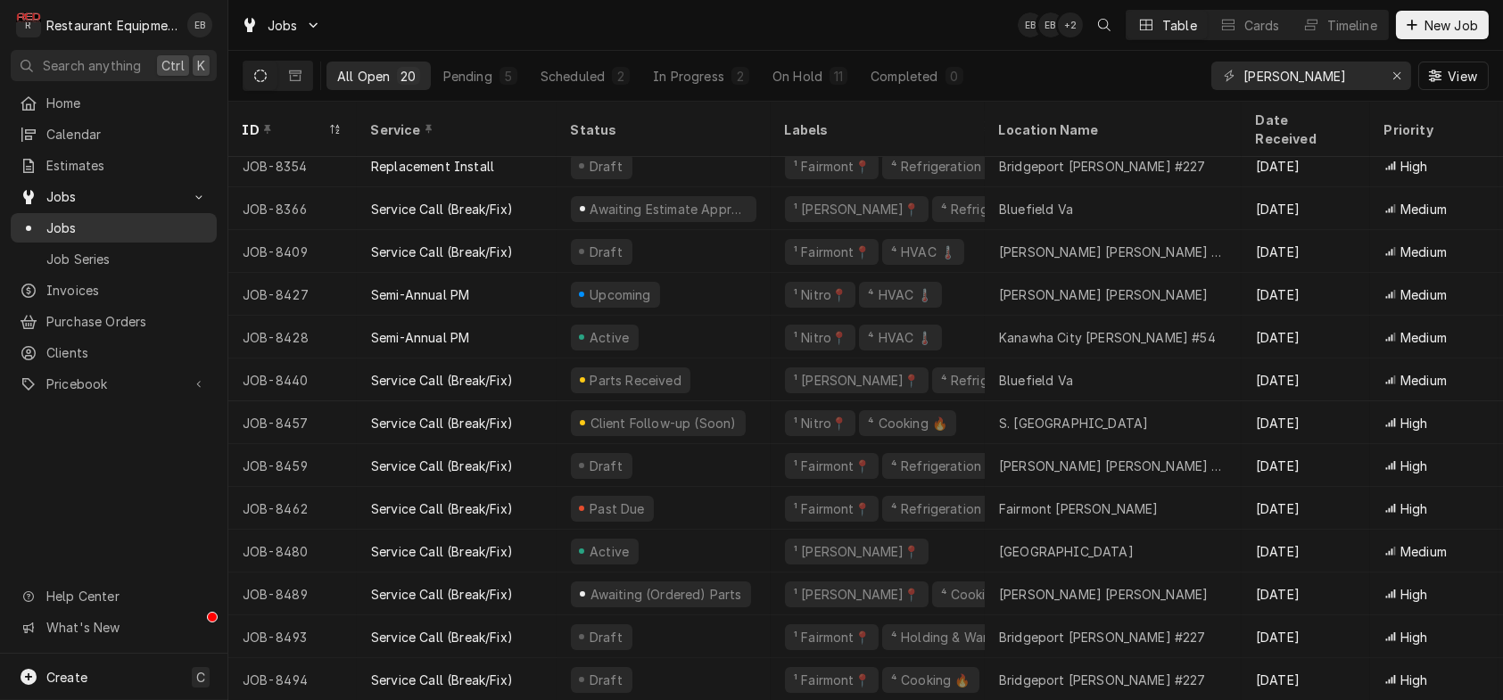
click at [165, 237] on span "Jobs" at bounding box center [126, 227] width 161 height 19
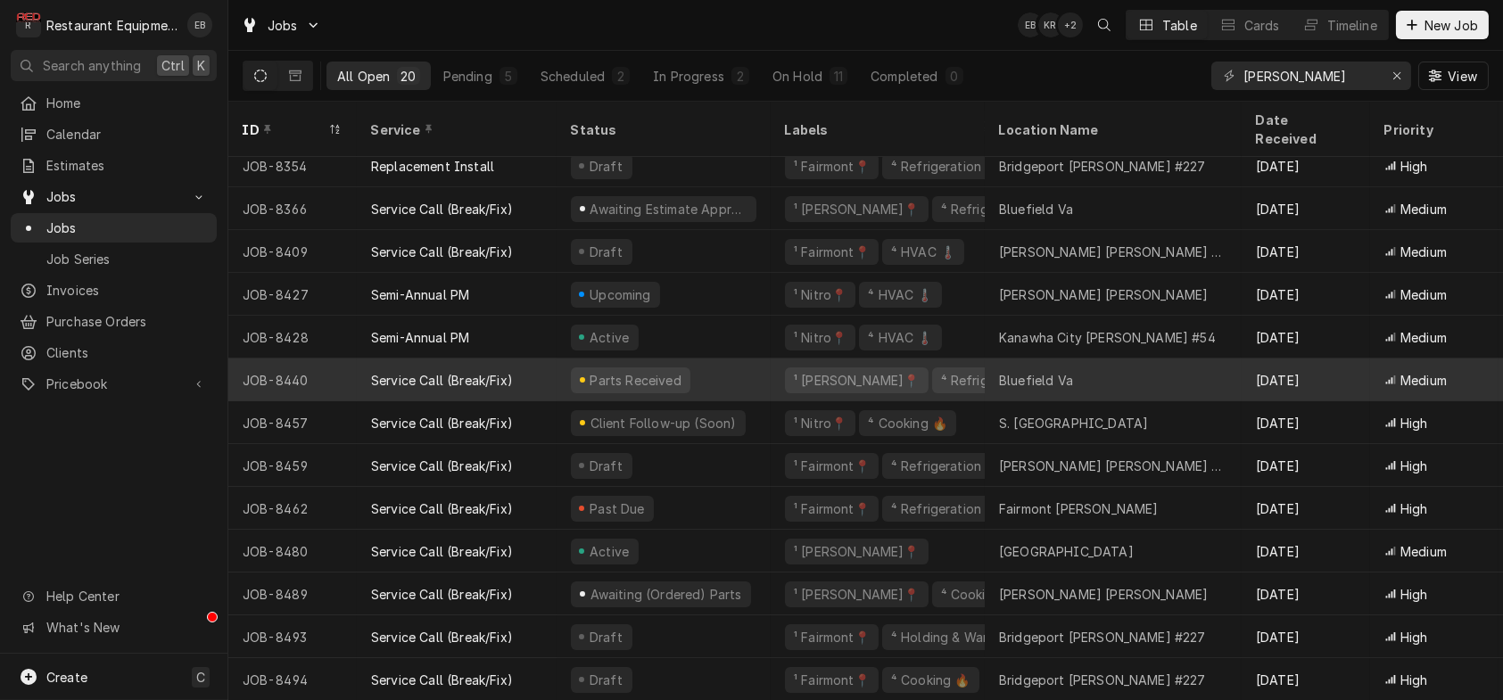
scroll to position [312, 0]
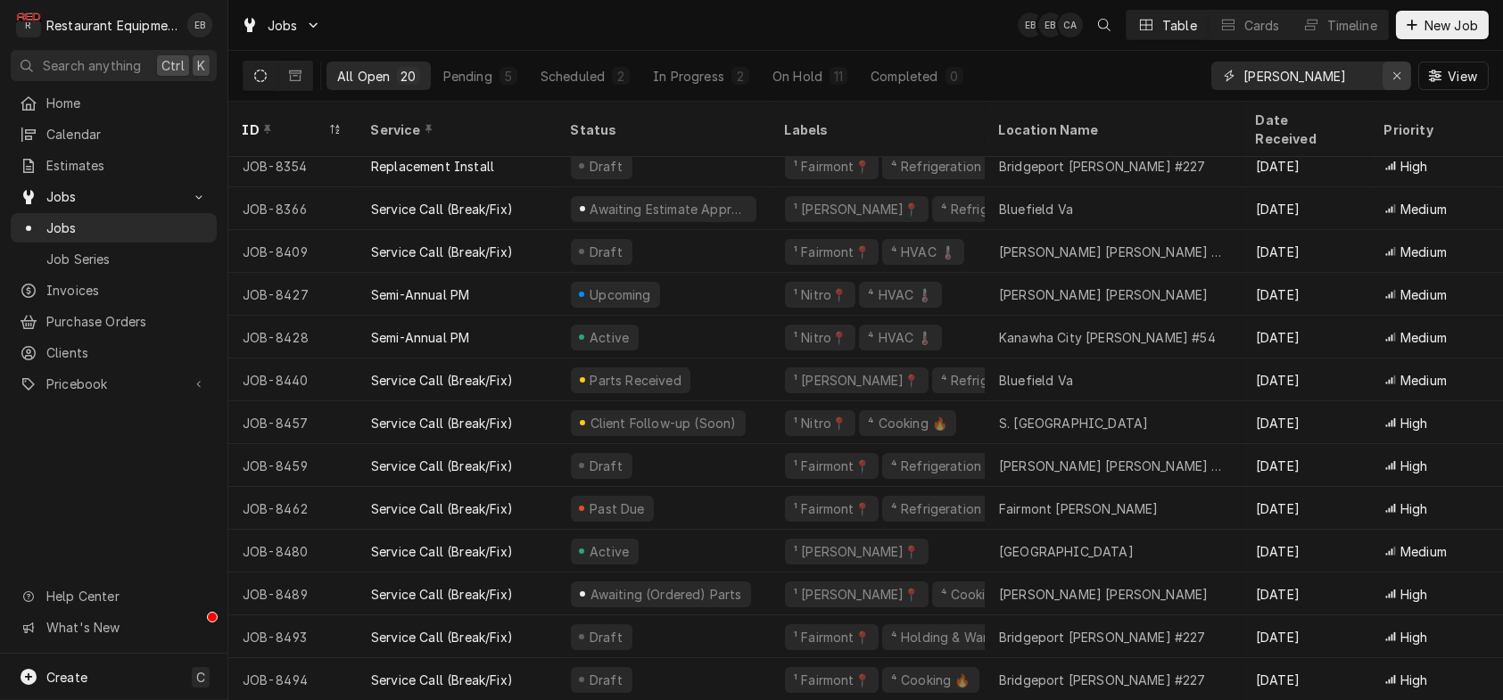
click at [1397, 85] on div "Erase input" at bounding box center [1397, 76] width 18 height 18
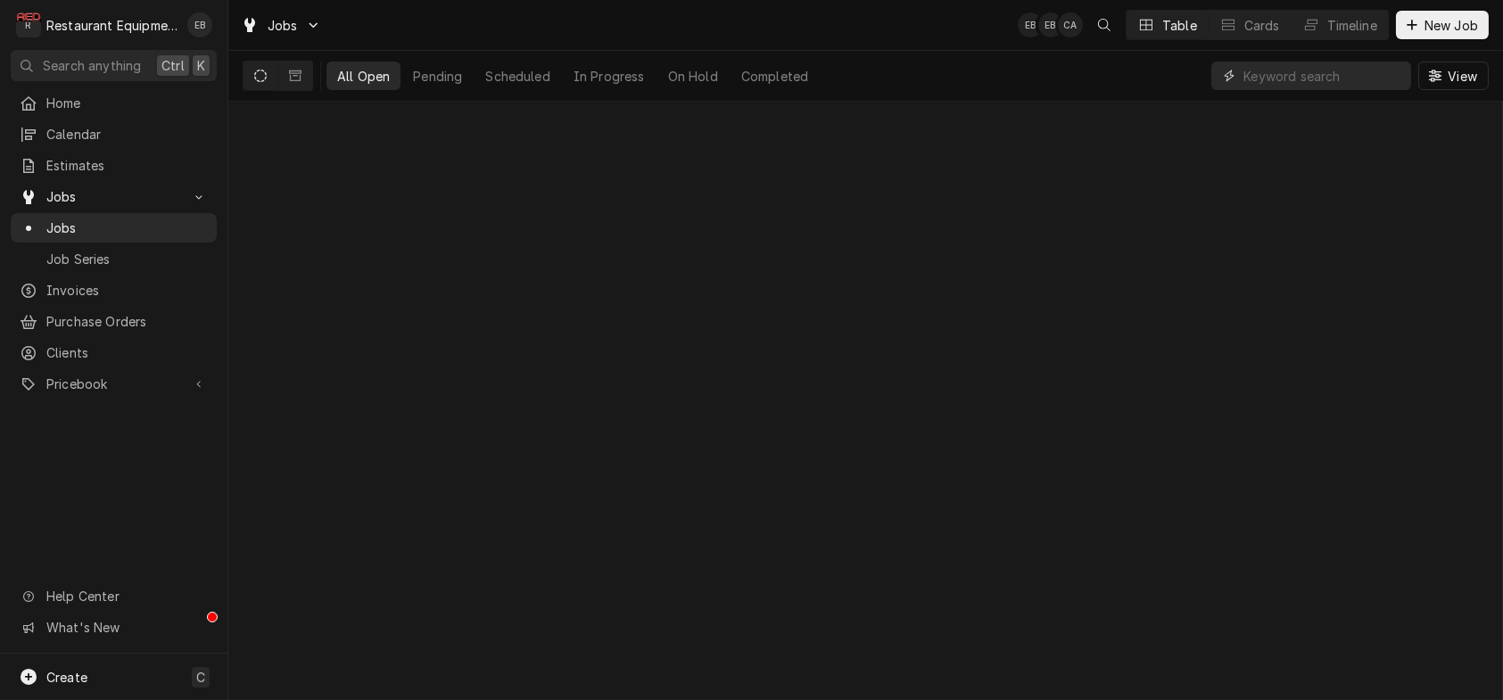
click at [1350, 88] on input "Dynamic Content Wrapper" at bounding box center [1322, 76] width 159 height 29
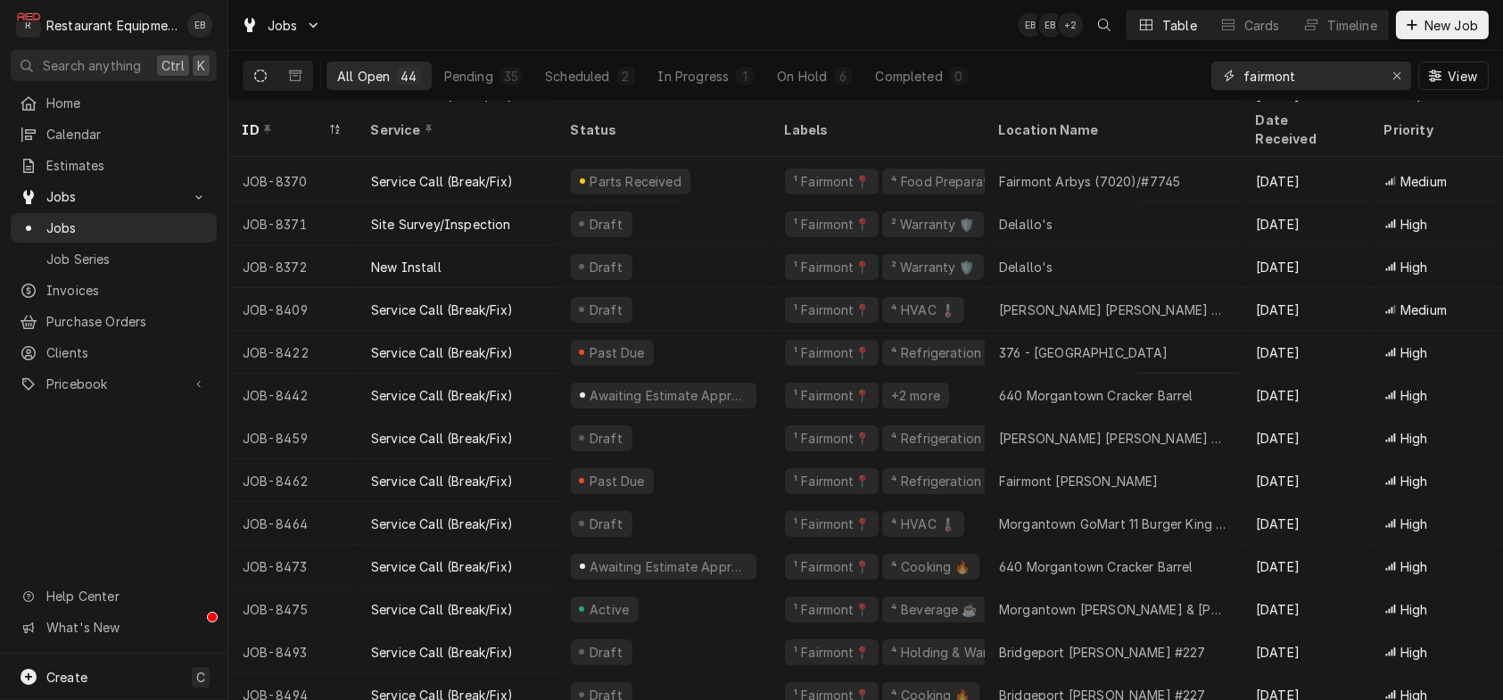
scroll to position [1339, 0]
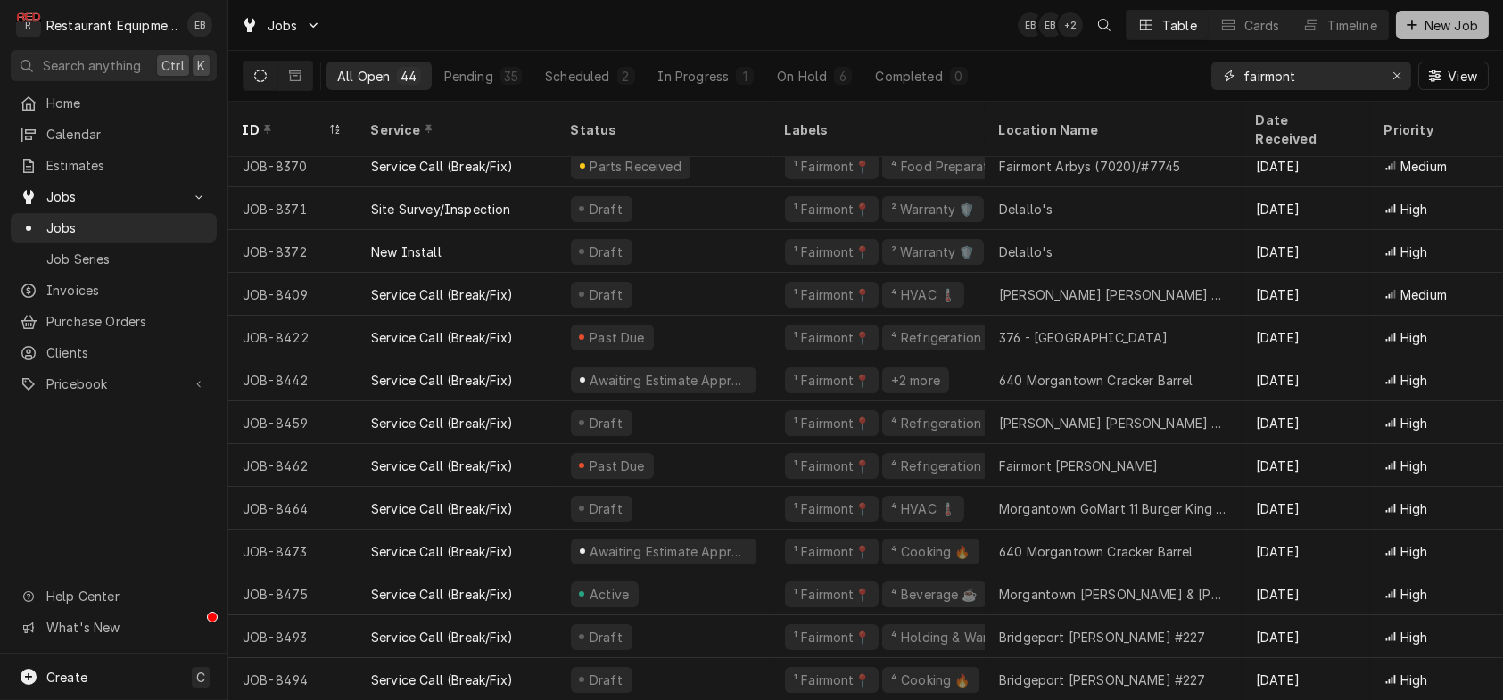
type input "fairmont"
click at [1421, 16] on span "New Job" at bounding box center [1451, 25] width 61 height 19
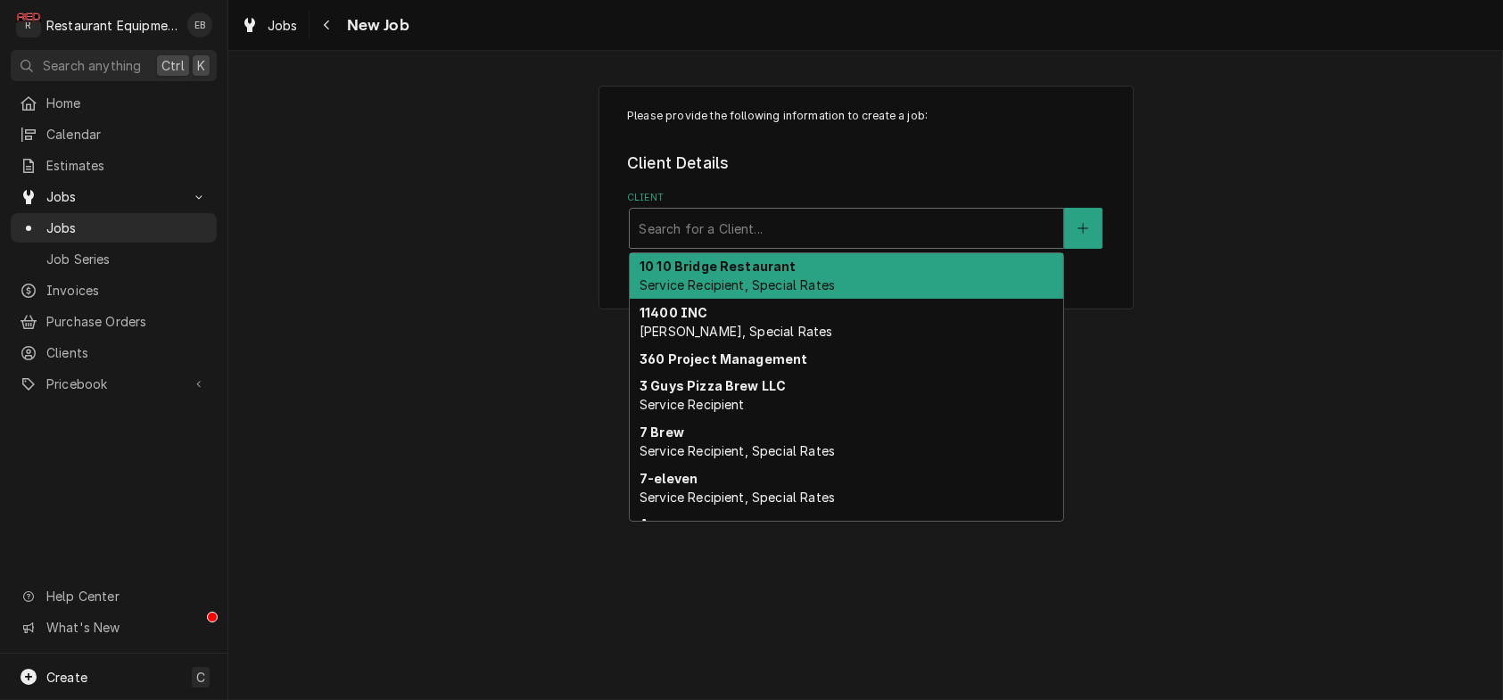
click at [778, 244] on div "Client" at bounding box center [847, 228] width 416 height 32
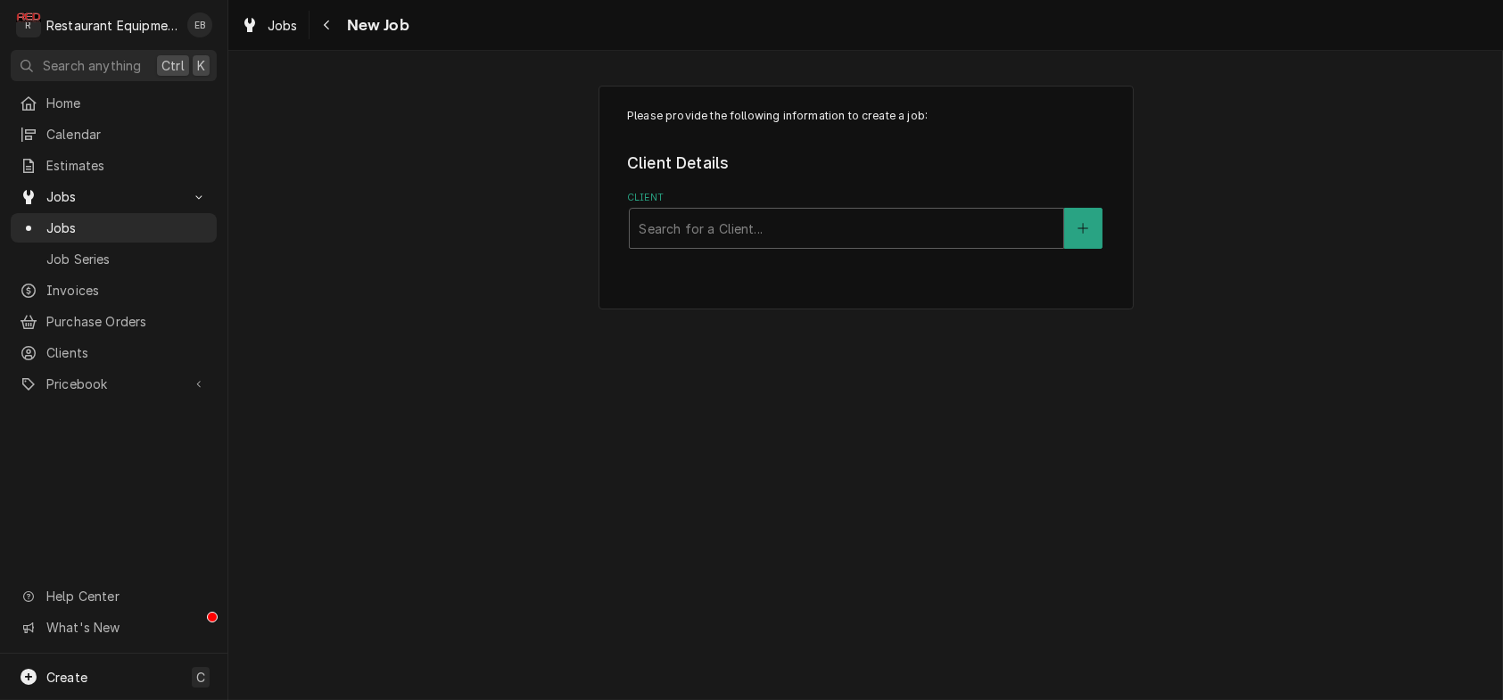
click at [1364, 325] on div "Please provide the following information to create a job: Client Details Client…" at bounding box center [865, 197] width 1274 height 255
click at [977, 570] on div "Please provide the following information to create a job: Client Details Client…" at bounding box center [865, 375] width 1274 height 649
click at [853, 239] on div "Client" at bounding box center [847, 228] width 416 height 32
type input "arbys"
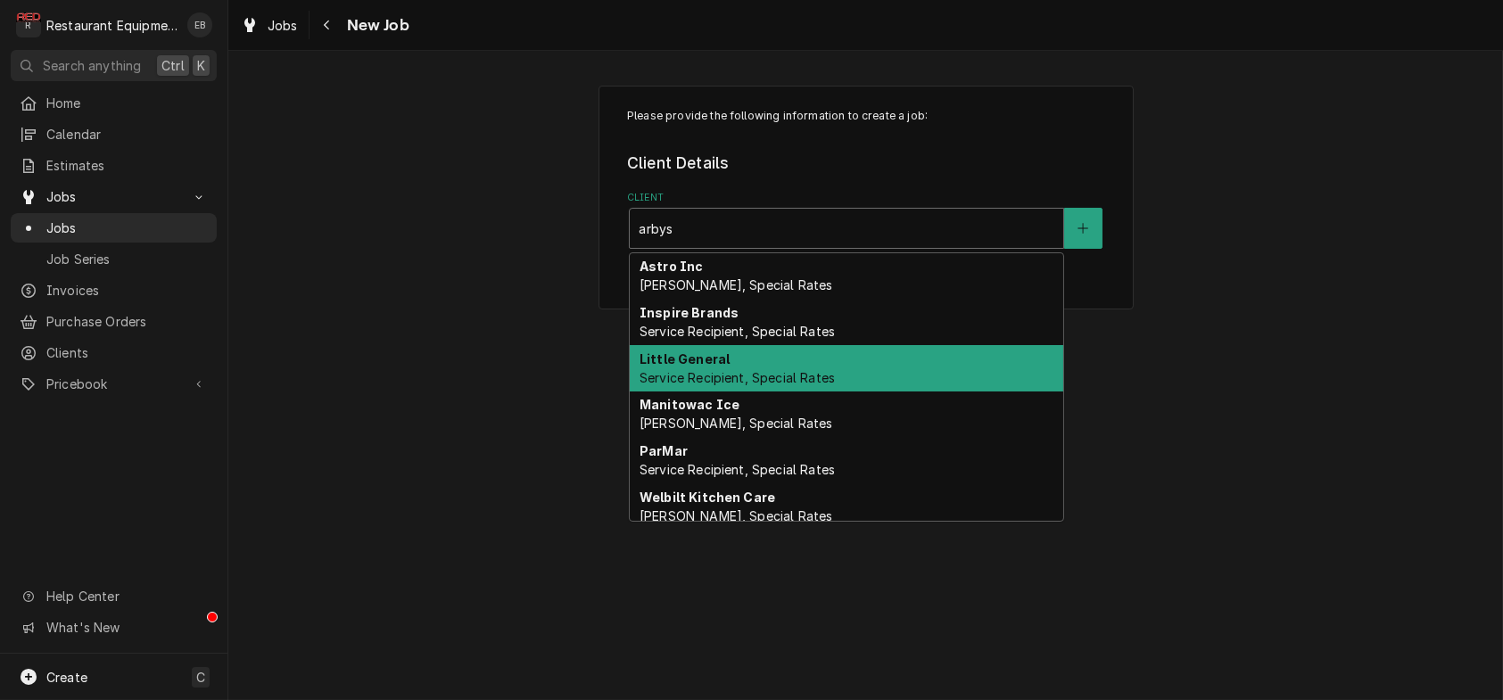
click at [750, 385] on div "Little General Service Recipient, Special Rates" at bounding box center [846, 368] width 433 height 46
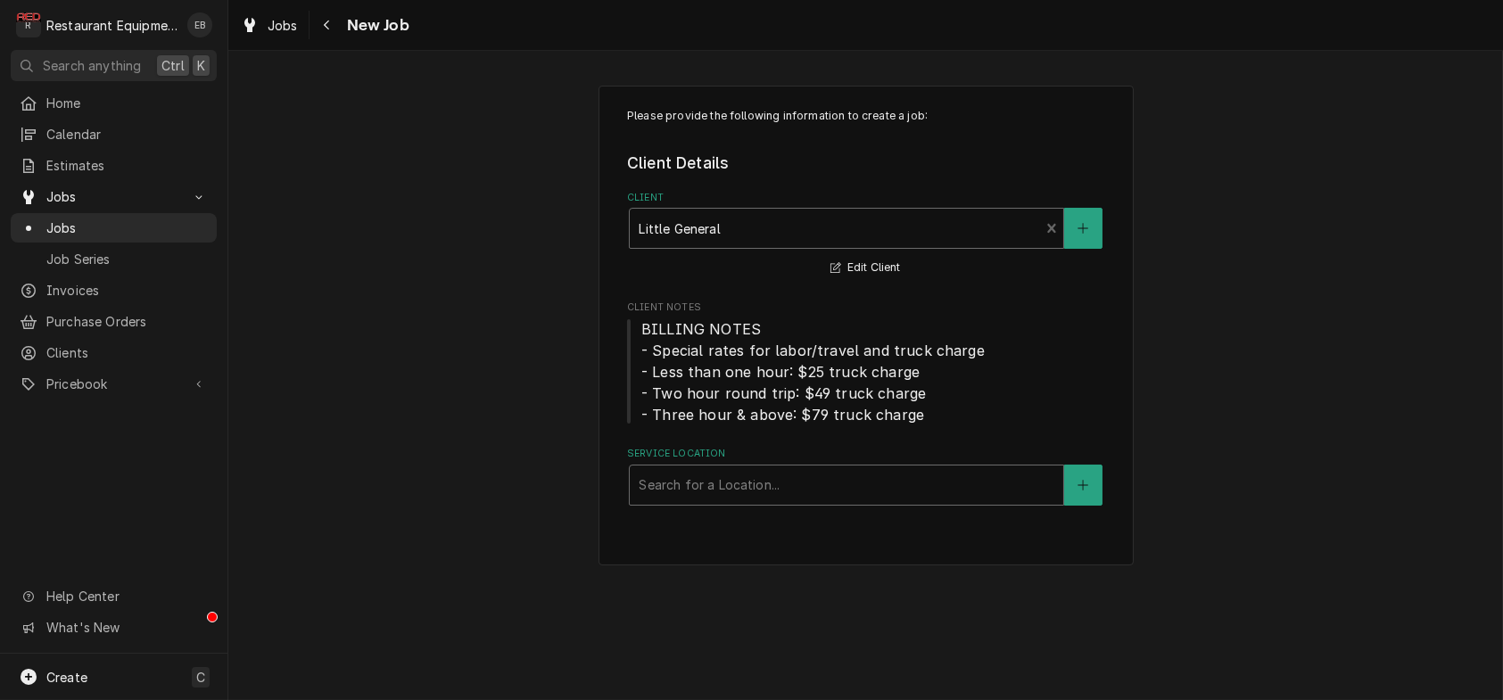
click at [771, 501] on div "Service Location" at bounding box center [847, 485] width 416 height 32
type input "fairmont"
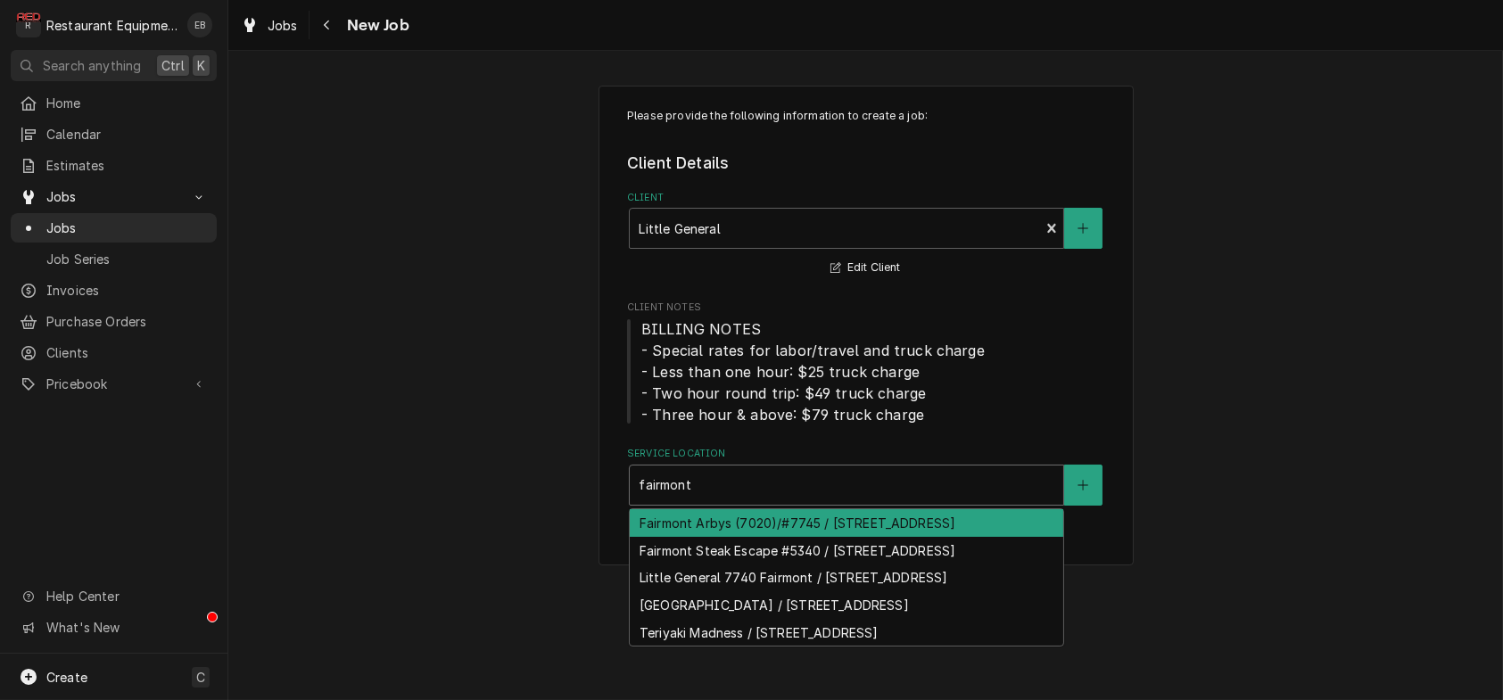
click at [844, 537] on div "Fairmont Arbys (7020)/#7745 / 190 E Grafton Rd, Fairmont, WV 26554" at bounding box center [846, 523] width 433 height 28
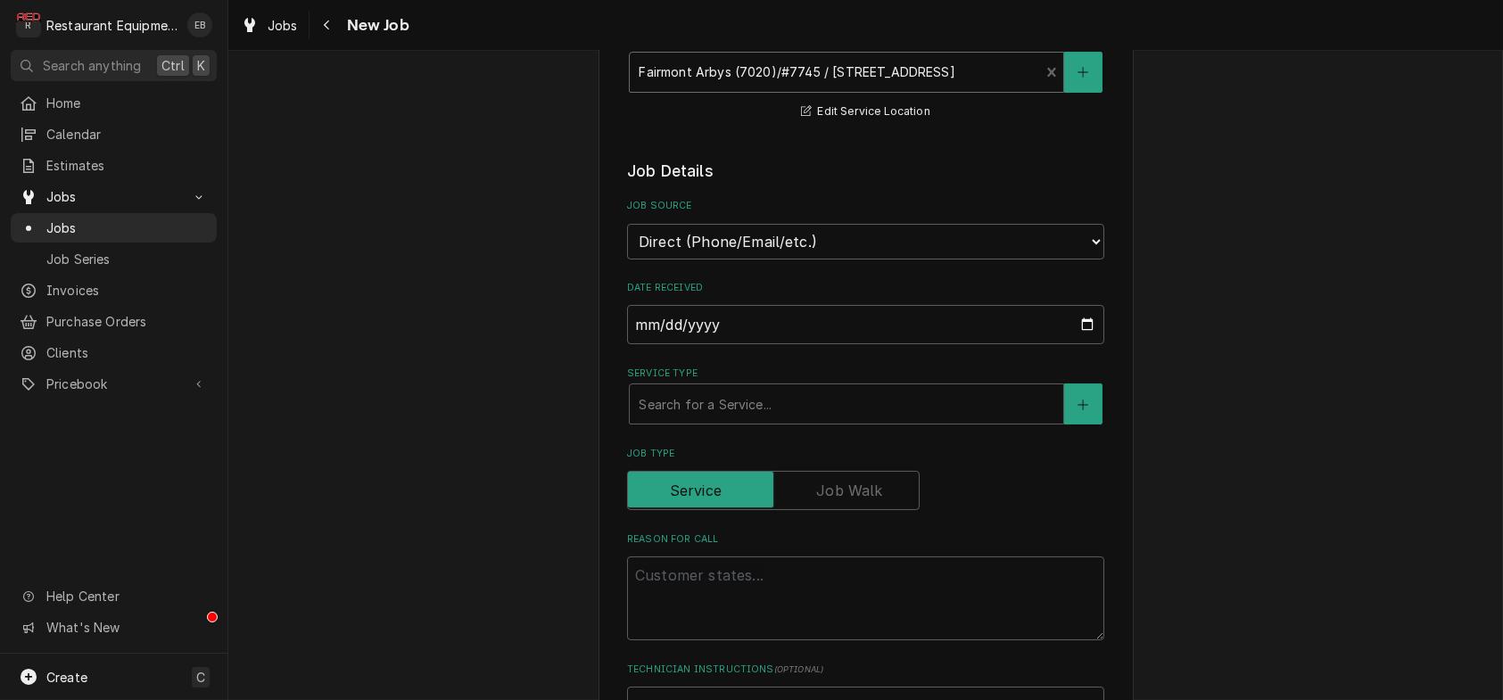
scroll to position [416, 0]
click at [853, 417] on div "Service Type" at bounding box center [847, 401] width 416 height 32
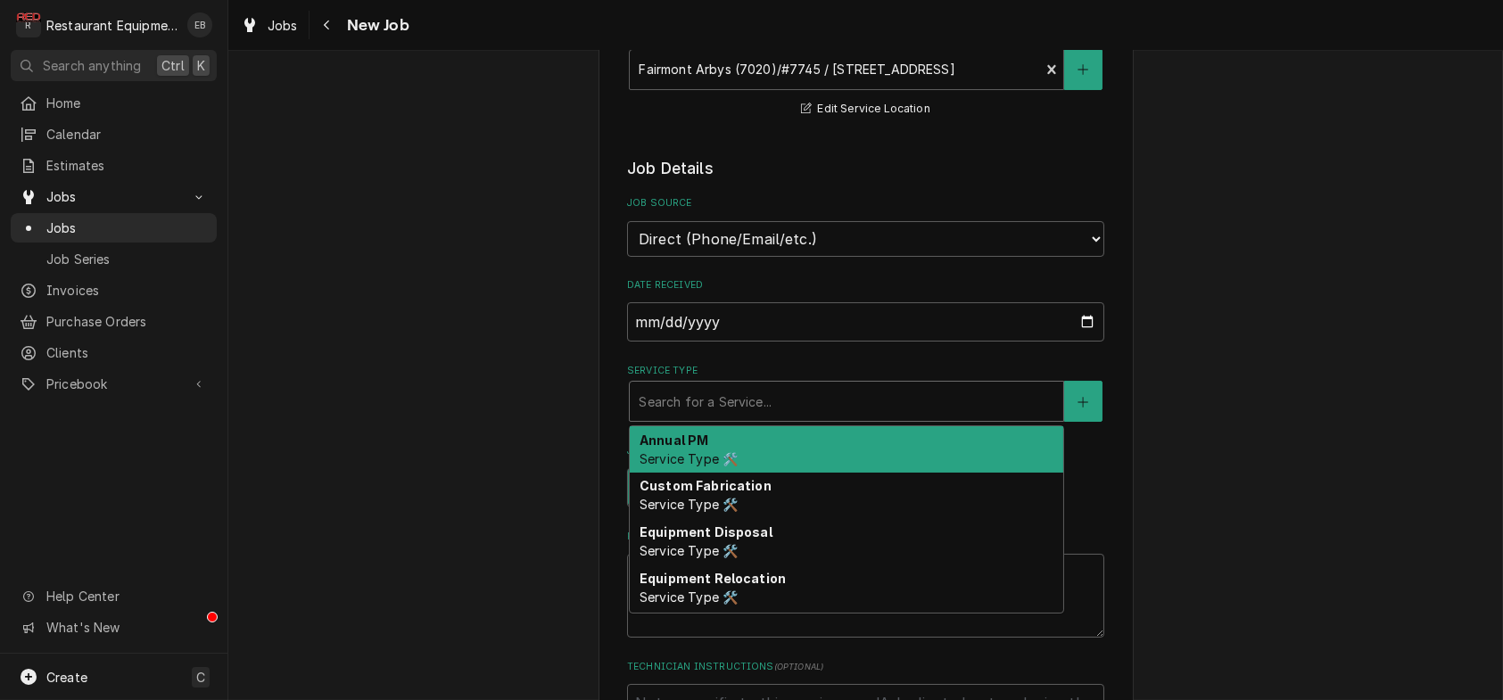
type textarea "x"
type input "b"
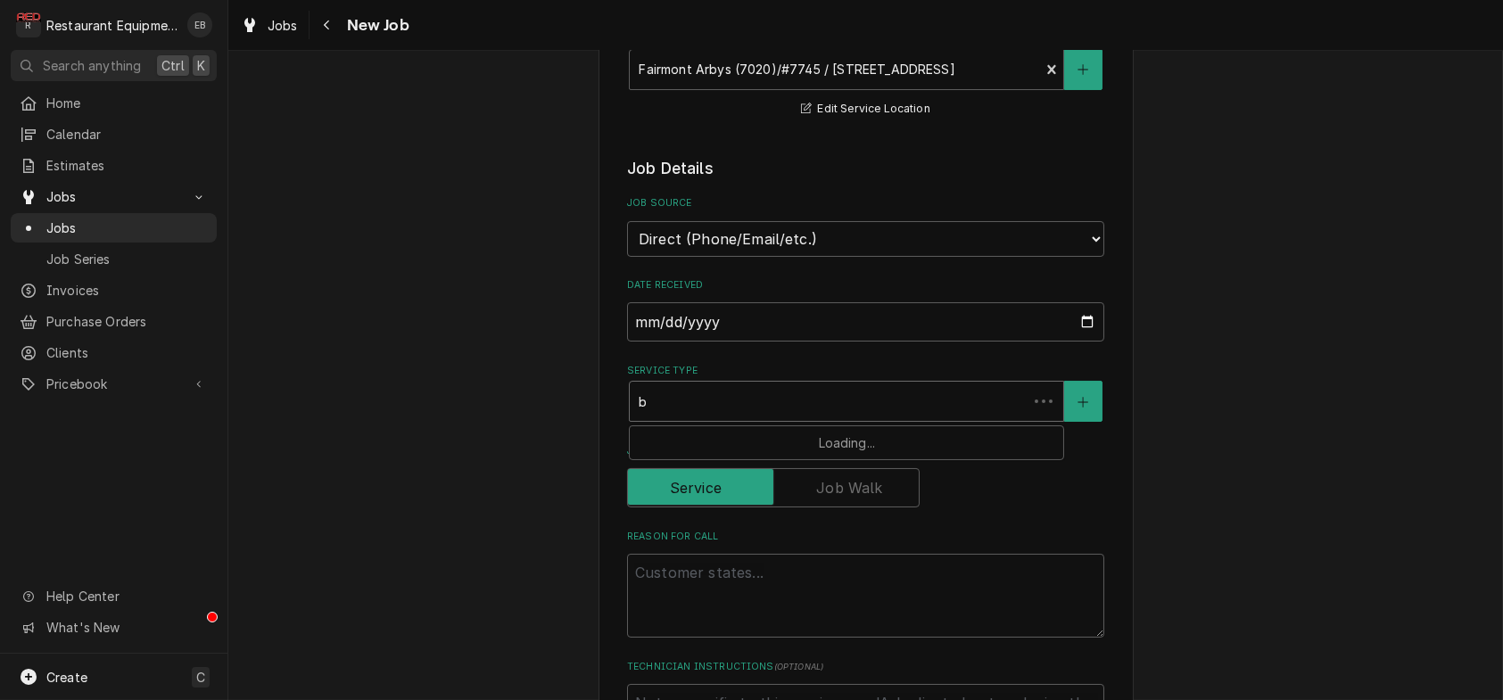
type textarea "x"
type input "br"
type textarea "x"
type input "bre"
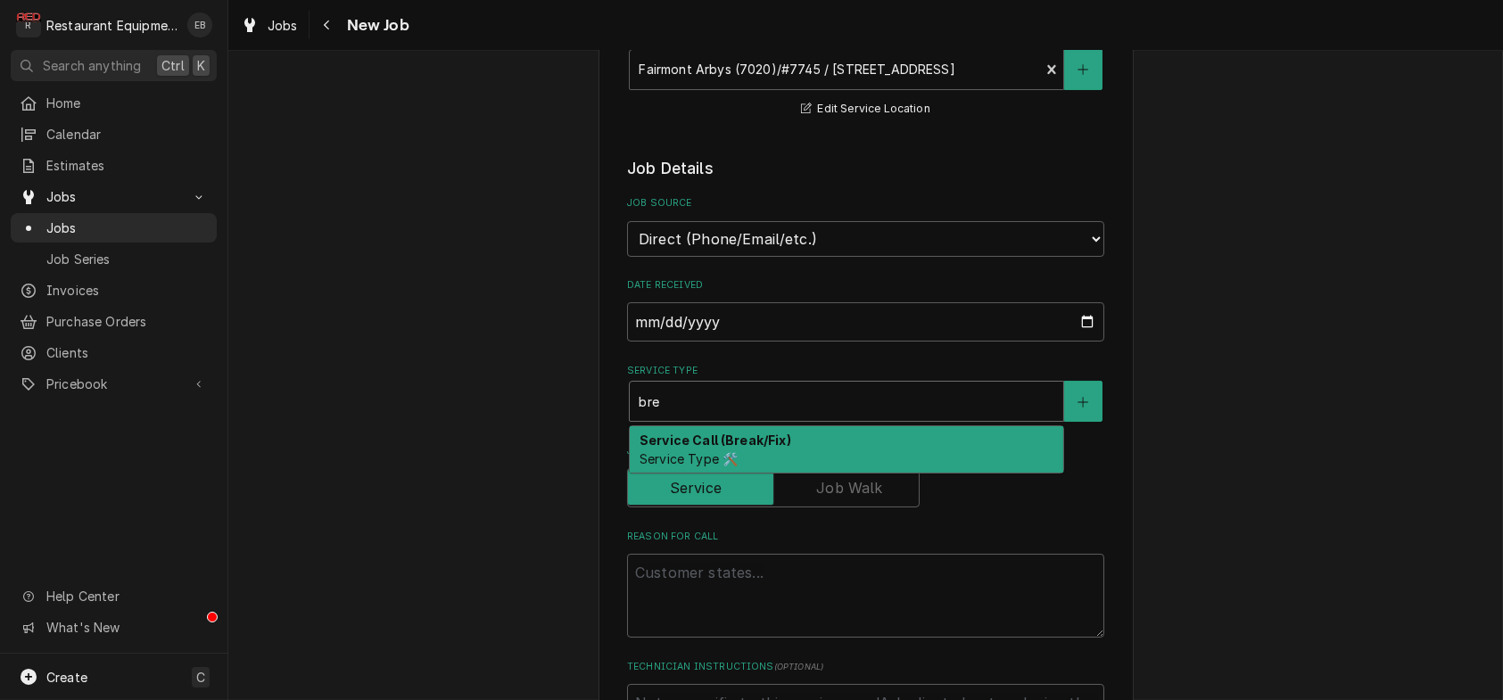
click at [774, 473] on div "Service Call (Break/Fix) Service Type 🛠️" at bounding box center [846, 449] width 433 height 46
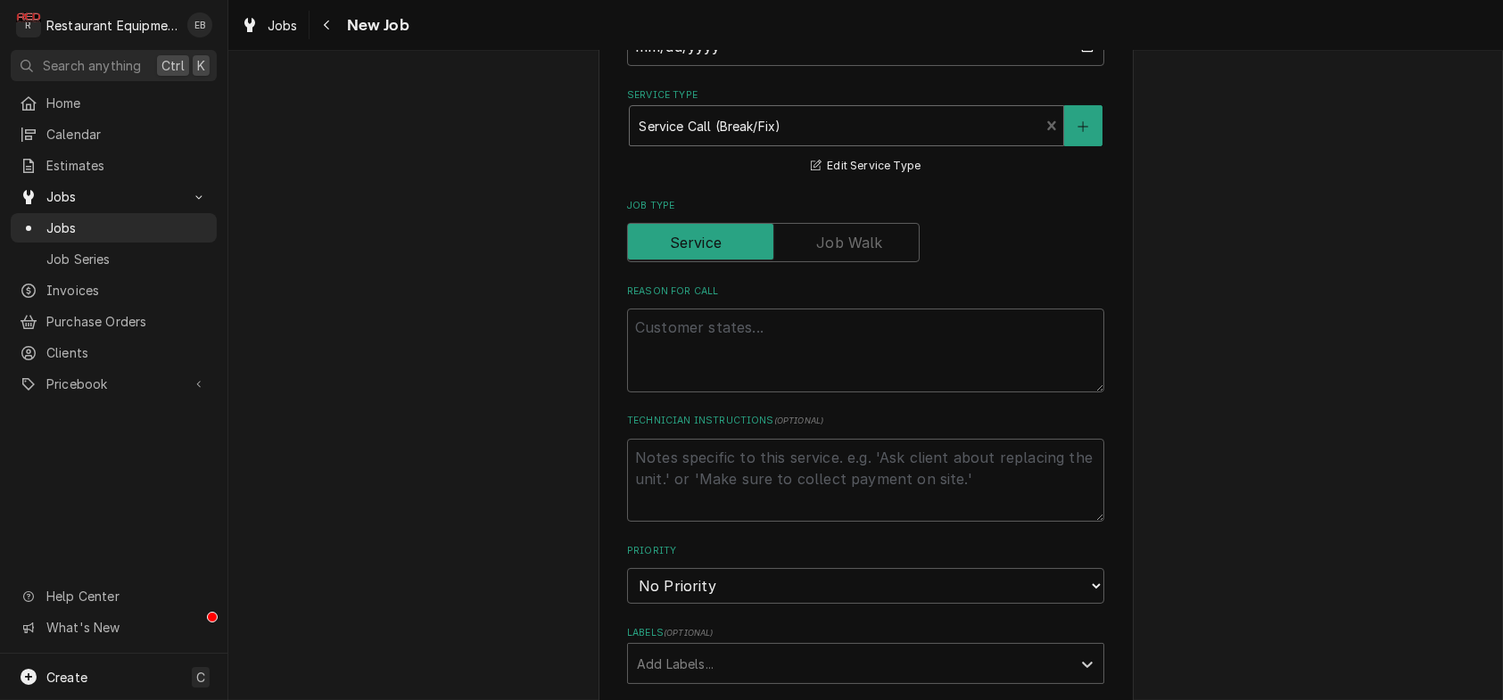
scroll to position [832, 0]
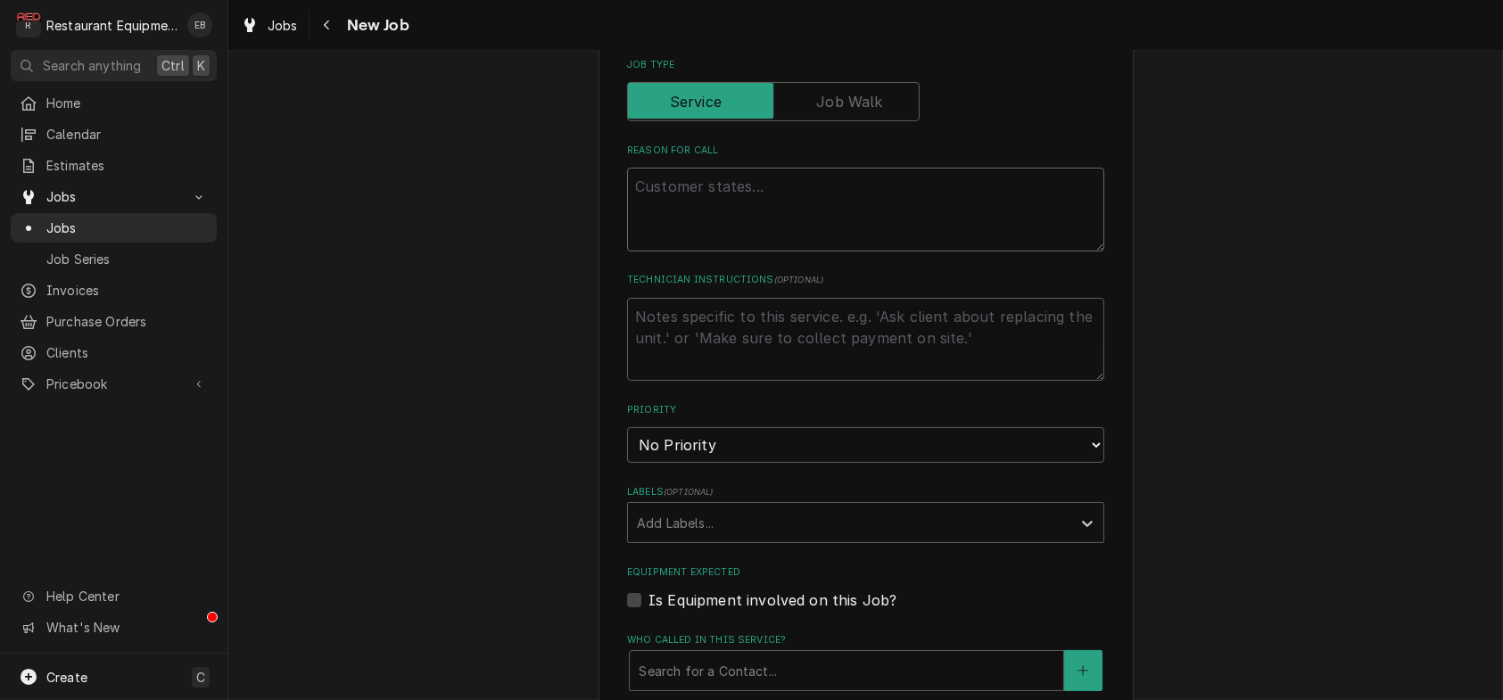
click at [780, 251] on textarea "Reason For Call" at bounding box center [865, 210] width 477 height 84
type textarea "x"
type textarea "P"
type textarea "x"
type textarea "Po"
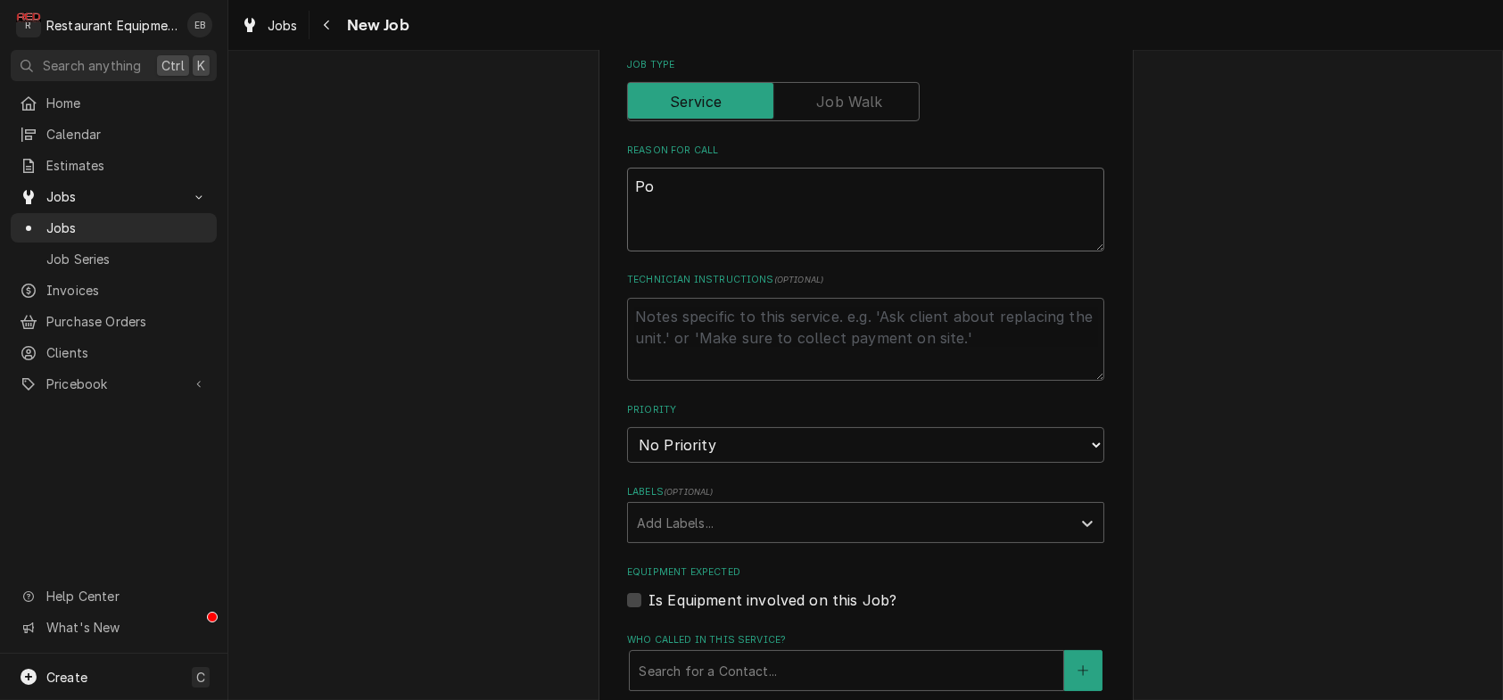
type textarea "x"
type textarea "Pod"
type textarea "x"
type textarea "Pod"
type textarea "x"
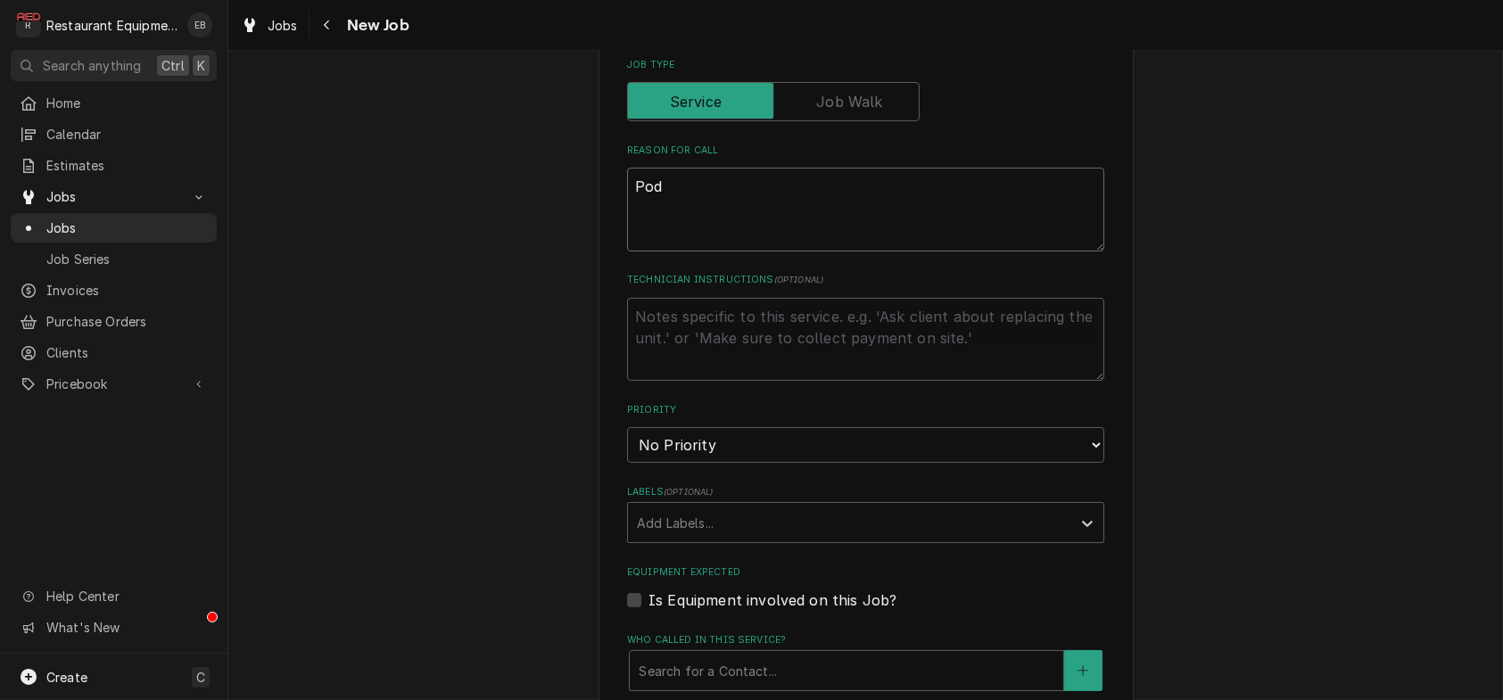
type textarea "Pod p"
type textarea "x"
type textarea "Pod pr"
type textarea "x"
type textarea "Pod pro"
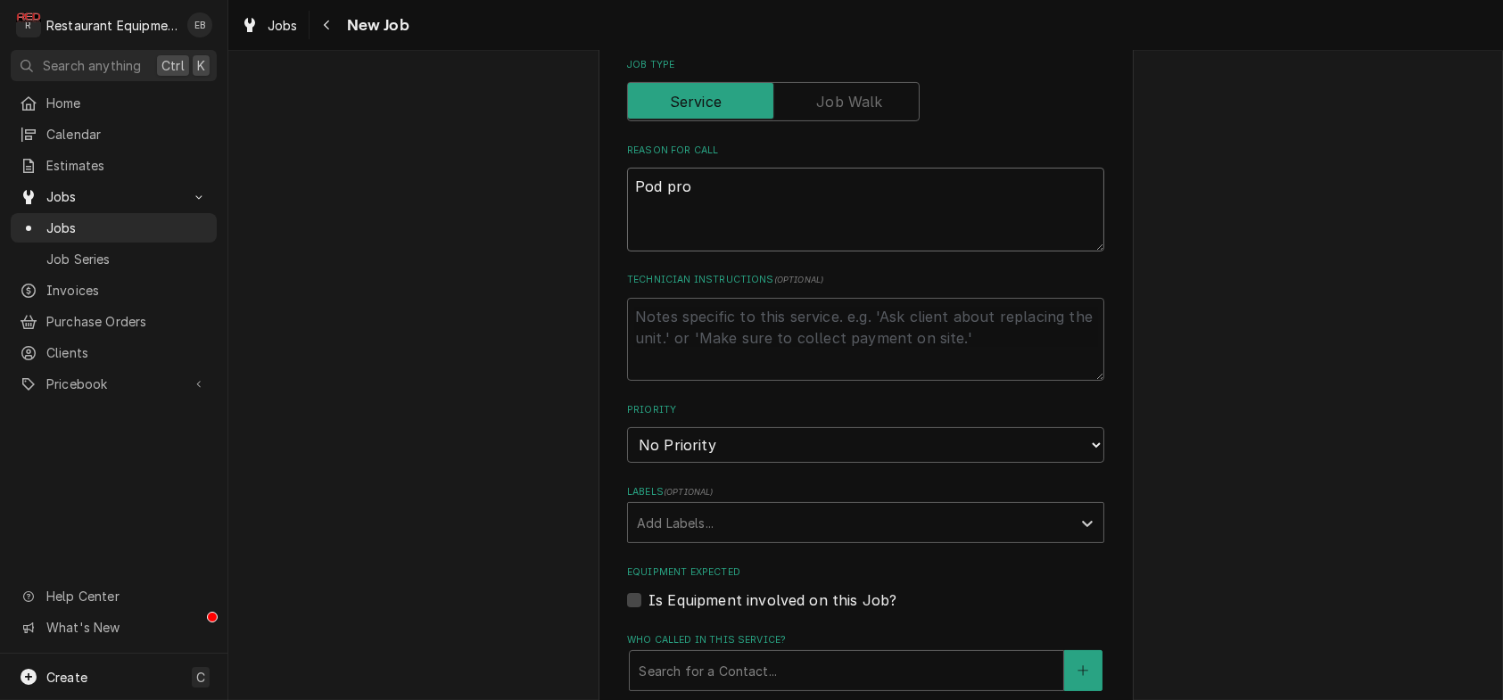
type textarea "x"
type textarea "Pod prob"
type textarea "x"
type textarea "Pod probe"
type textarea "x"
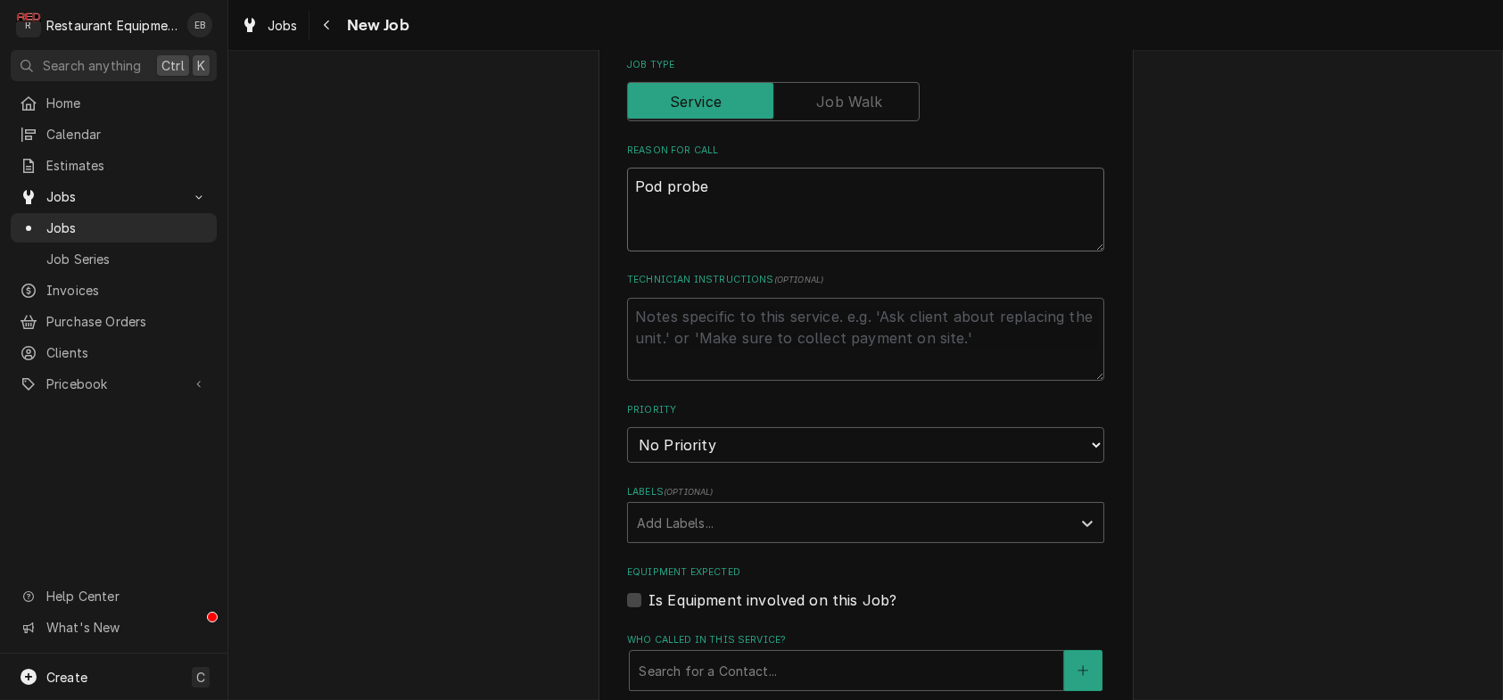
type textarea "Pod probe"
type textarea "x"
type textarea "Pod probe 3"
type textarea "x"
type textarea "Pod probe 3"
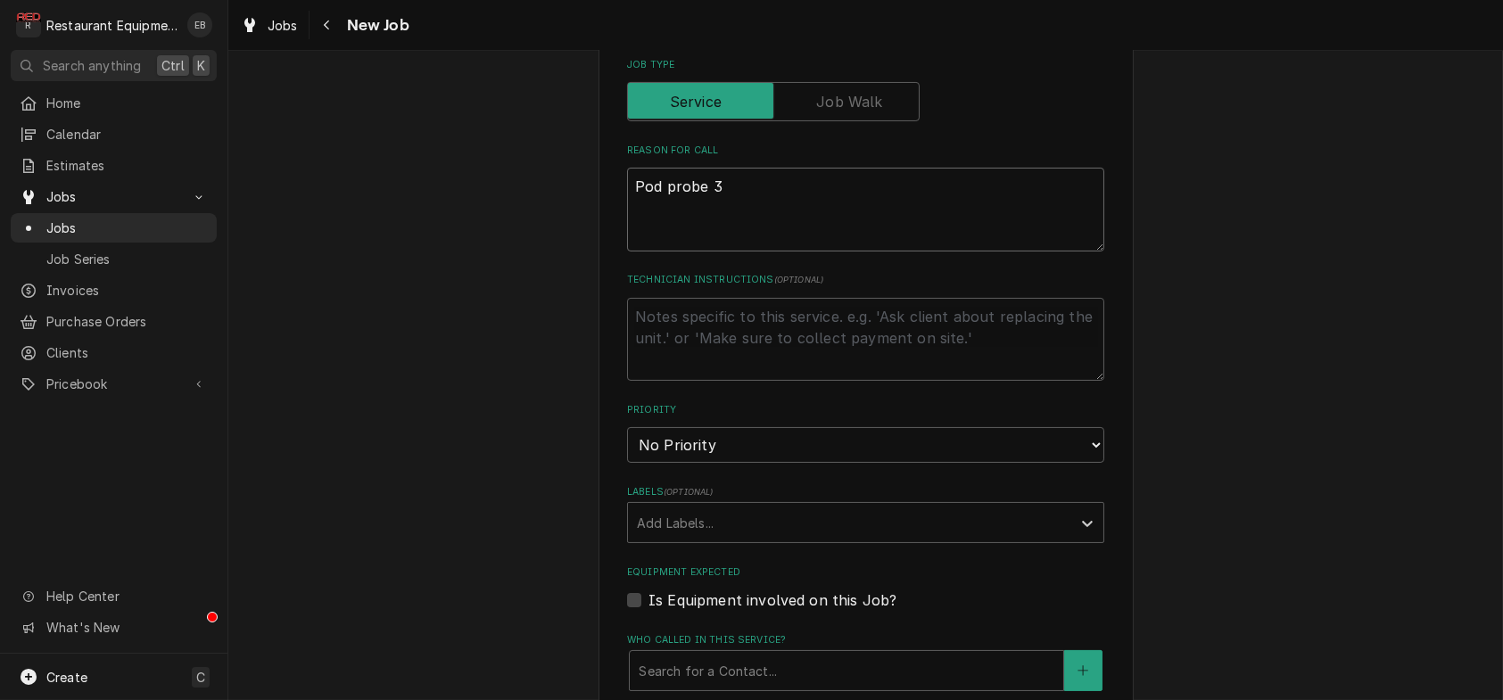
type textarea "x"
type textarea "Pod probe 3 n"
type textarea "x"
type textarea "Pod probe 3 ne"
type textarea "x"
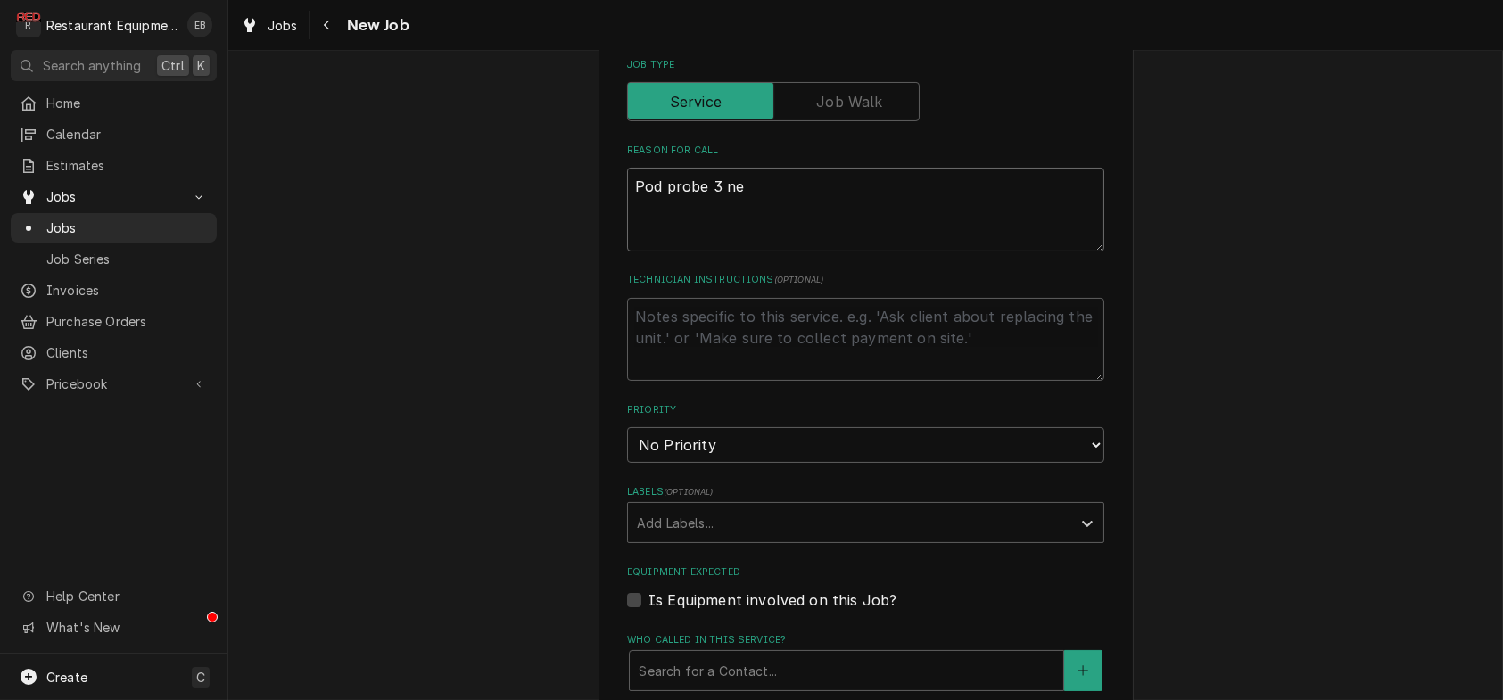
type textarea "Pod probe 3 nev"
type textarea "x"
type textarea "Pod probe 3 nevr"
type textarea "x"
type textarea "Pod probe 3 nevre"
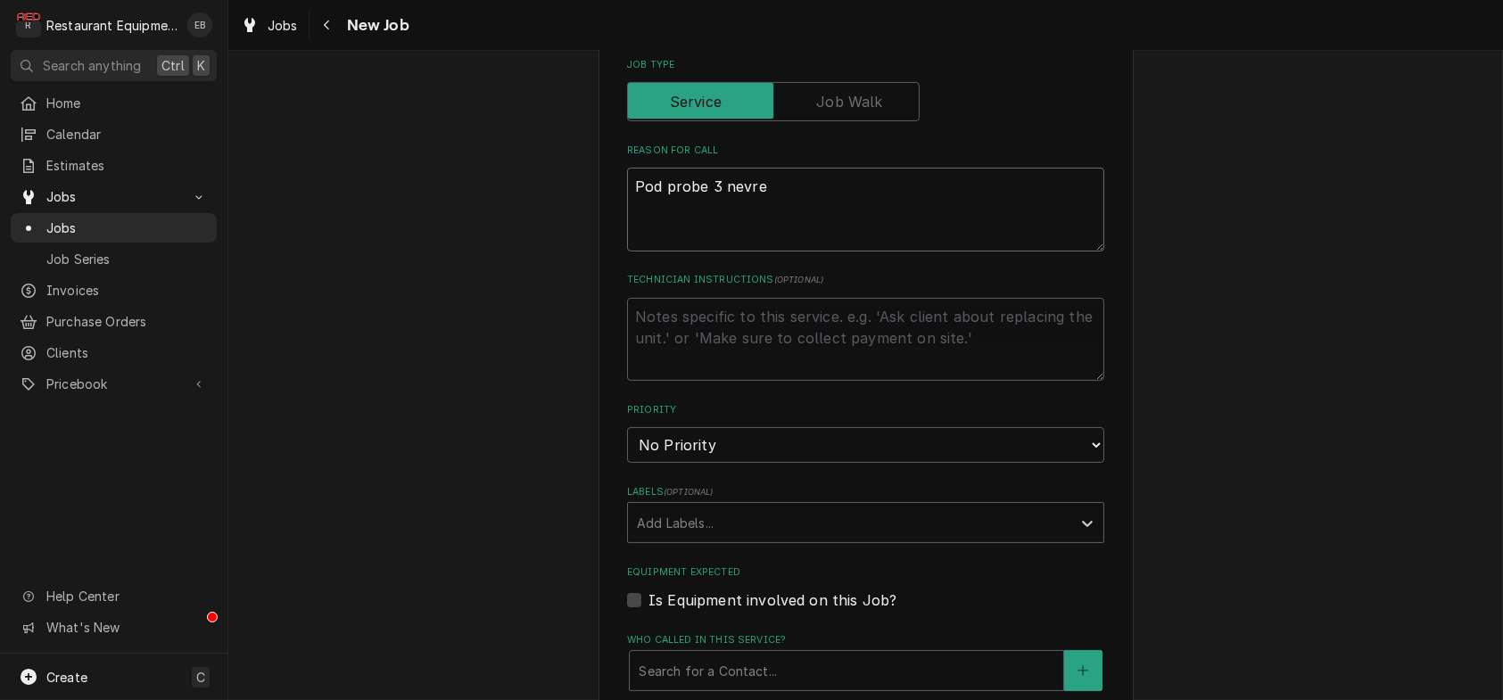
type textarea "x"
type textarea "Pod probe 3 nevr"
type textarea "x"
type textarea "Pod probe 3 nev"
type textarea "x"
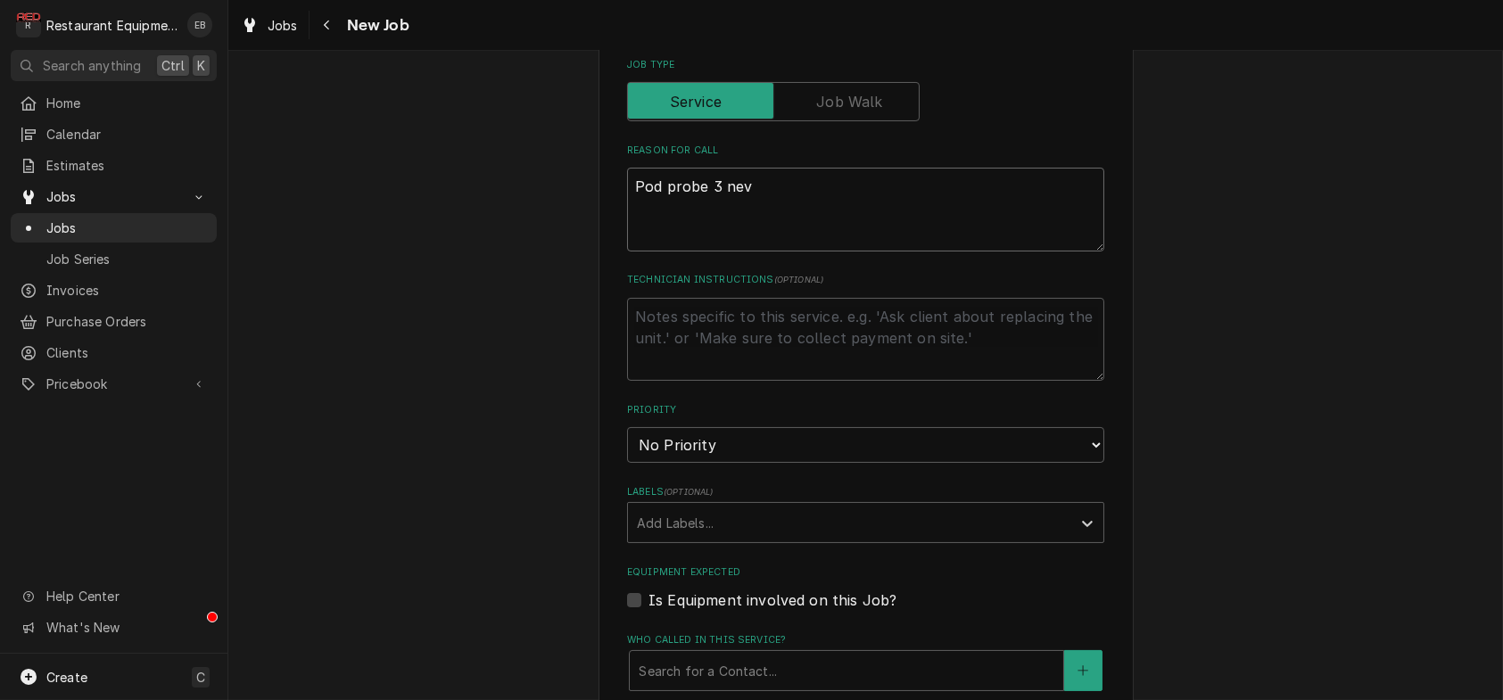
type textarea "Pod probe 3 neve"
type textarea "x"
type textarea "Pod probe 3 never"
type textarea "x"
type textarea "Pod probe 3 never"
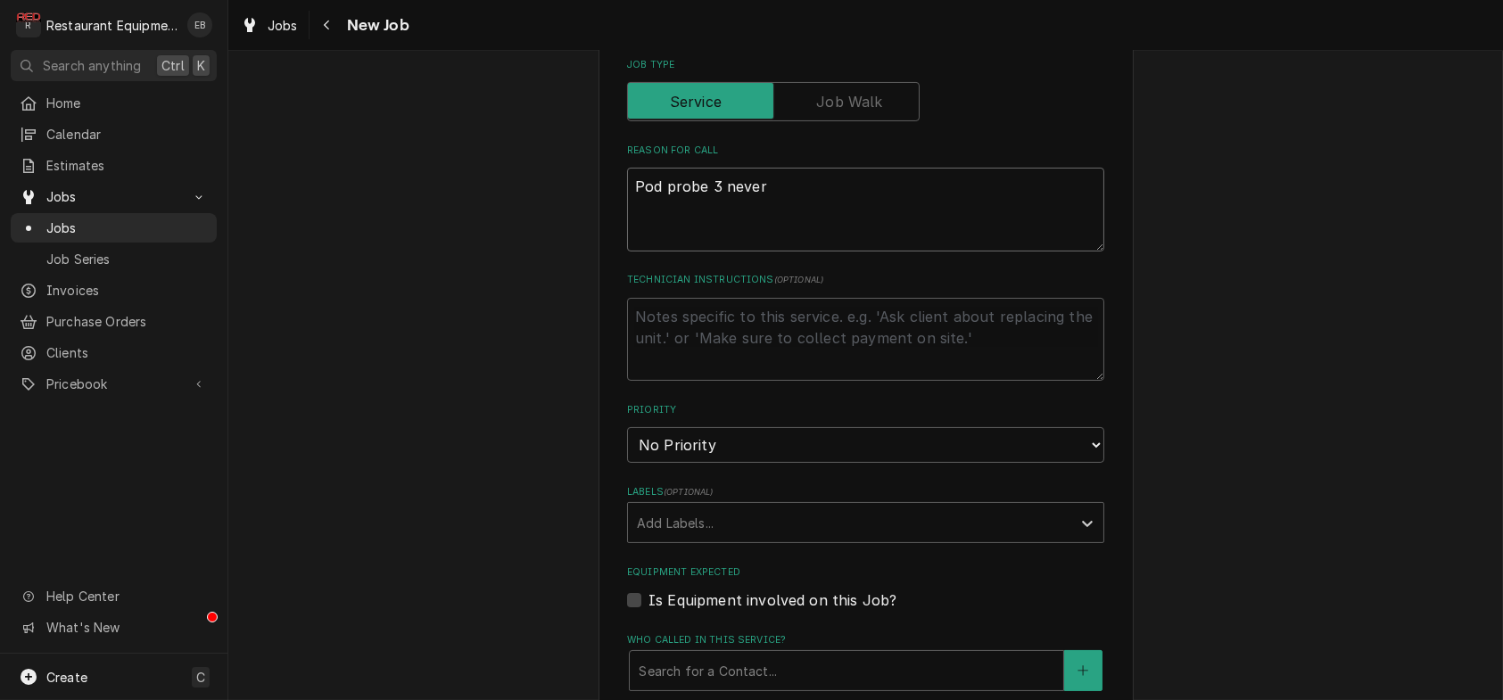
type textarea "x"
type textarea "Pod probe 3 never r"
type textarea "x"
type textarea "Pod probe 3 never re"
type textarea "x"
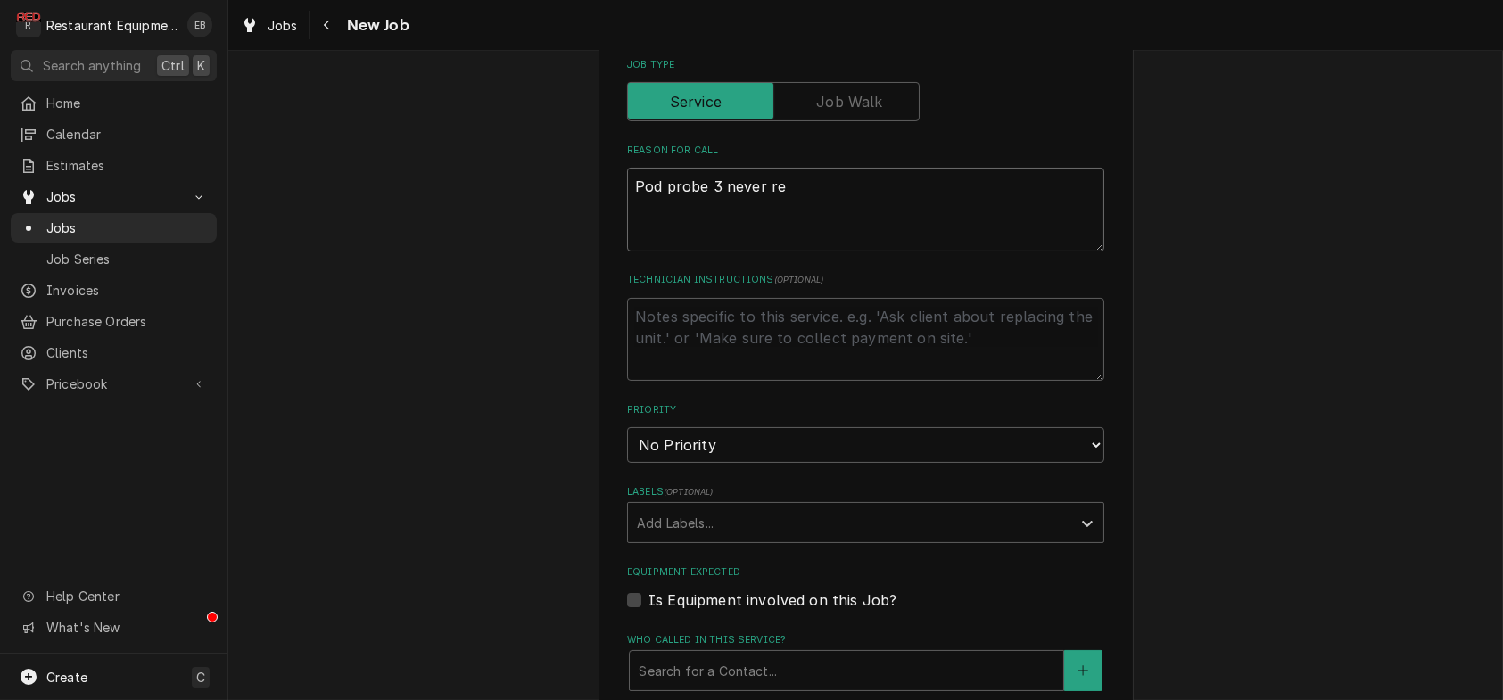
type textarea "Pod probe 3 never rea"
type textarea "x"
type textarea "Pod probe 3 never reac"
type textarea "x"
type textarea "Pod probe 3 never reach"
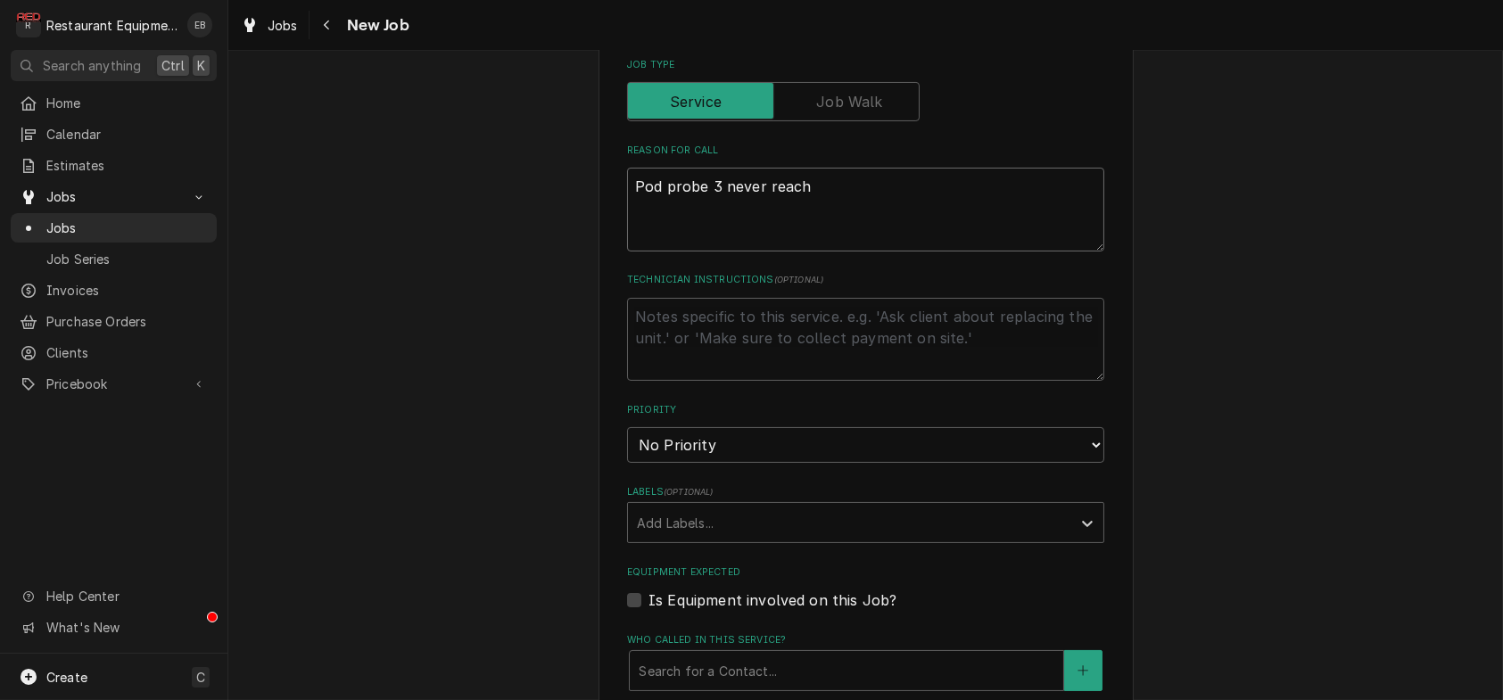
type textarea "x"
type textarea "Pod probe 3 never reache"
type textarea "x"
type textarea "Pod probe 3 never reacher"
type textarea "x"
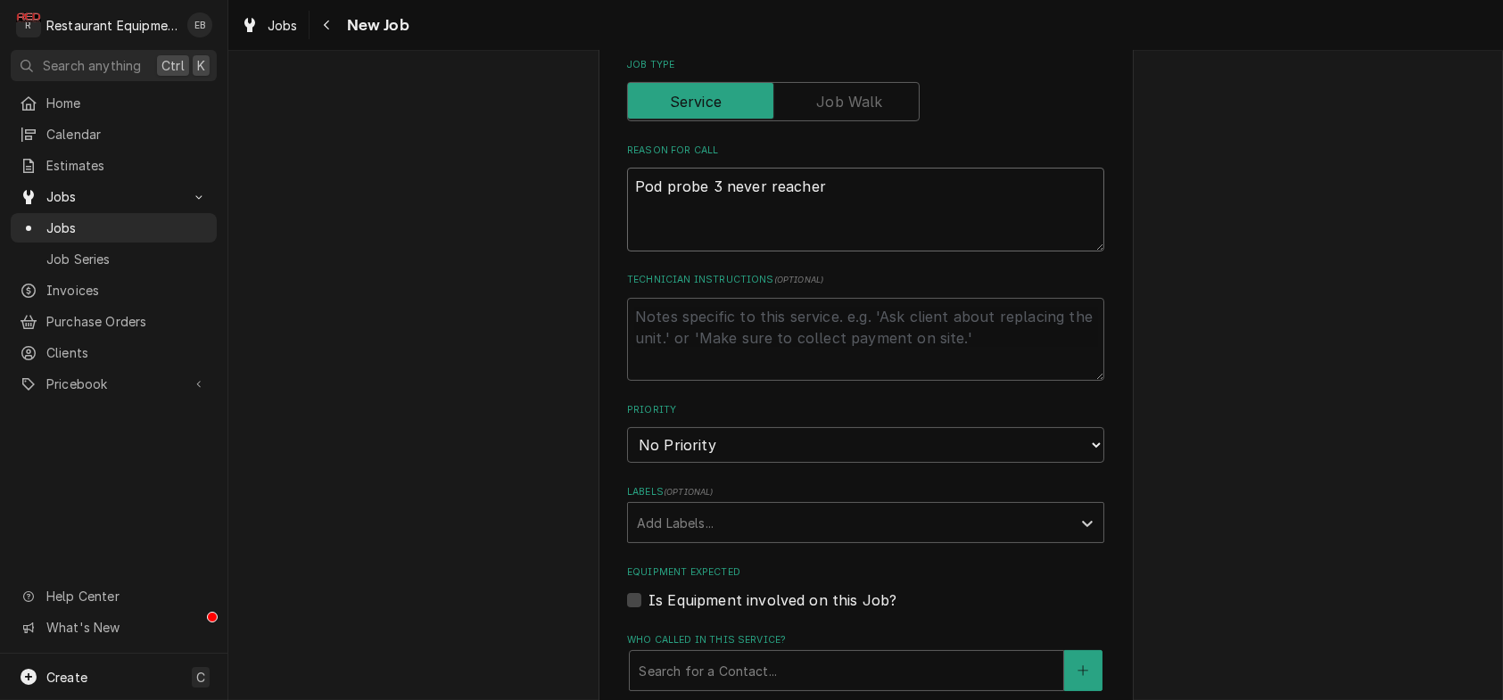
type textarea "Pod probe 3 never reache"
type textarea "x"
type textarea "Pod probe 3 never reaches"
type textarea "x"
type textarea "Pod probe 3 never reaches"
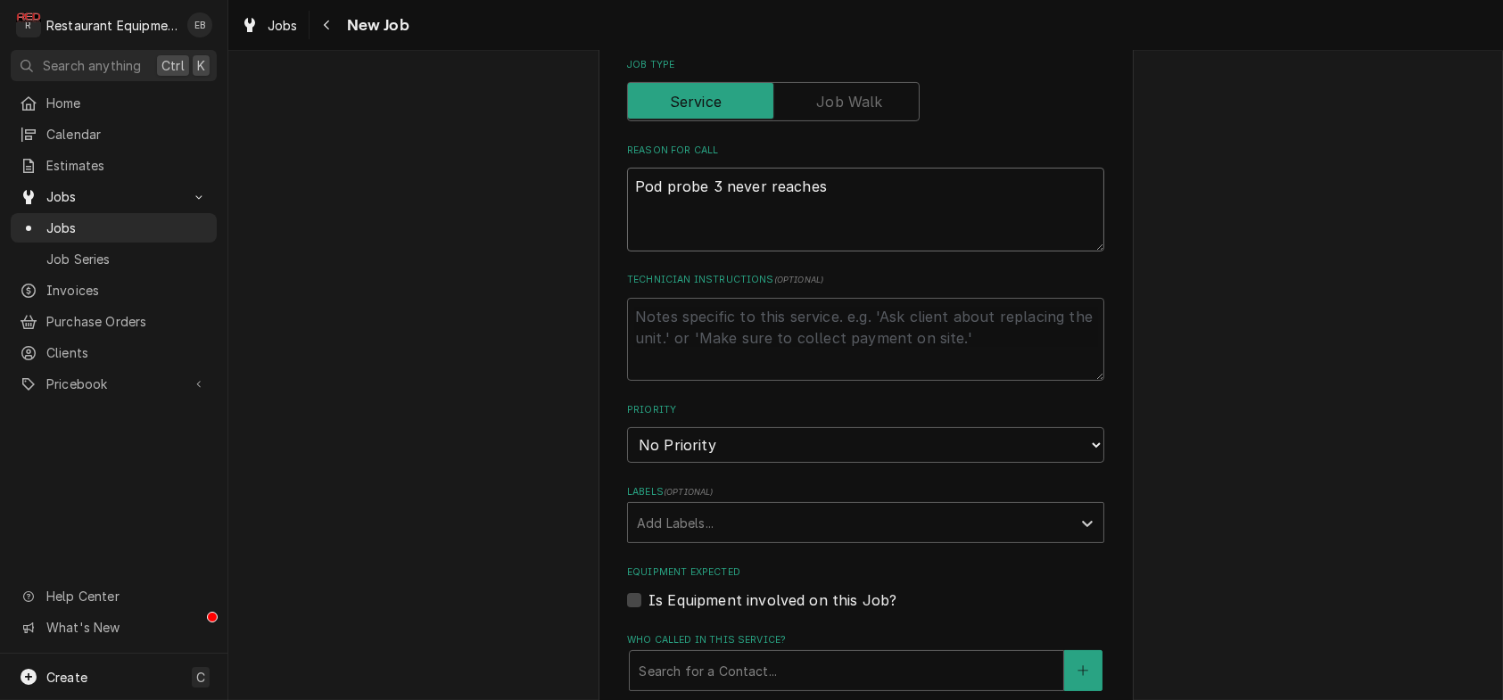
type textarea "x"
type textarea "Pod probe 3 never reaches t"
type textarea "x"
type textarea "Pod probe 3 never reaches te"
type textarea "x"
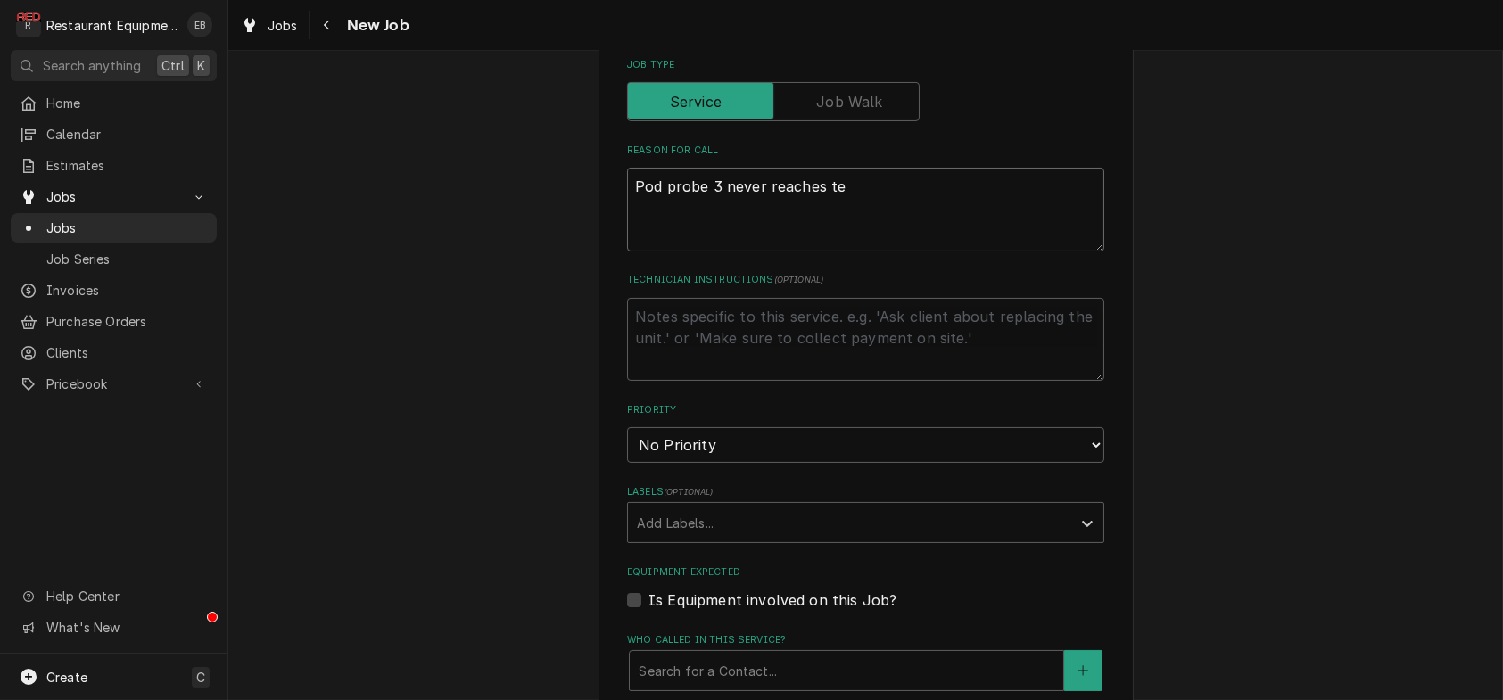
type textarea "Pod probe 3 never reaches tem"
type textarea "x"
type textarea "Pod probe 3 never reaches temp"
click at [627, 251] on textarea "Pod probe 3 never reaches temp" at bounding box center [865, 210] width 477 height 84
type textarea "x"
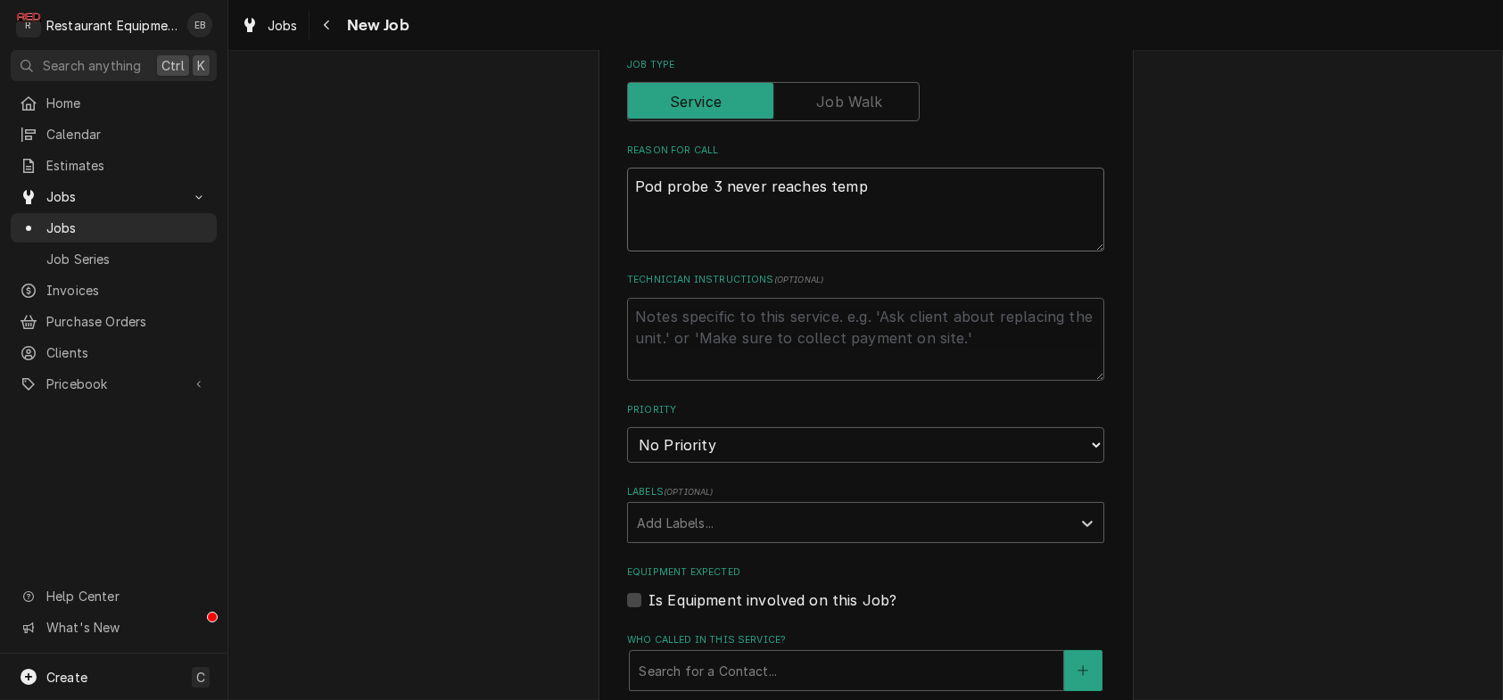
type textarea "BPod probe 3 never reaches temp"
type textarea "x"
type textarea "BePod probe 3 never reaches temp"
type textarea "x"
type textarea "BeePod probe 3 never reaches temp"
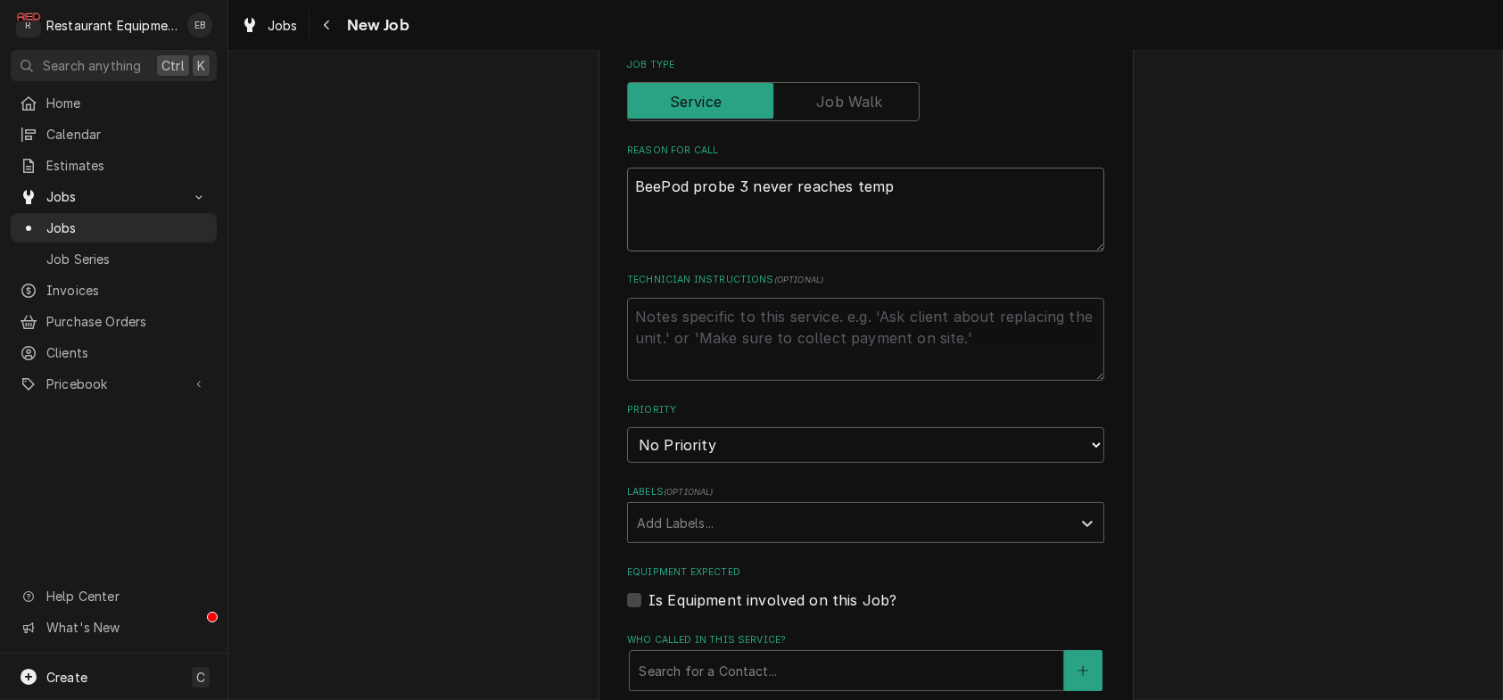
type textarea "x"
type textarea "BeefPod probe 3 never reaches temp"
type textarea "x"
type textarea "Beef Pod probe 3 never reaches temp"
click at [688, 251] on textarea "Beef Pod probe 3 never reaches temp" at bounding box center [865, 210] width 477 height 84
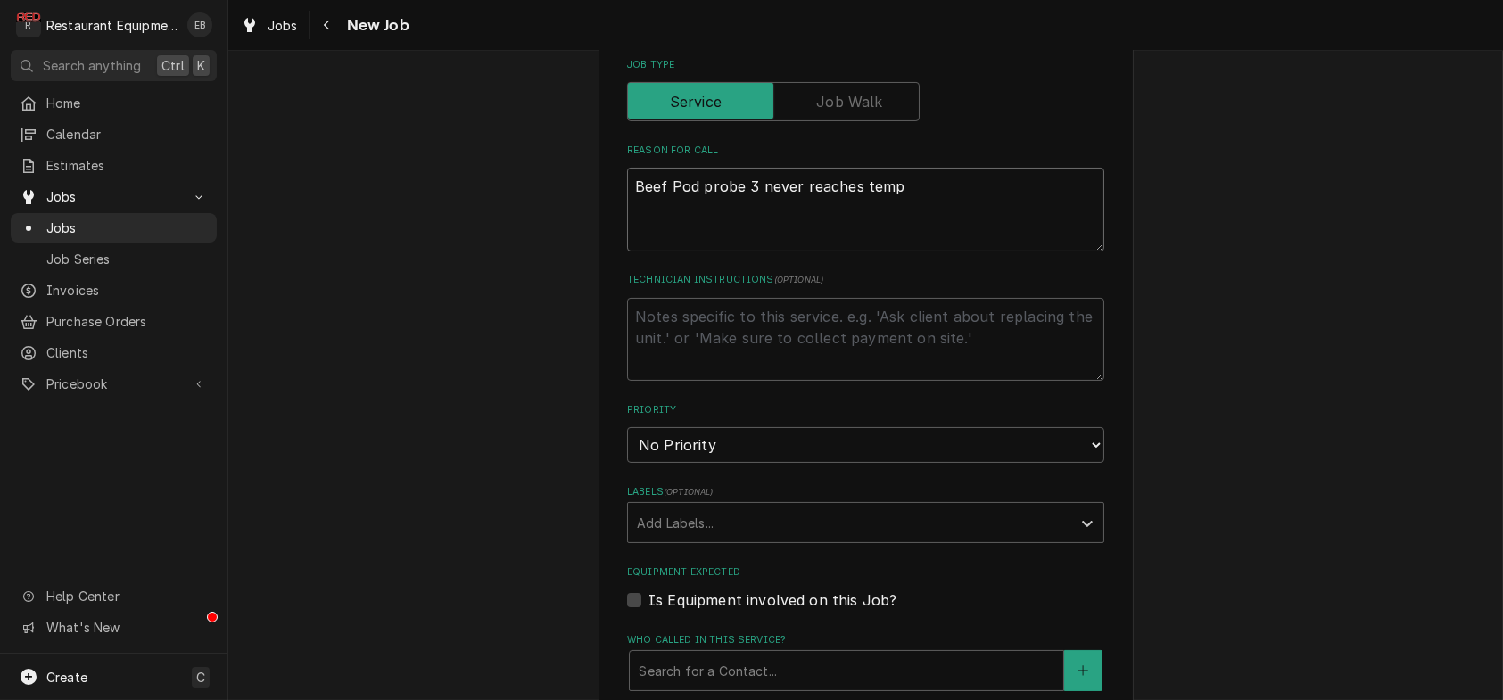
type textarea "x"
type textarea "Beef Pod: probe 3 never reaches temp"
click at [967, 251] on textarea "Beef Pod: probe 3 never reaches temp" at bounding box center [865, 210] width 477 height 84
type textarea "x"
type textarea "Beef Pod: probe 3 never reaches temp."
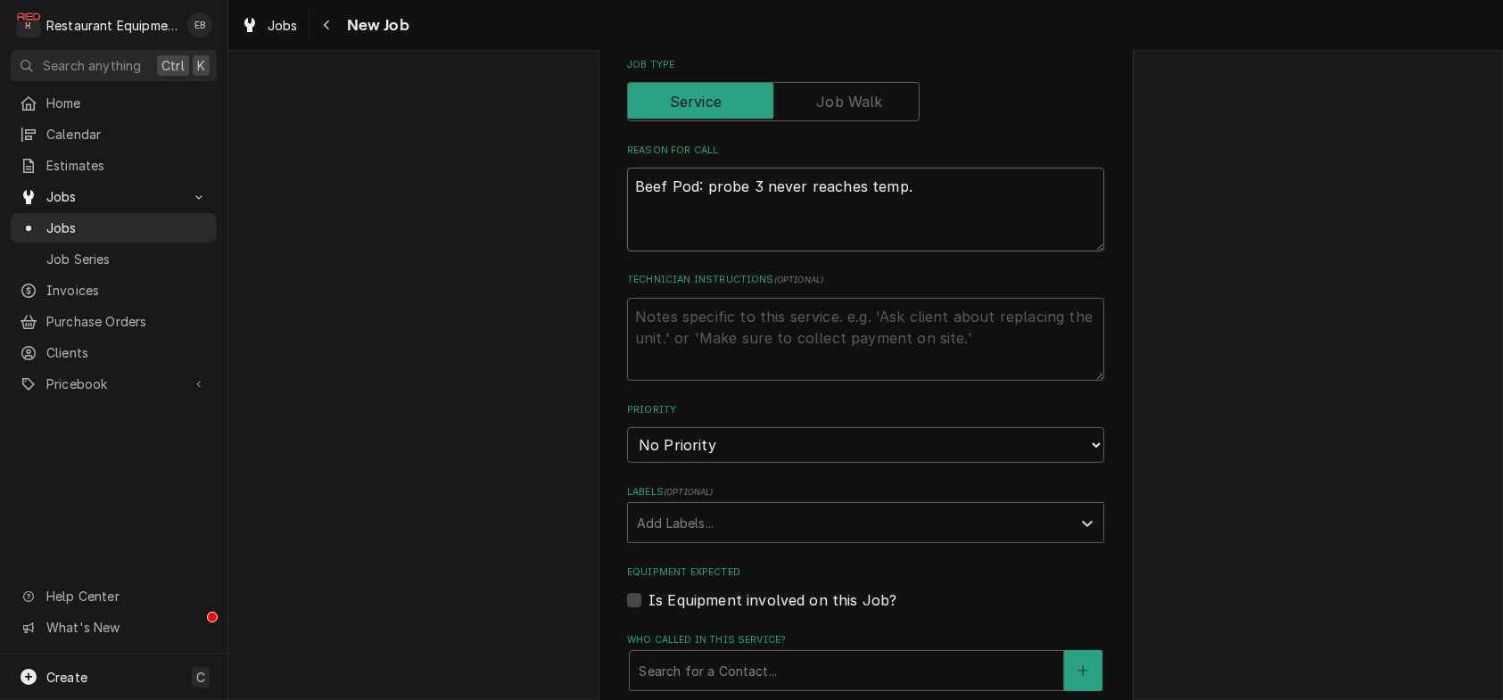
type textarea "x"
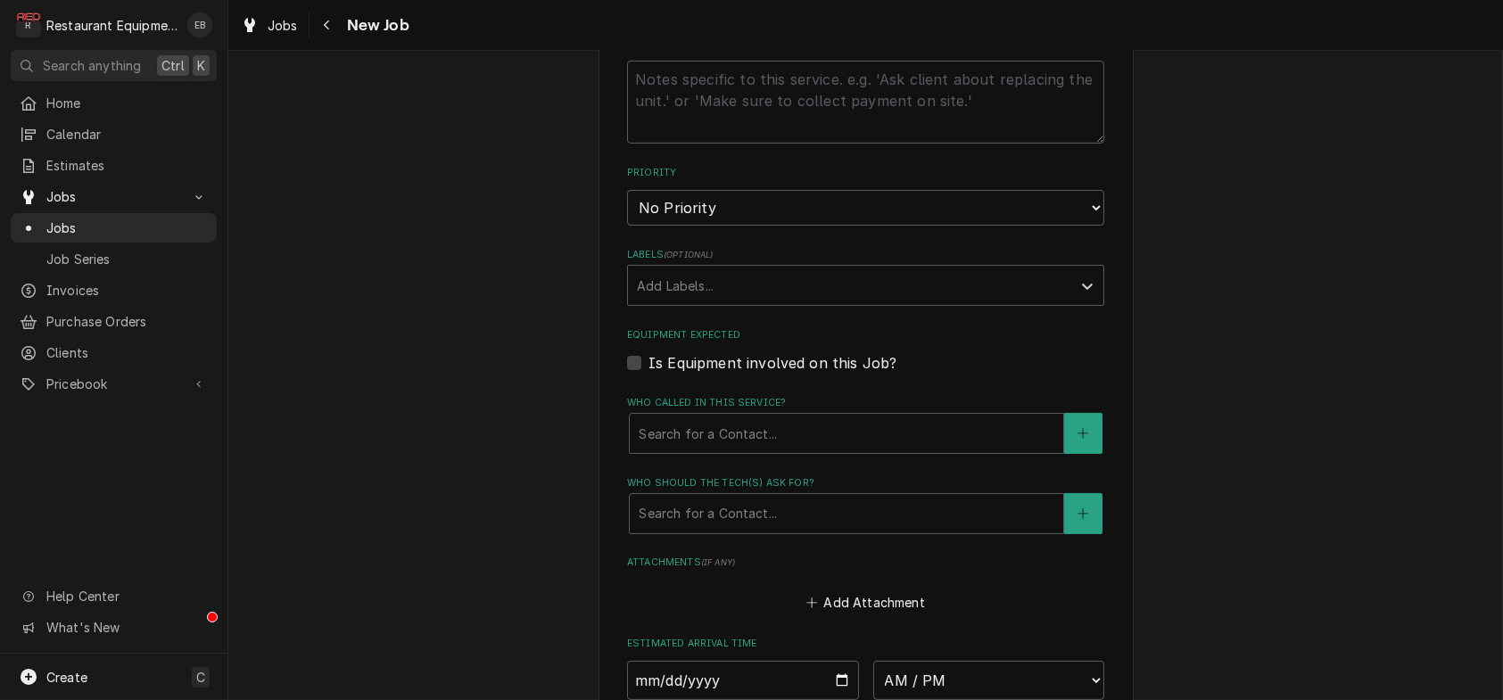
scroll to position [1070, 0]
type textarea "Beef Pod: probe 3 never reaches temp."
click at [775, 225] on select "No Priority Urgent High Medium Low" at bounding box center [865, 207] width 477 height 36
click at [766, 225] on div "Priority No Priority Urgent High Medium Low" at bounding box center [865, 195] width 477 height 60
drag, startPoint x: 771, startPoint y: 331, endPoint x: 761, endPoint y: 350, distance: 21.9
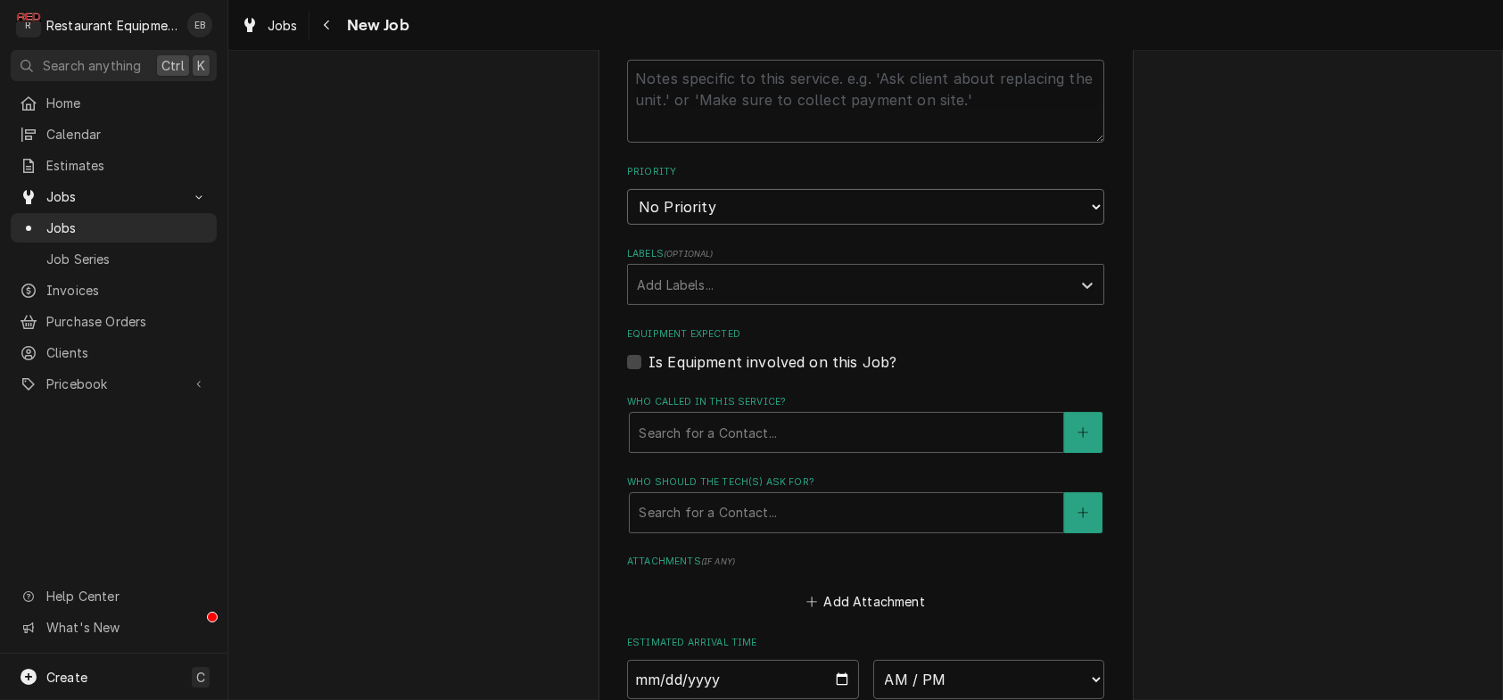
click at [771, 225] on select "No Priority Urgent High Medium Low" at bounding box center [865, 207] width 477 height 36
select select "2"
click at [627, 225] on select "No Priority Urgent High Medium Low" at bounding box center [865, 207] width 477 height 36
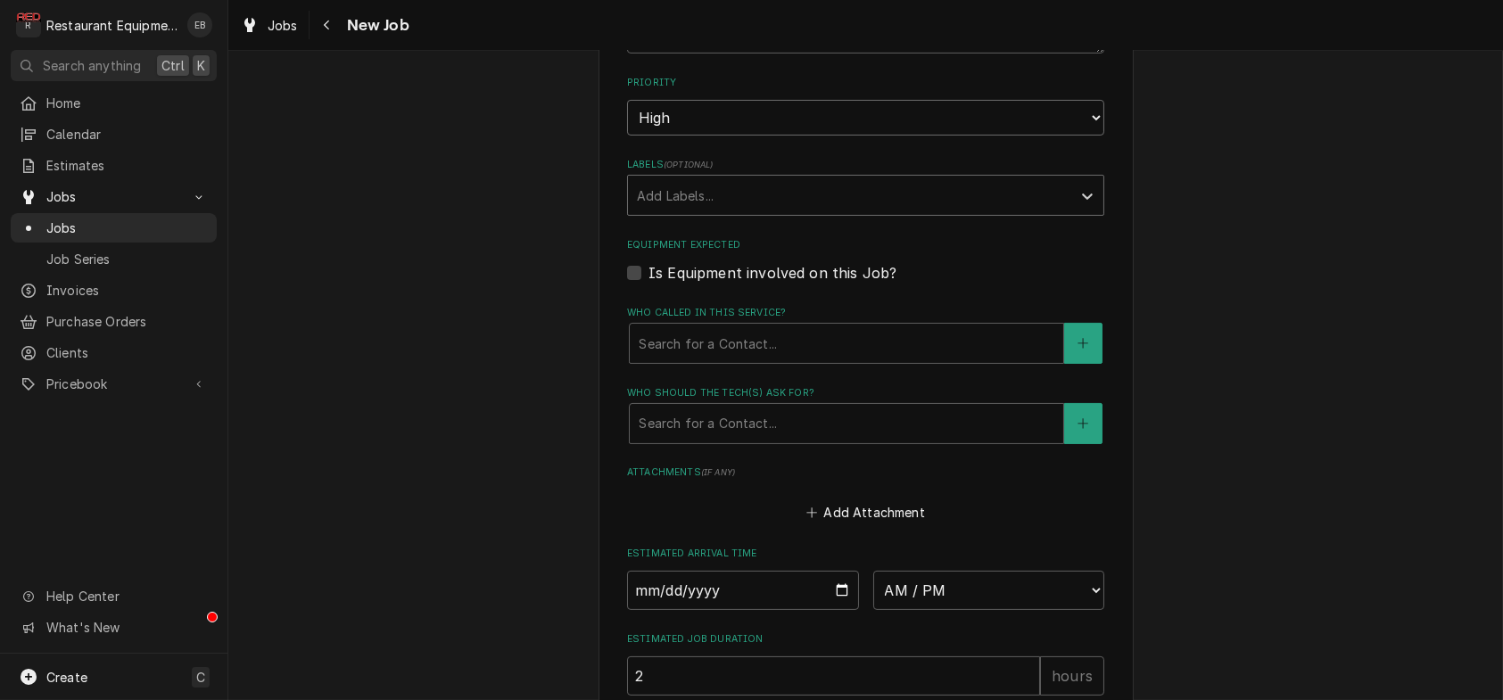
scroll to position [1189, 0]
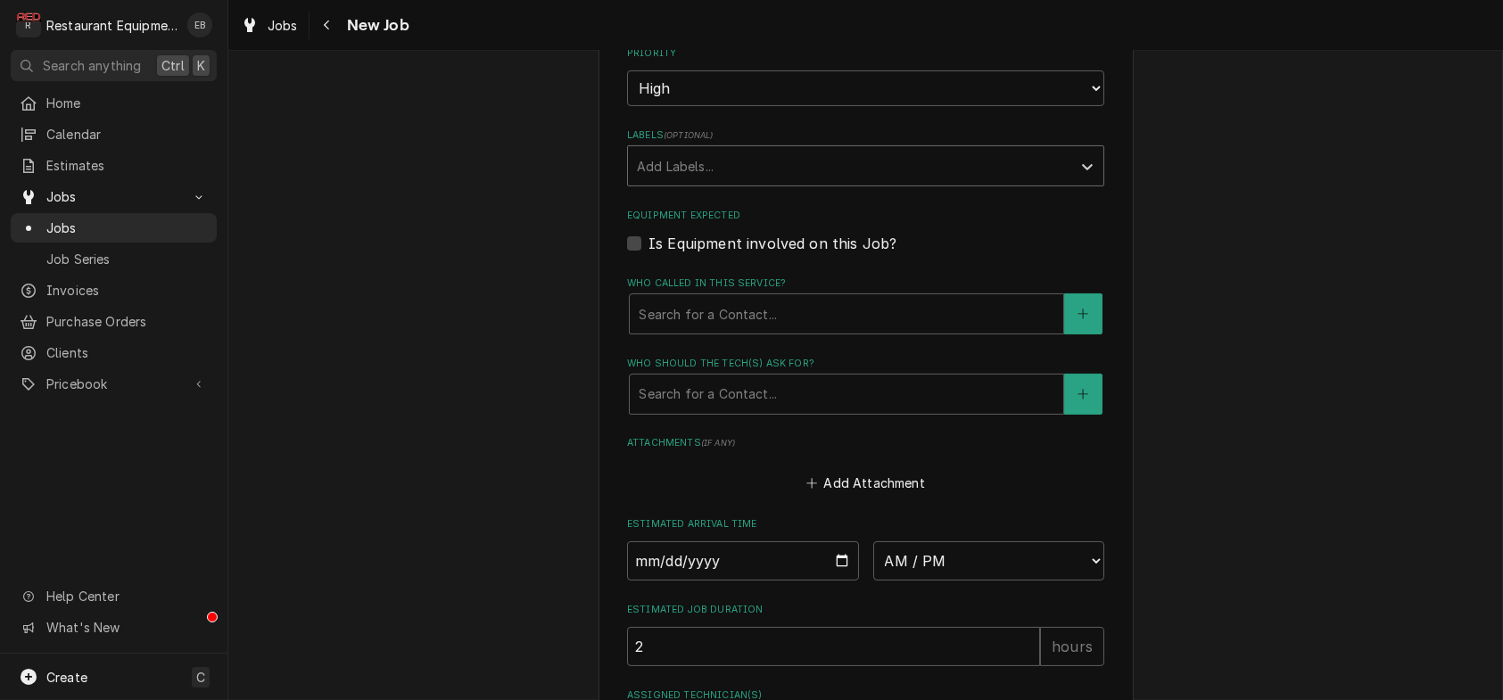
click at [779, 182] on div "Labels" at bounding box center [849, 166] width 425 height 32
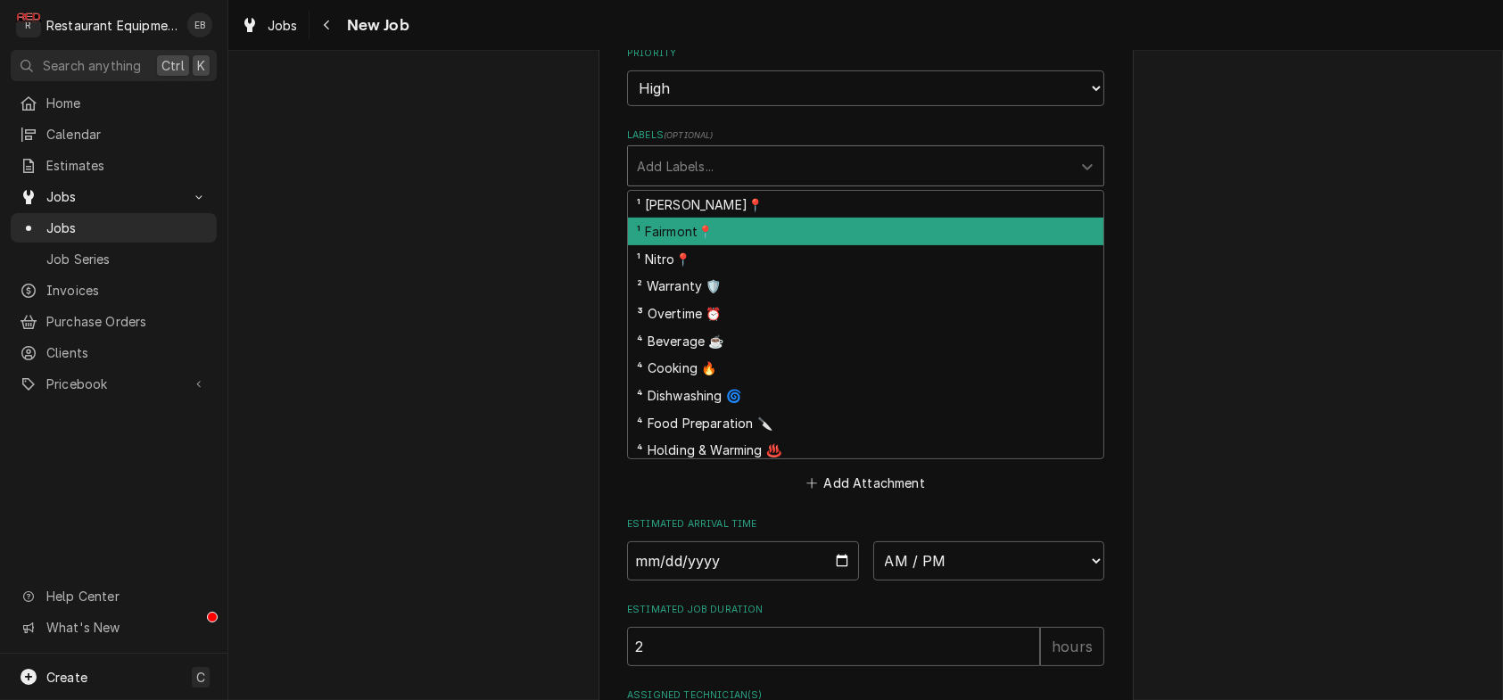
click at [749, 245] on div "¹ Fairmont📍" at bounding box center [865, 232] width 475 height 28
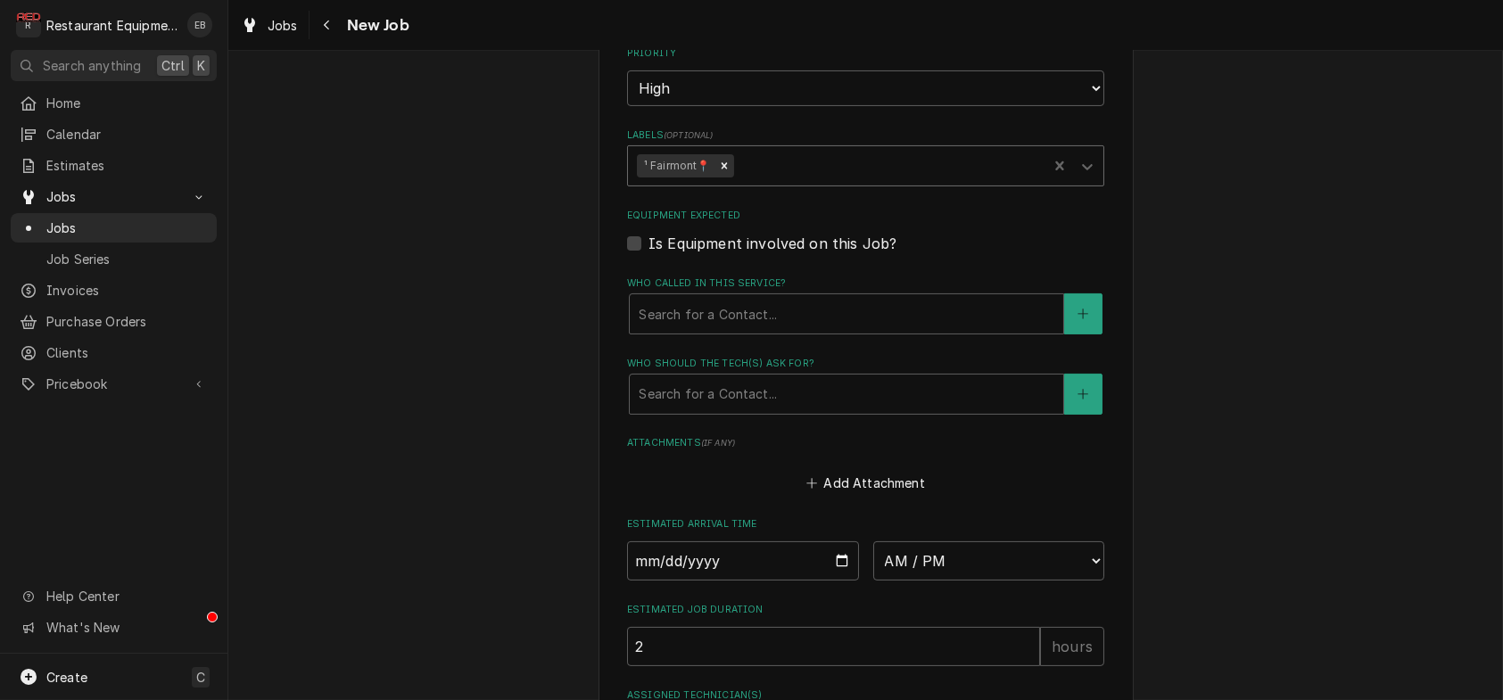
click at [775, 182] on div "Labels" at bounding box center [887, 166] width 301 height 32
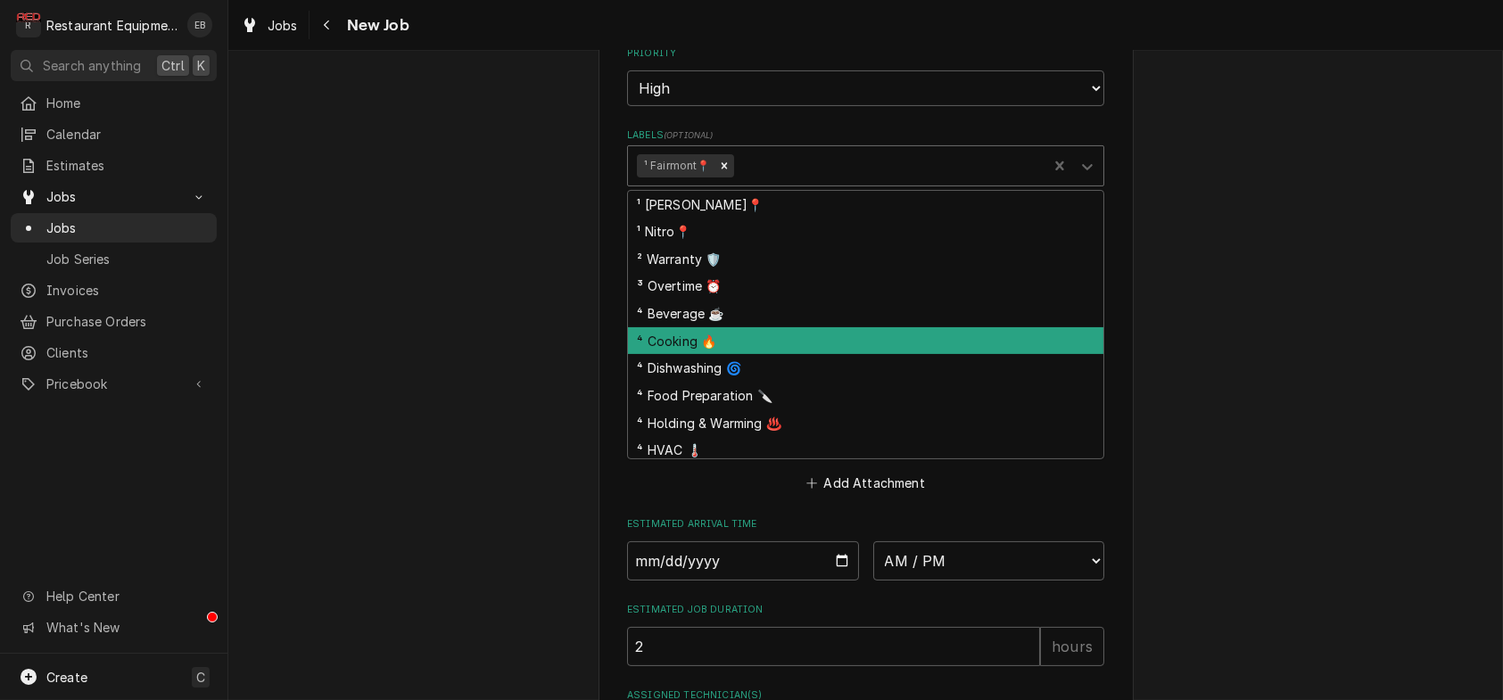
click at [744, 355] on div "⁴ Cooking 🔥" at bounding box center [865, 341] width 475 height 28
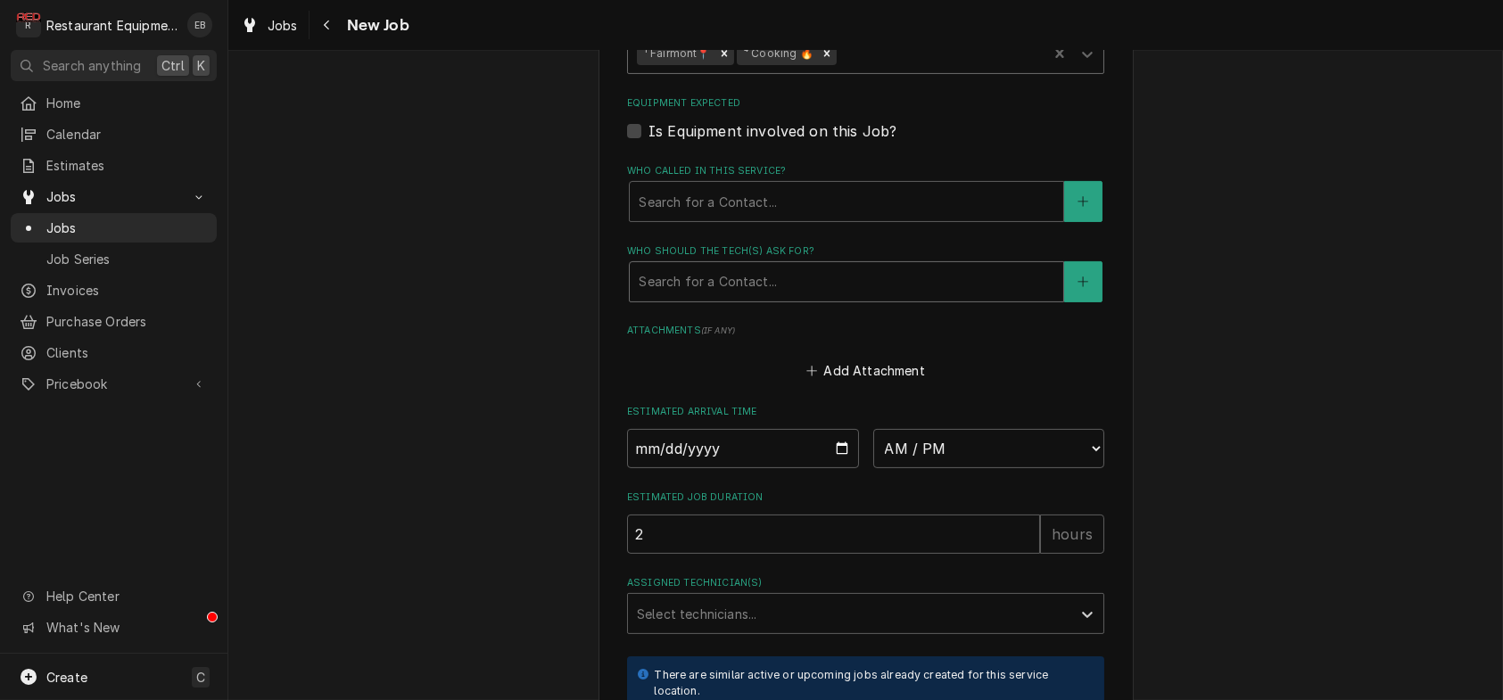
scroll to position [1427, 0]
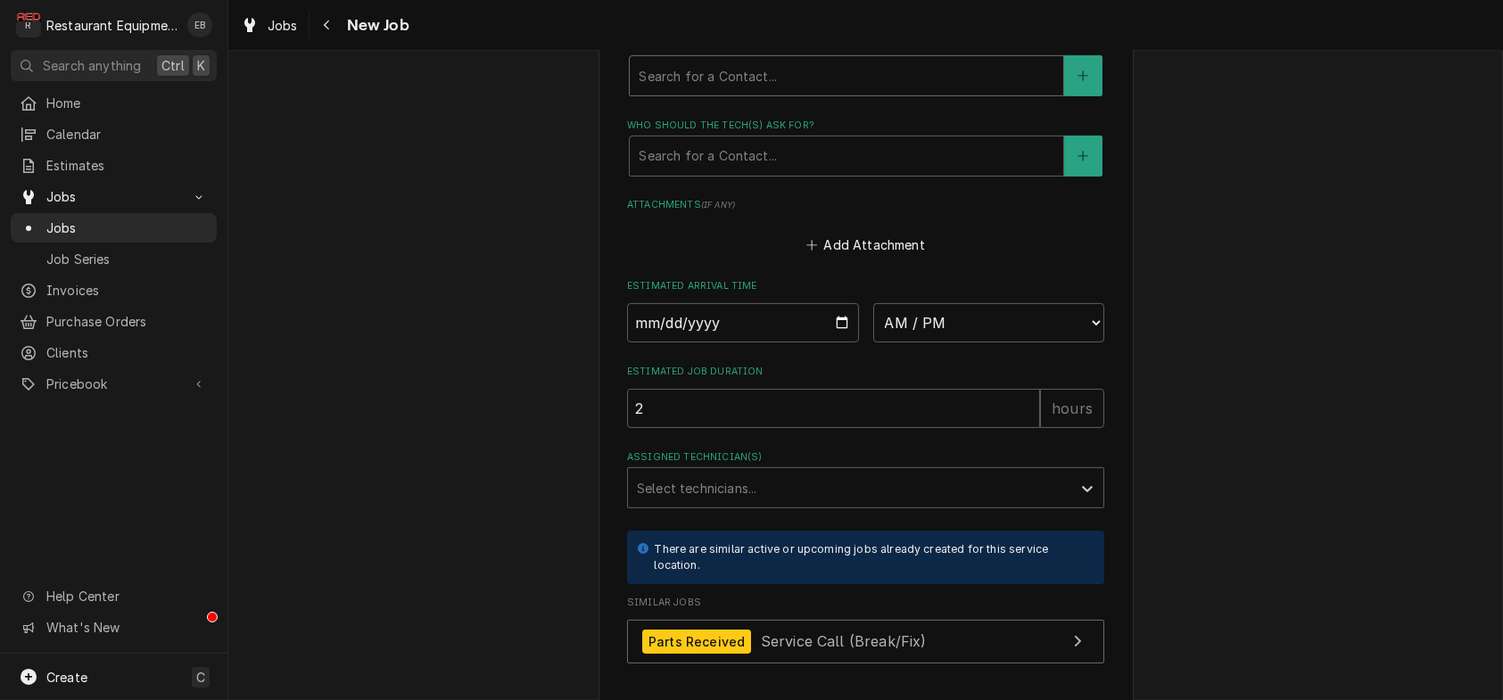
click at [741, 92] on div "Who called in this service?" at bounding box center [847, 76] width 416 height 32
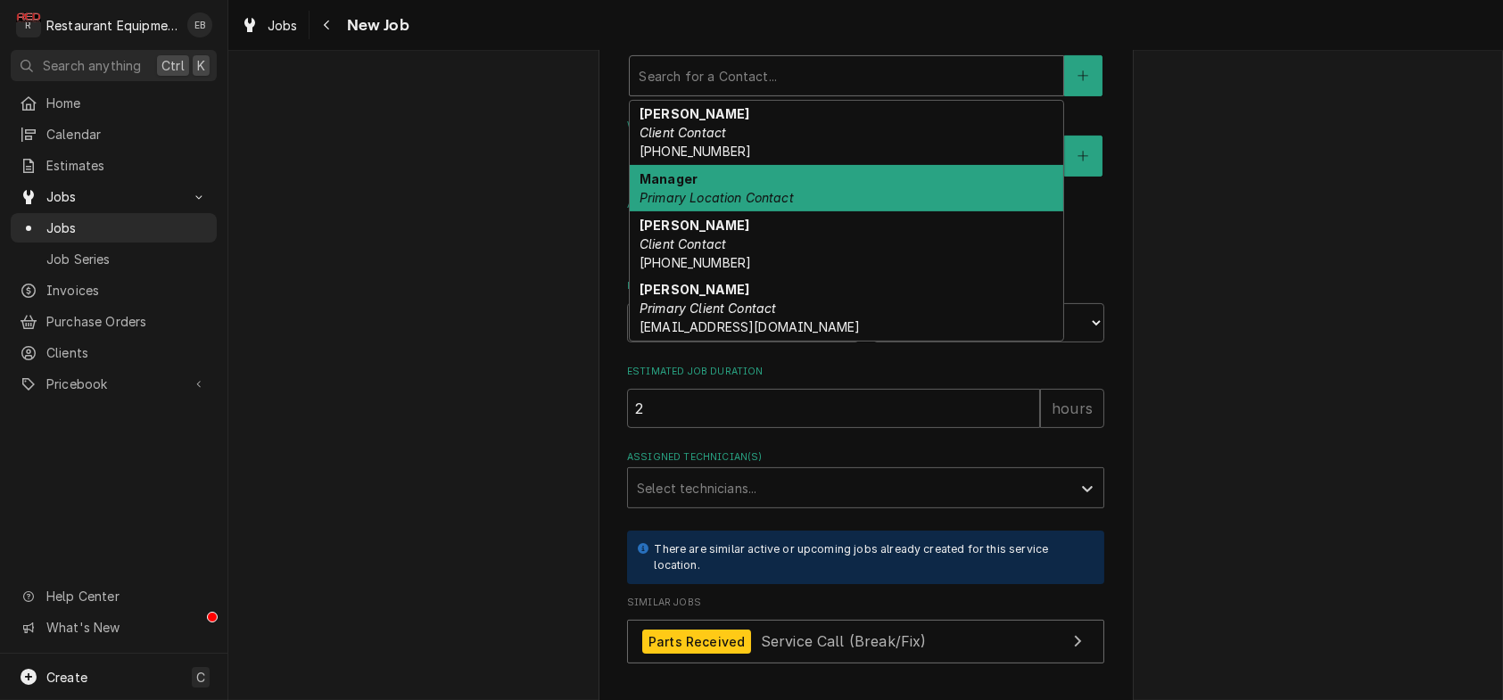
click at [703, 211] on div "Manager Primary Location Contact" at bounding box center [846, 188] width 433 height 46
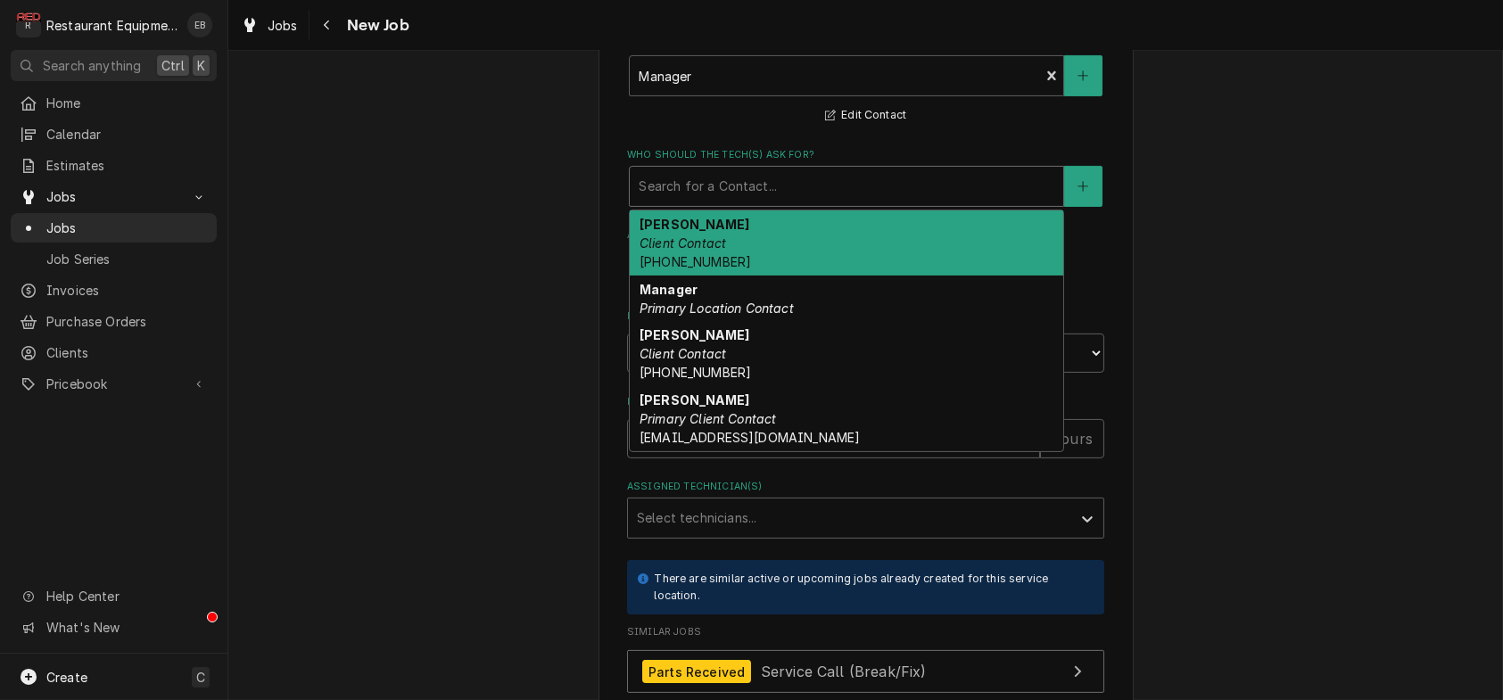
drag, startPoint x: 761, startPoint y: 355, endPoint x: 775, endPoint y: 408, distance: 54.5
click at [762, 202] on div "Who should the tech(s) ask for?" at bounding box center [847, 186] width 416 height 32
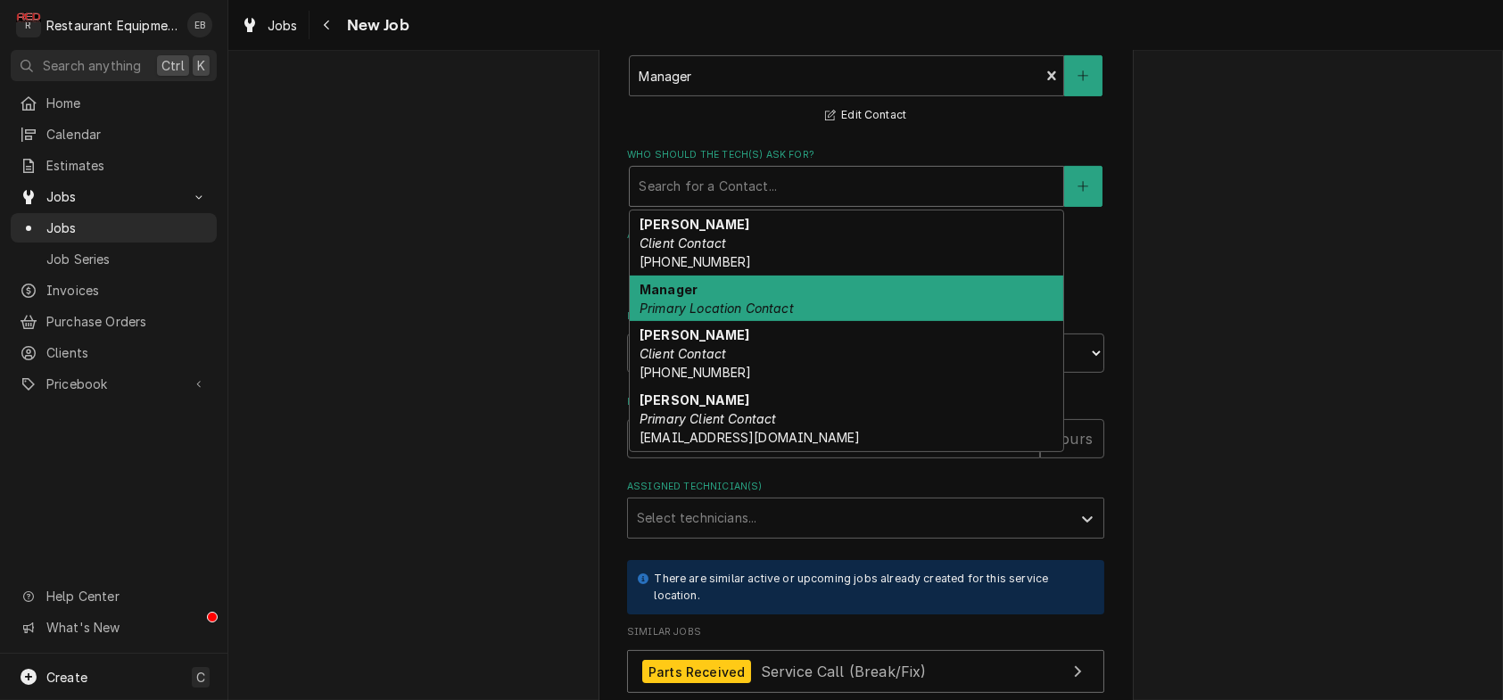
click at [740, 322] on div "Manager Primary Location Contact" at bounding box center [846, 299] width 433 height 46
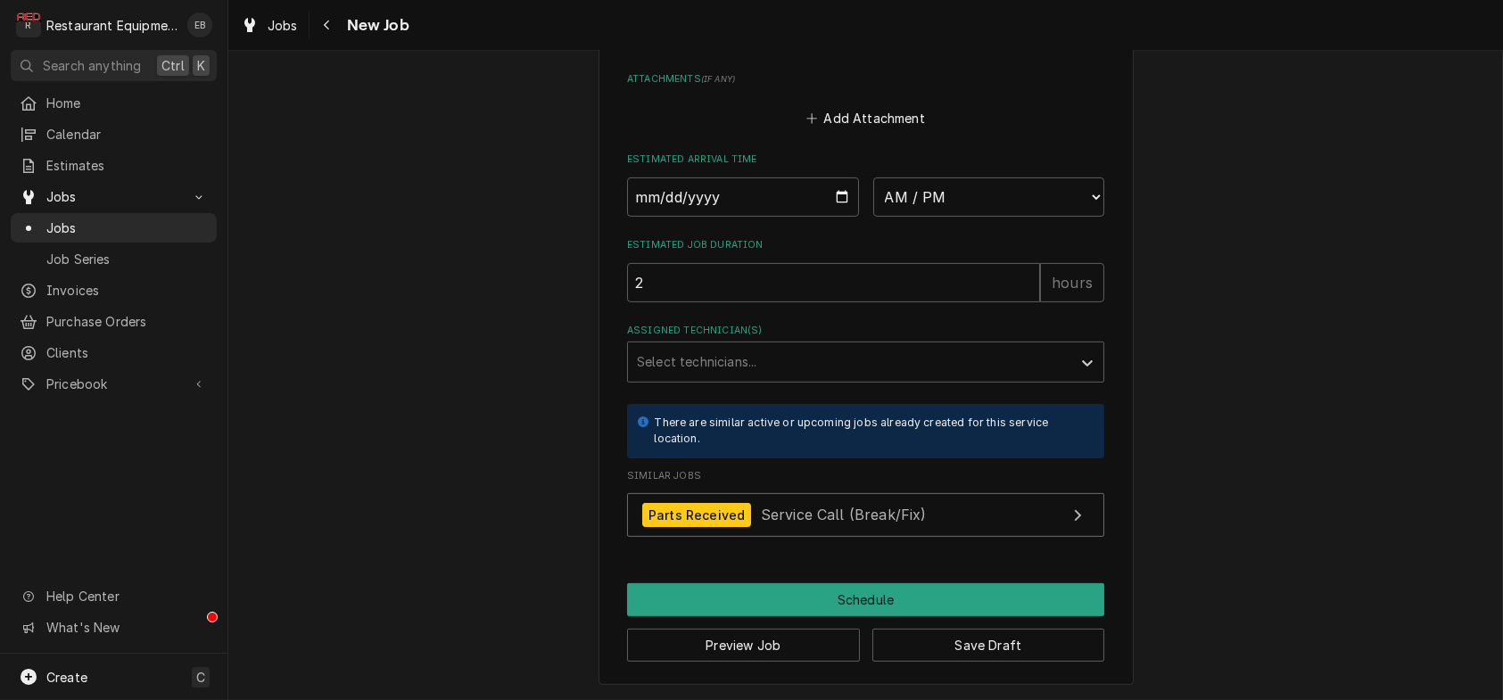
scroll to position [1855, 0]
click at [1010, 638] on button "Save Draft" at bounding box center [988, 645] width 233 height 33
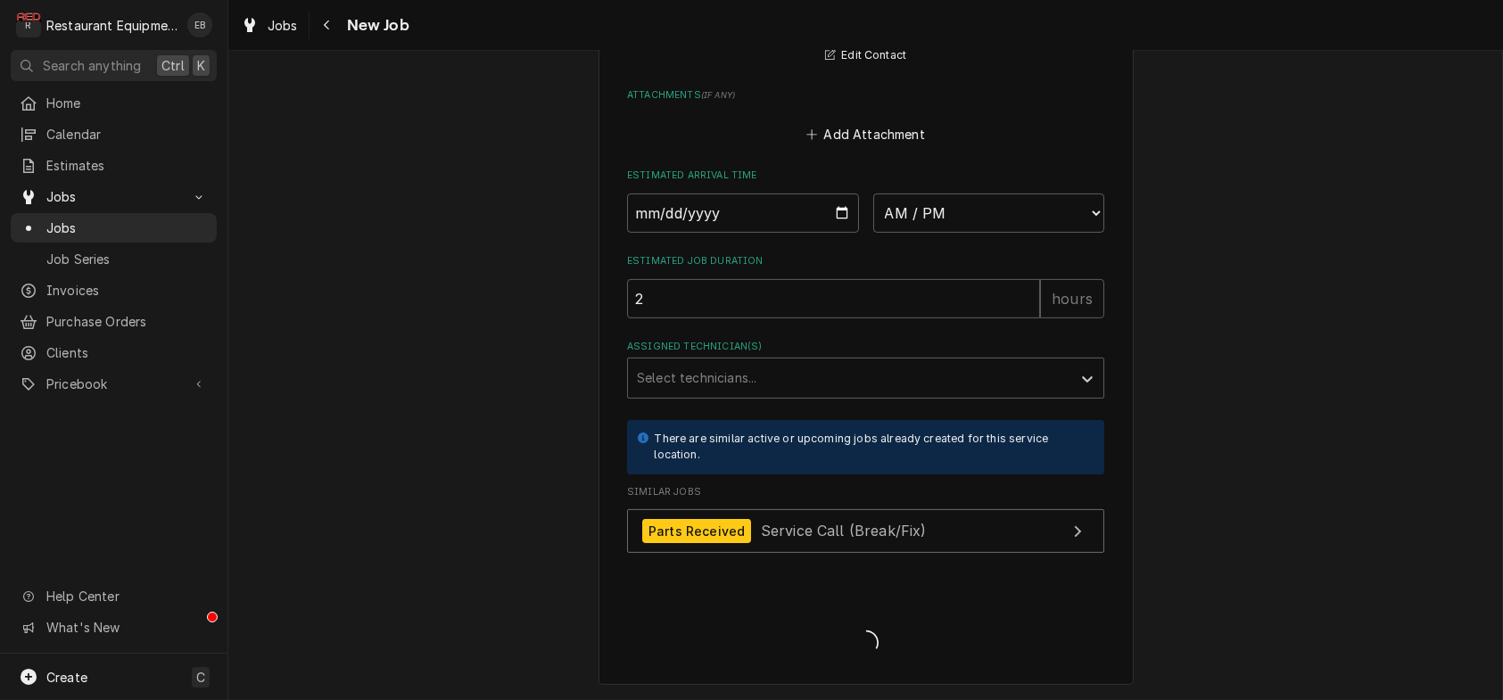
scroll to position [1839, 0]
type textarea "x"
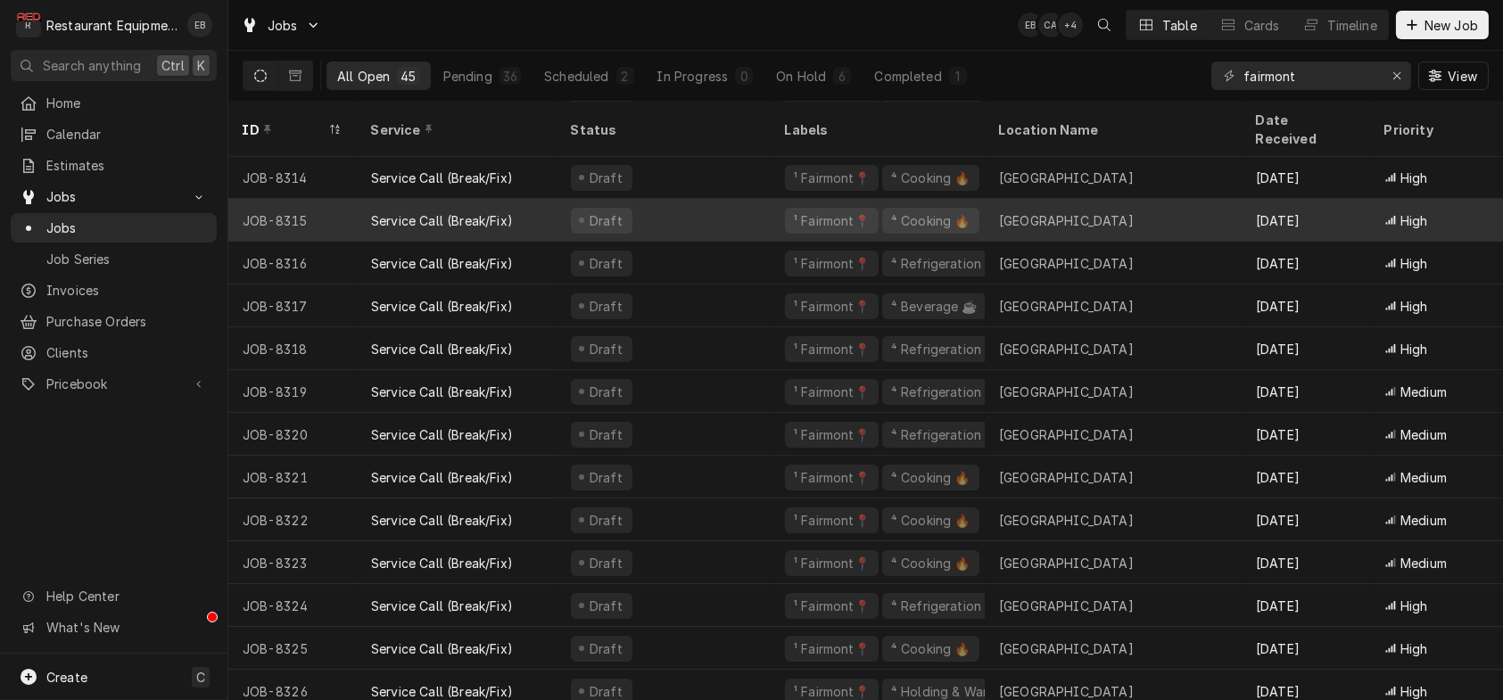
scroll to position [612, 0]
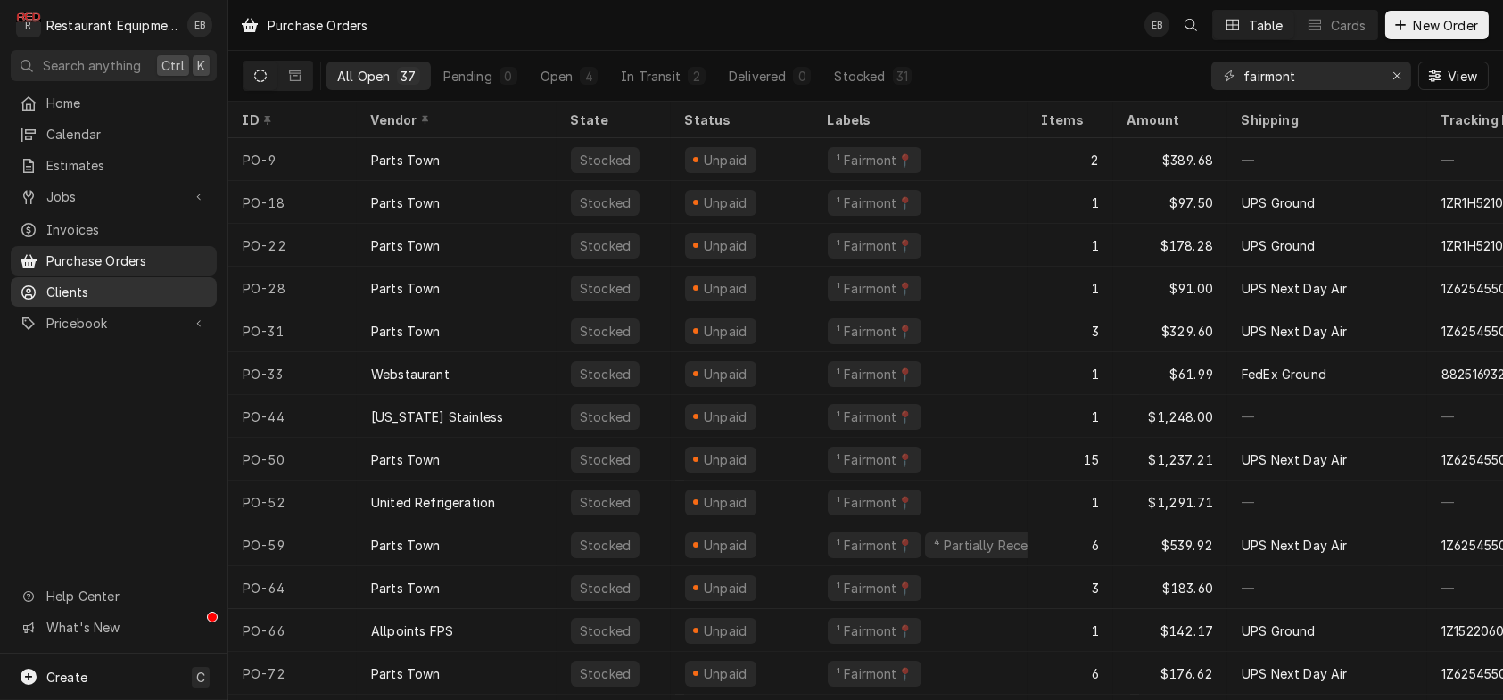
click at [87, 293] on span "Clients" at bounding box center [126, 292] width 161 height 19
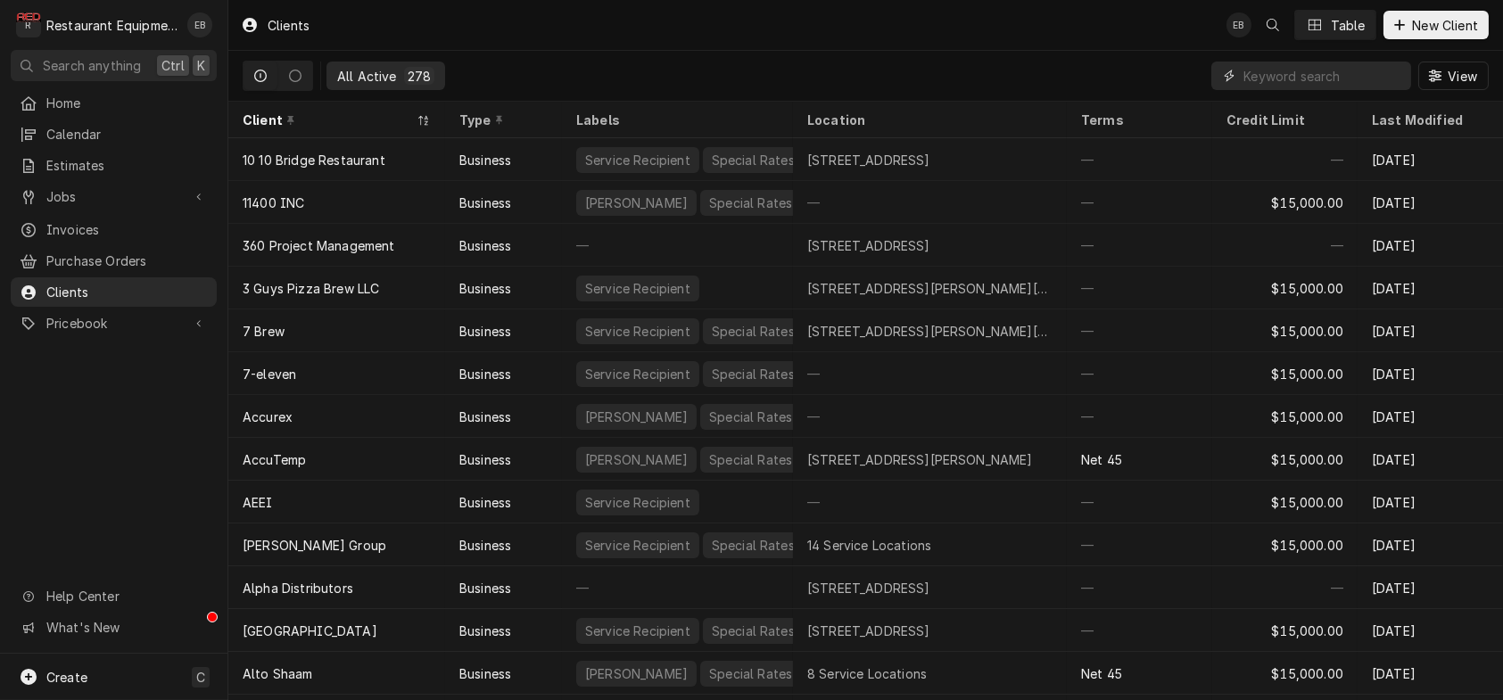
click at [1290, 76] on input "Dynamic Content Wrapper" at bounding box center [1322, 76] width 159 height 29
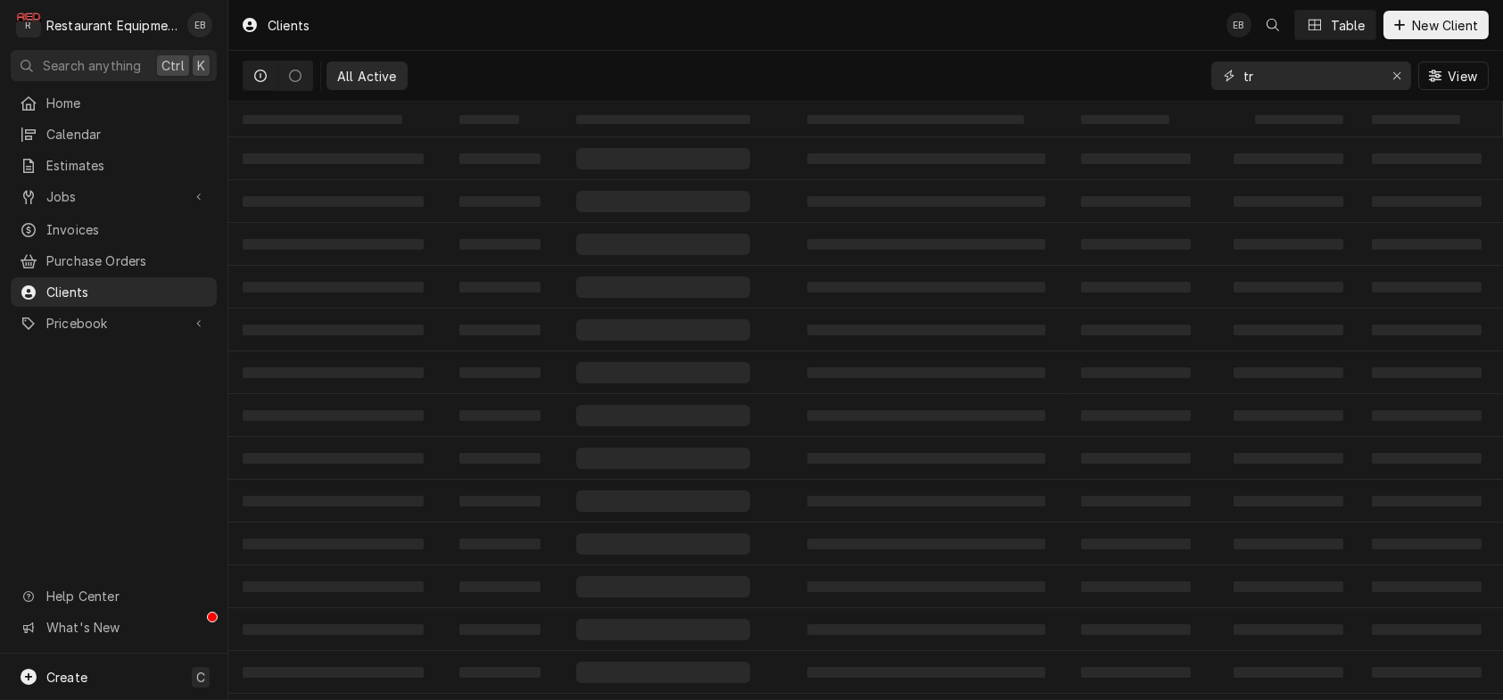
type input "t"
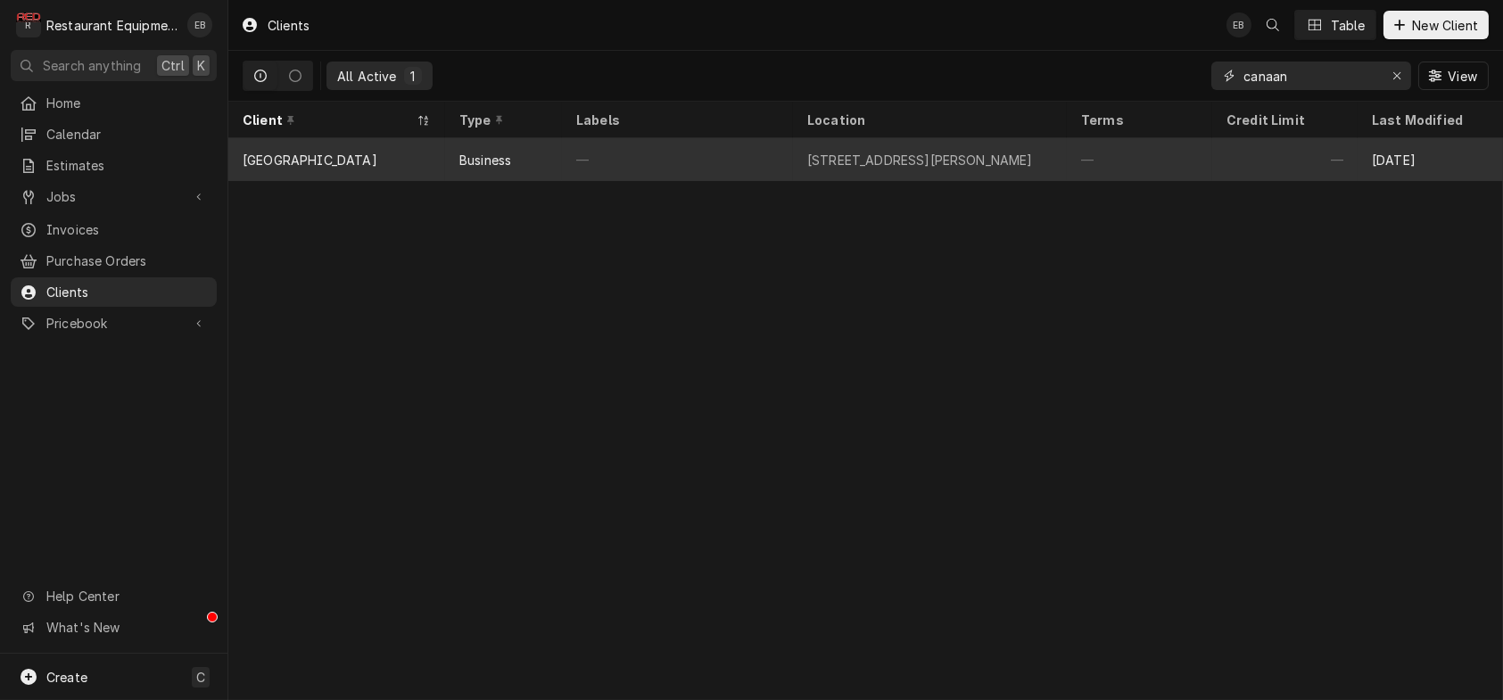
type input "canaan"
click at [1204, 165] on div "—" at bounding box center [1139, 159] width 145 height 43
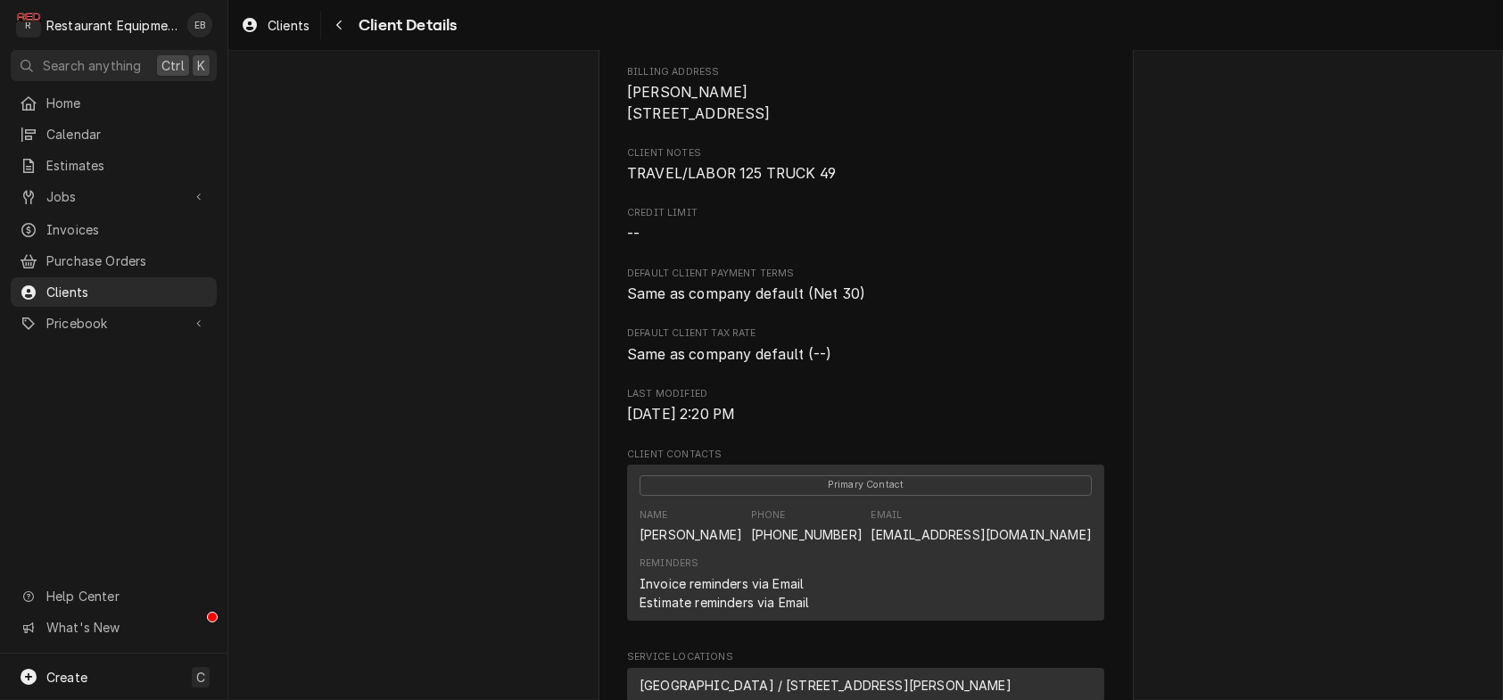
scroll to position [178, 0]
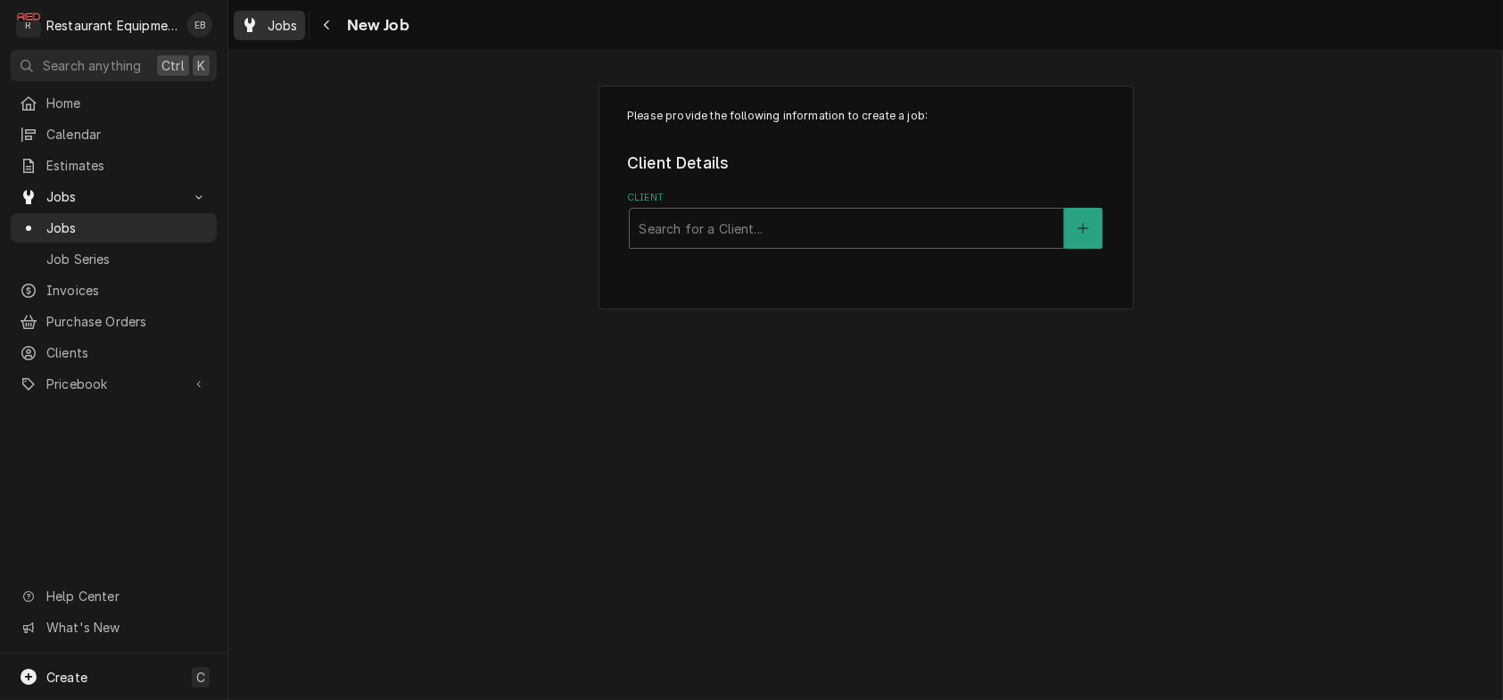
click at [293, 16] on span "Jobs" at bounding box center [283, 25] width 30 height 19
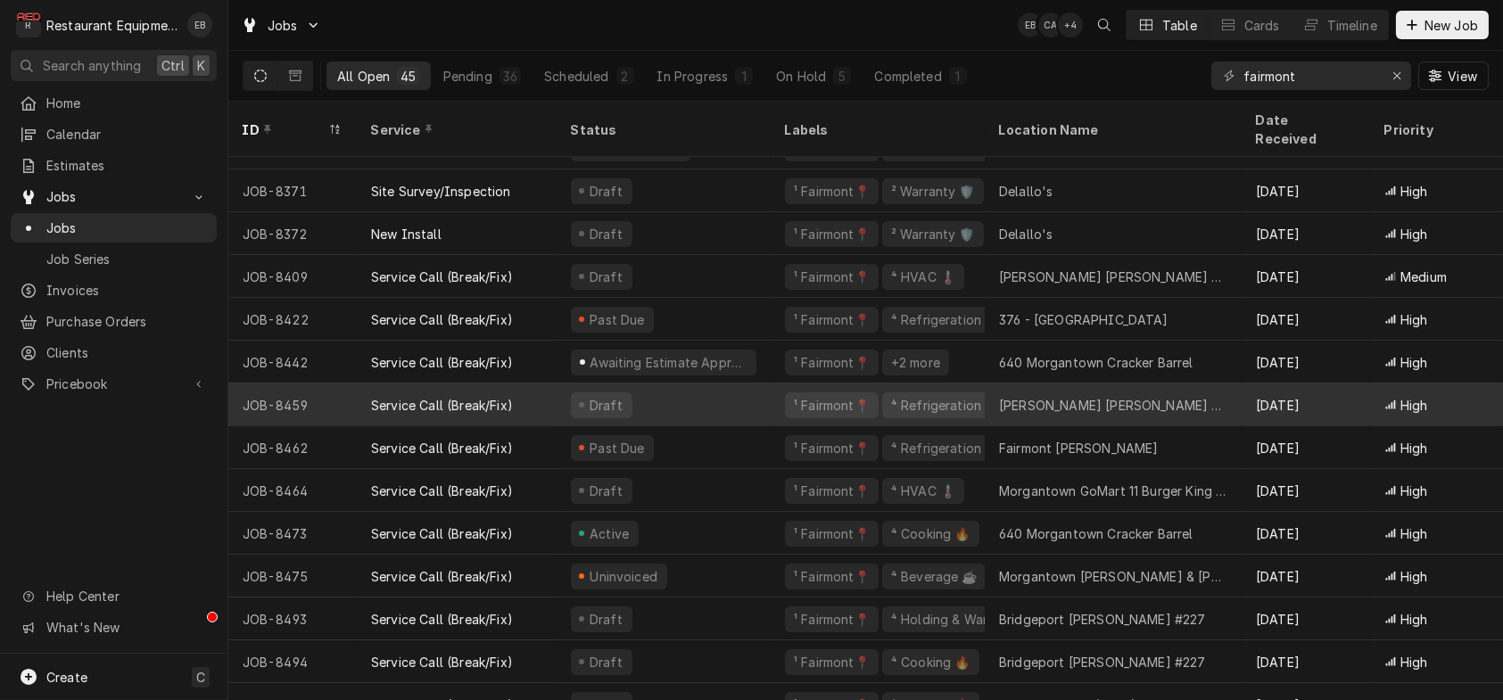
scroll to position [1382, 0]
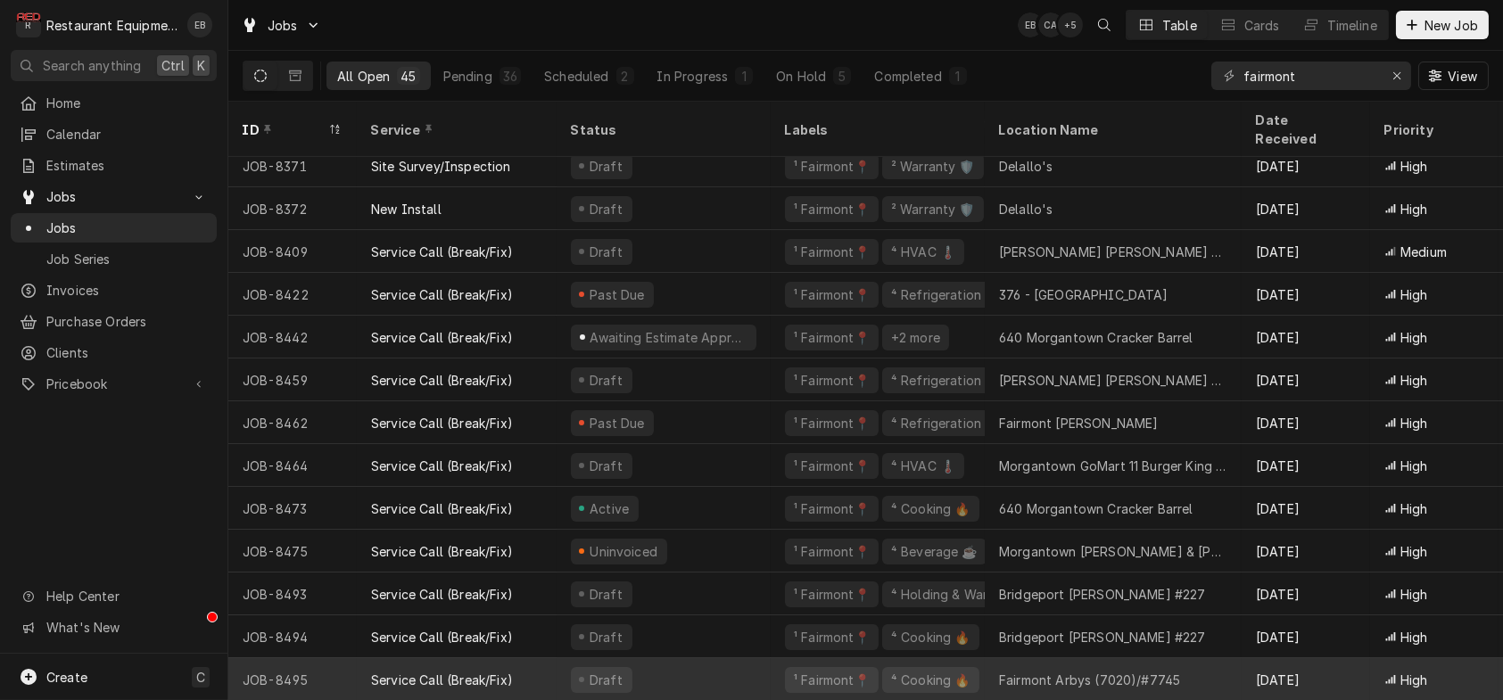
click at [748, 668] on div "Draft" at bounding box center [663, 679] width 214 height 43
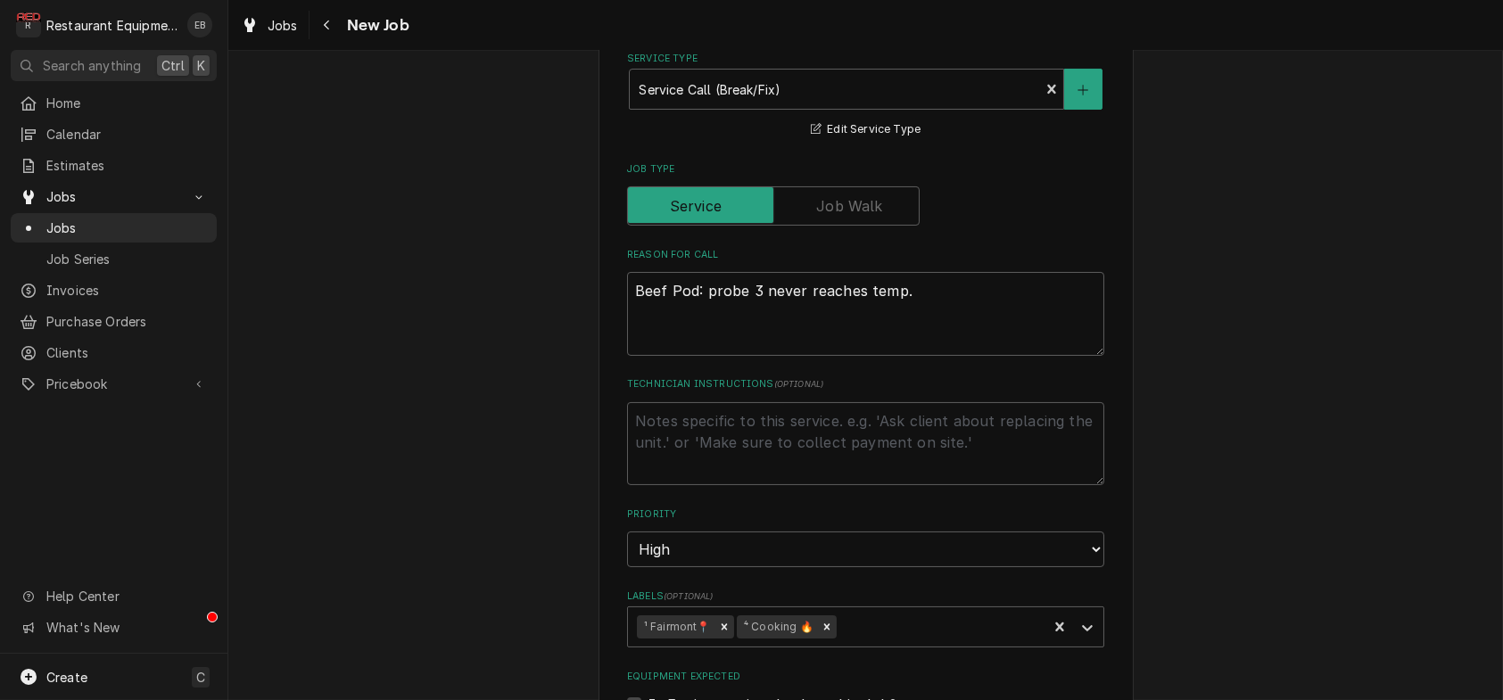
scroll to position [772, 0]
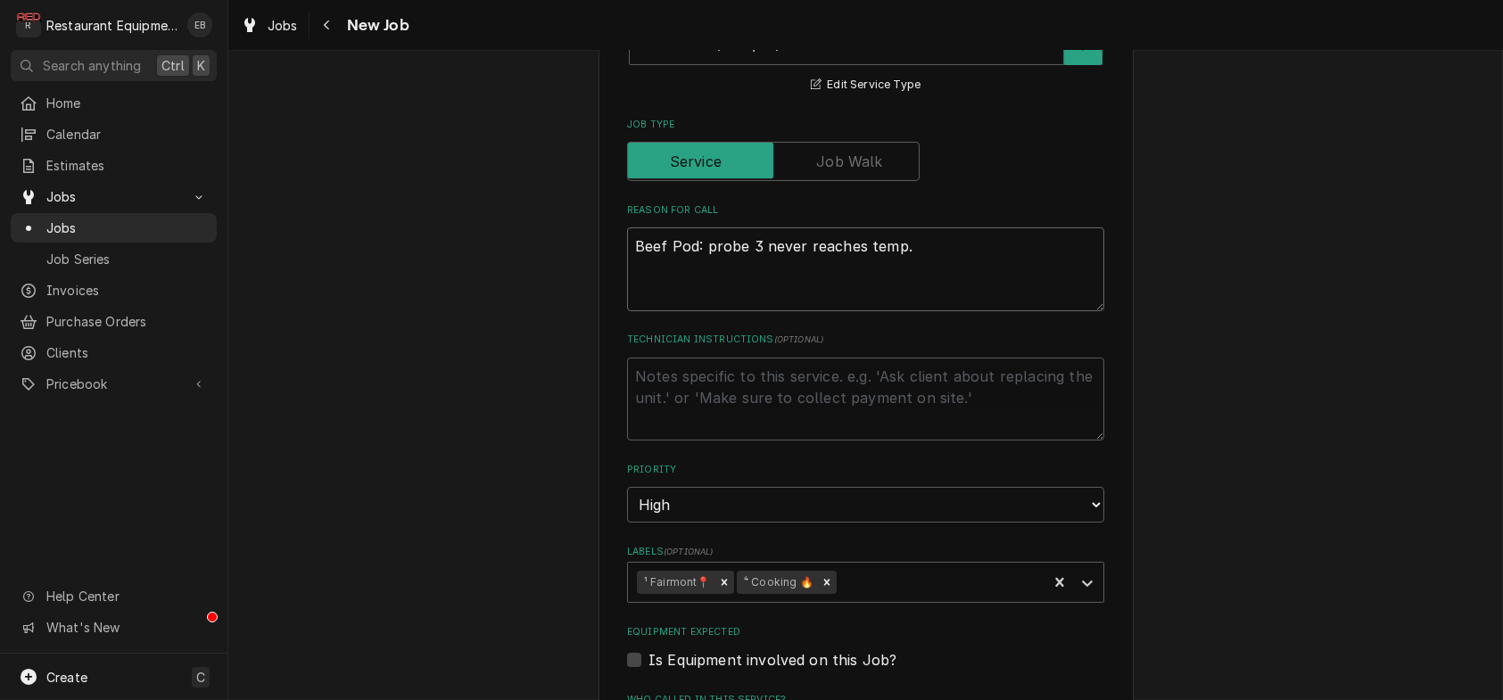
click at [627, 311] on textarea "Beef Pod: probe 3 never reaches temp." at bounding box center [865, 269] width 477 height 84
type textarea "x"
type textarea "WBeef Pod: probe 3 never reaches temp."
type textarea "x"
type textarea "WOBeef Pod: probe 3 never reaches temp."
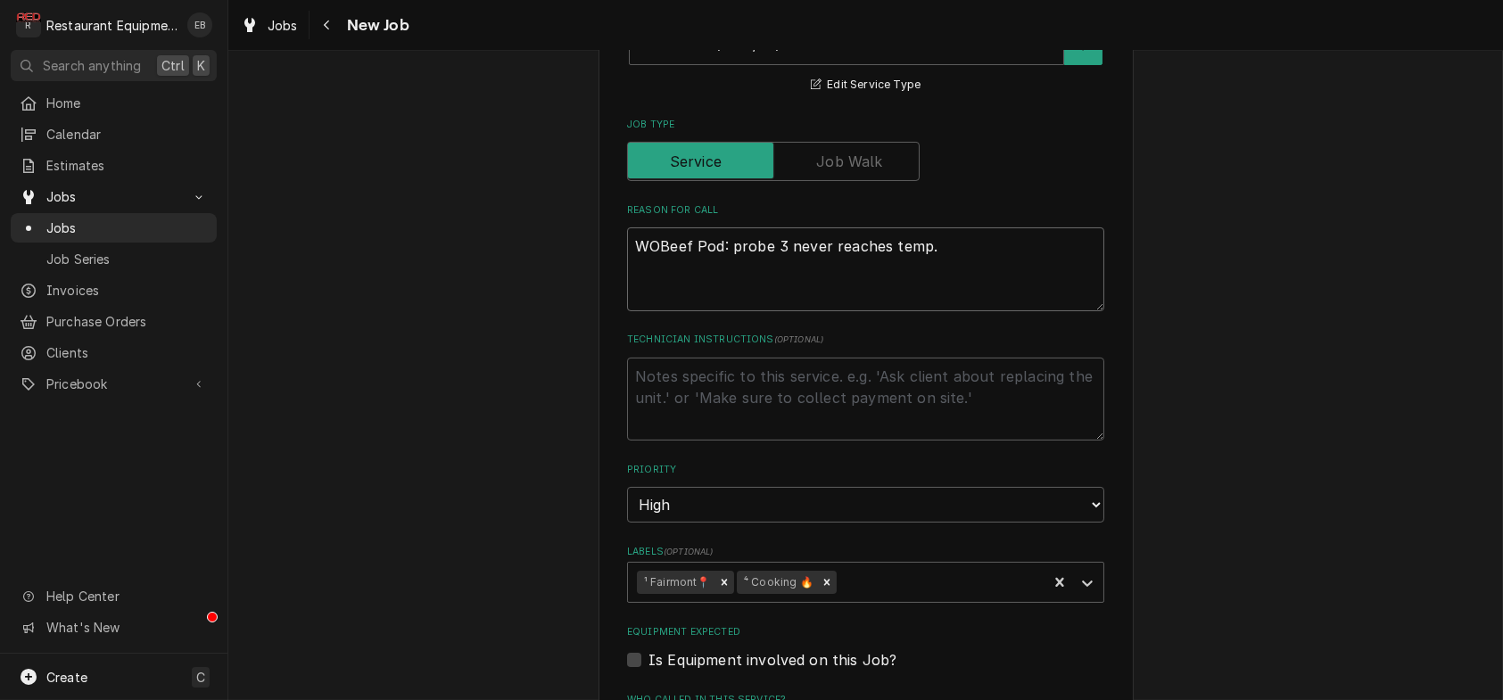
type textarea "x"
type textarea "WO:Beef Pod: probe 3 never reaches temp."
type textarea "x"
type textarea "WO: Beef Pod: probe 3 never reaches temp."
type textarea "x"
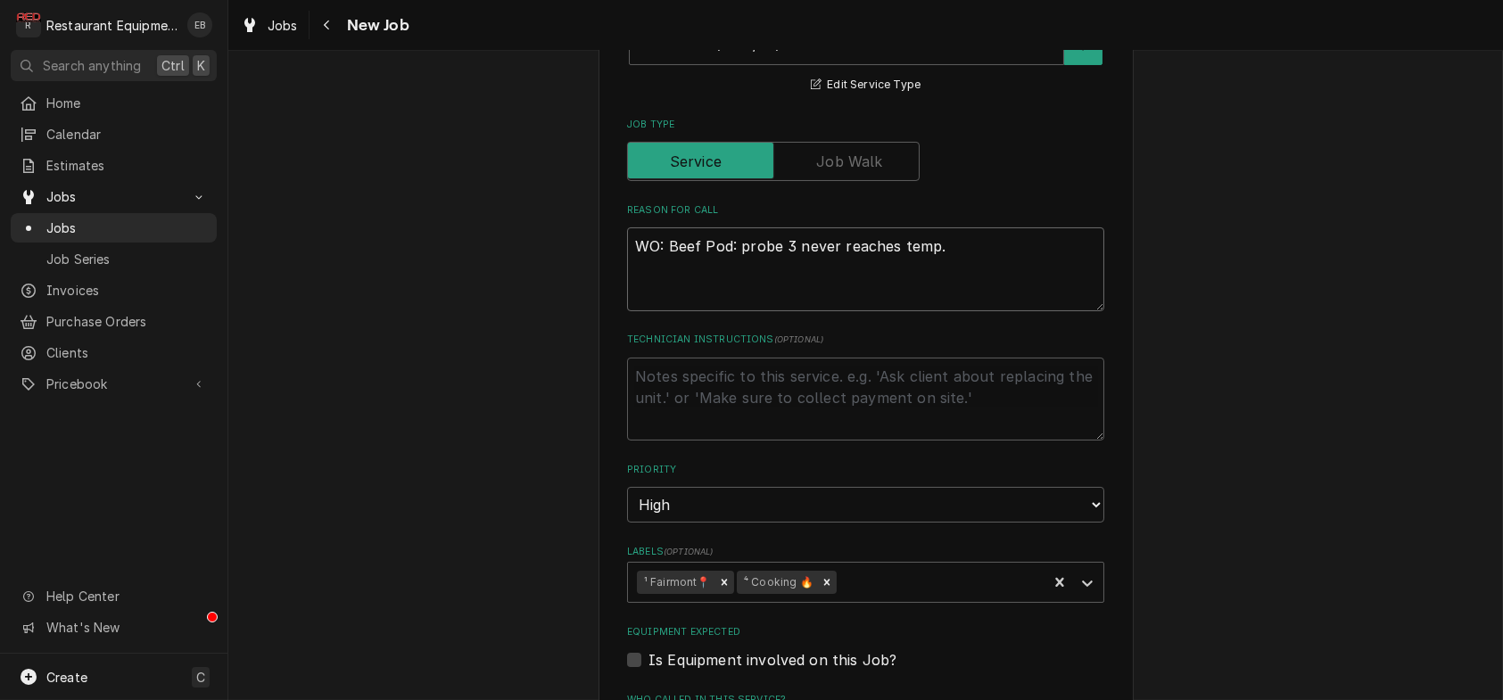
type textarea "WO: 8Beef Pod: probe 3 never reaches temp."
type textarea "x"
type textarea "WO: 87Beef Pod: probe 3 never reaches temp."
type textarea "x"
type textarea "WO: 876Beef Pod: probe 3 never reaches temp."
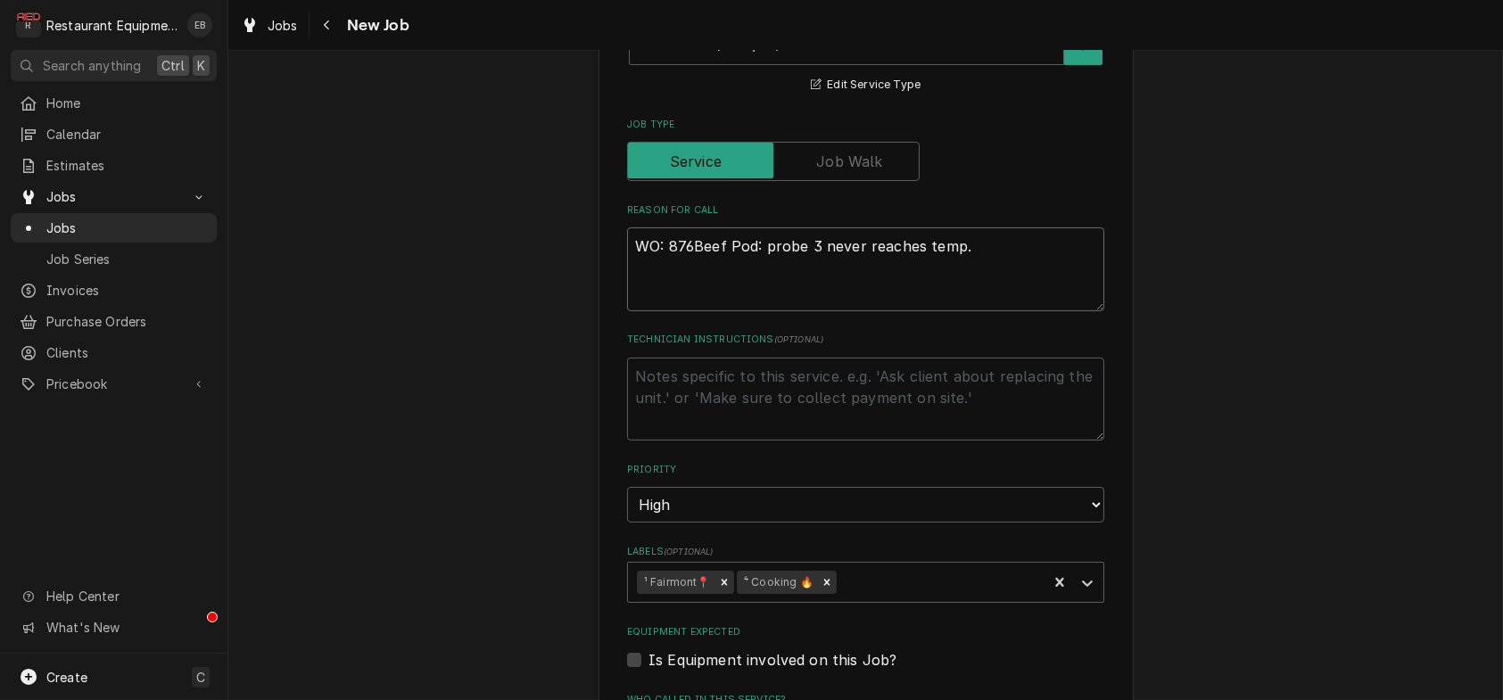
type textarea "x"
type textarea "WO: 8767Beef Pod: probe 3 never reaches temp."
type textarea "x"
type textarea "WO: 87676Beef Pod: probe 3 never reaches temp."
type textarea "x"
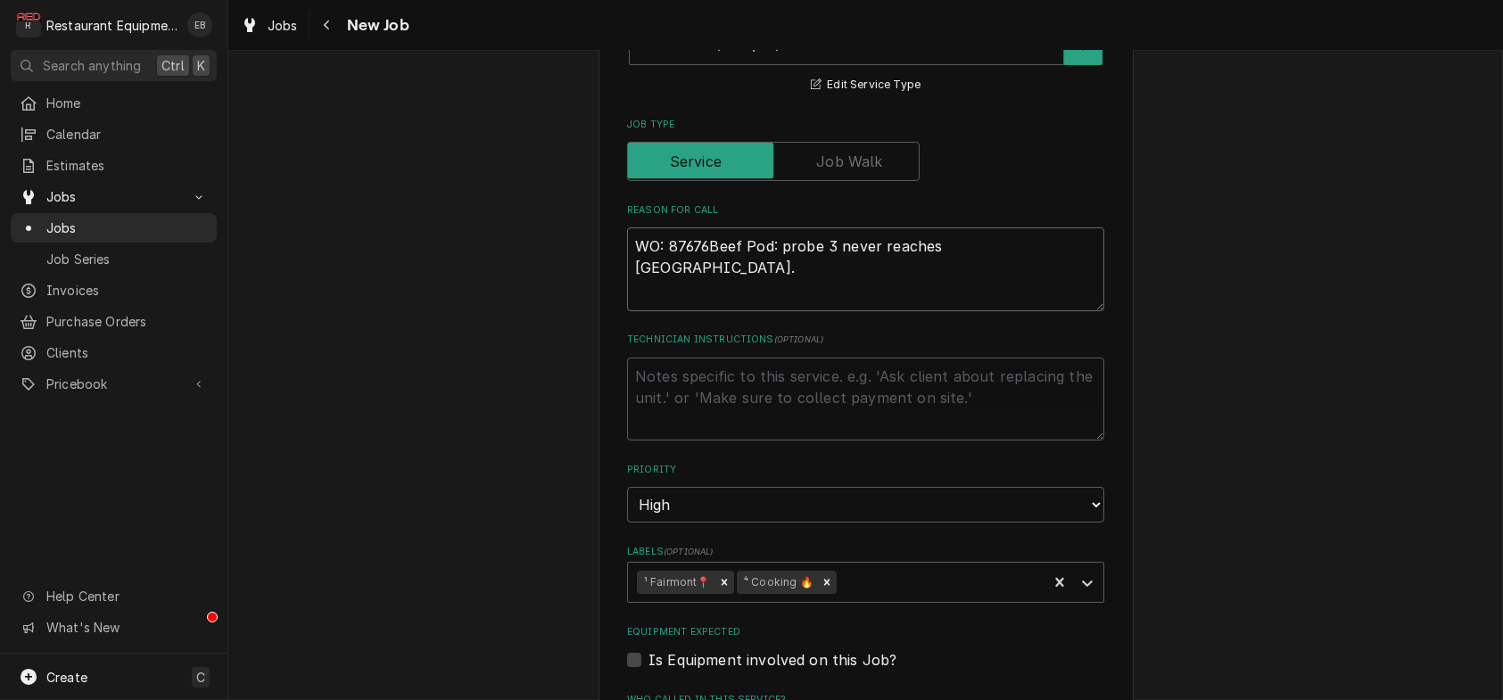
type textarea "WO: 87676 Beef Pod: probe 3 never reaches temp."
type textarea "x"
type textarea "WO: 87676 Beef Pod: probe 3 never reaches temp."
type textarea "x"
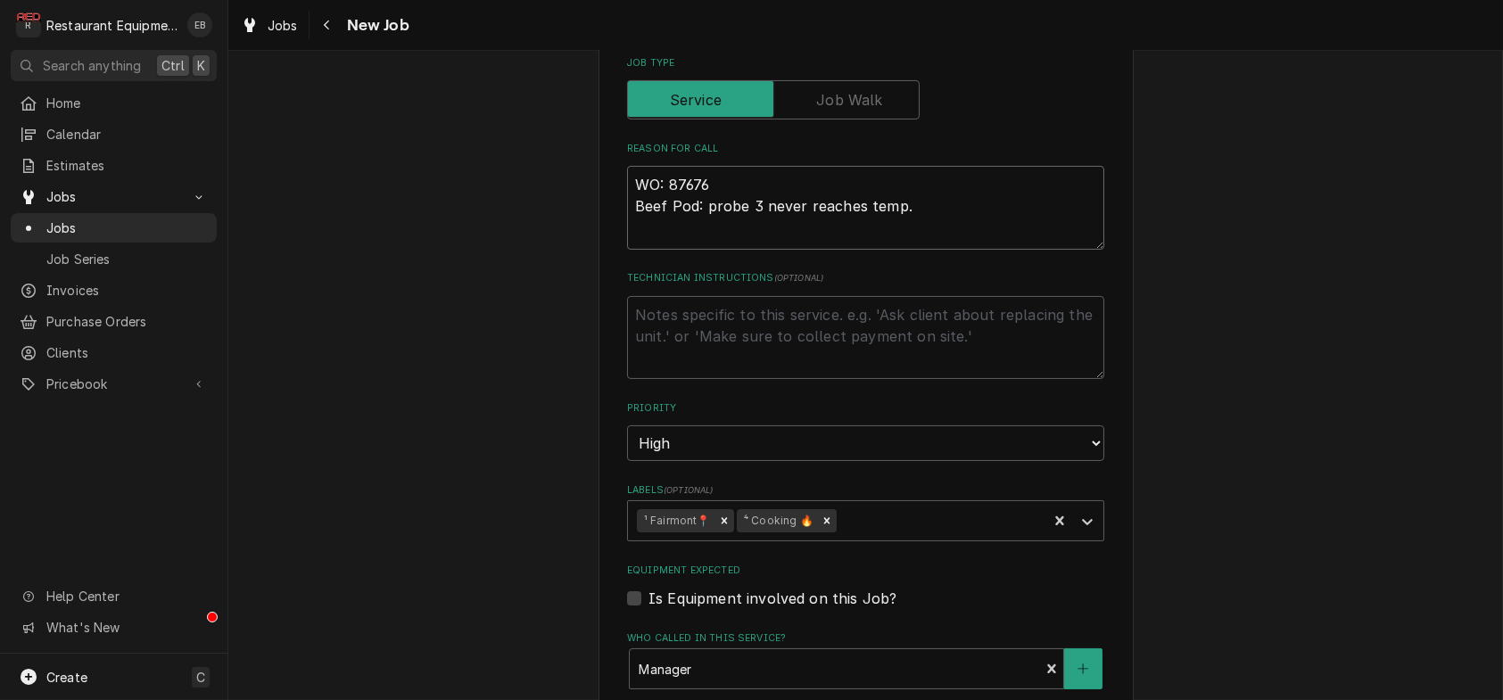
scroll to position [892, 0]
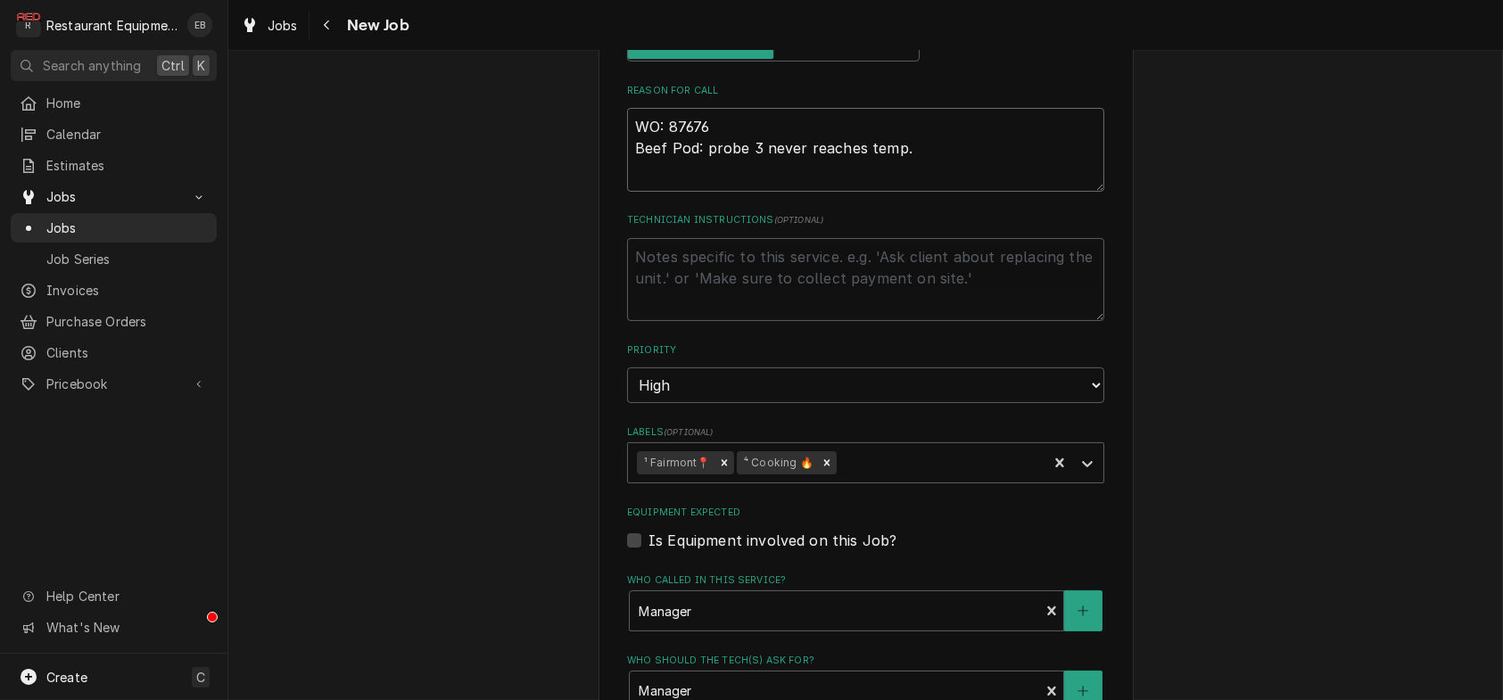
click at [931, 192] on textarea "WO: 87676 Beef Pod: probe 3 never reaches temp." at bounding box center [865, 150] width 477 height 84
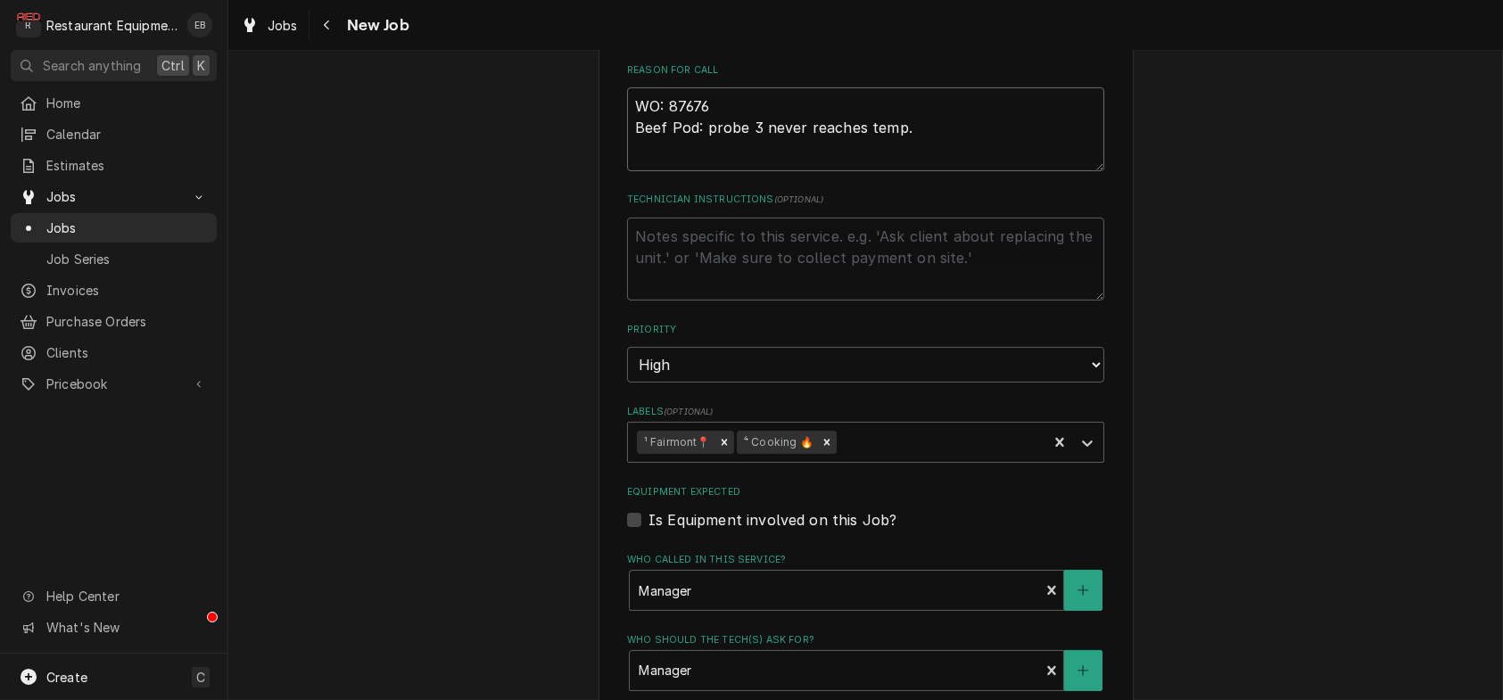
scroll to position [951, 0]
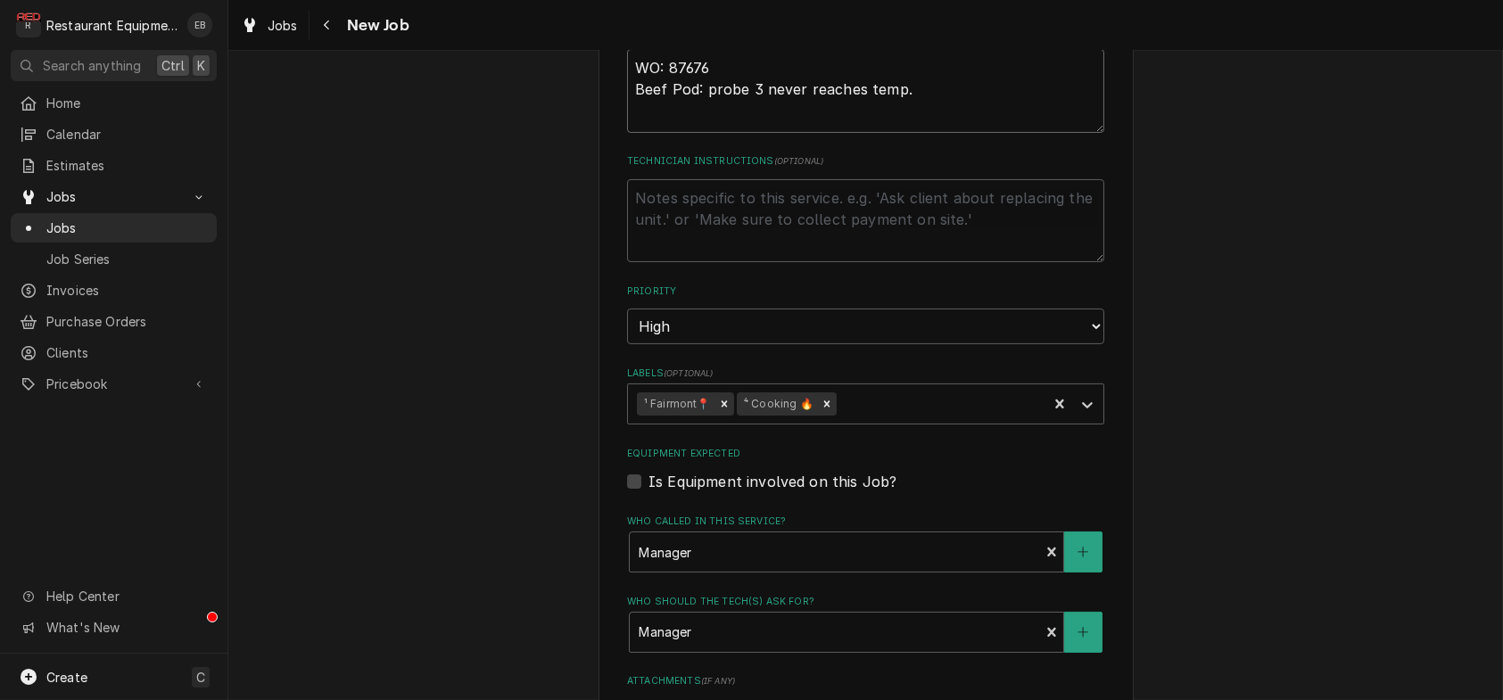
click at [726, 133] on textarea "WO: 87676 Beef Pod: probe 3 never reaches temp." at bounding box center [865, 91] width 477 height 84
click at [954, 133] on textarea "WO: 87676 Beef Pod: probe 3 never reaches temp." at bounding box center [865, 91] width 477 height 84
click at [737, 133] on textarea "WO: 87676 Beef Pod: probe 3 never reaches temp." at bounding box center [865, 91] width 477 height 84
click at [923, 133] on textarea "WO: 87676 Beef Pod: probe 3 never reaches temp." at bounding box center [865, 91] width 477 height 84
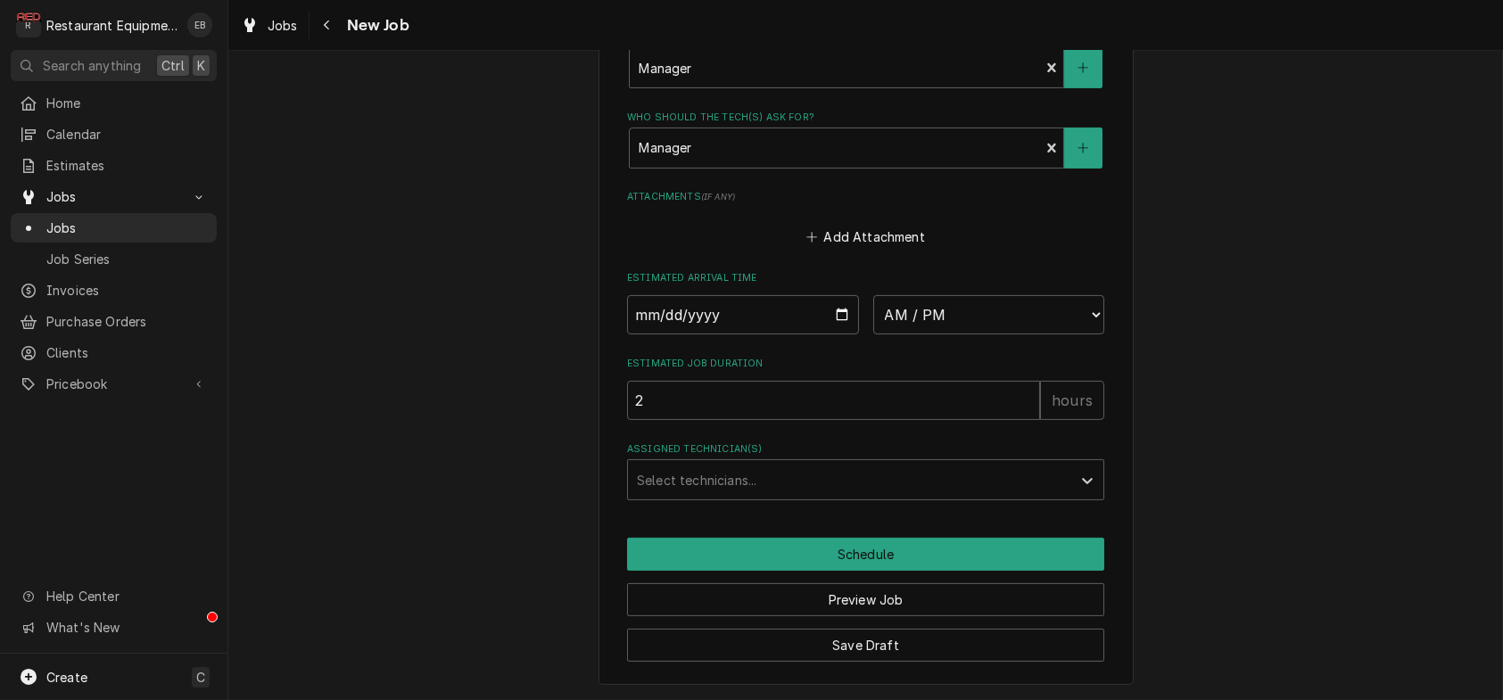
scroll to position [1650, 0]
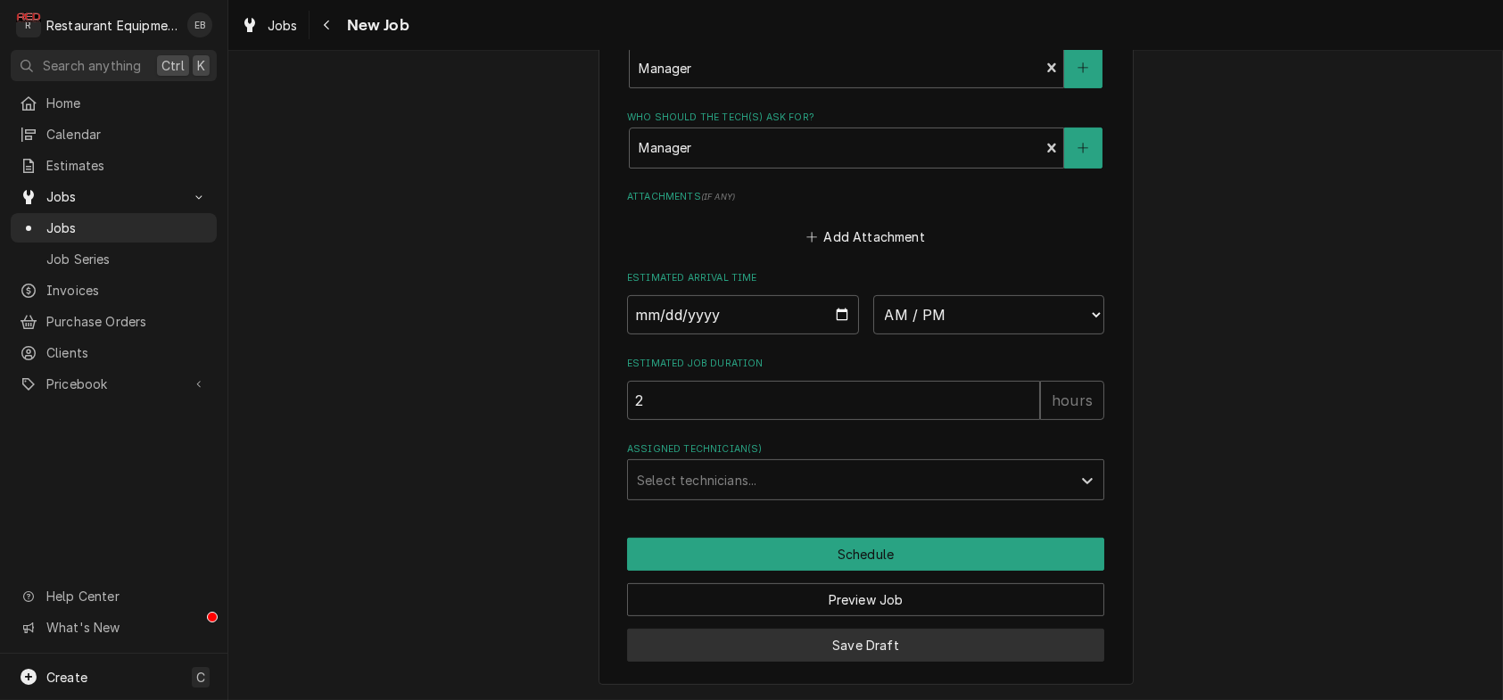
type textarea "WO: 87676 Beef Pod: probe 3 never reaches temp."
click at [911, 631] on button "Save Draft" at bounding box center [865, 645] width 477 height 33
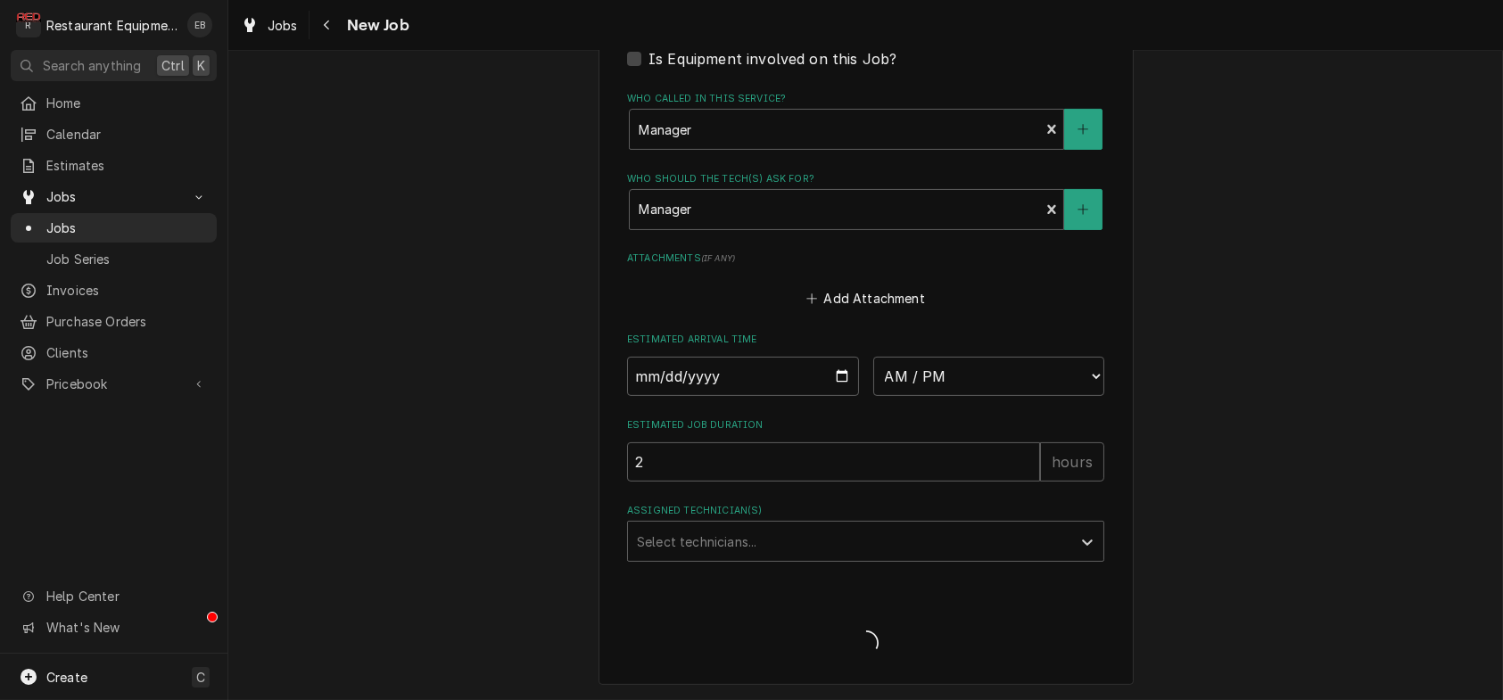
scroll to position [1586, 0]
type textarea "x"
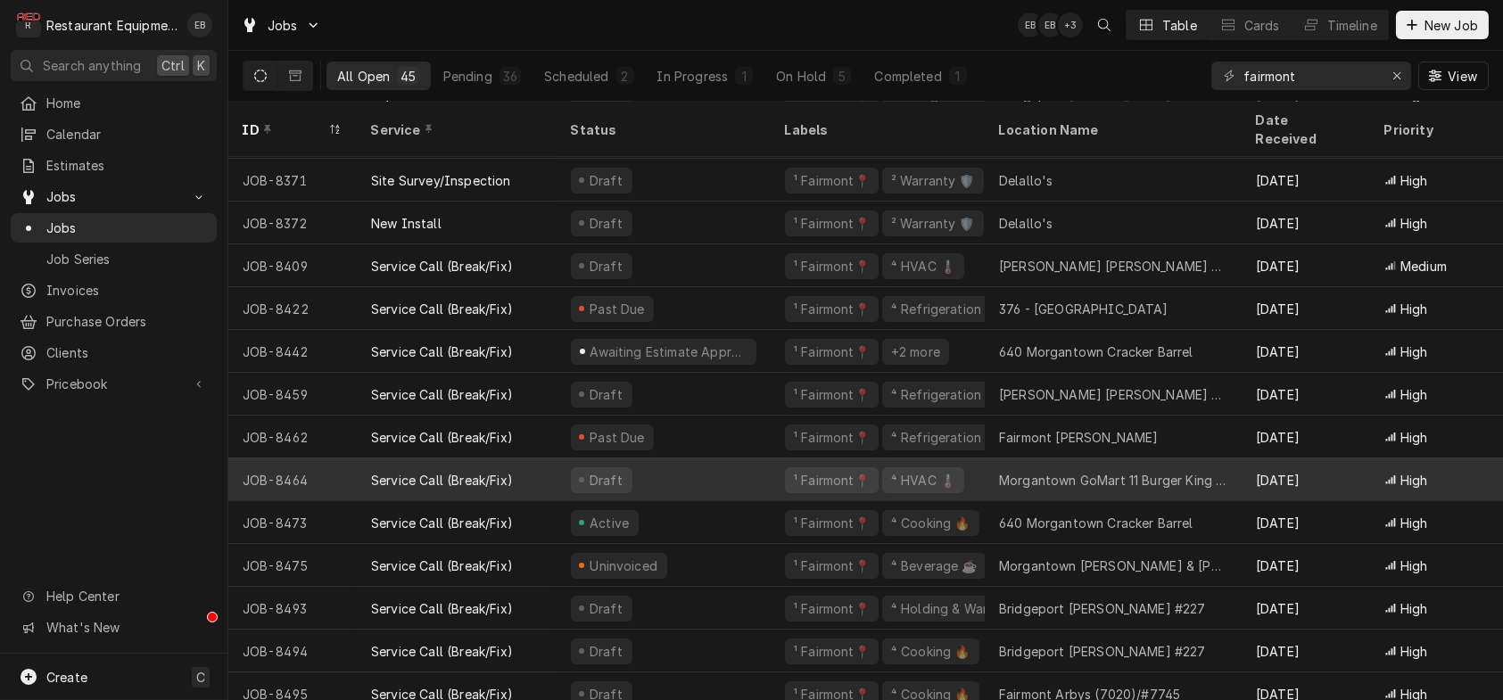
scroll to position [1382, 0]
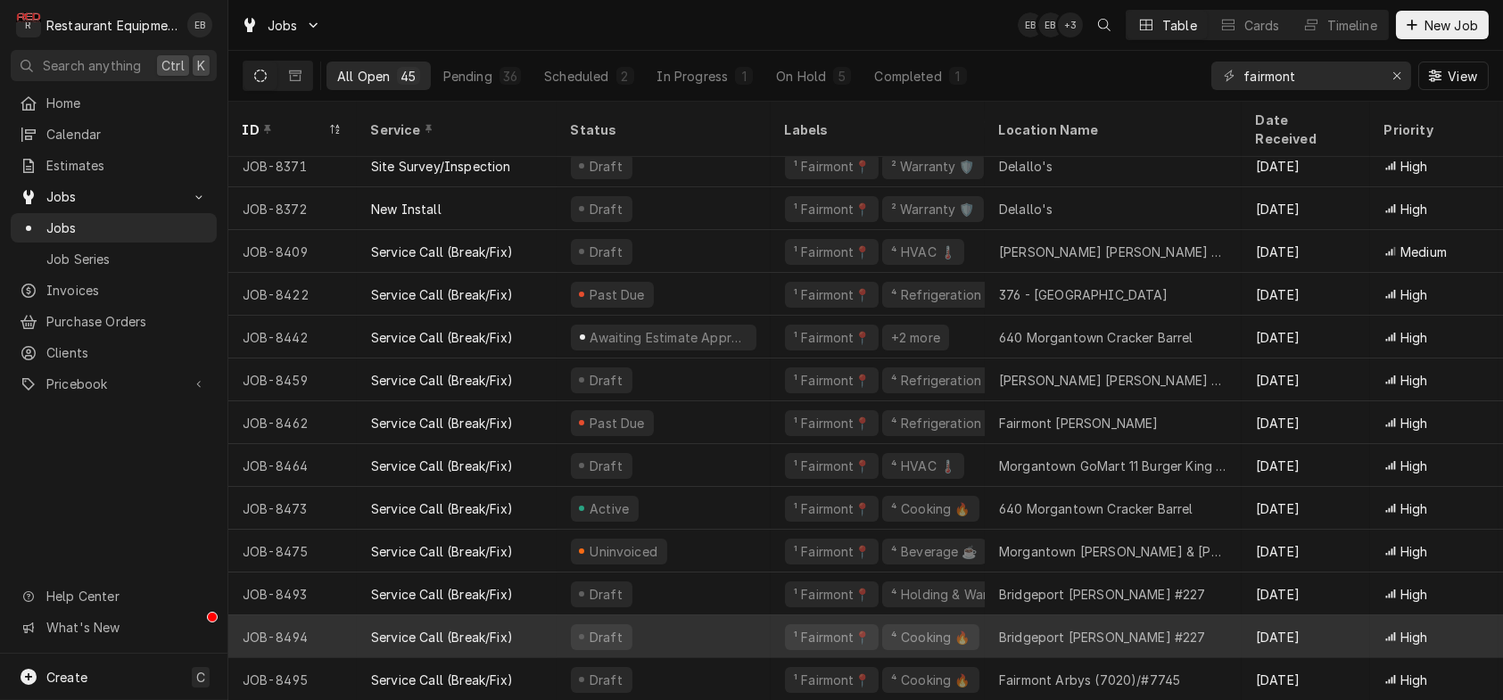
click at [769, 626] on div "Draft" at bounding box center [663, 636] width 214 height 43
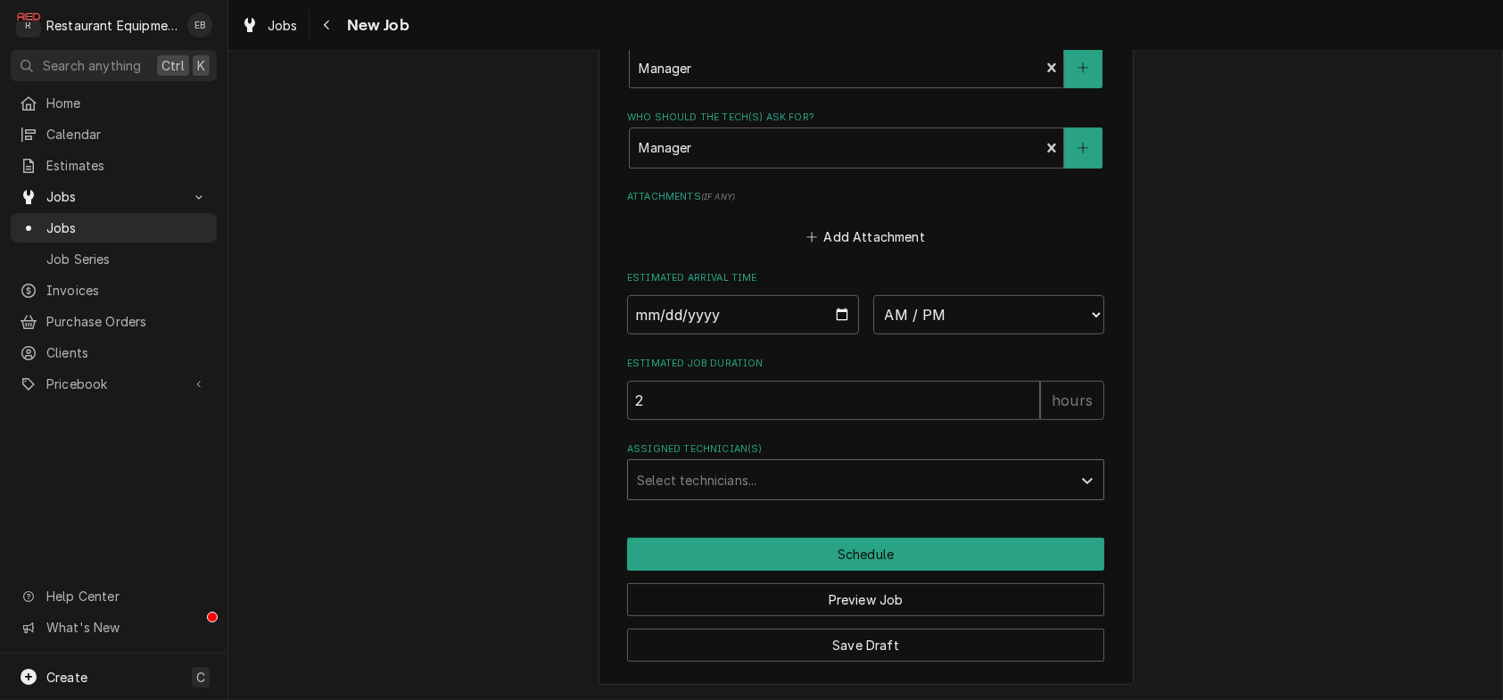
scroll to position [1605, 0]
click at [840, 295] on input "Date" at bounding box center [743, 314] width 232 height 39
type textarea "x"
type input "[DATE]"
type textarea "x"
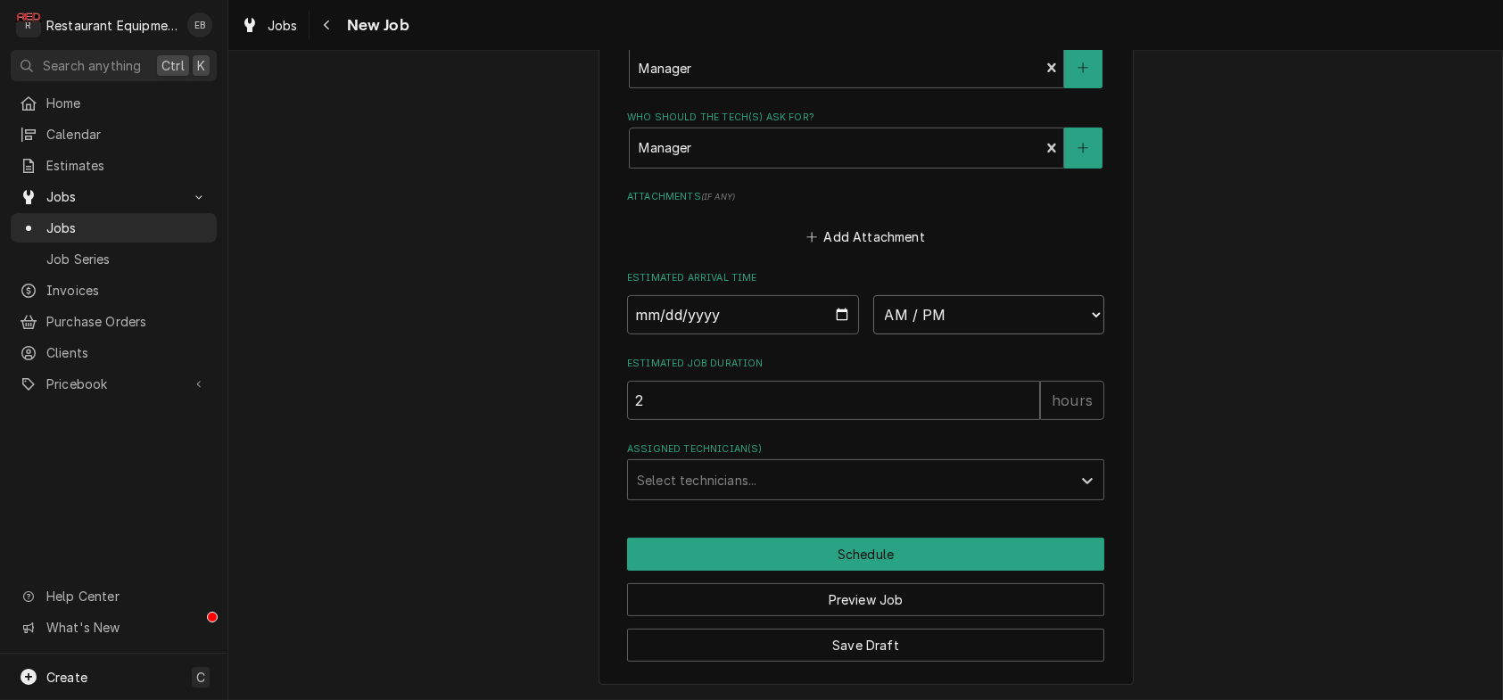
click at [1023, 295] on select "AM / PM 6:00 AM 6:15 AM 6:30 AM 6:45 AM 7:00 AM 7:15 AM 7:30 AM 7:45 AM 8:00 AM…" at bounding box center [989, 314] width 232 height 39
select select "13:30:00"
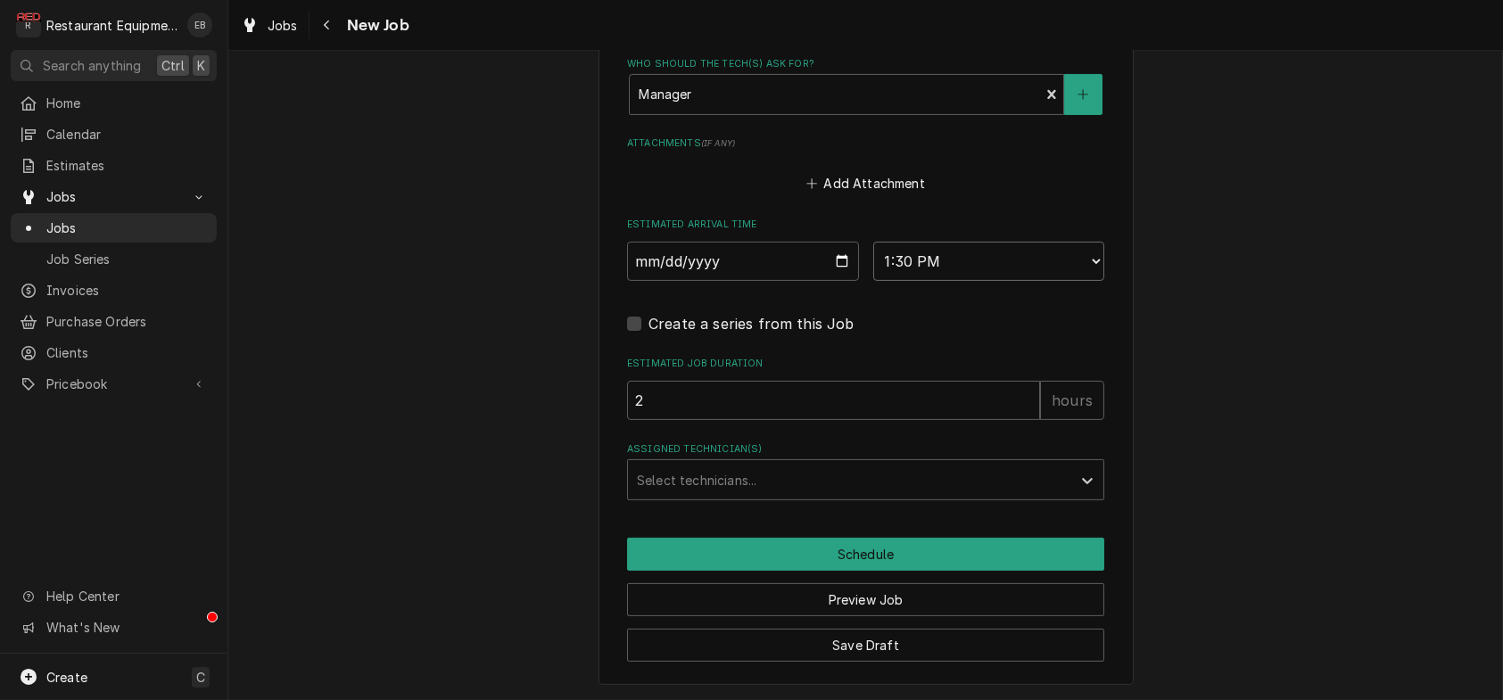
type textarea "x"
click at [845, 471] on div "Assigned Technician(s)" at bounding box center [849, 480] width 425 height 32
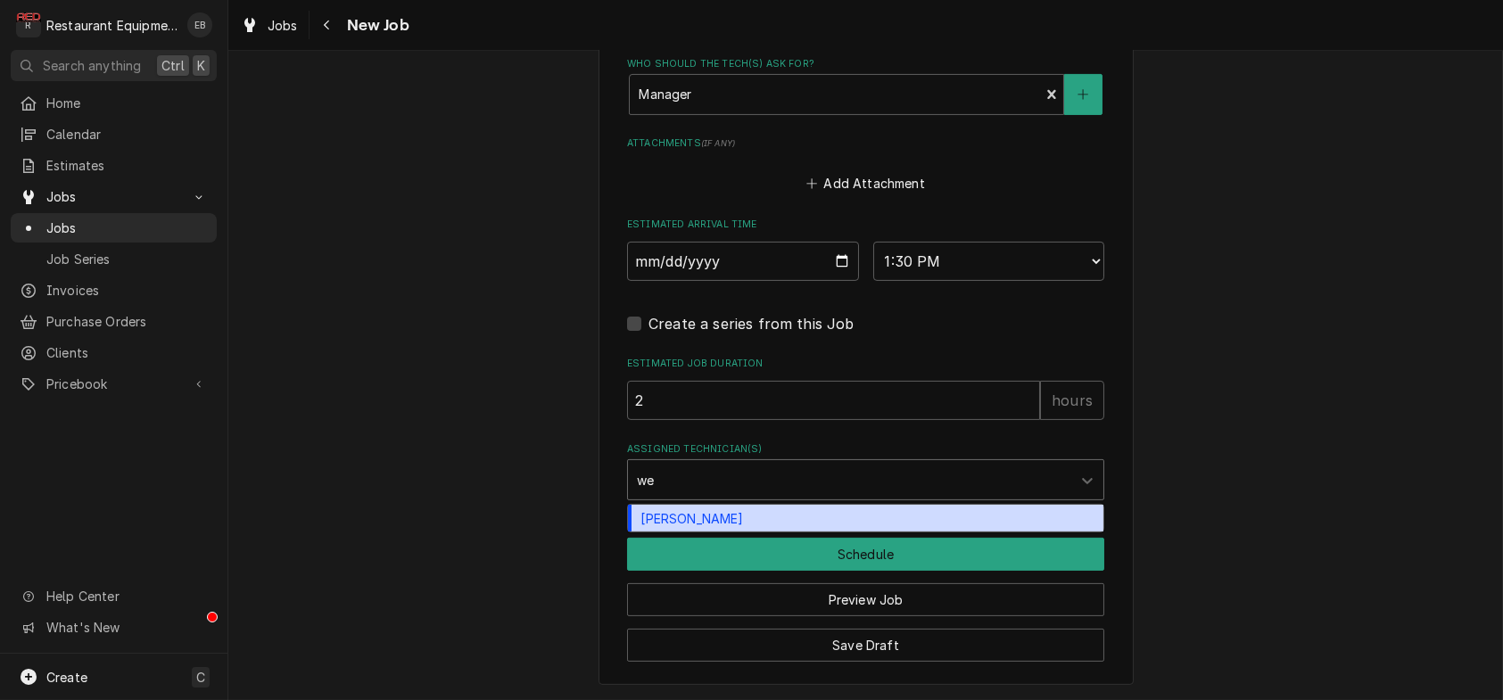
type input "[PERSON_NAME]"
click at [860, 507] on div "[PERSON_NAME]" at bounding box center [865, 519] width 475 height 28
type textarea "x"
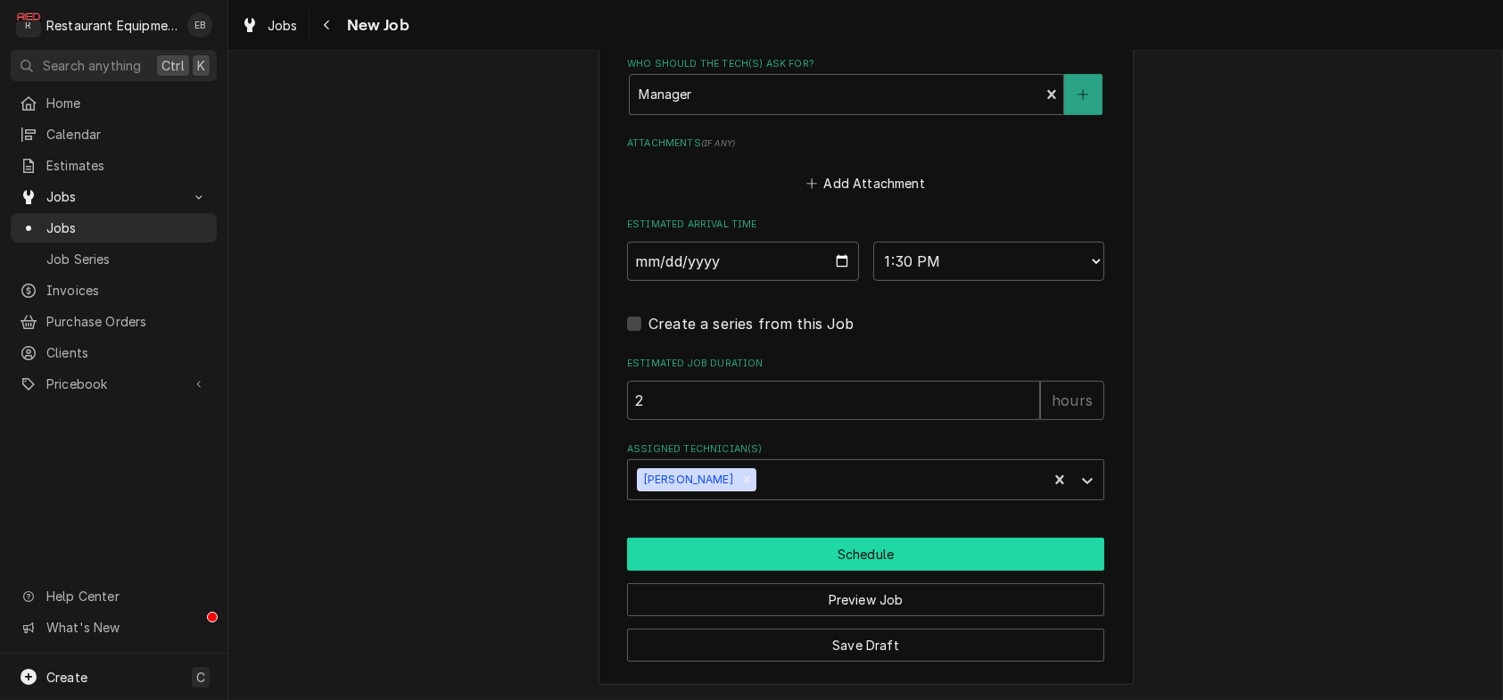
click at [872, 545] on button "Schedule" at bounding box center [865, 554] width 477 height 33
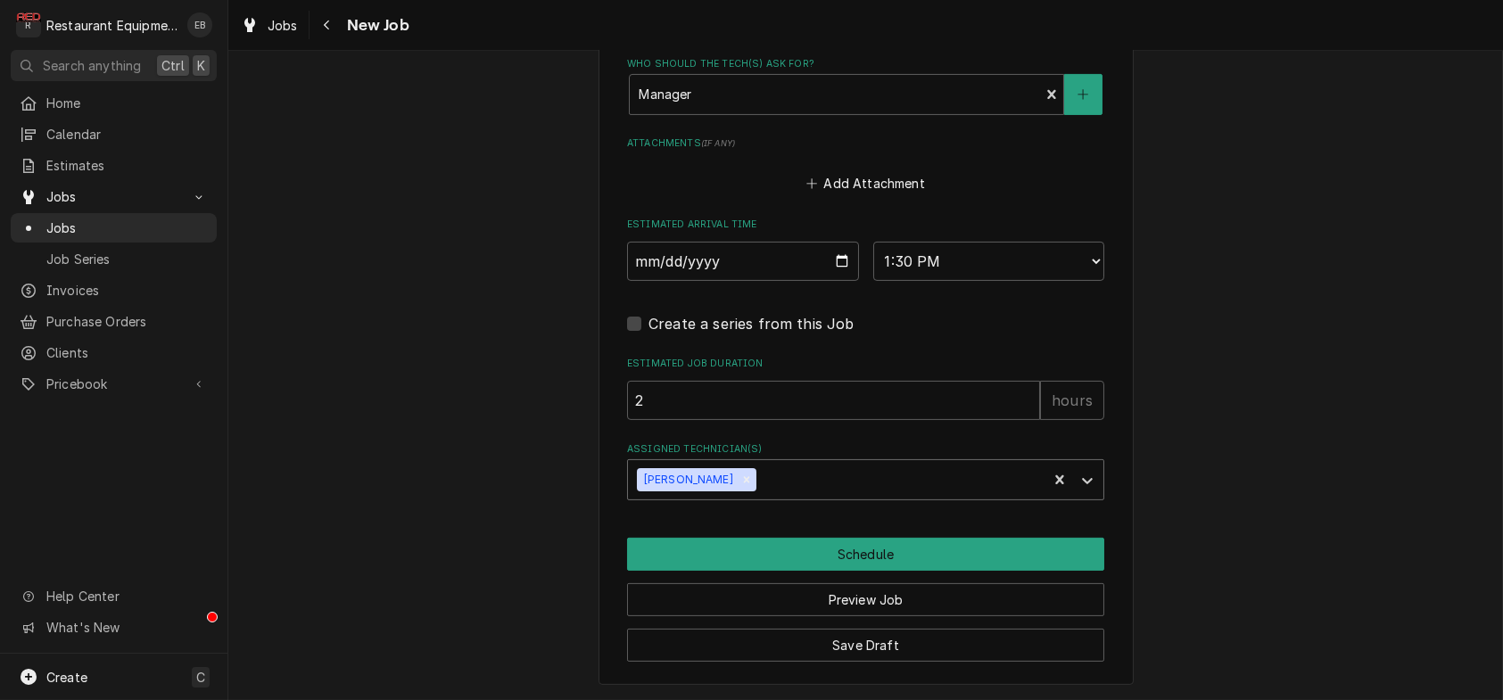
scroll to position [1597, 0]
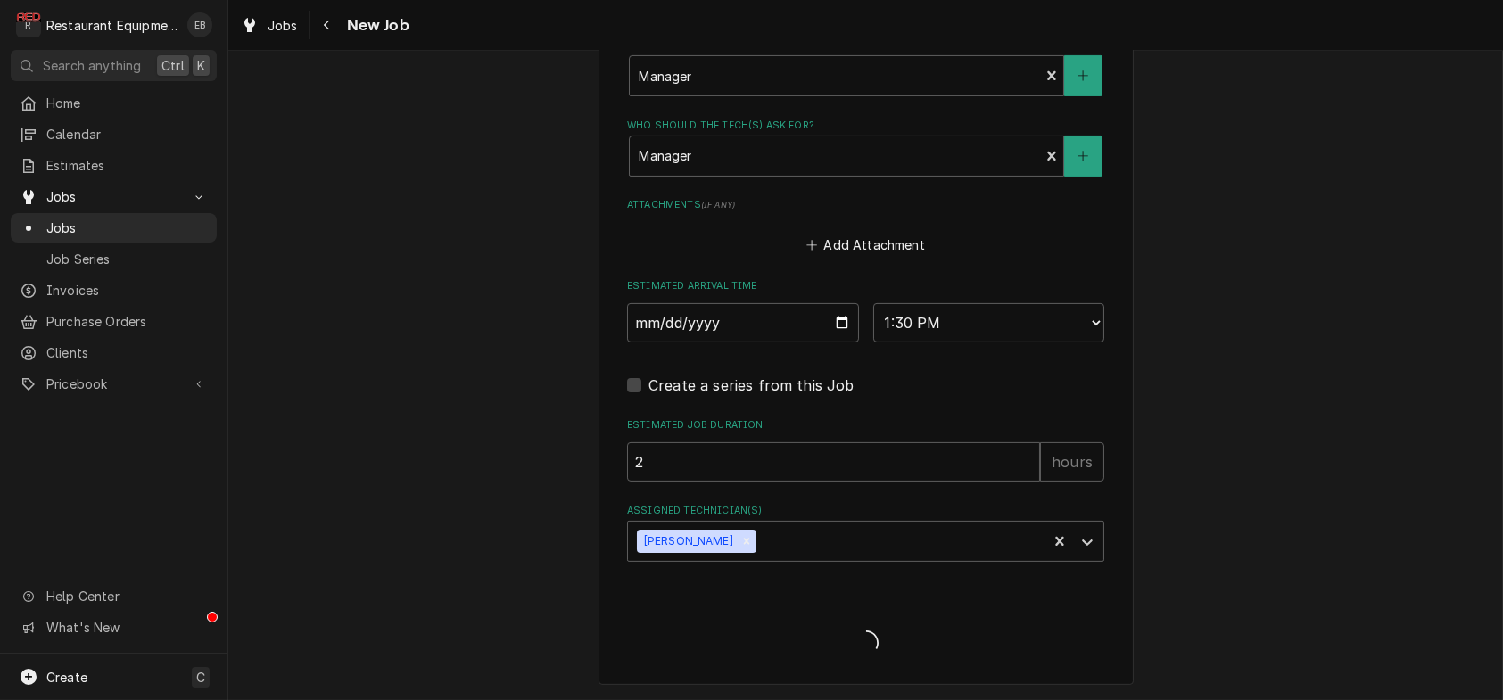
type textarea "x"
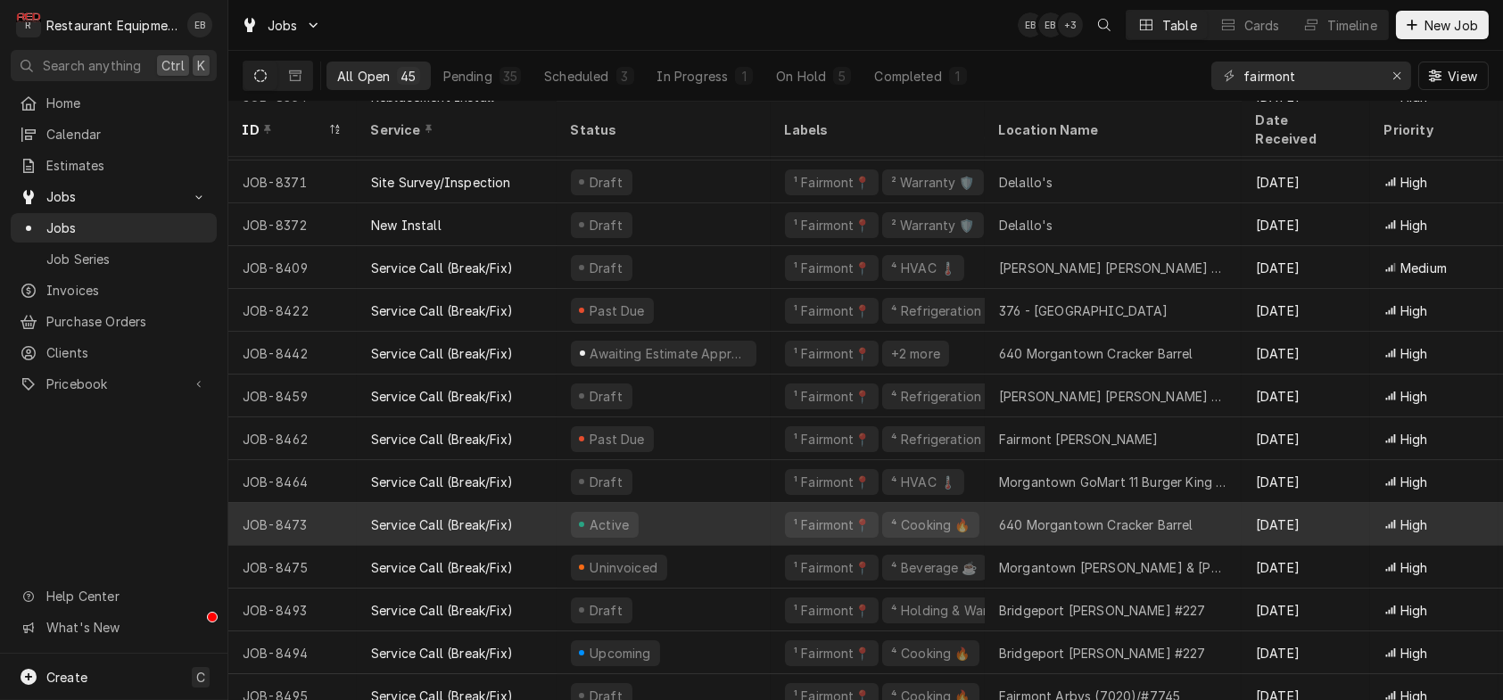
scroll to position [1382, 0]
